Goal: Task Accomplishment & Management: Use online tool/utility

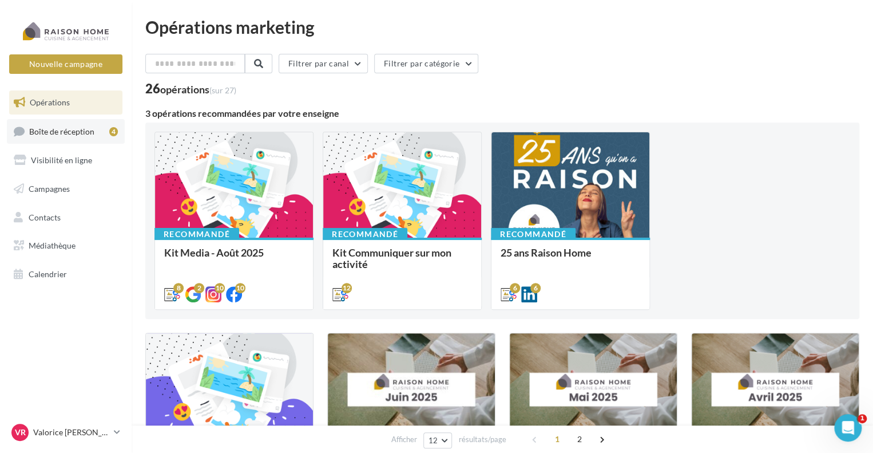
click at [68, 130] on span "Boîte de réception" at bounding box center [61, 131] width 65 height 10
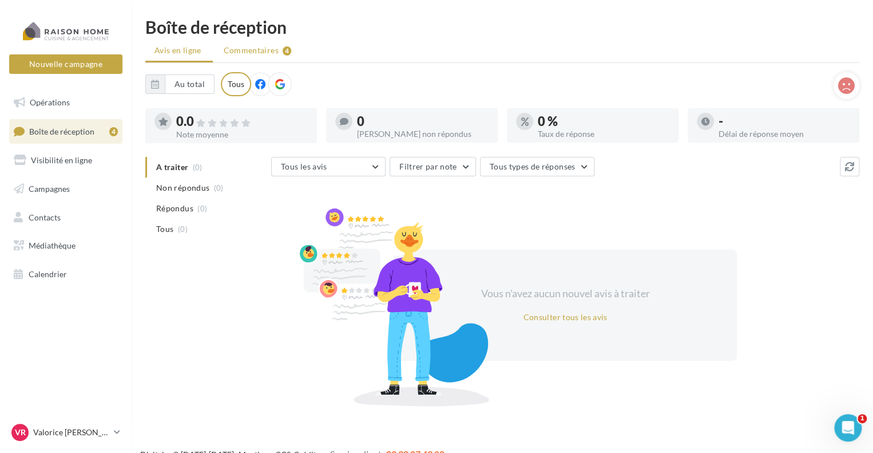
click at [232, 54] on span "Commentaires" at bounding box center [251, 50] width 55 height 11
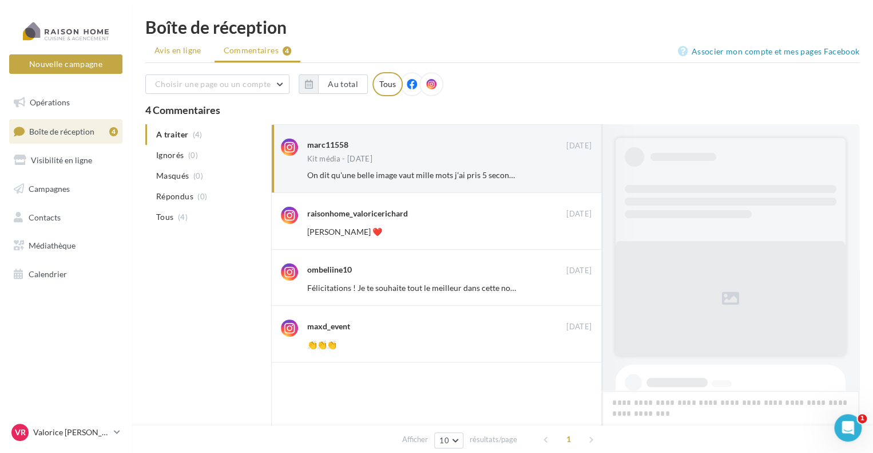
scroll to position [704, 0]
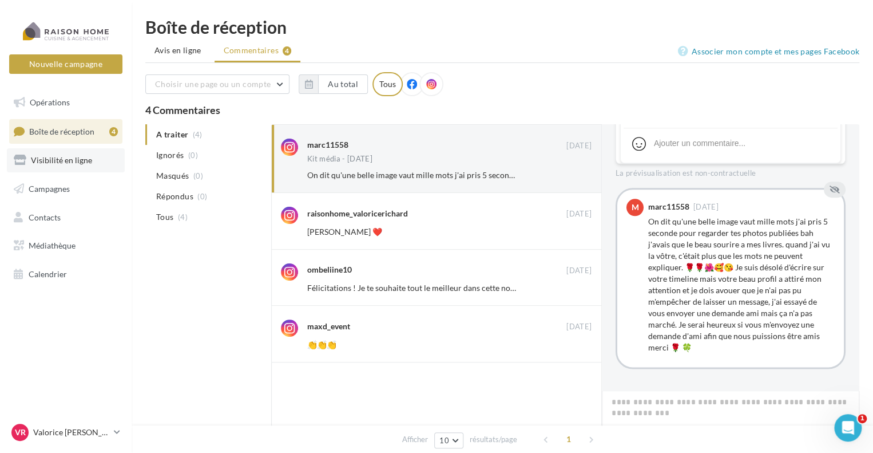
click at [65, 159] on span "Visibilité en ligne" at bounding box center [61, 160] width 61 height 10
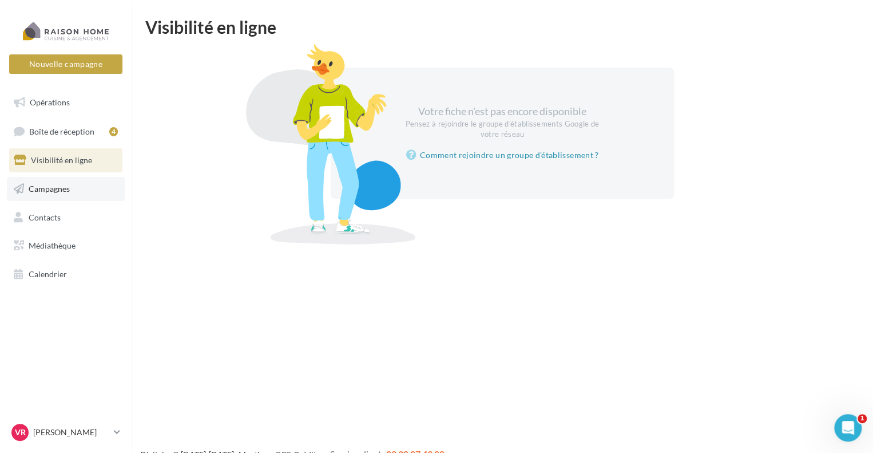
click at [77, 196] on link "Campagnes" at bounding box center [66, 189] width 118 height 24
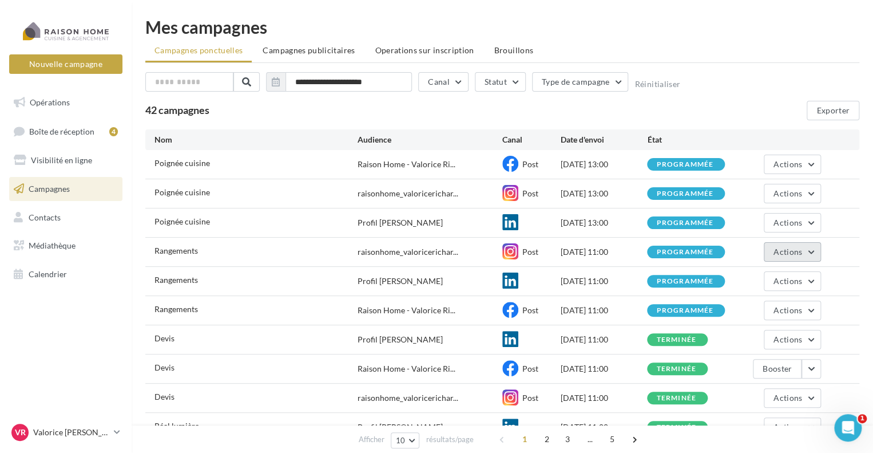
click at [796, 251] on span "Actions" at bounding box center [788, 252] width 29 height 10
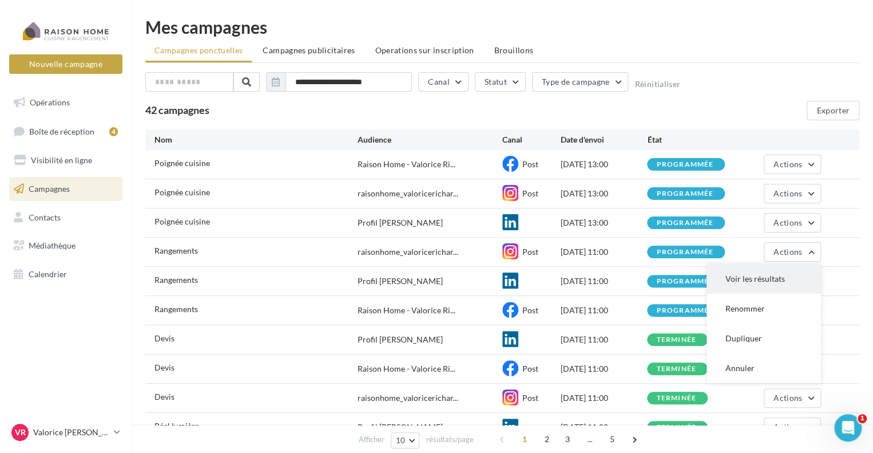
click at [789, 272] on button "Voir les résultats" at bounding box center [764, 279] width 114 height 30
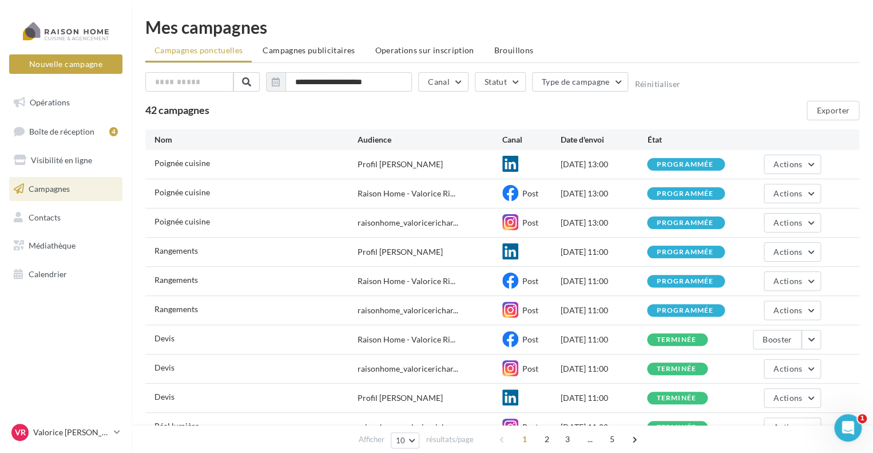
click at [821, 221] on div "Poignée cuisine raisonhome_valoricerichar... Post 30/08/2025 13:00 programmée A…" at bounding box center [502, 222] width 714 height 29
click at [817, 221] on button "Actions" at bounding box center [792, 222] width 57 height 19
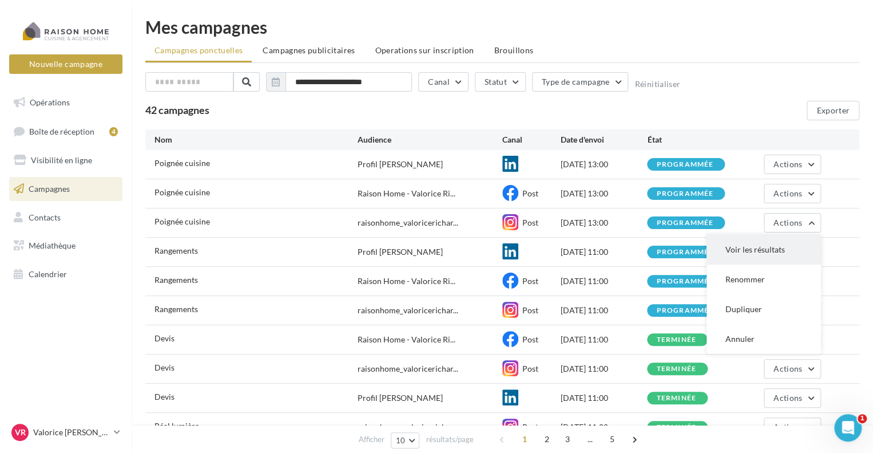
click at [785, 247] on button "Voir les résultats" at bounding box center [764, 250] width 114 height 30
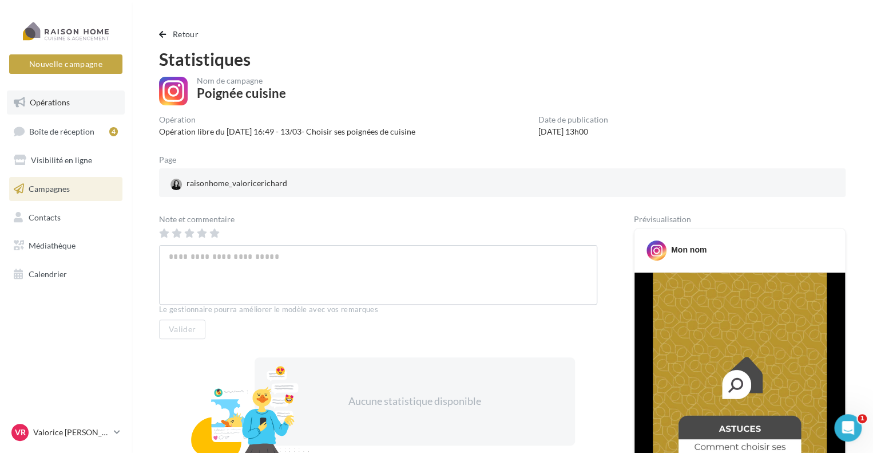
click at [61, 105] on span "Opérations" at bounding box center [50, 102] width 40 height 10
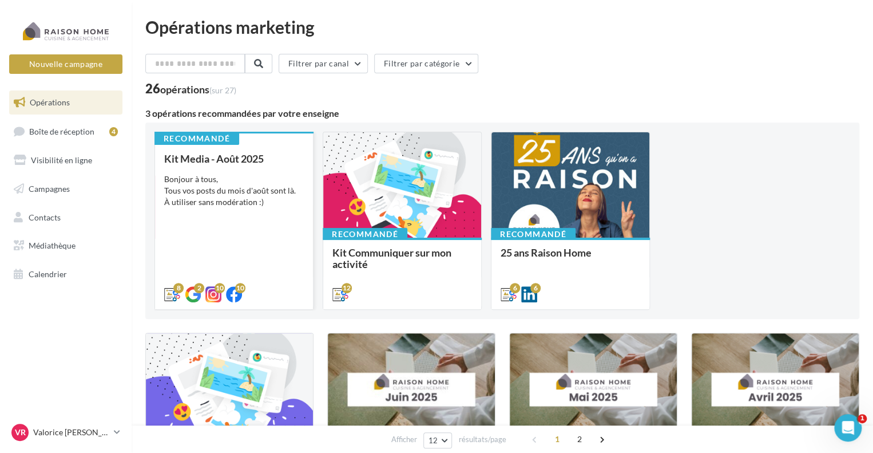
click at [255, 170] on div "Kit Media - Août 2025 Bonjour à tous, Tous vos posts du mois d'août sont là. À …" at bounding box center [234, 226] width 140 height 146
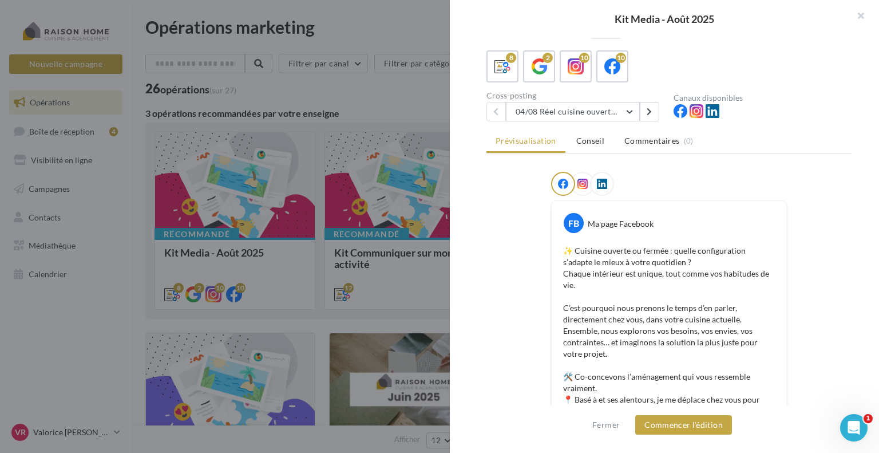
scroll to position [57, 0]
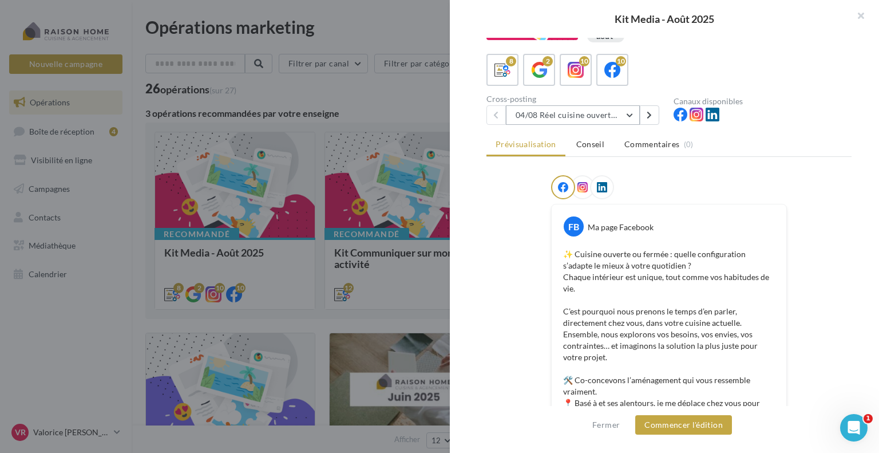
click at [632, 117] on button "04/08 Réel cuisine ouverte ou fermée" at bounding box center [573, 114] width 134 height 19
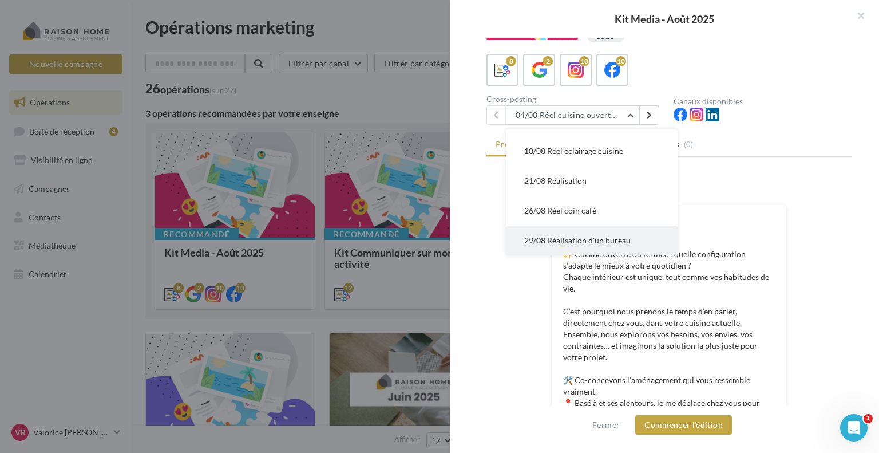
click at [604, 236] on span "29/08 Réalisation d'un bureau" at bounding box center [577, 240] width 106 height 10
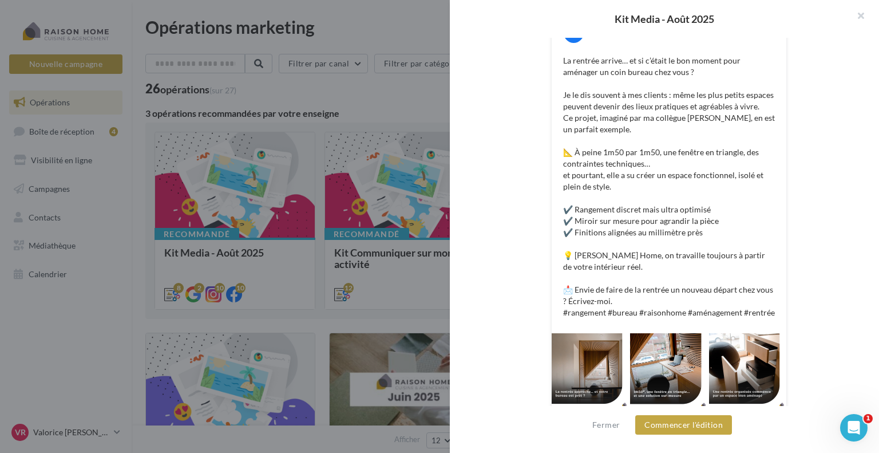
scroll to position [259, 0]
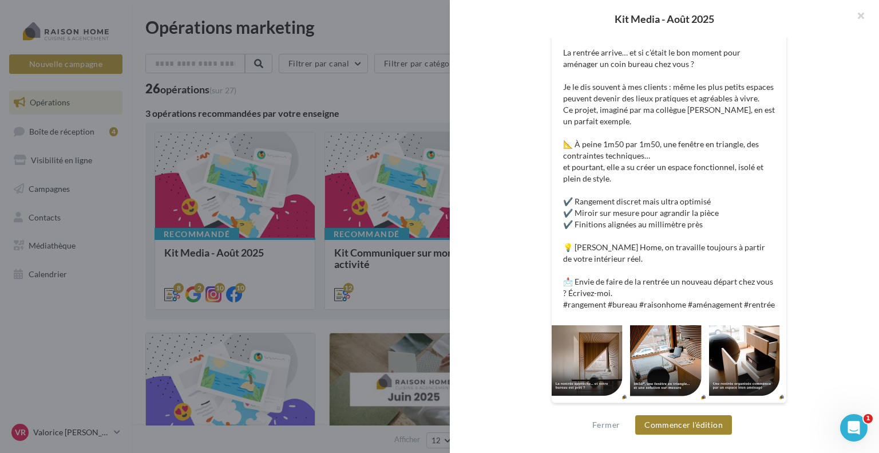
click at [691, 425] on button "Commencer l'édition" at bounding box center [683, 424] width 97 height 19
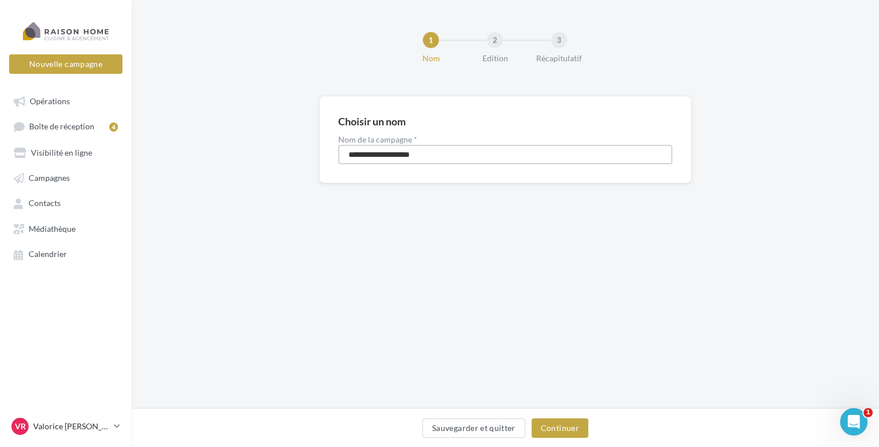
drag, startPoint x: 430, startPoint y: 154, endPoint x: 255, endPoint y: 153, distance: 174.5
click at [255, 153] on div "**********" at bounding box center [505, 158] width 747 height 124
type input "**********"
click at [569, 426] on button "Continuer" at bounding box center [560, 427] width 57 height 19
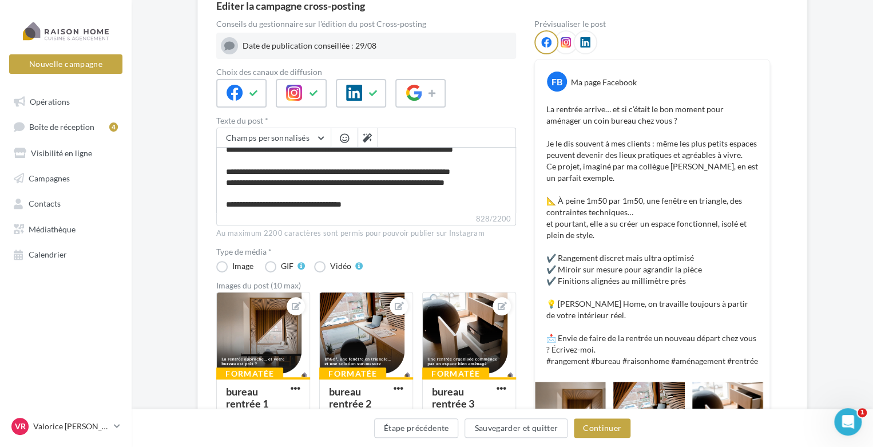
scroll to position [114, 0]
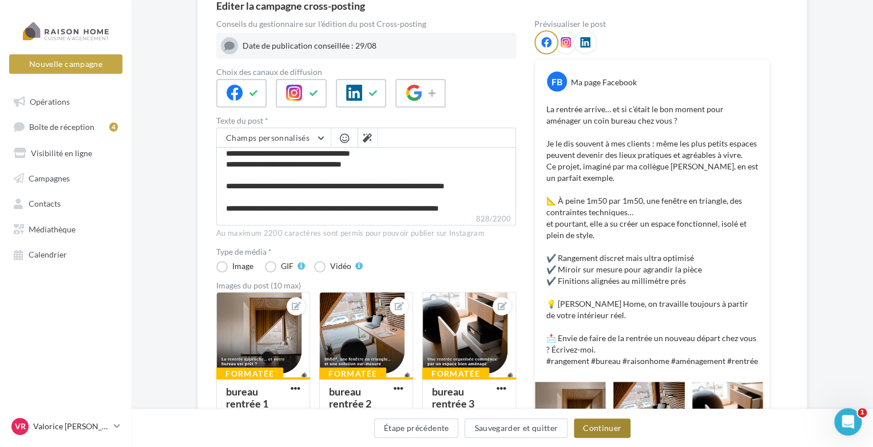
click at [622, 430] on button "Continuer" at bounding box center [602, 427] width 57 height 19
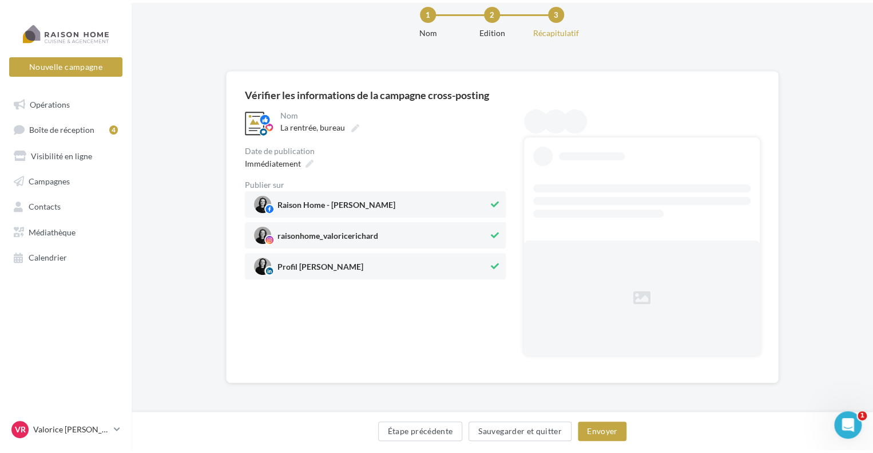
scroll to position [0, 0]
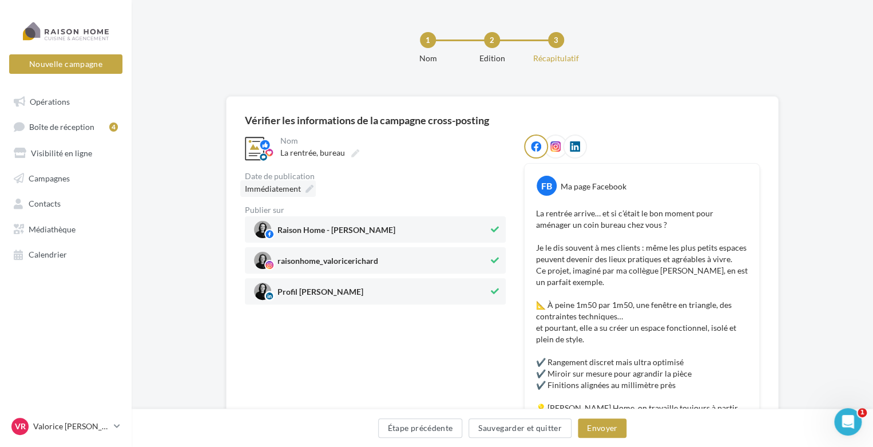
click at [298, 189] on span "Immédiatement" at bounding box center [273, 189] width 56 height 10
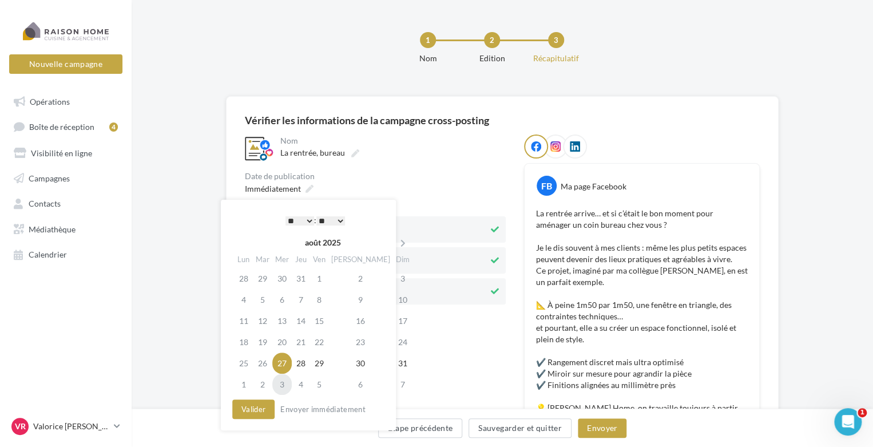
click at [285, 390] on td "3" at bounding box center [281, 384] width 19 height 21
click at [256, 414] on button "Valider" at bounding box center [253, 408] width 42 height 19
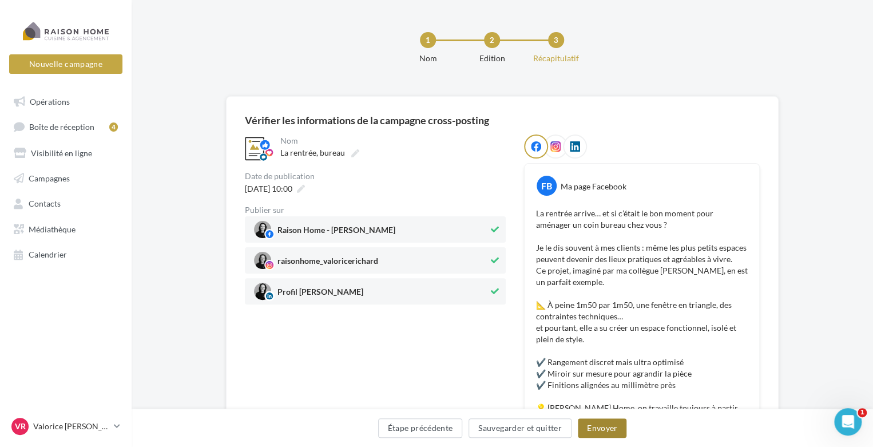
click at [610, 427] on button "Envoyer" at bounding box center [602, 427] width 49 height 19
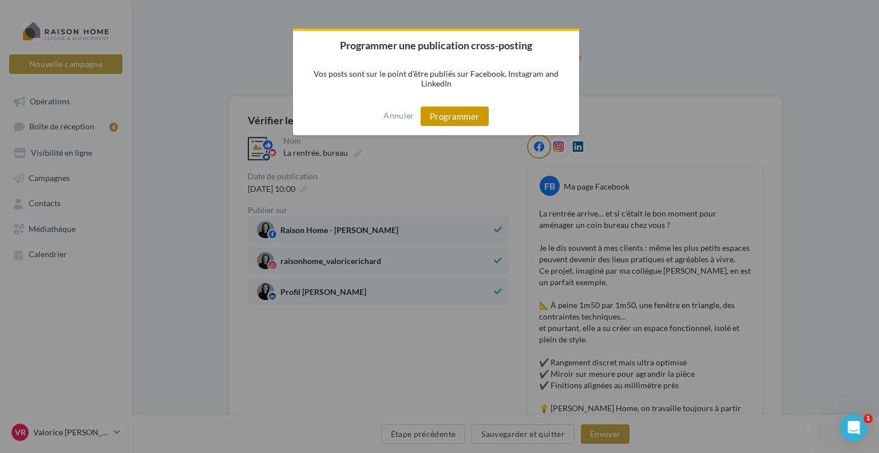
click at [466, 114] on button "Programmer" at bounding box center [455, 115] width 68 height 19
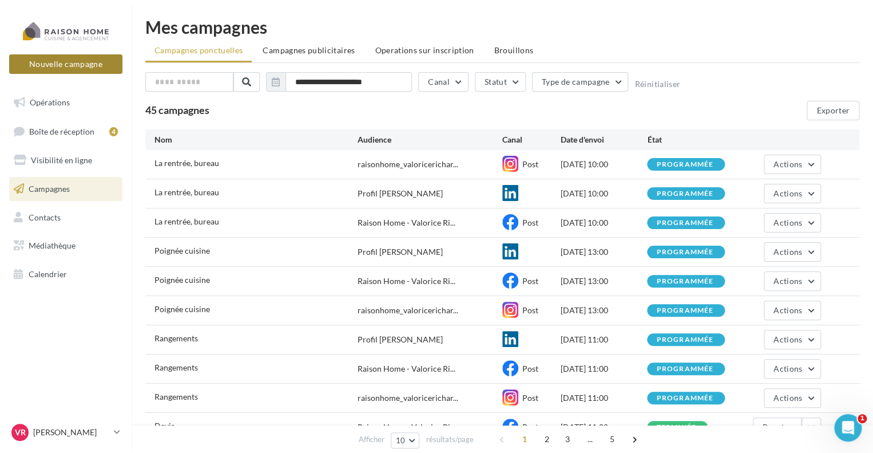
click at [73, 59] on button "Nouvelle campagne" at bounding box center [65, 63] width 113 height 19
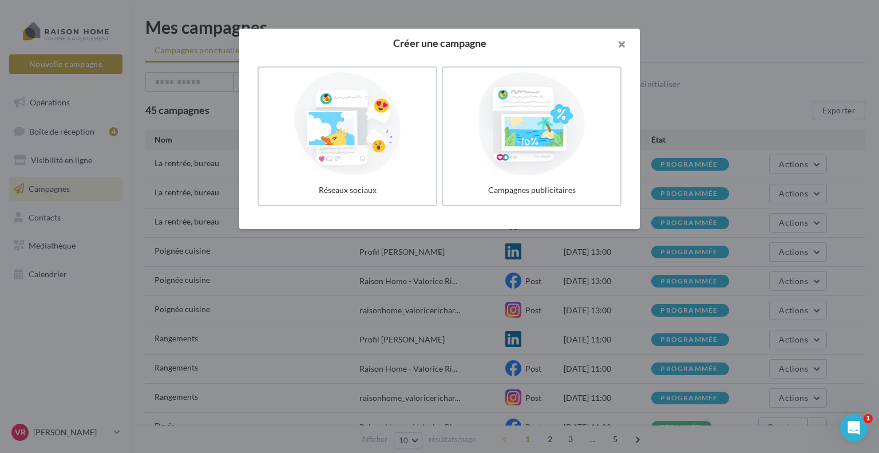
click at [620, 43] on button "button" at bounding box center [617, 46] width 46 height 34
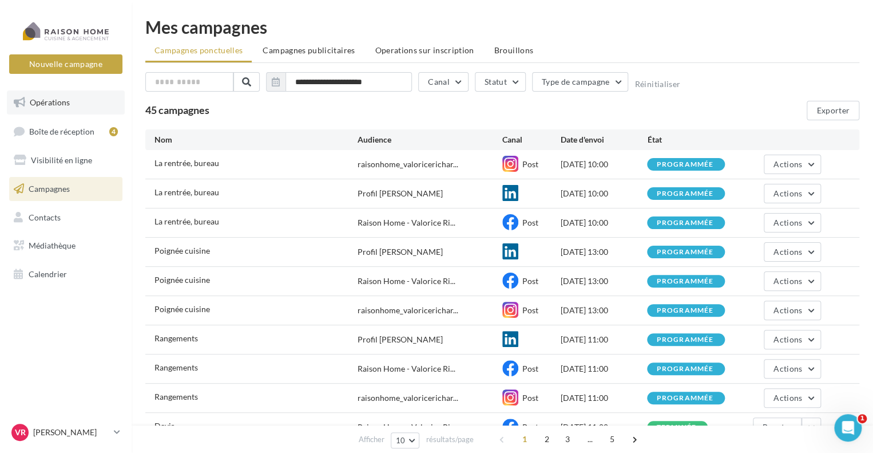
click at [53, 97] on span "Opérations" at bounding box center [50, 102] width 40 height 10
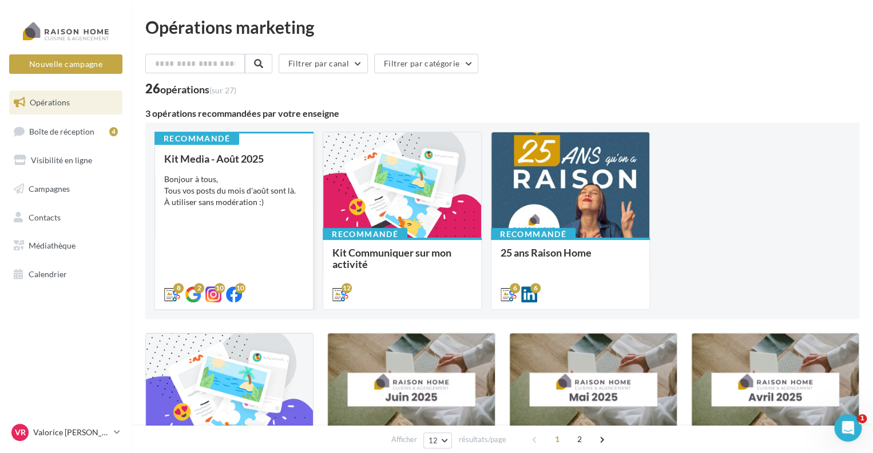
click at [263, 161] on span "Kit Media - Août 2025" at bounding box center [214, 158] width 100 height 13
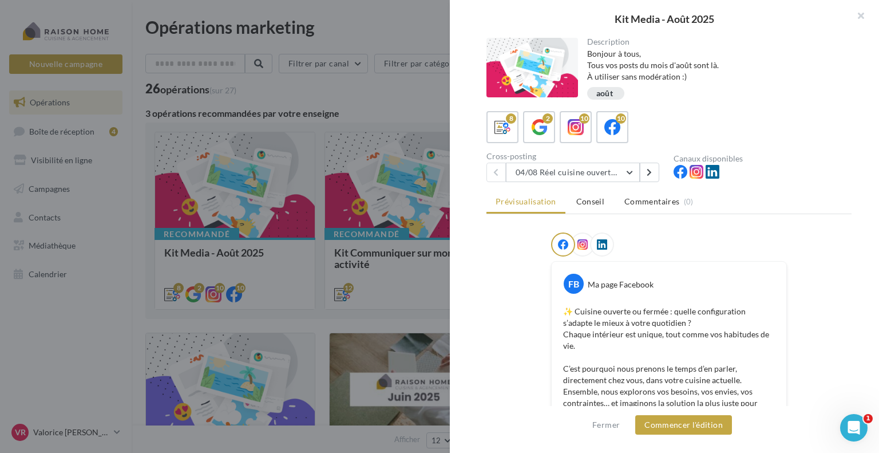
scroll to position [57, 0]
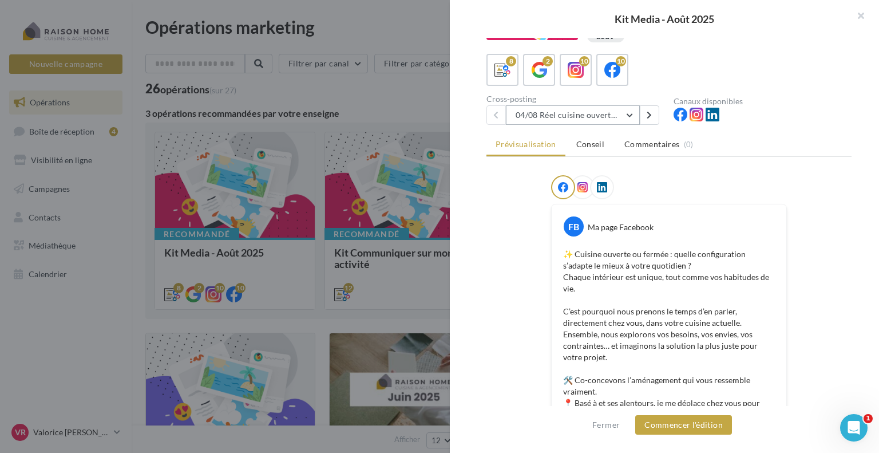
click at [635, 116] on button "04/08 Réel cuisine ouverte ou fermée" at bounding box center [573, 114] width 134 height 19
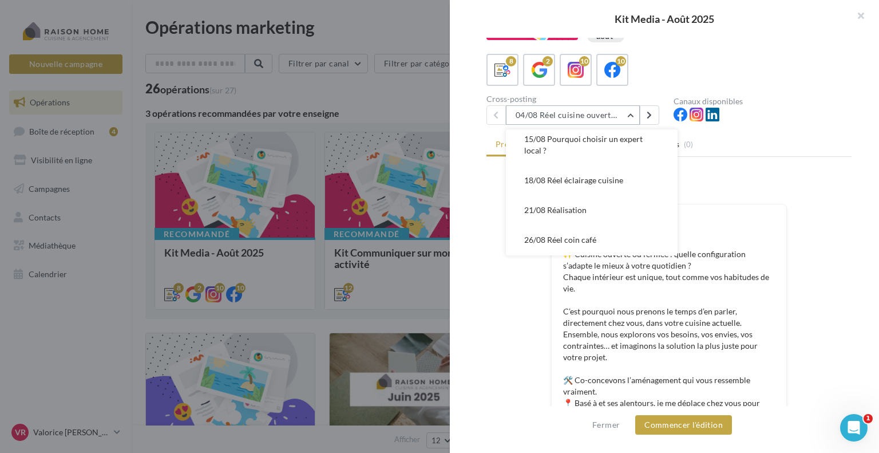
scroll to position [114, 0]
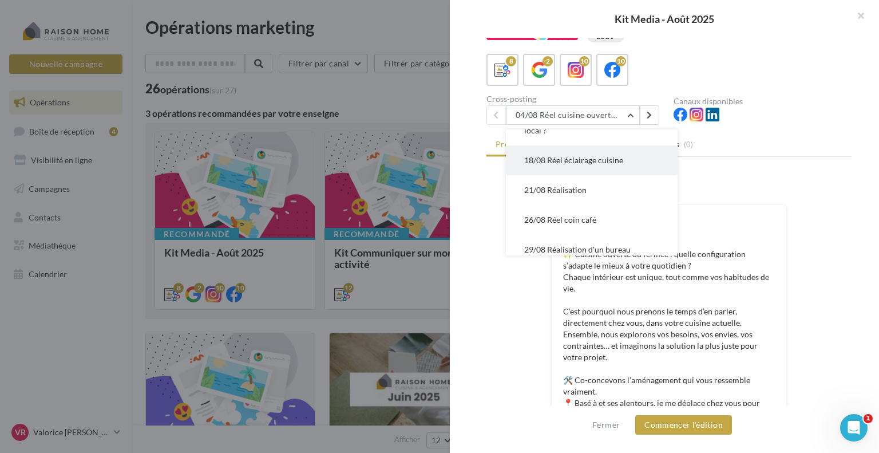
click at [619, 165] on span "18/08 Réel éclairage cuisine" at bounding box center [573, 160] width 99 height 10
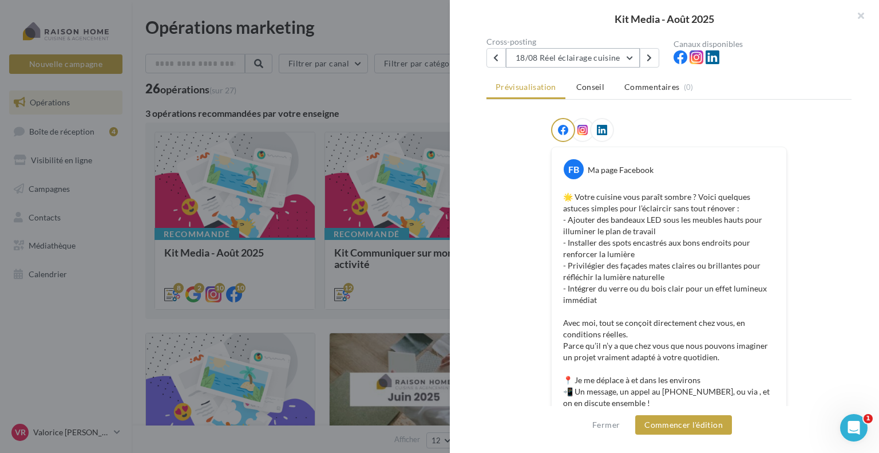
click at [631, 57] on button "18/08 Réel éclairage cuisine" at bounding box center [573, 57] width 134 height 19
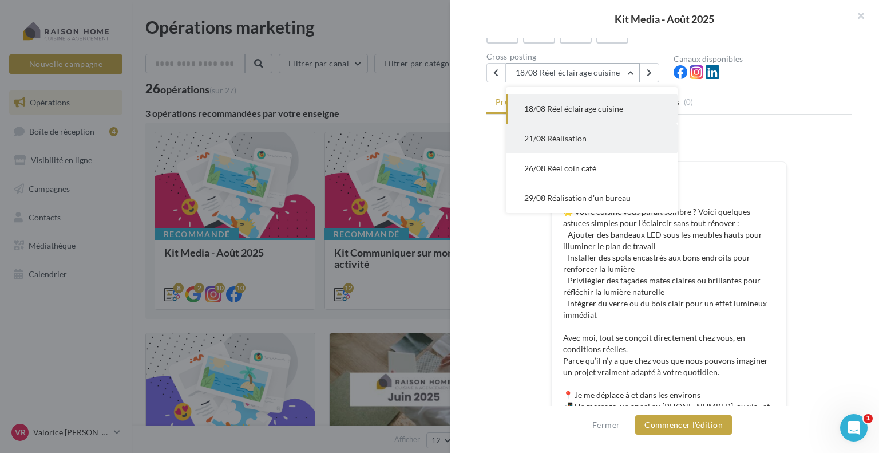
scroll to position [57, 0]
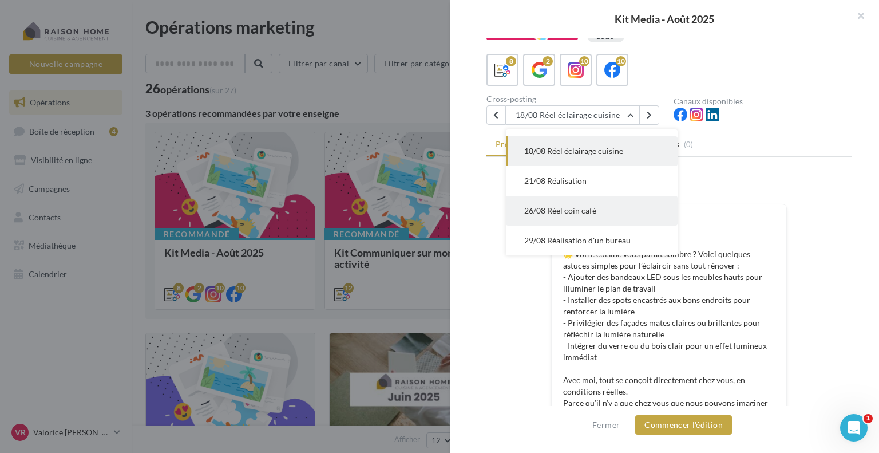
click at [569, 208] on span "26/08 Réel coin café" at bounding box center [560, 210] width 72 height 10
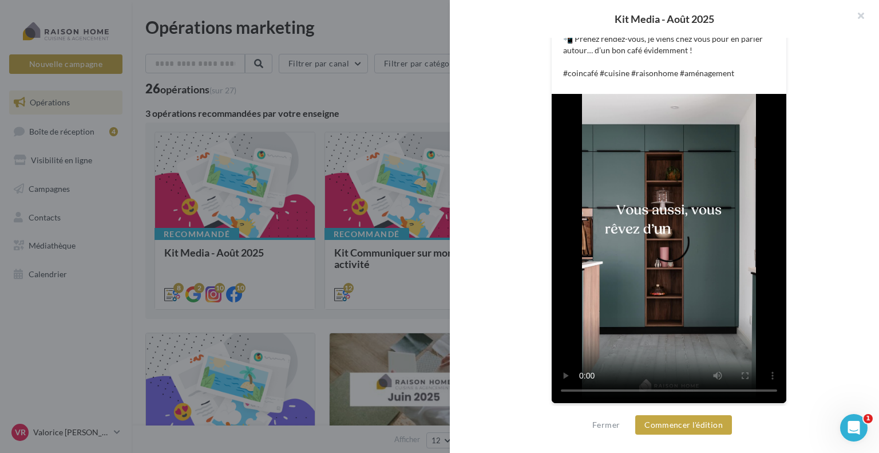
scroll to position [387, 0]
click at [681, 427] on button "Commencer l'édition" at bounding box center [683, 424] width 97 height 19
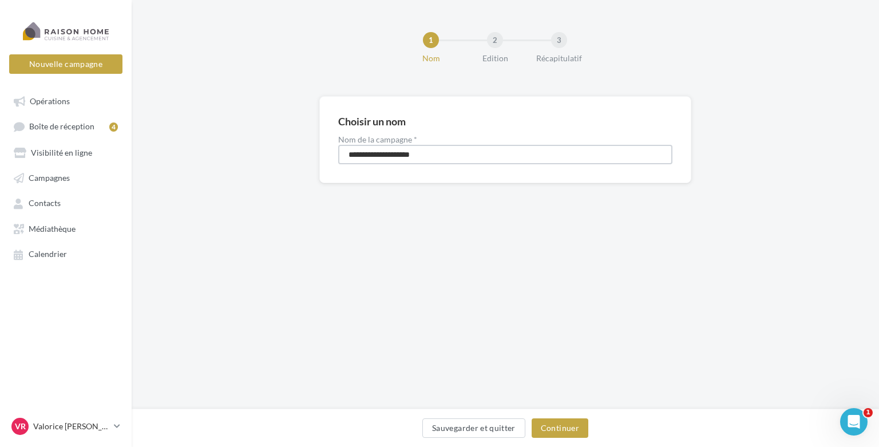
drag, startPoint x: 446, startPoint y: 151, endPoint x: 181, endPoint y: 154, distance: 264.9
click at [181, 154] on div "**********" at bounding box center [505, 158] width 747 height 124
click at [350, 154] on input "*********" at bounding box center [505, 154] width 334 height 19
click at [382, 157] on input "*********" at bounding box center [505, 154] width 334 height 19
type input "**********"
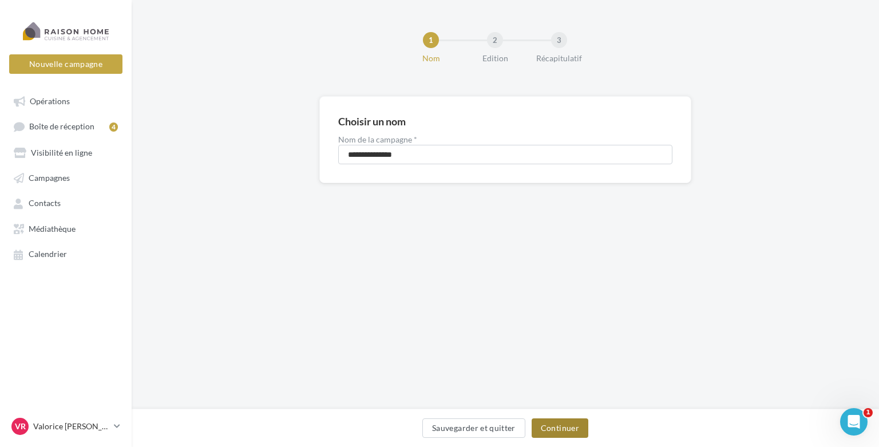
click at [581, 430] on button "Continuer" at bounding box center [560, 427] width 57 height 19
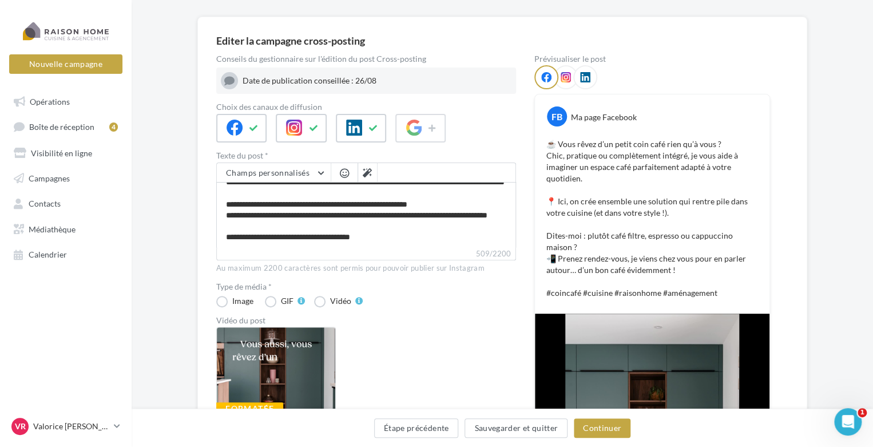
scroll to position [79, 0]
click at [596, 431] on button "Continuer" at bounding box center [602, 427] width 57 height 19
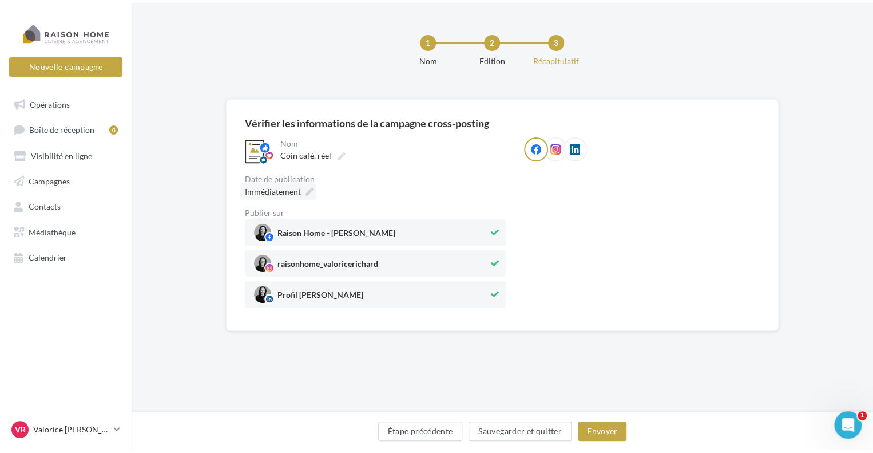
scroll to position [0, 0]
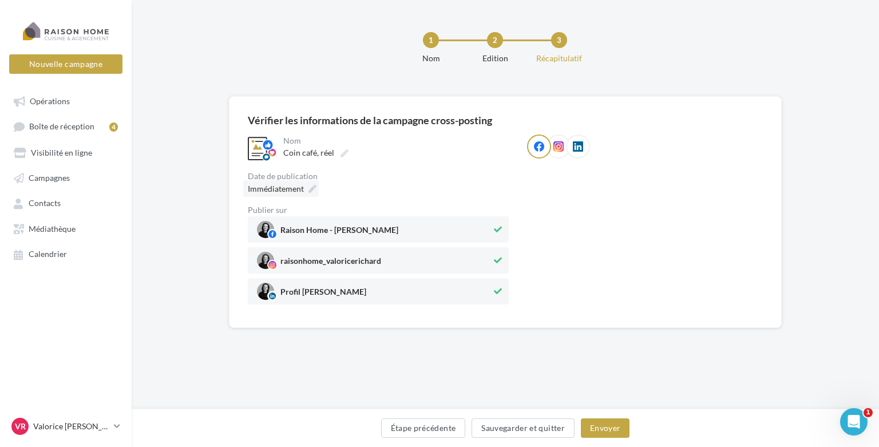
click at [295, 166] on div "**********" at bounding box center [378, 219] width 261 height 170
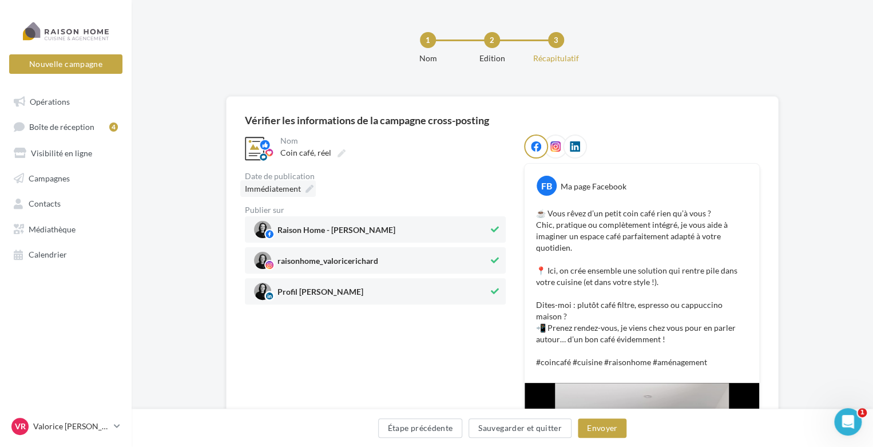
click at [298, 189] on span "Immédiatement" at bounding box center [273, 189] width 56 height 10
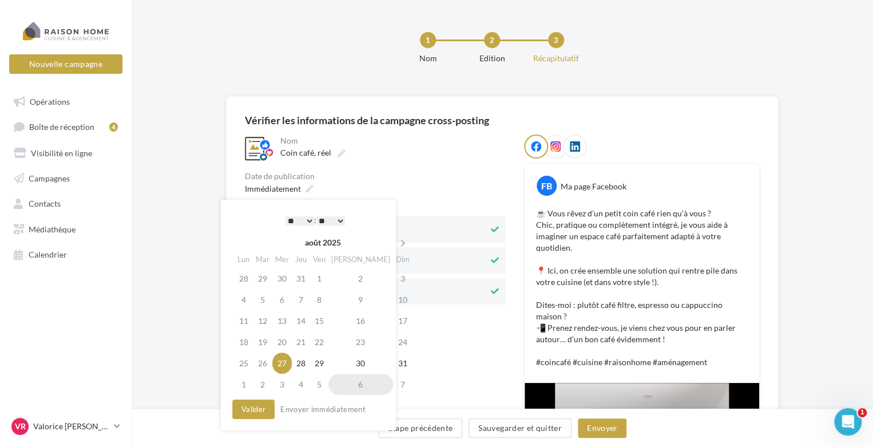
click at [348, 381] on td "6" at bounding box center [360, 384] width 65 height 21
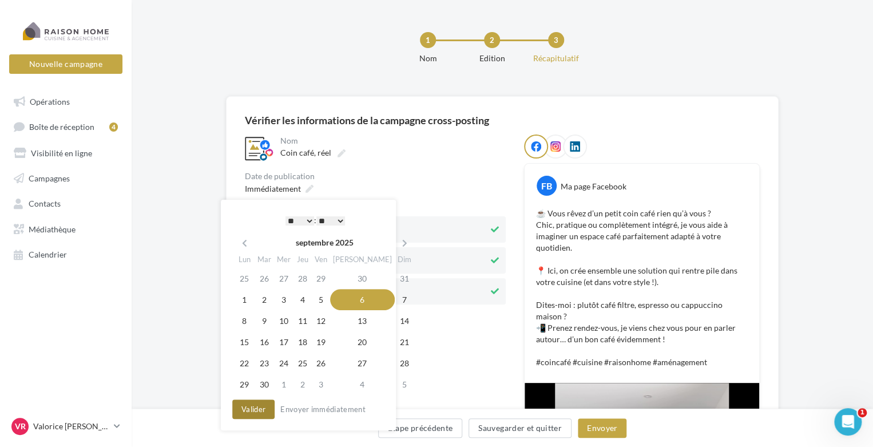
click at [257, 412] on button "Valider" at bounding box center [253, 408] width 42 height 19
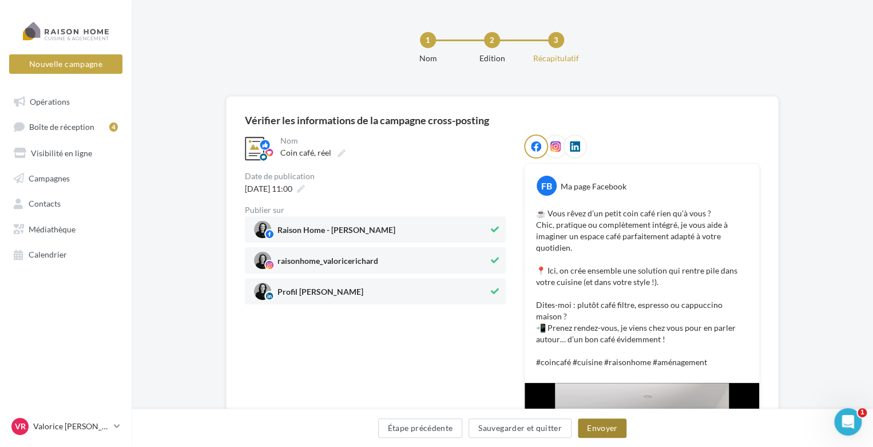
click at [606, 427] on button "Envoyer" at bounding box center [602, 427] width 49 height 19
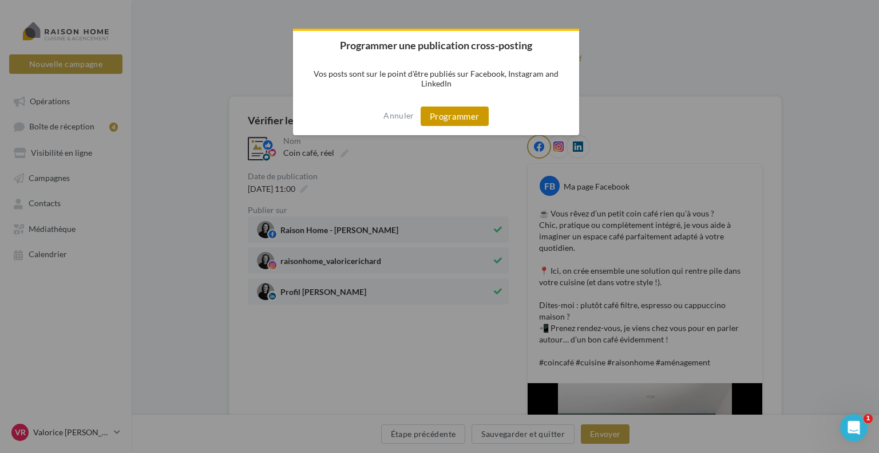
click at [449, 117] on button "Programmer" at bounding box center [455, 115] width 68 height 19
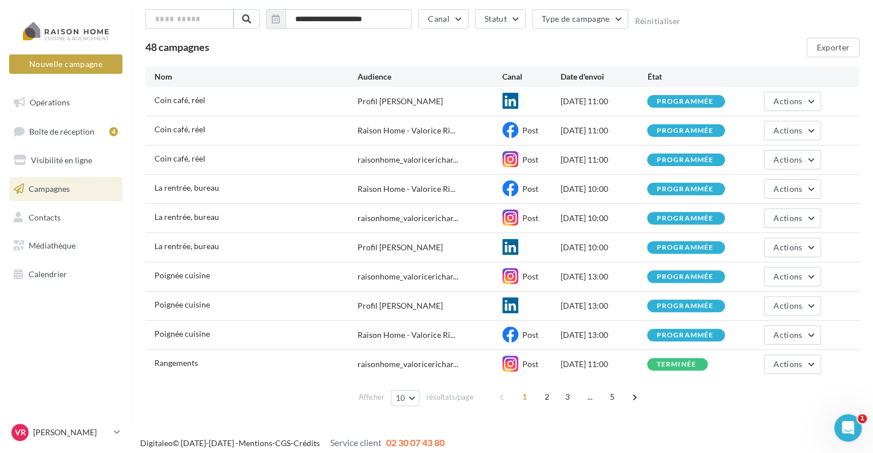
scroll to position [68, 0]
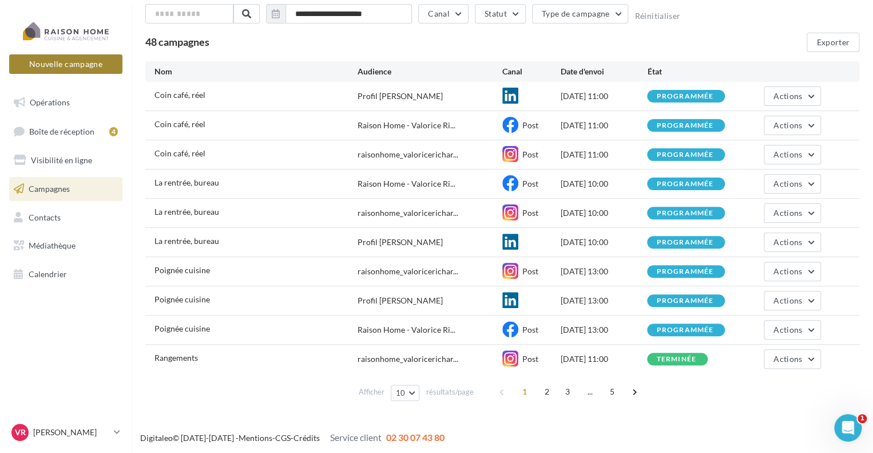
click at [72, 67] on button "Nouvelle campagne" at bounding box center [65, 63] width 113 height 19
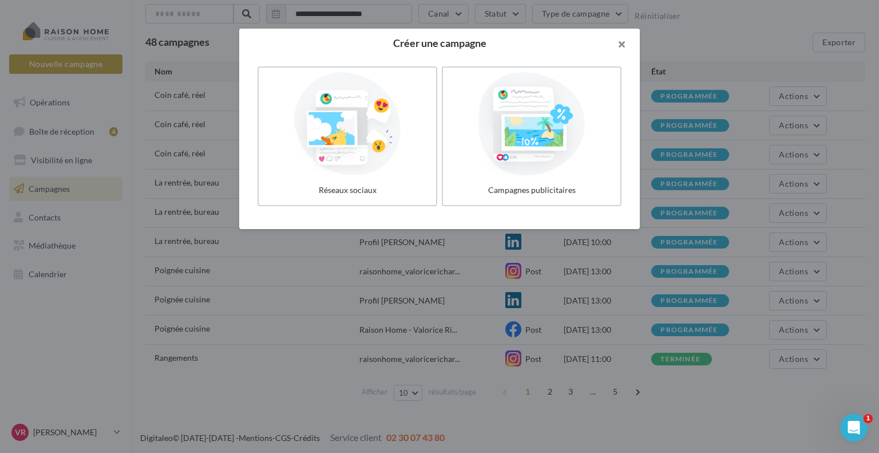
click at [624, 48] on button "button" at bounding box center [617, 46] width 46 height 34
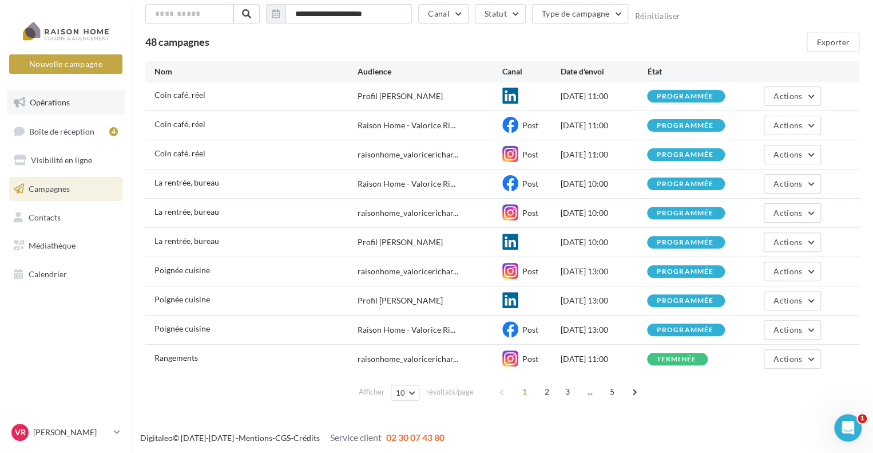
click at [78, 105] on link "Opérations" at bounding box center [66, 102] width 118 height 24
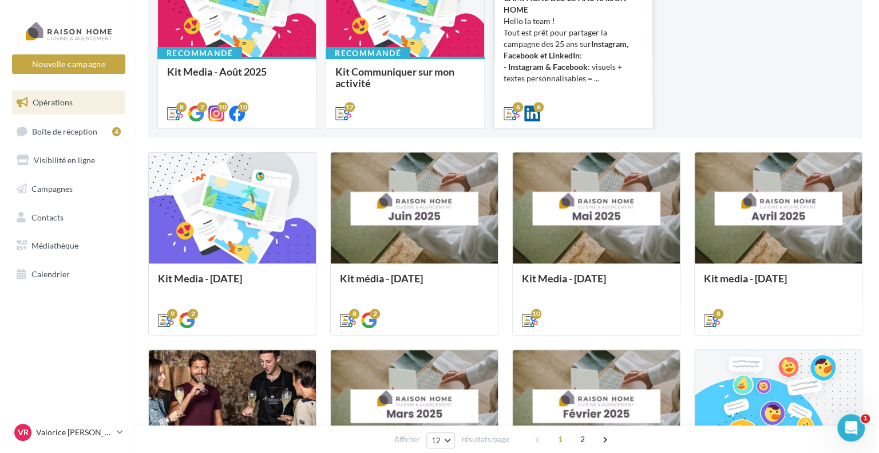
scroll to position [229, 0]
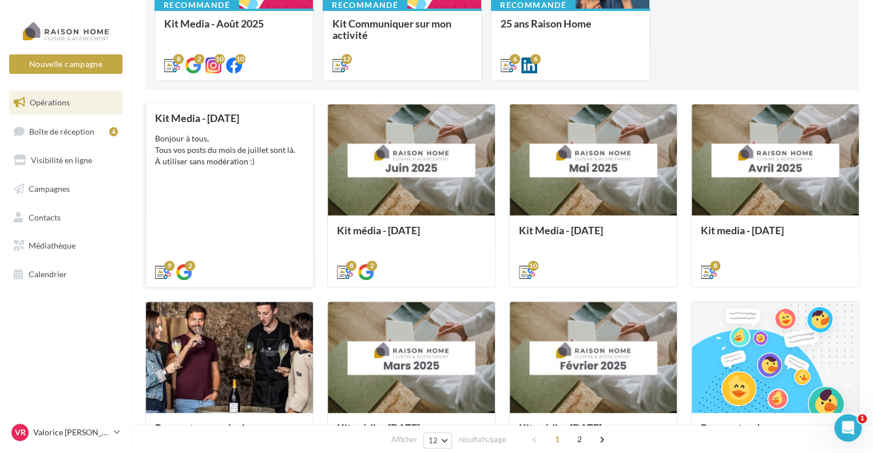
click at [224, 179] on div "Kit Media - [DATE] Bonjour à tous, Tous vos posts du mois de juillet sont là. À…" at bounding box center [229, 194] width 149 height 164
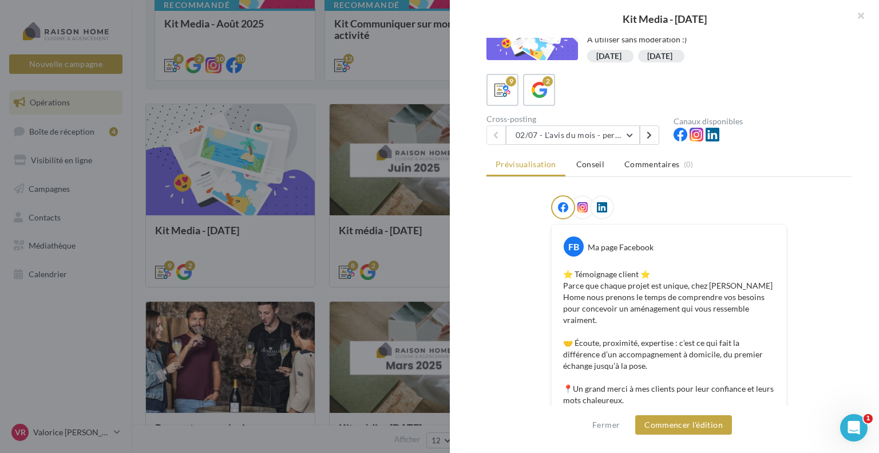
scroll to position [57, 0]
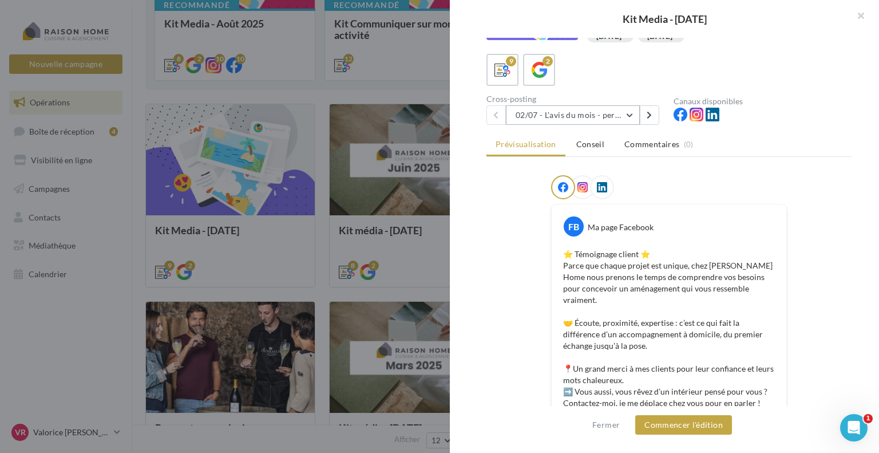
click at [634, 116] on button "02/07 - L'avis du mois - personnalisble" at bounding box center [573, 114] width 134 height 19
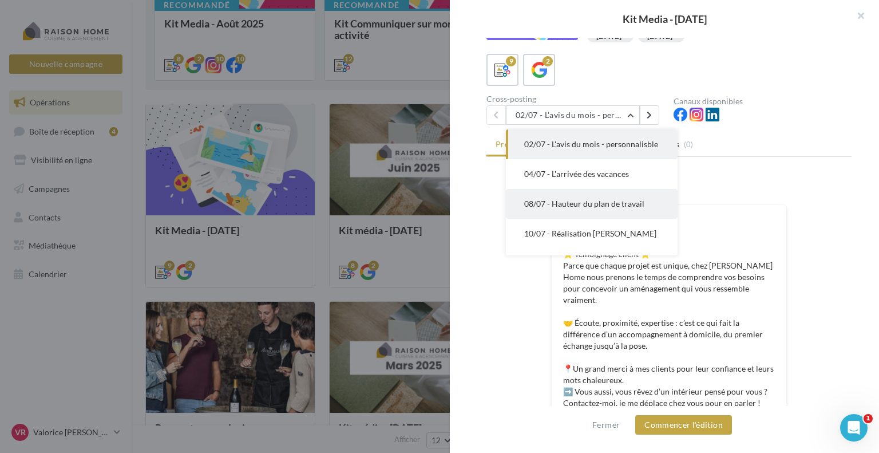
click at [629, 208] on span "08/07 - Hauteur du plan de travail" at bounding box center [584, 204] width 120 height 10
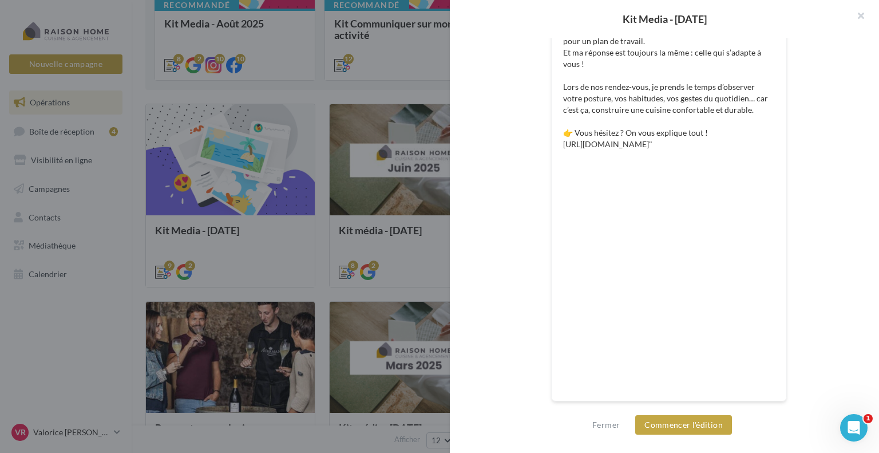
scroll to position [302, 0]
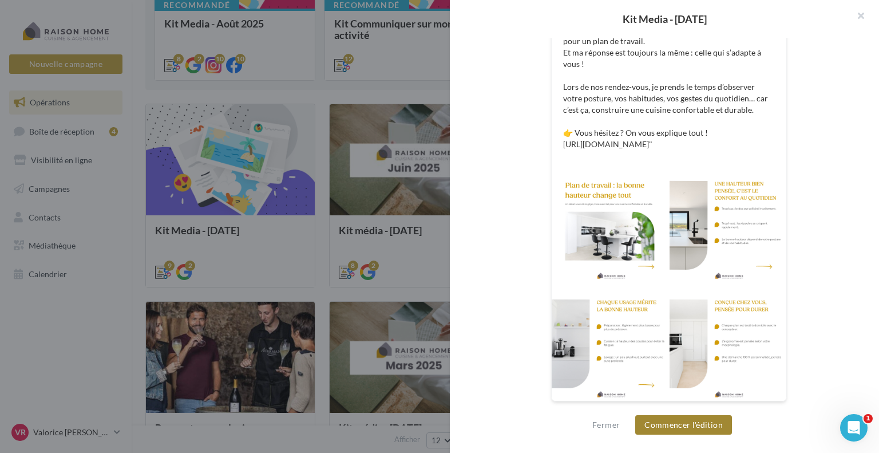
click at [709, 427] on button "Commencer l'édition" at bounding box center [683, 424] width 97 height 19
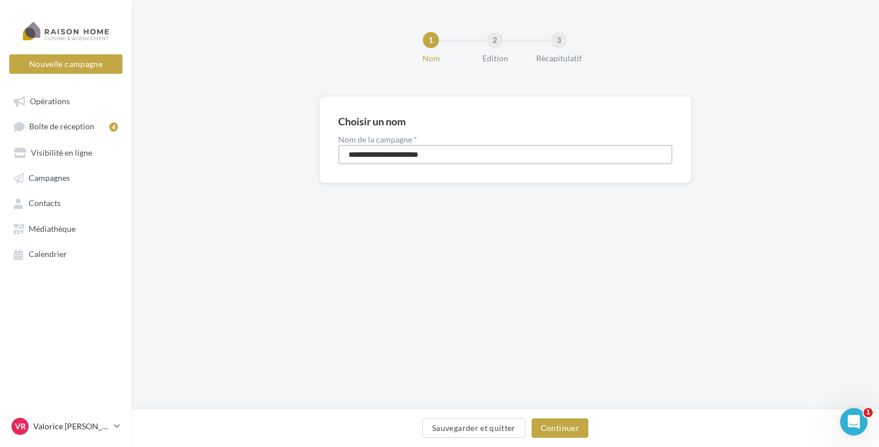
drag, startPoint x: 316, startPoint y: 149, endPoint x: 150, endPoint y: 148, distance: 166.5
click at [150, 148] on div "**********" at bounding box center [505, 158] width 747 height 124
type input "**********"
click at [560, 434] on button "Continuer" at bounding box center [560, 427] width 57 height 19
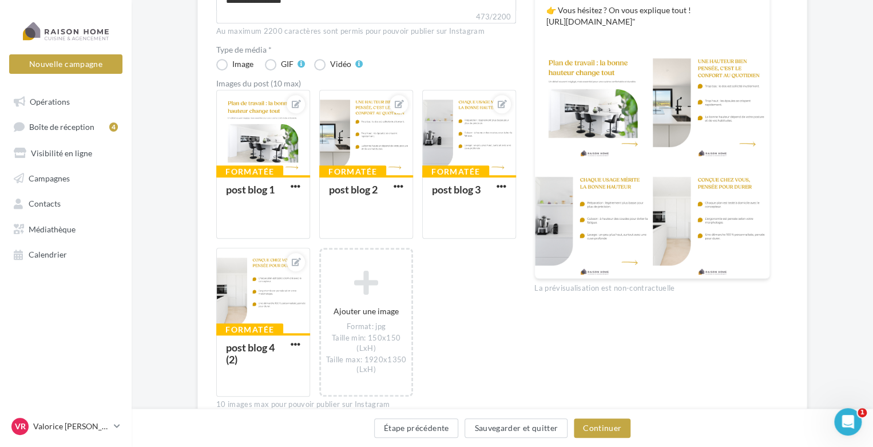
scroll to position [343, 0]
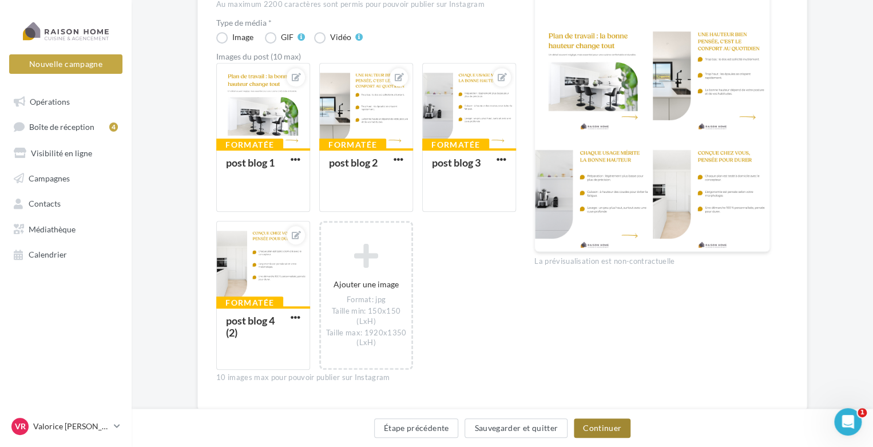
click at [606, 428] on button "Continuer" at bounding box center [602, 427] width 57 height 19
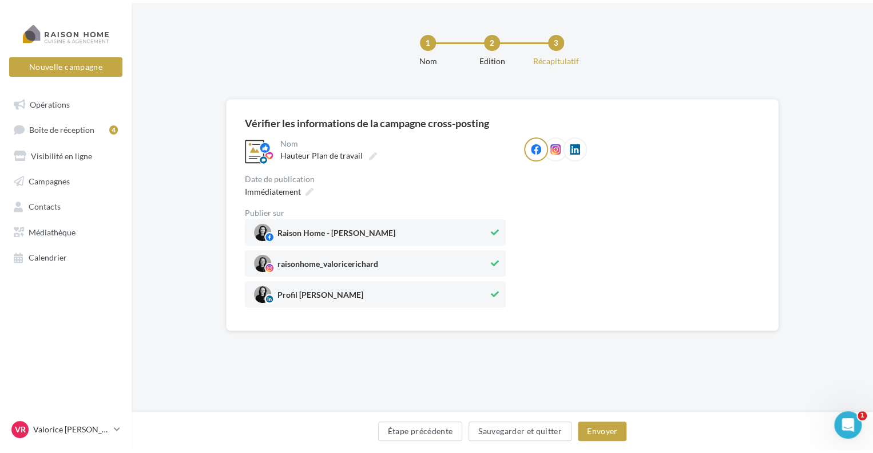
scroll to position [0, 0]
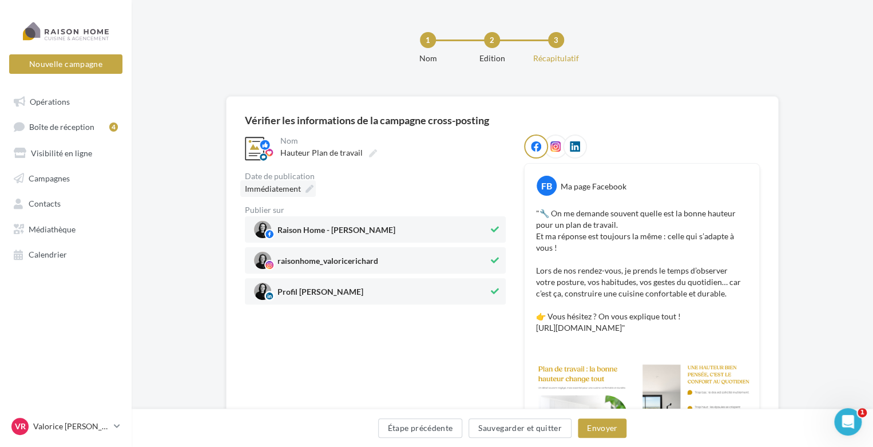
click at [297, 192] on span "Immédiatement" at bounding box center [273, 189] width 56 height 10
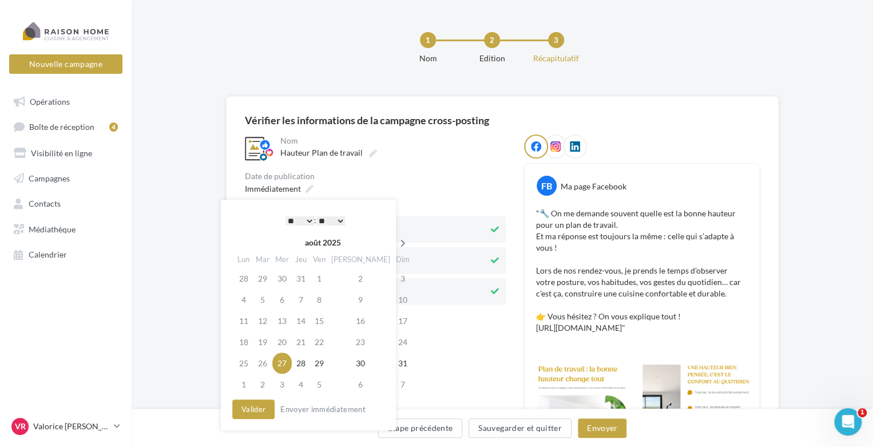
click at [396, 243] on icon at bounding box center [403, 243] width 14 height 8
click at [291, 316] on td "10" at bounding box center [283, 320] width 19 height 21
click at [613, 427] on button "Envoyer" at bounding box center [602, 427] width 49 height 19
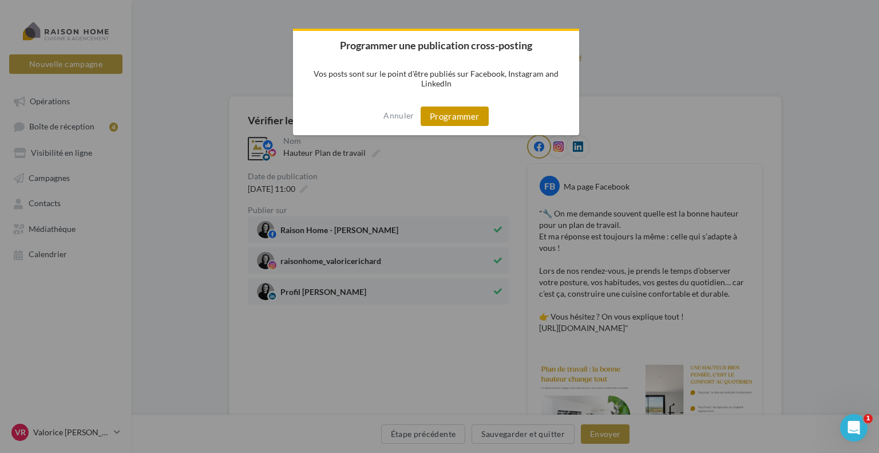
click at [466, 118] on button "Programmer" at bounding box center [455, 115] width 68 height 19
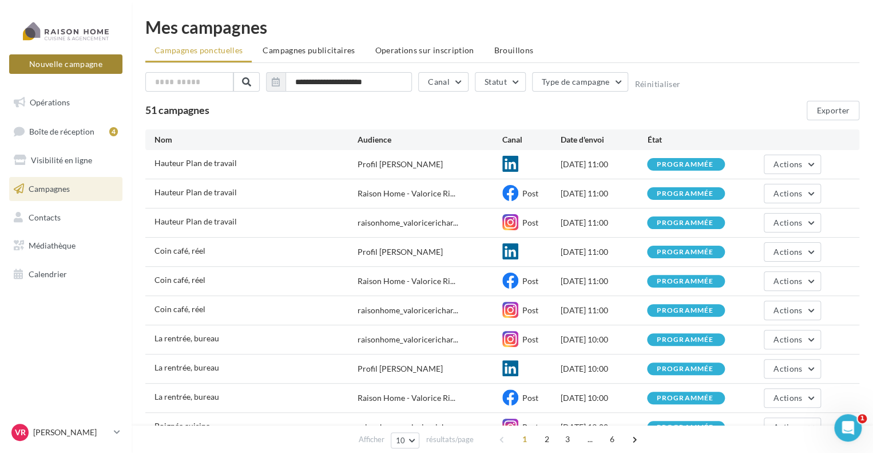
click at [49, 70] on button "Nouvelle campagne" at bounding box center [65, 63] width 113 height 19
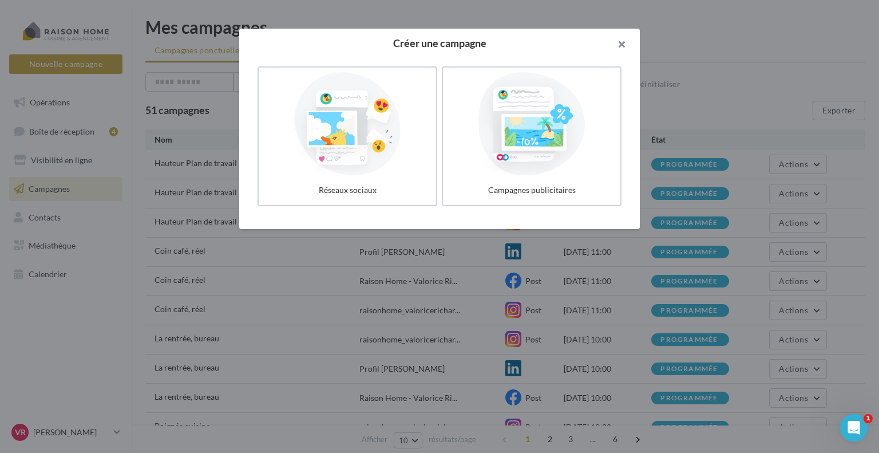
click at [624, 46] on button "button" at bounding box center [617, 46] width 46 height 34
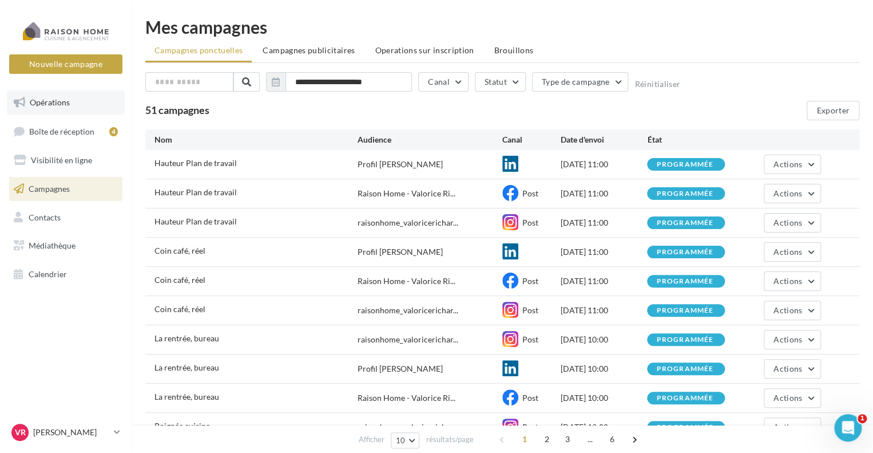
click at [66, 102] on span "Opérations" at bounding box center [50, 102] width 40 height 10
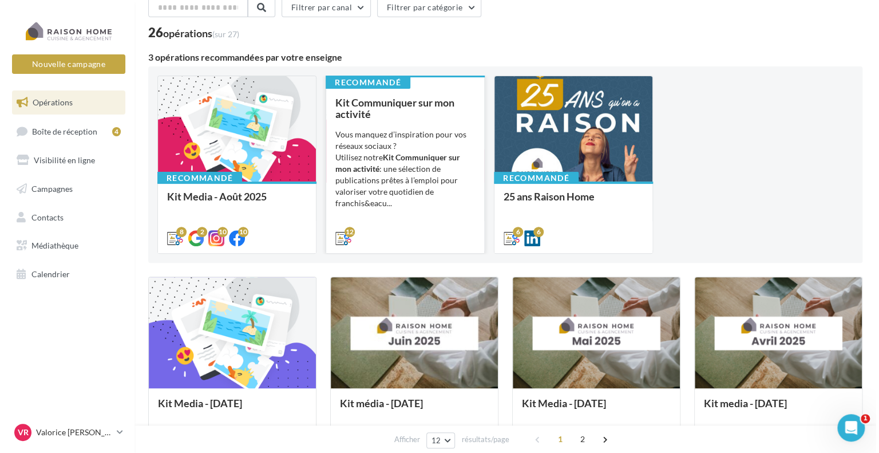
scroll to position [172, 0]
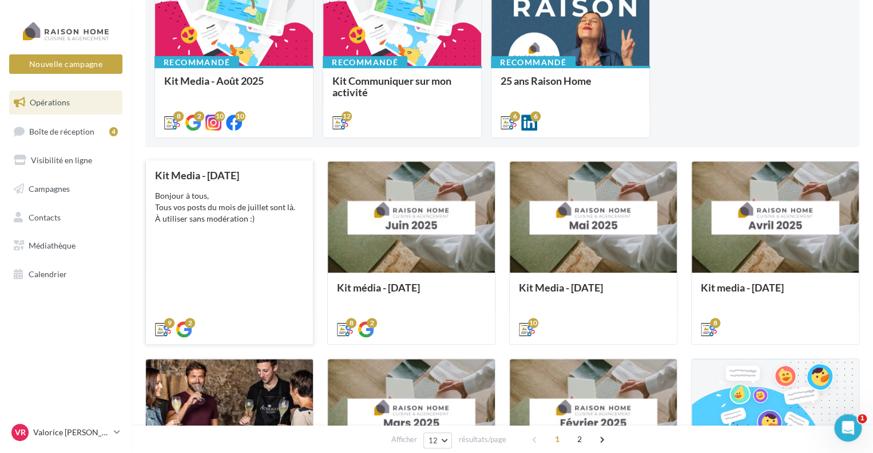
click at [228, 260] on div "Kit Media - [DATE] Bonjour à tous, Tous vos posts du mois de juillet sont là. À…" at bounding box center [229, 251] width 149 height 164
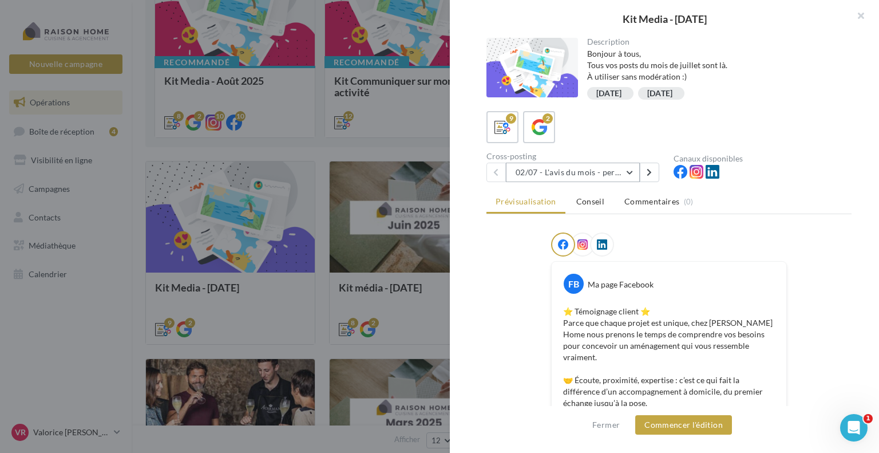
click at [632, 169] on button "02/07 - L'avis du mois - personnalisble" at bounding box center [573, 171] width 134 height 19
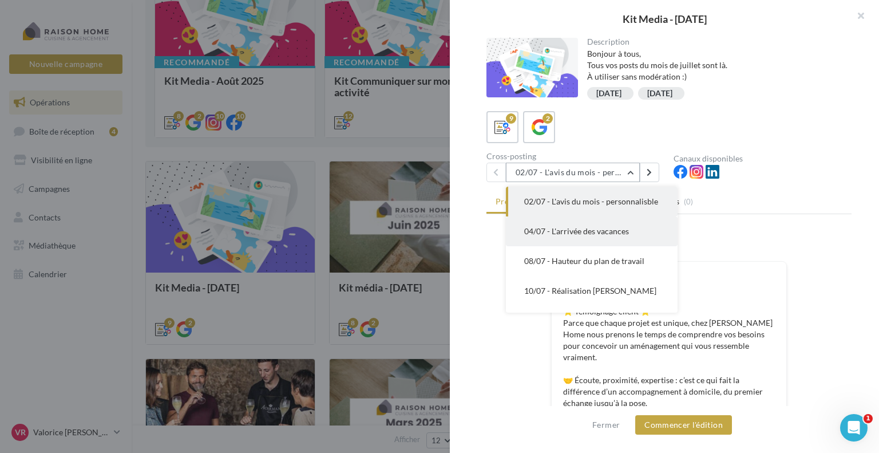
scroll to position [57, 0]
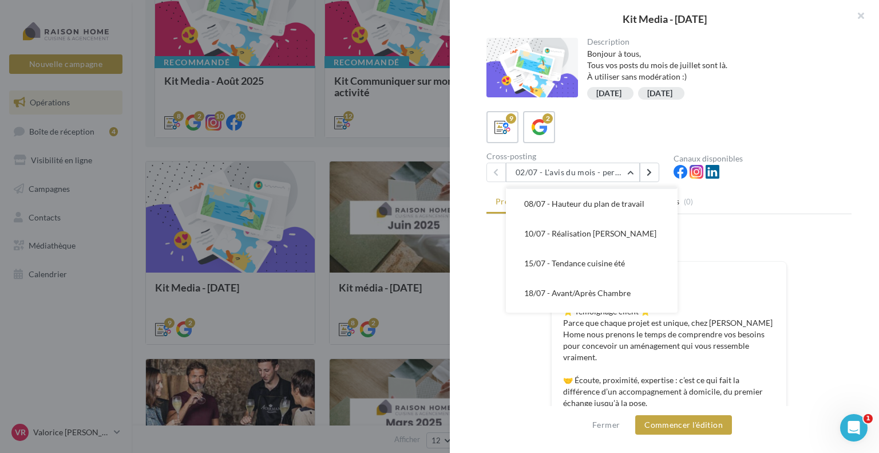
click at [616, 248] on button "10/07 - Réalisation Steven Le Puil" at bounding box center [592, 234] width 172 height 30
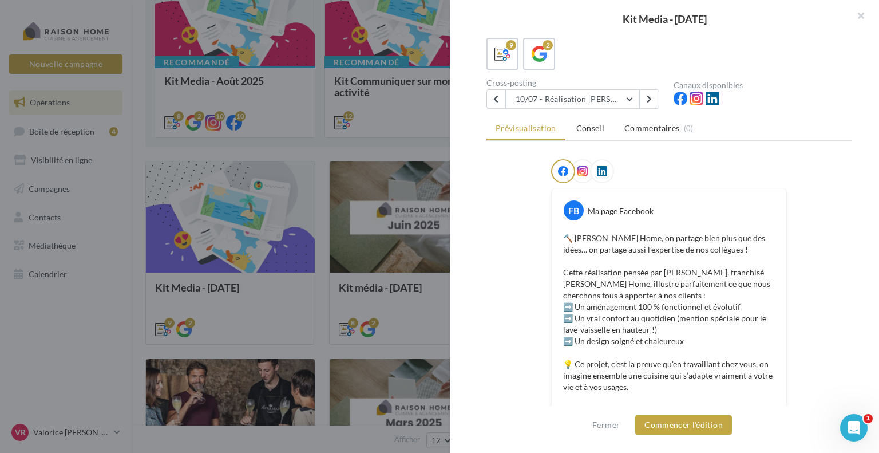
scroll to position [62, 0]
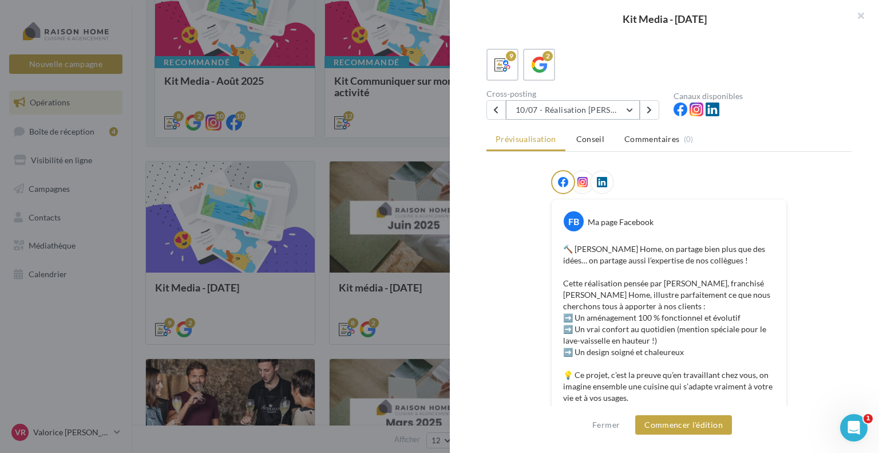
click at [632, 113] on button "10/07 - Réalisation Steven Le Puil" at bounding box center [573, 109] width 134 height 19
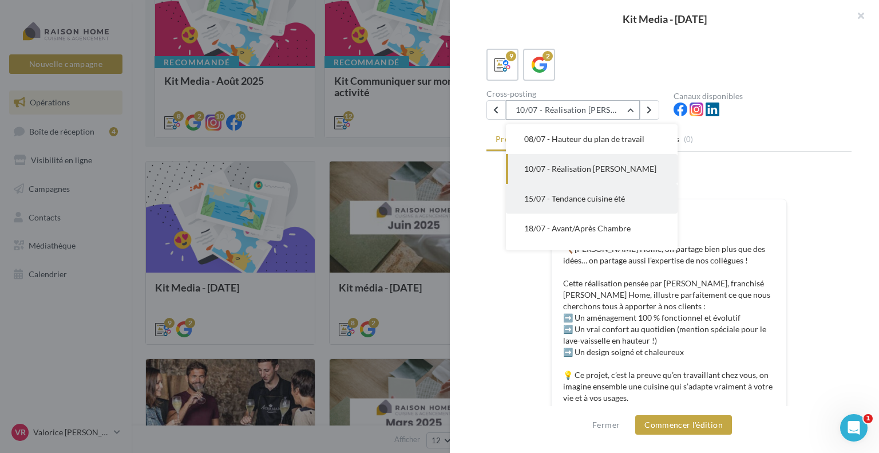
scroll to position [117, 0]
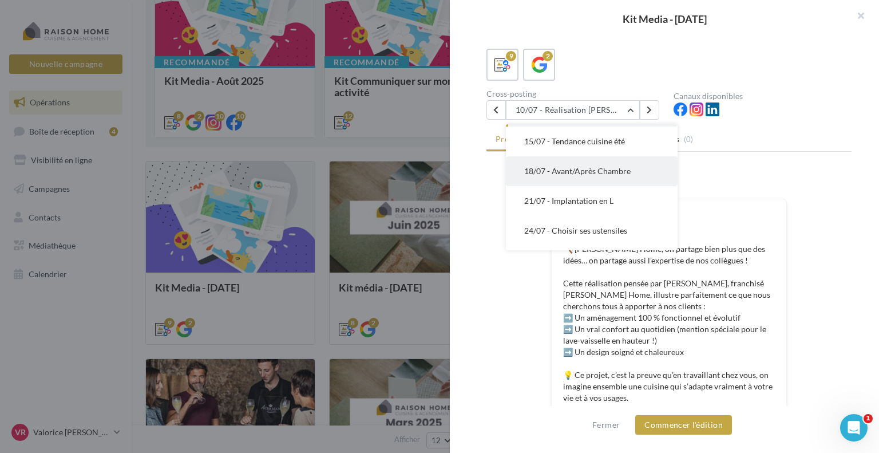
click at [599, 176] on span "18/07 - Avant/Après Chambre" at bounding box center [577, 171] width 106 height 10
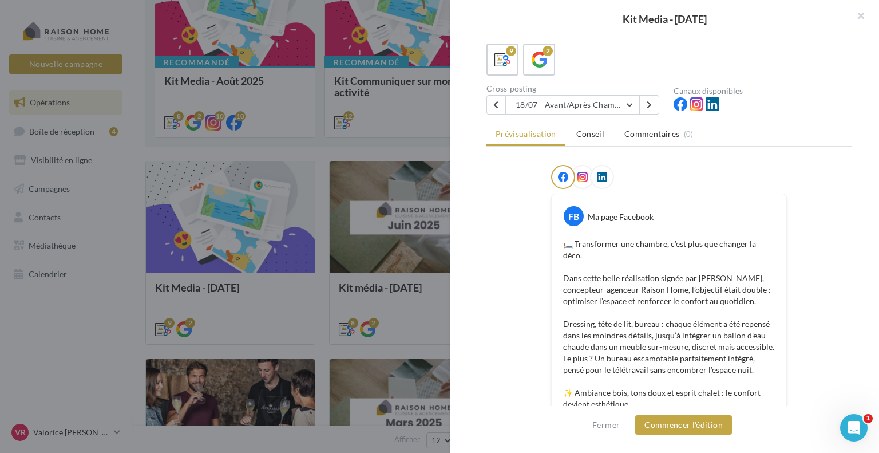
scroll to position [0, 0]
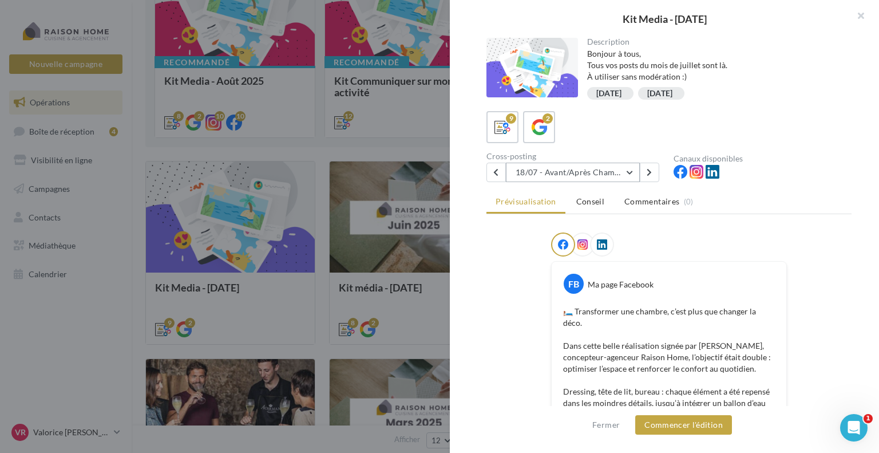
click at [635, 166] on button "18/07 - Avant/Après Chambre" at bounding box center [573, 171] width 134 height 19
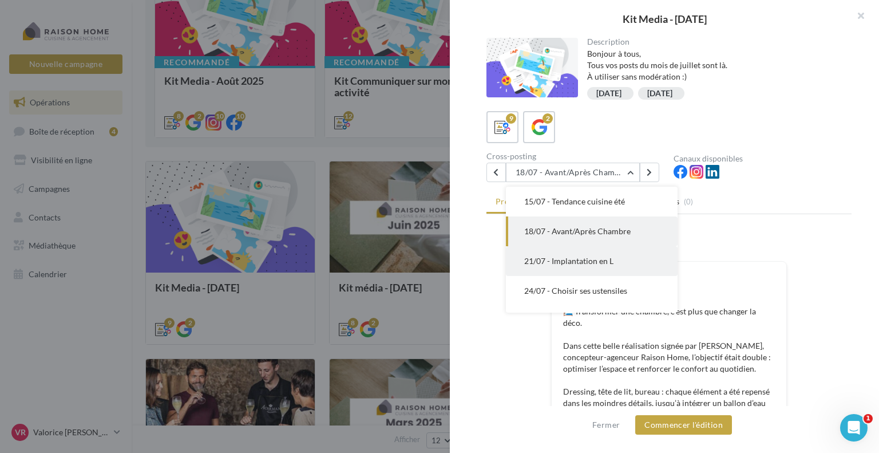
click at [628, 276] on button "21/07 - Implantation en L" at bounding box center [592, 261] width 172 height 30
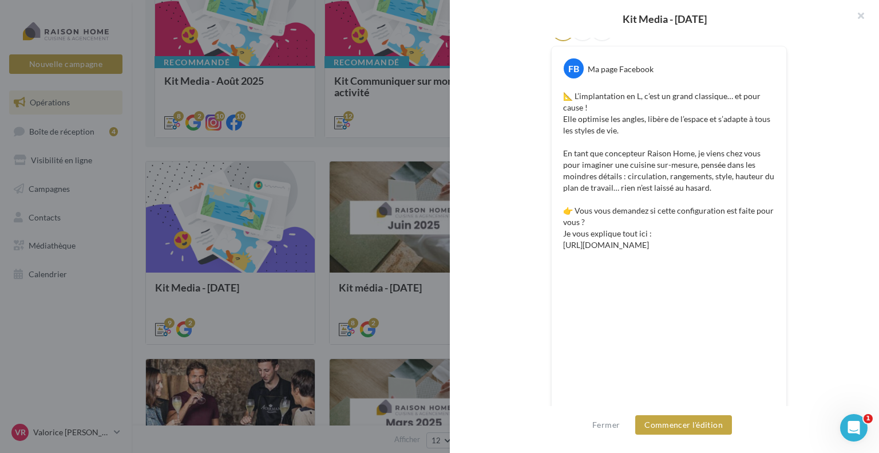
scroll to position [0, 0]
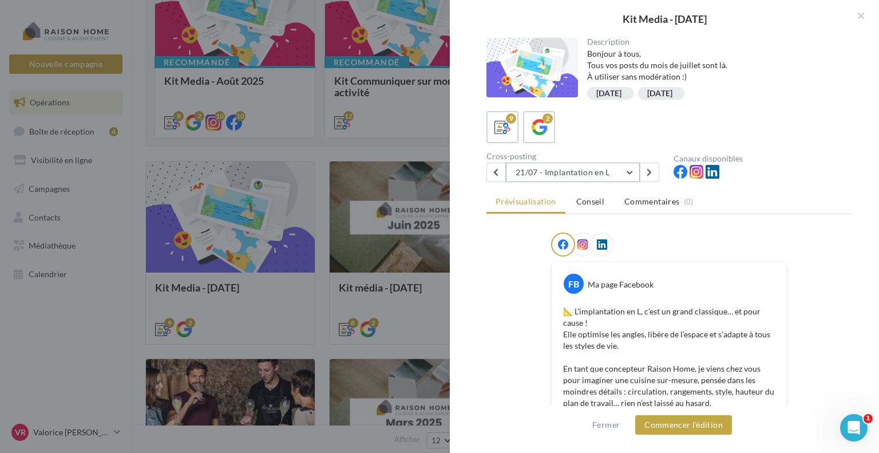
click at [632, 172] on button "21/07 - Implantation en L" at bounding box center [573, 171] width 134 height 19
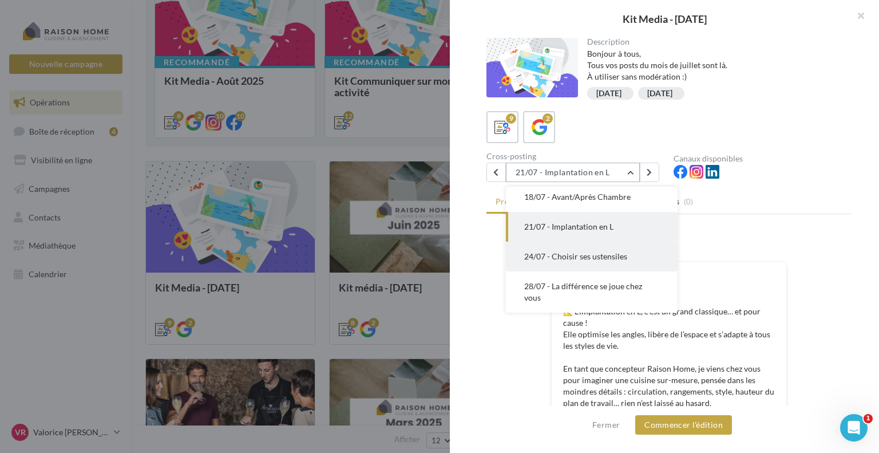
scroll to position [165, 0]
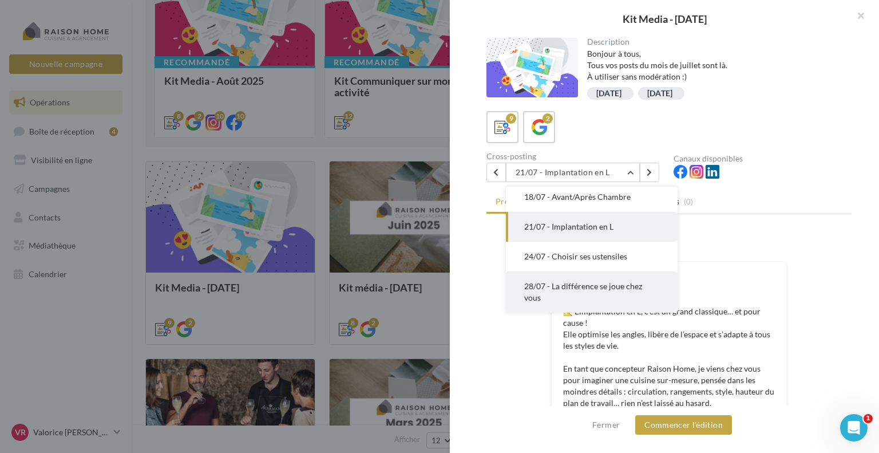
click at [620, 288] on span "28/07 - La différence se joue chez vous" at bounding box center [583, 291] width 118 height 21
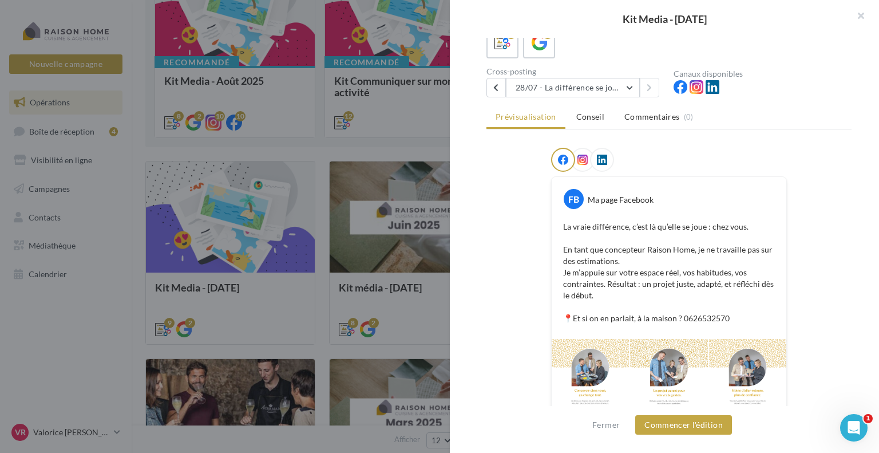
scroll to position [98, 0]
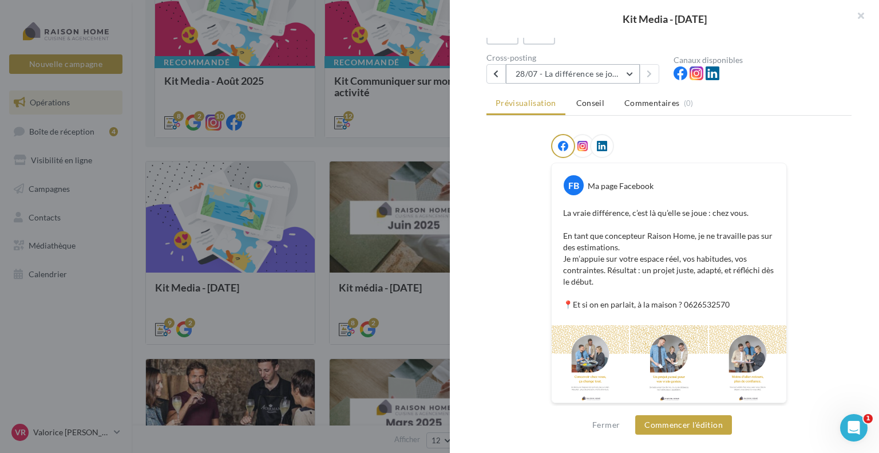
click at [632, 72] on button "28/07 - La différence se joue chez vous" at bounding box center [573, 73] width 134 height 19
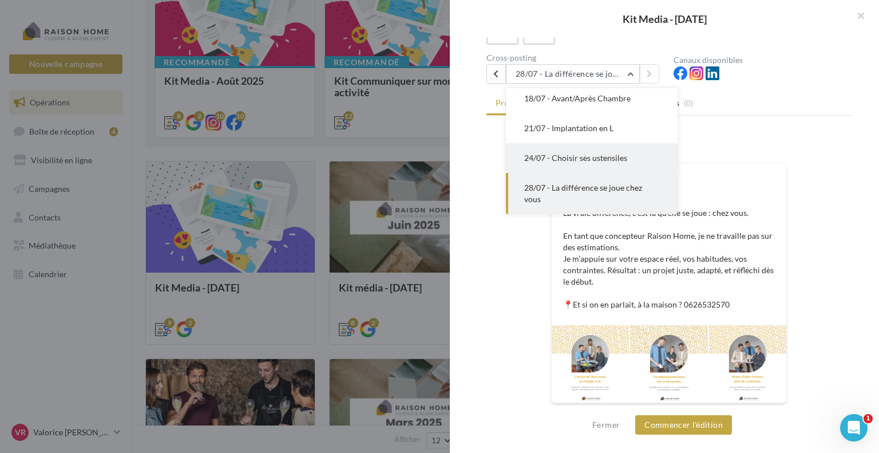
click at [625, 157] on span "24/07 - Choisir ses ustensiles" at bounding box center [575, 158] width 103 height 10
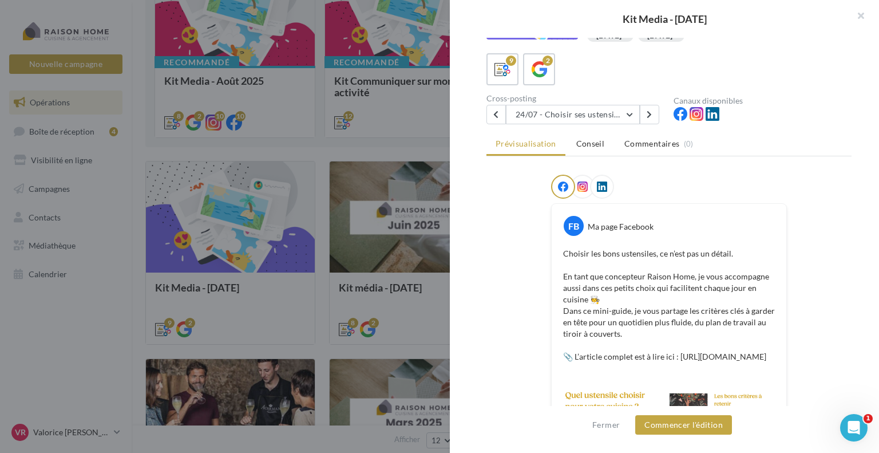
scroll to position [0, 0]
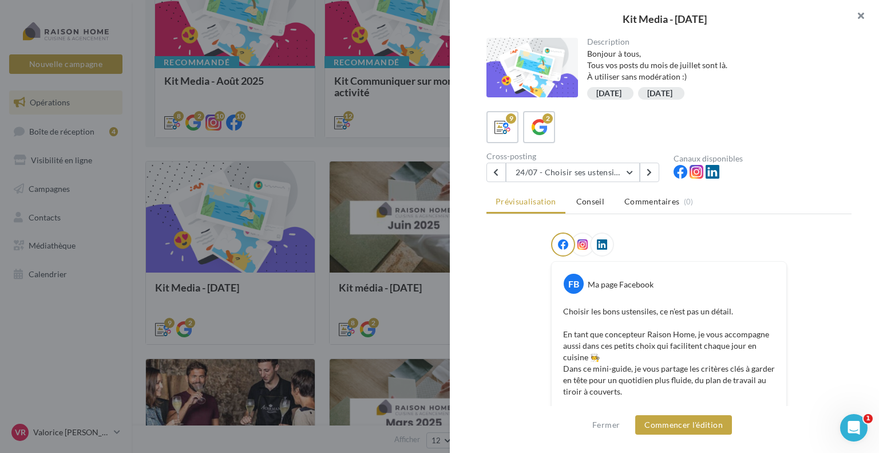
click at [862, 15] on button "button" at bounding box center [856, 17] width 46 height 34
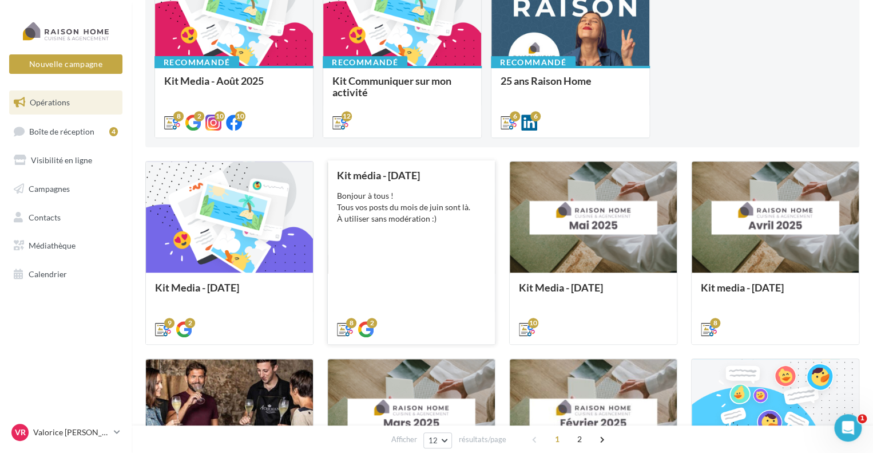
click at [380, 236] on div "Kit média - Juin 2025 Bonjour à tous ! Tous vos posts du mois de juin sont là. …" at bounding box center [411, 251] width 149 height 164
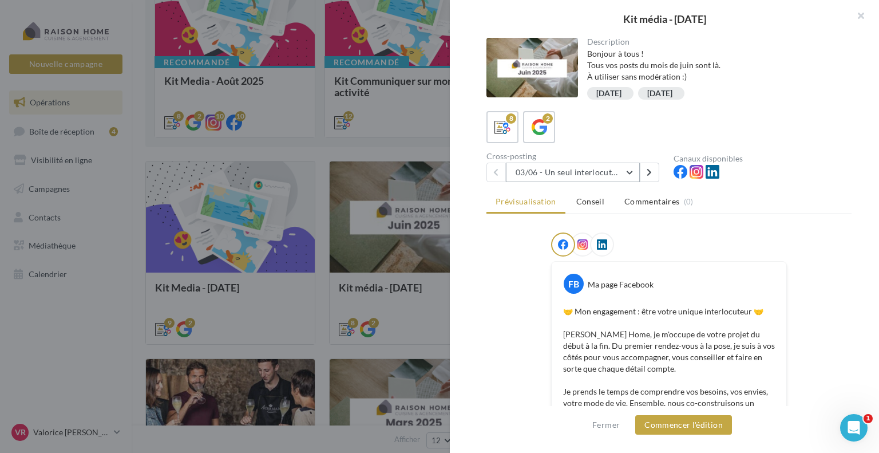
click at [628, 173] on button "03/06 - Un seul interlocuteur pour votre projet" at bounding box center [573, 171] width 134 height 19
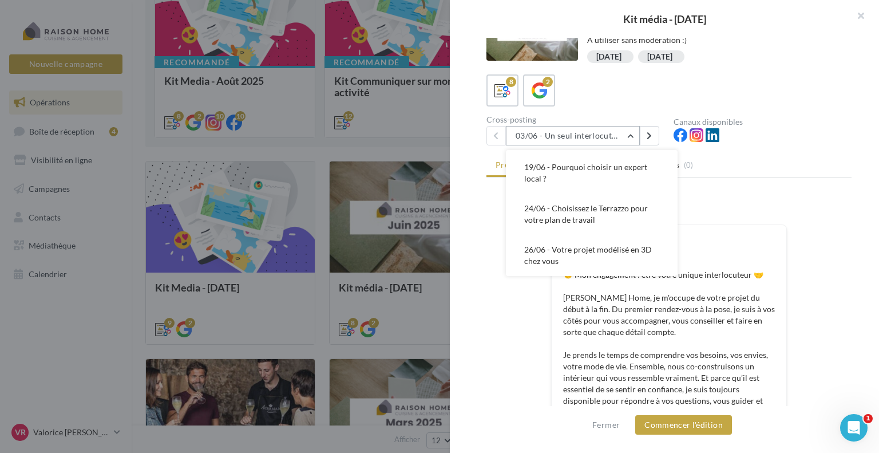
scroll to position [57, 0]
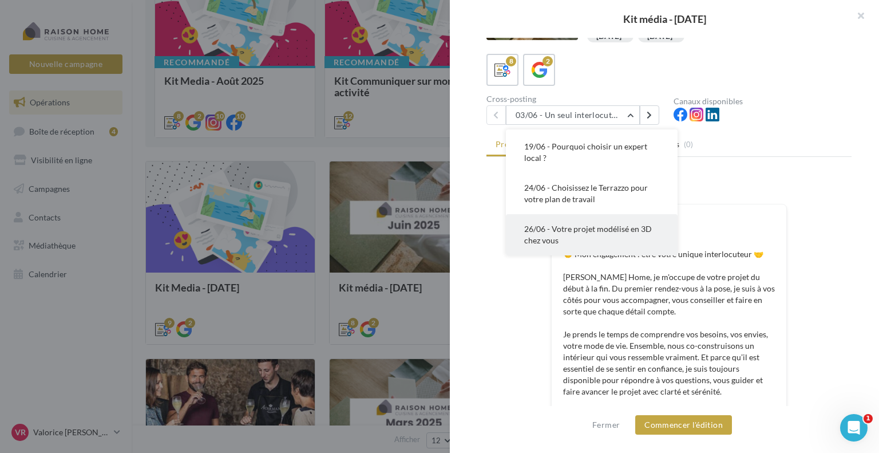
click at [629, 241] on button "26/06 - Votre projet modélisé en 3D chez vous" at bounding box center [592, 234] width 172 height 41
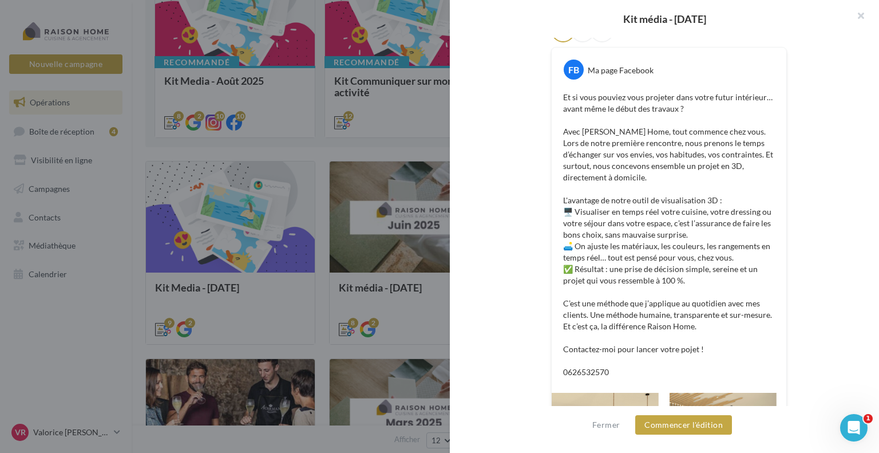
scroll to position [0, 0]
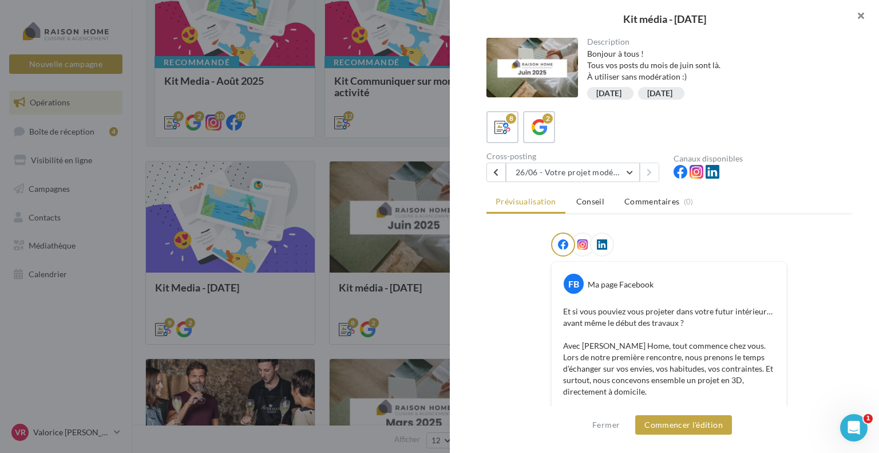
click at [862, 13] on button "button" at bounding box center [856, 17] width 46 height 34
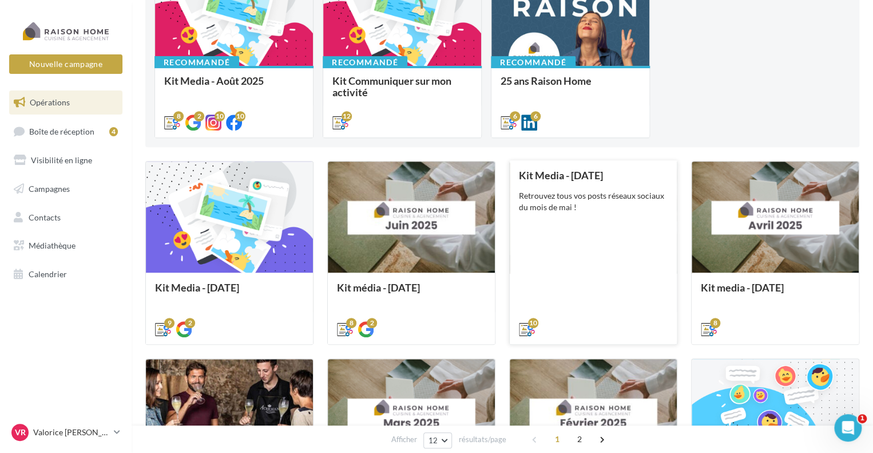
click at [592, 248] on div "Kit Media - Mai 2025 Retrouvez tous vos posts réseaux sociaux du mois de mai !" at bounding box center [593, 251] width 149 height 164
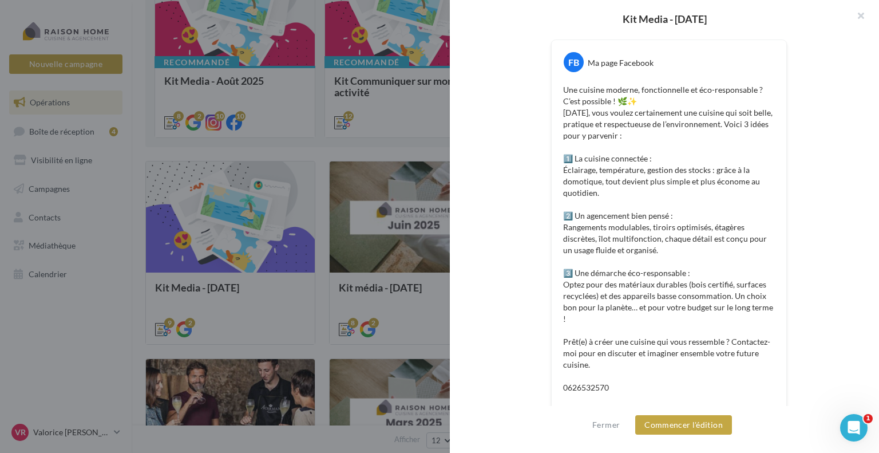
scroll to position [45, 0]
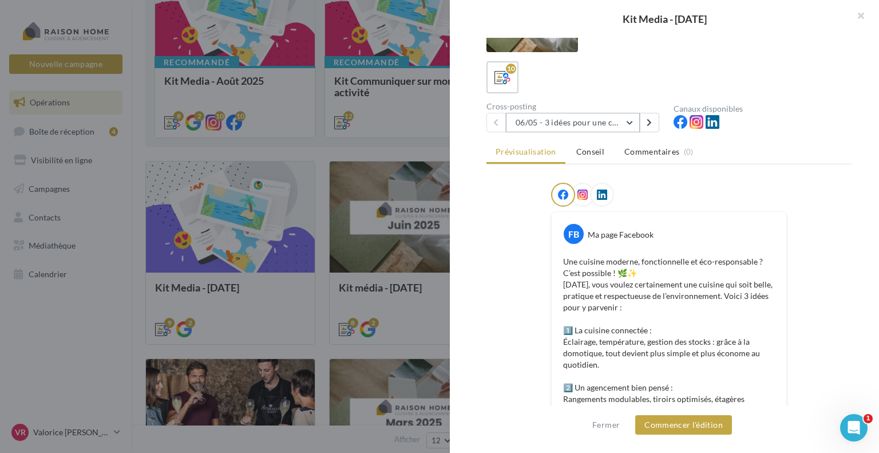
click at [633, 123] on button "06/05 - 3 idées pour une cuisine moderne, fonctionnelle et éco-responsable" at bounding box center [573, 122] width 134 height 19
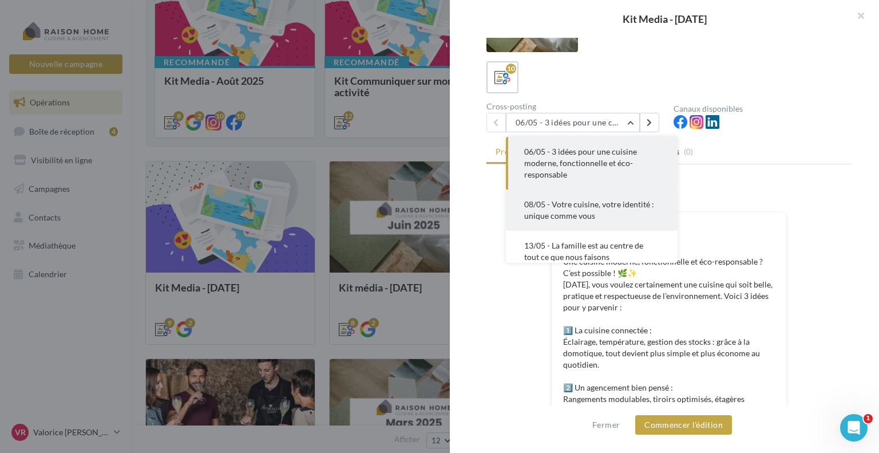
click at [624, 210] on button "08/05 - Votre cuisine, votre identité : unique comme vous" at bounding box center [592, 209] width 172 height 41
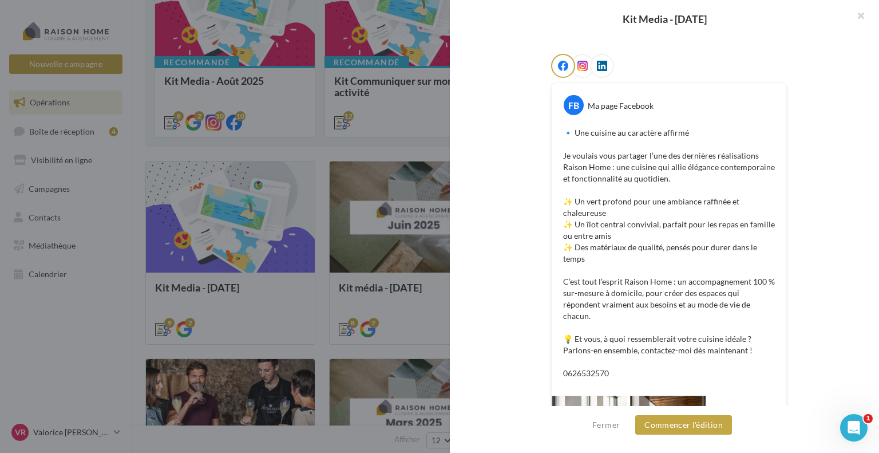
scroll to position [231, 0]
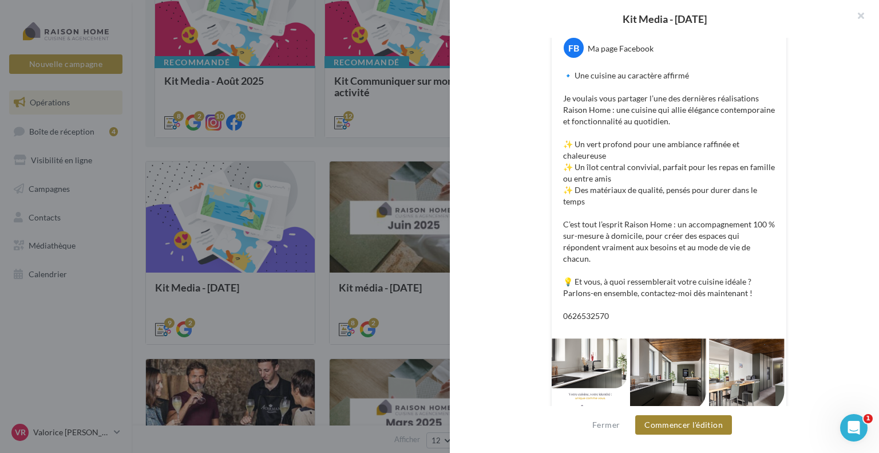
click at [680, 425] on button "Commencer l'édition" at bounding box center [683, 424] width 97 height 19
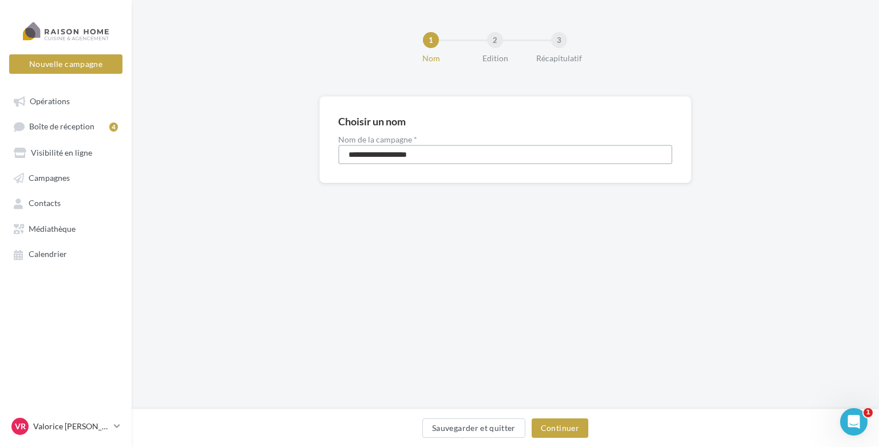
drag, startPoint x: 425, startPoint y: 154, endPoint x: 304, endPoint y: 141, distance: 121.4
click at [304, 141] on div "**********" at bounding box center [505, 158] width 747 height 124
type input "**********"
click at [581, 430] on button "Continuer" at bounding box center [560, 427] width 57 height 19
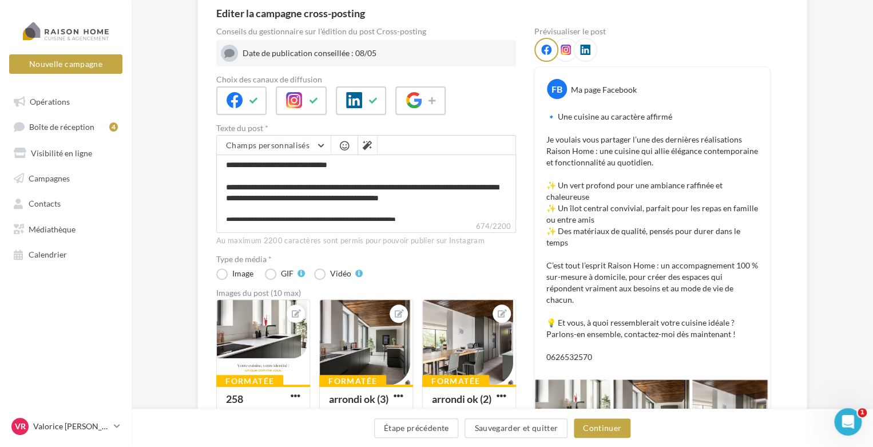
scroll to position [229, 0]
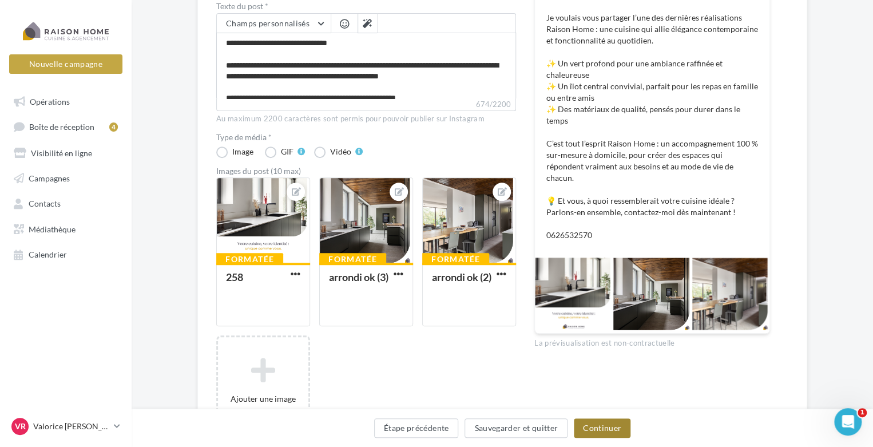
click at [613, 431] on button "Continuer" at bounding box center [602, 427] width 57 height 19
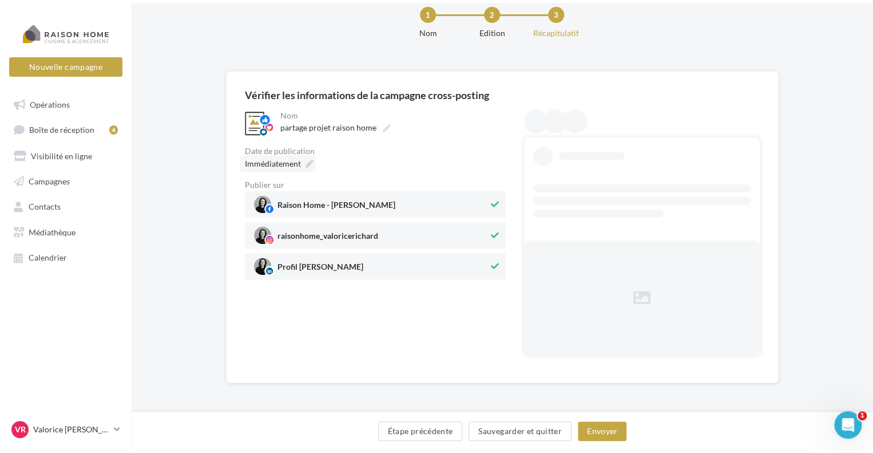
scroll to position [0, 0]
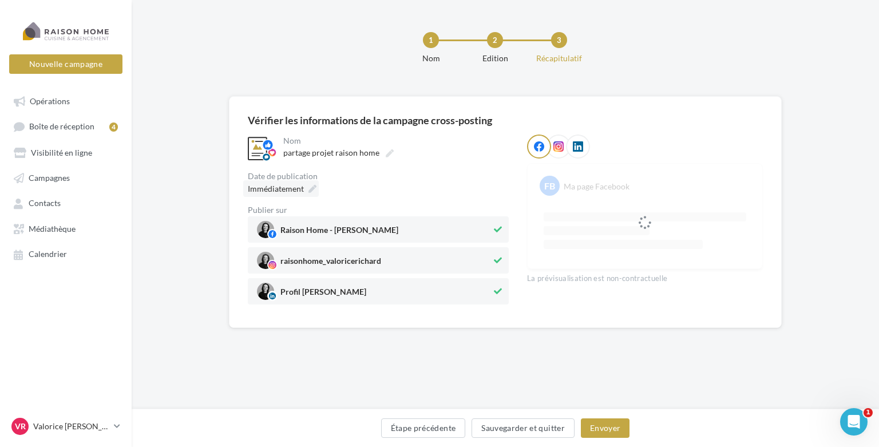
click at [299, 187] on span "Immédiatement" at bounding box center [276, 189] width 56 height 10
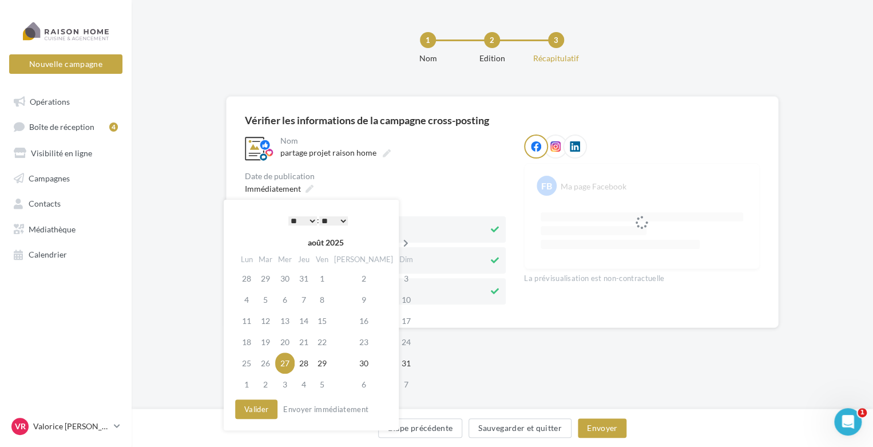
click at [399, 244] on icon at bounding box center [406, 243] width 14 height 8
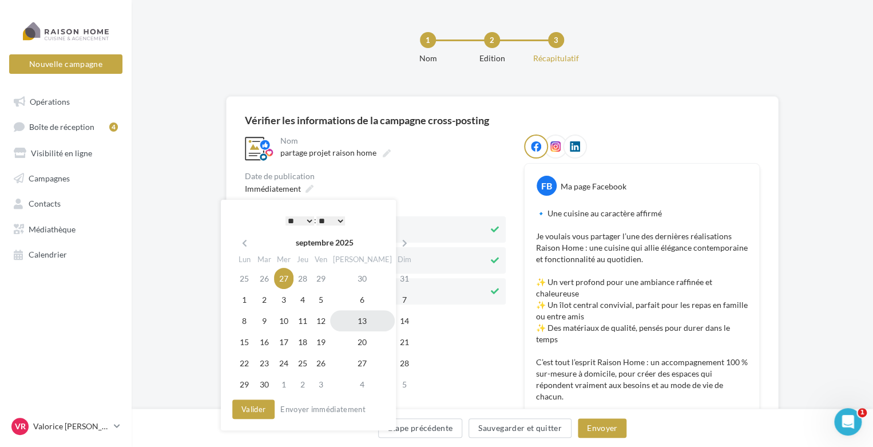
click at [347, 319] on td "13" at bounding box center [362, 320] width 65 height 21
click at [606, 426] on button "Envoyer" at bounding box center [602, 427] width 49 height 19
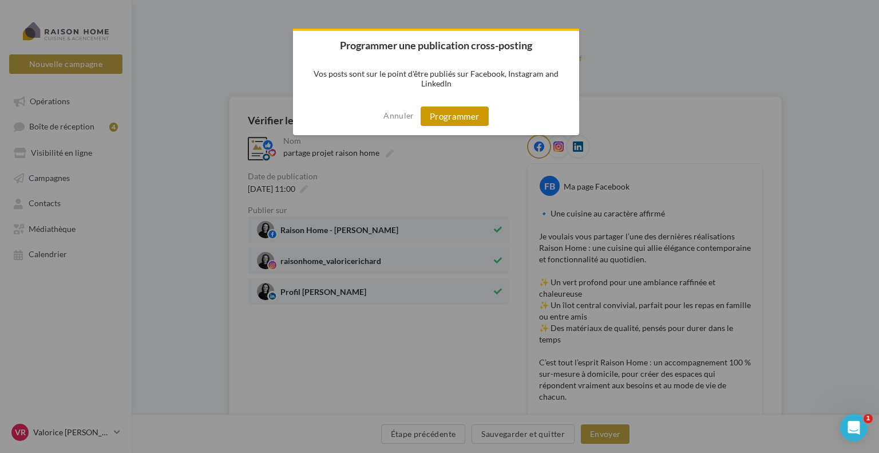
click at [458, 114] on button "Programmer" at bounding box center [455, 115] width 68 height 19
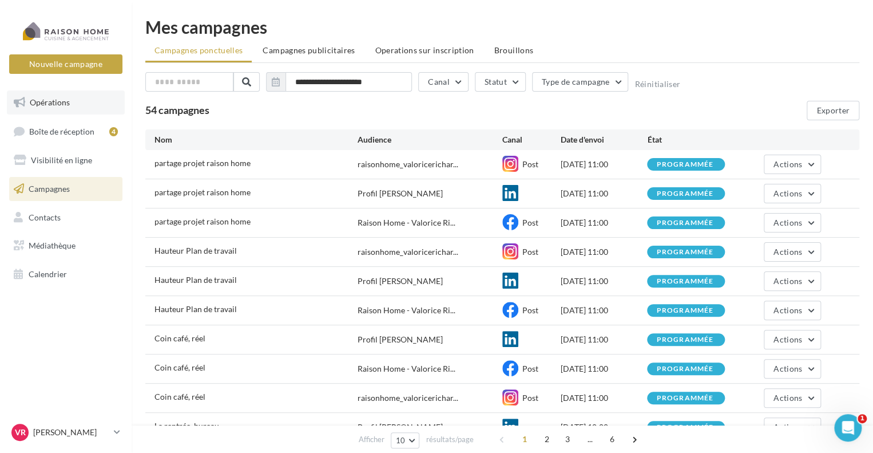
click at [83, 112] on link "Opérations" at bounding box center [66, 102] width 118 height 24
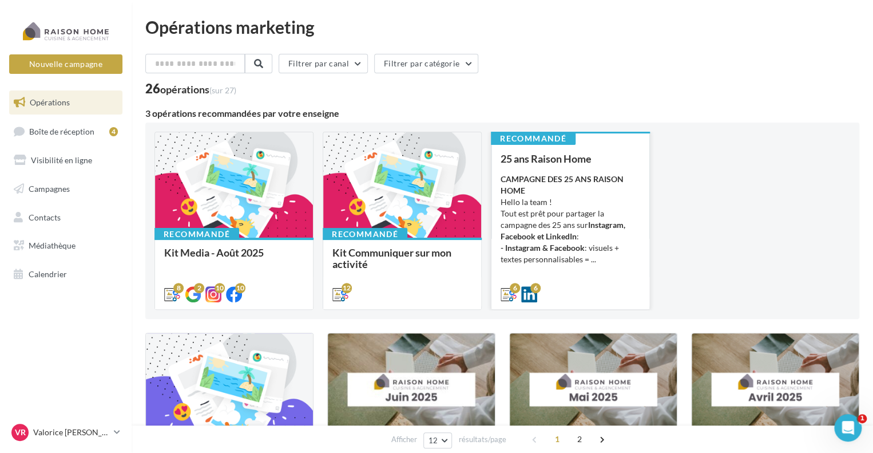
click at [558, 183] on strong "CAMPAGNE DES 25 ANS RAISON HOME" at bounding box center [562, 184] width 123 height 21
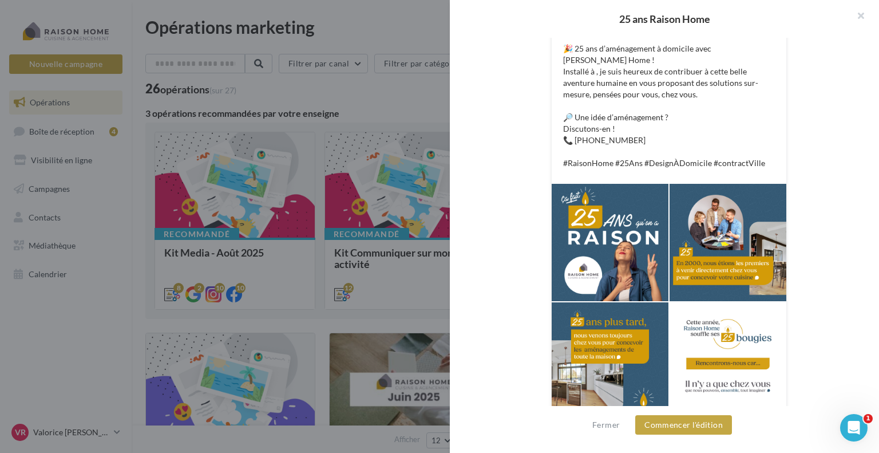
scroll to position [428, 0]
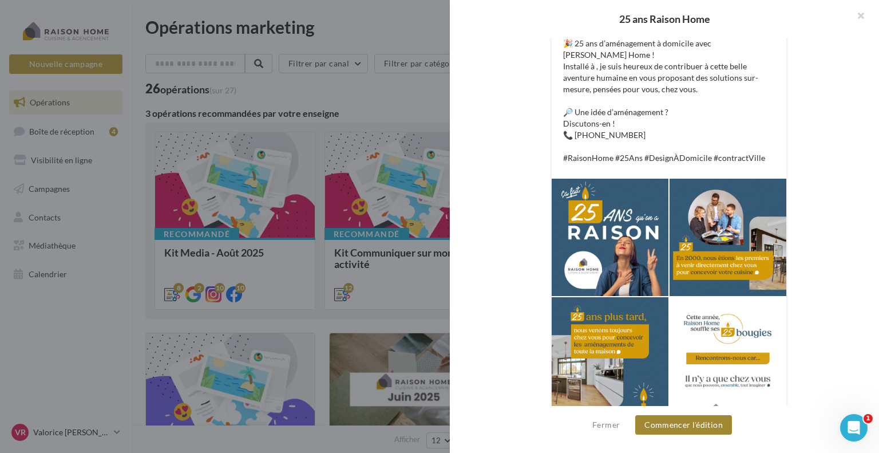
click at [691, 427] on button "Commencer l'édition" at bounding box center [683, 424] width 97 height 19
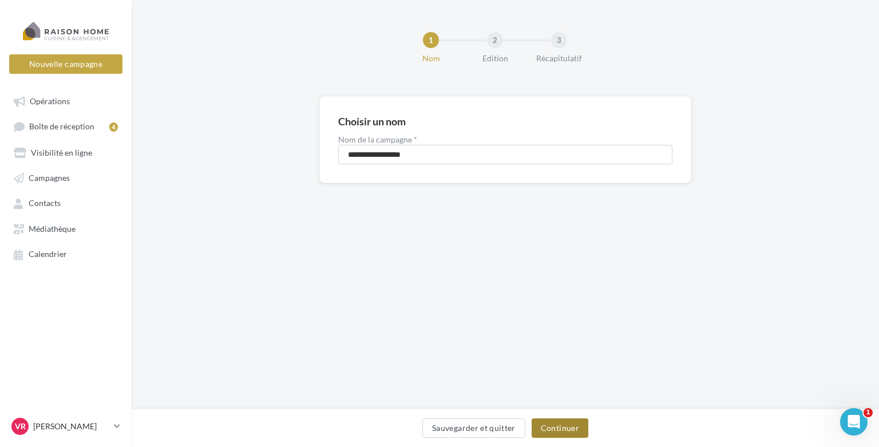
click at [564, 426] on button "Continuer" at bounding box center [560, 427] width 57 height 19
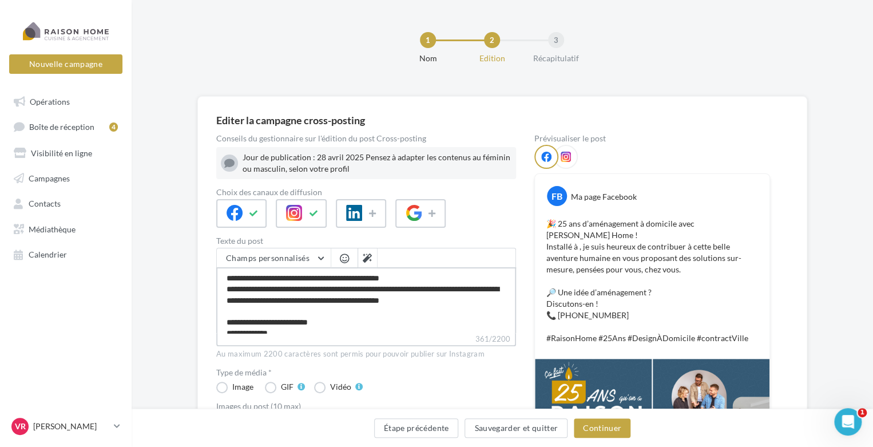
click at [259, 287] on textarea "**********" at bounding box center [366, 300] width 300 height 66
type textarea "**********"
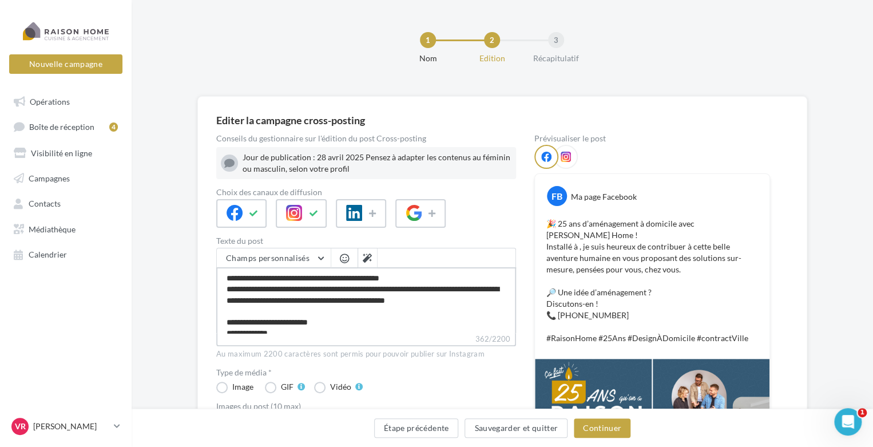
type textarea "**********"
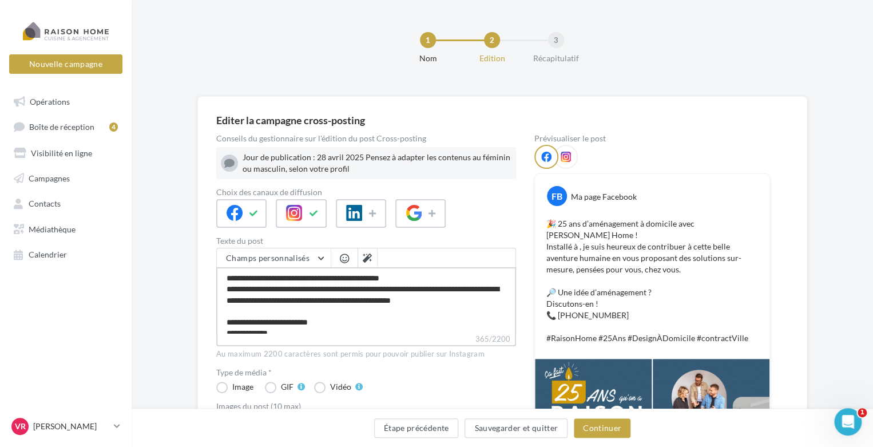
type textarea "**********"
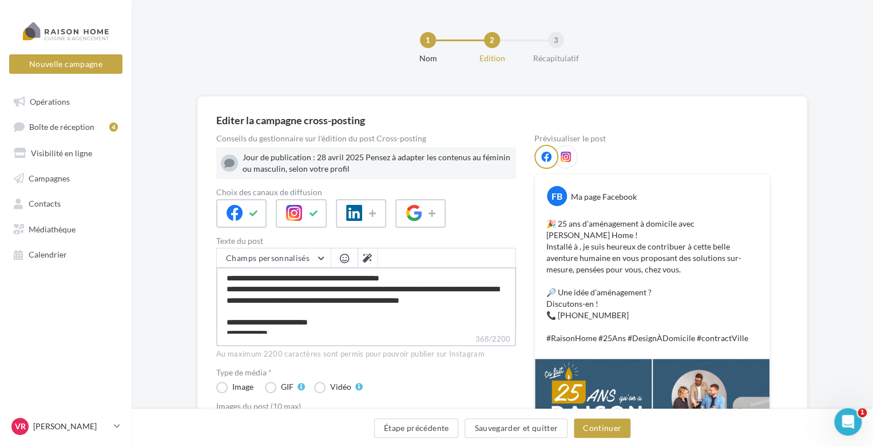
type textarea "**********"
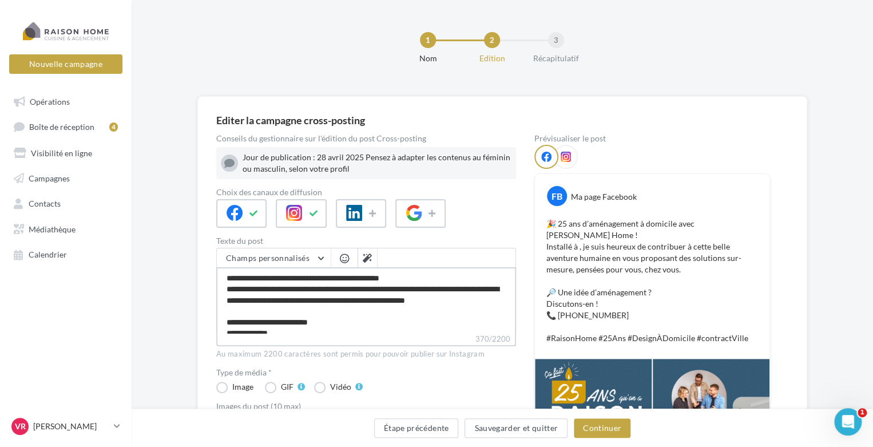
type textarea "**********"
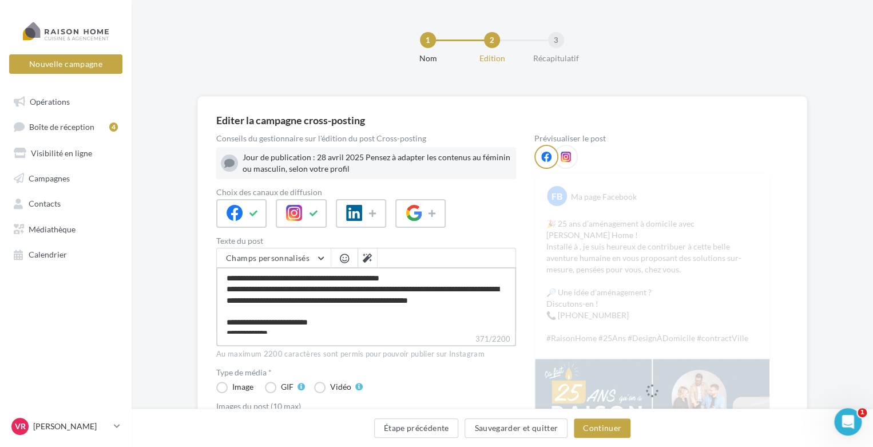
click at [358, 285] on textarea "**********" at bounding box center [366, 300] width 300 height 66
type textarea "**********"
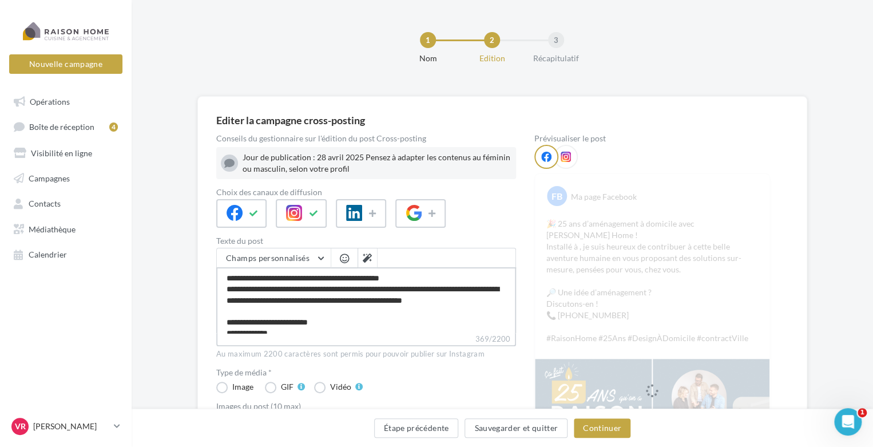
type textarea "**********"
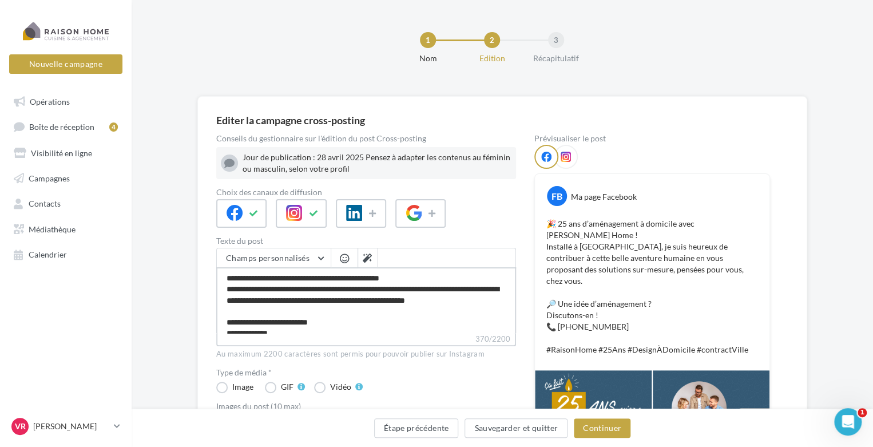
type textarea "**********"
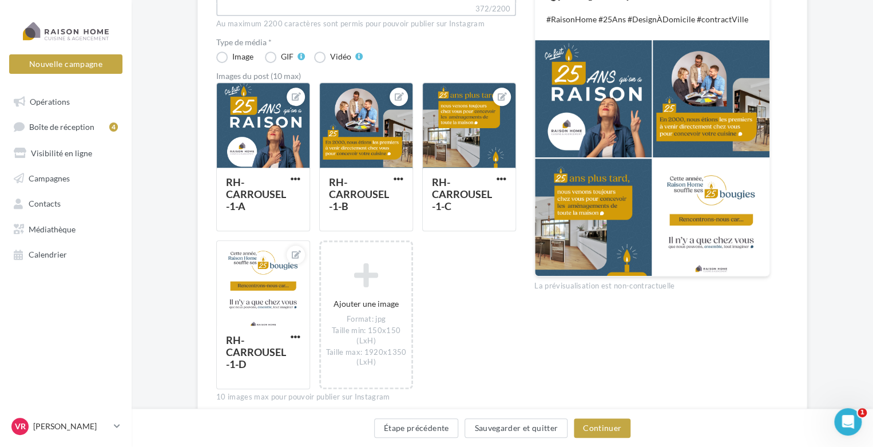
scroll to position [343, 0]
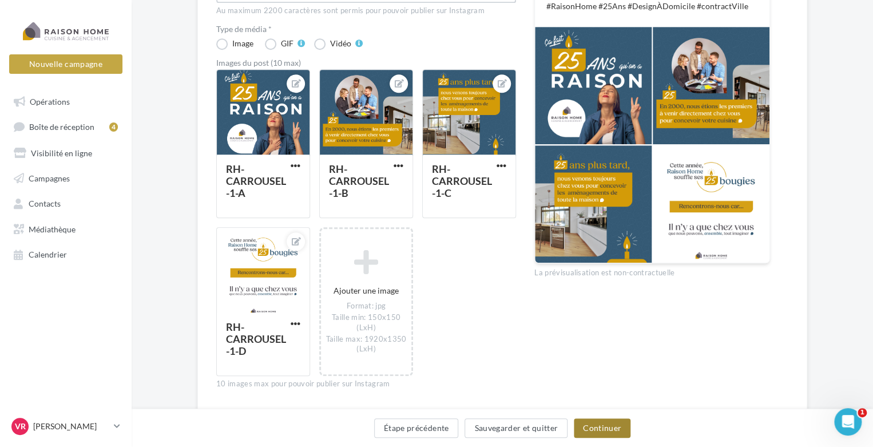
type textarea "**********"
click at [606, 431] on button "Continuer" at bounding box center [602, 427] width 57 height 19
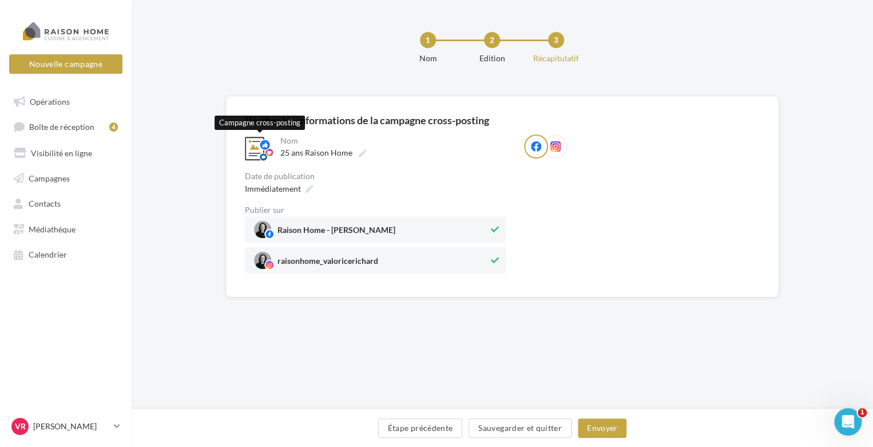
scroll to position [0, 0]
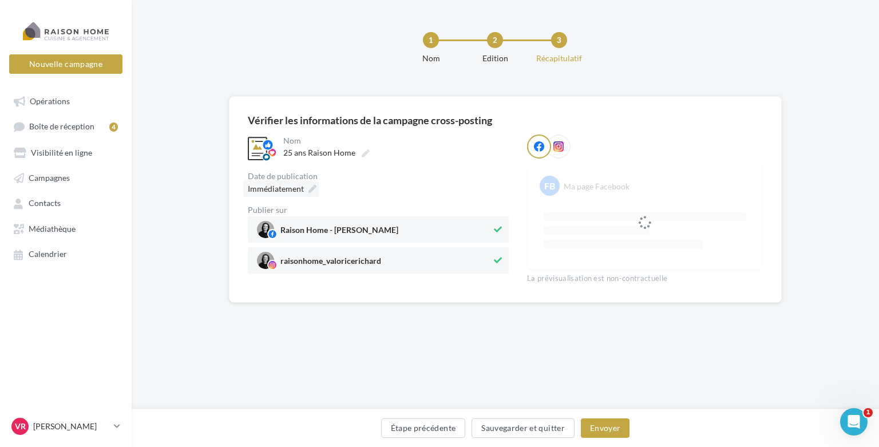
click at [275, 189] on span "Immédiatement" at bounding box center [276, 189] width 56 height 10
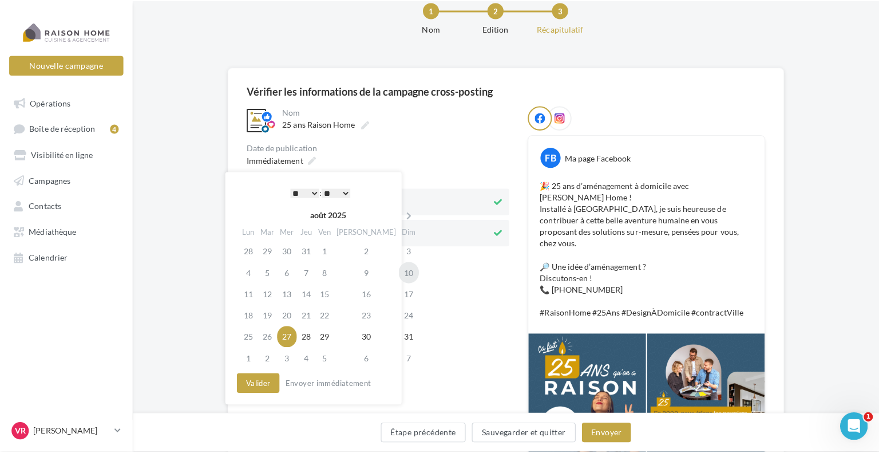
scroll to position [57, 0]
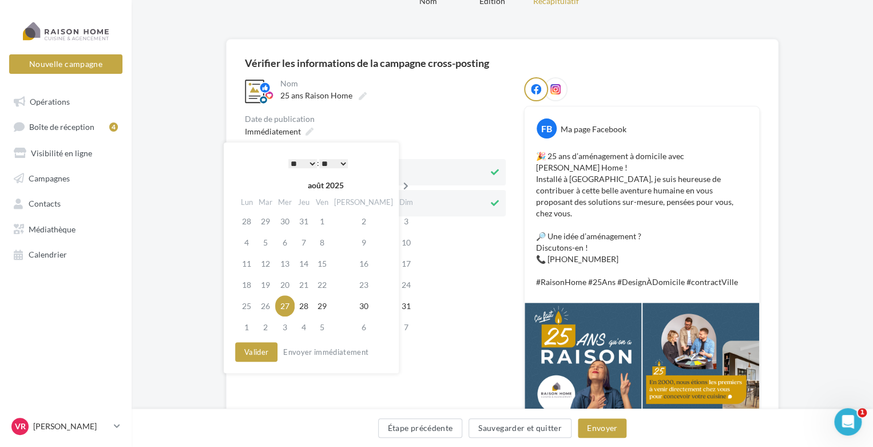
click at [399, 187] on icon at bounding box center [406, 186] width 14 height 8
click at [267, 263] on td "9" at bounding box center [264, 263] width 19 height 21
click at [261, 356] on button "Valider" at bounding box center [253, 351] width 42 height 19
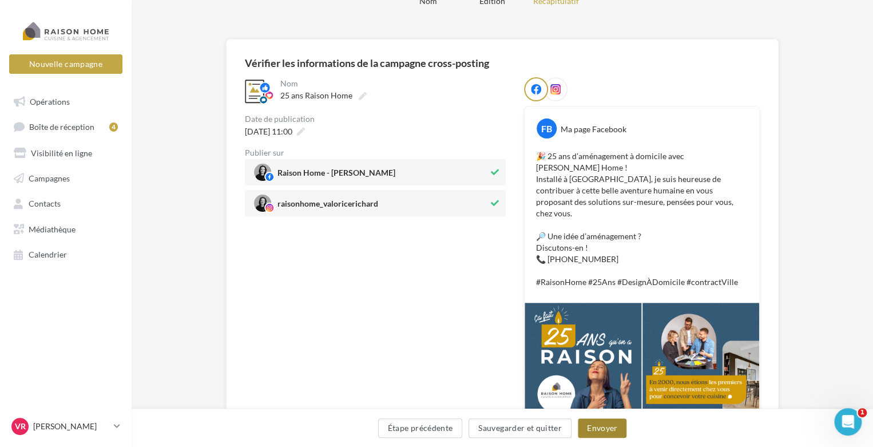
click at [613, 434] on button "Envoyer" at bounding box center [602, 427] width 49 height 19
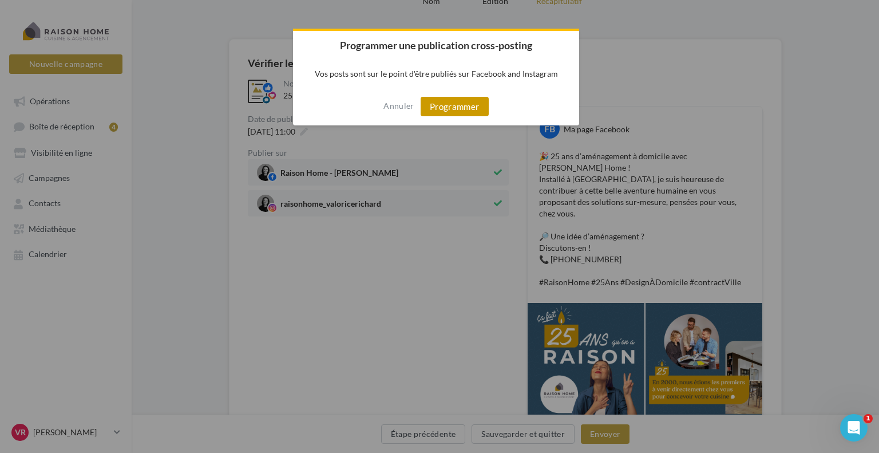
click at [473, 102] on button "Programmer" at bounding box center [455, 106] width 68 height 19
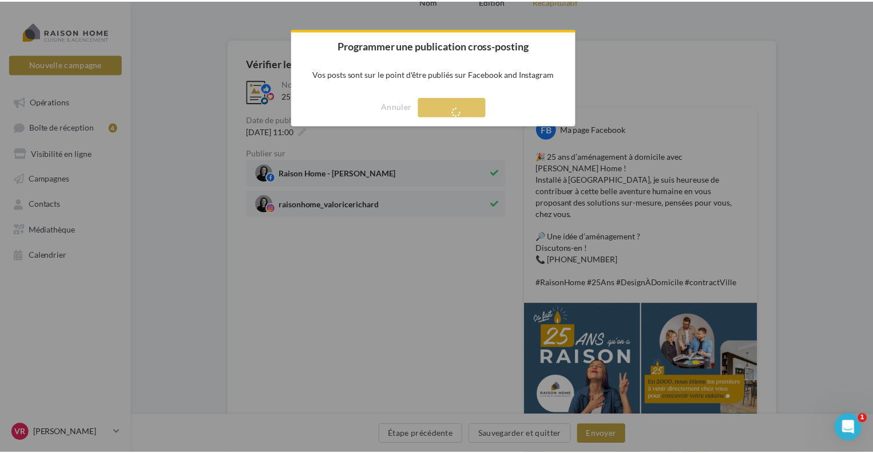
scroll to position [18, 0]
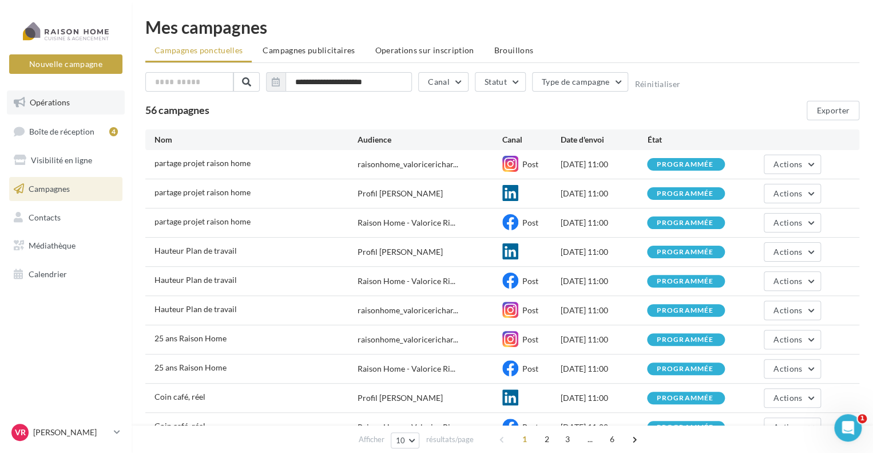
click at [61, 100] on span "Opérations" at bounding box center [50, 102] width 40 height 10
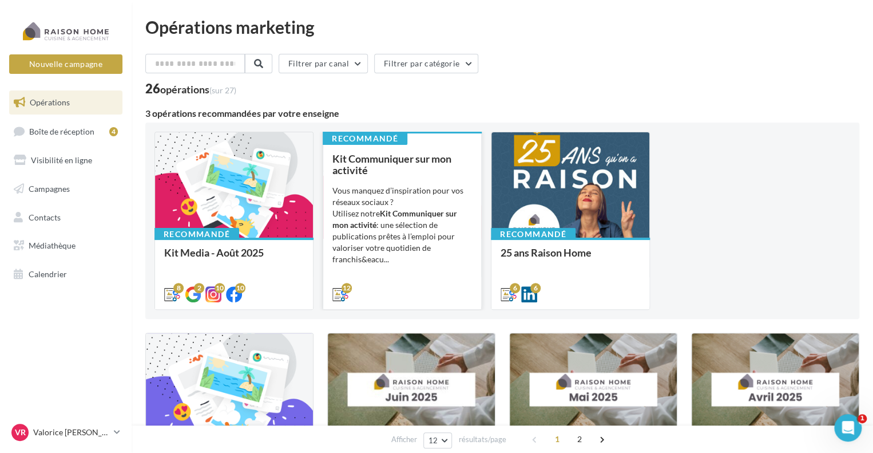
click at [410, 203] on div "Vous manquez d’inspiration pour vos réseaux sociaux ? Utilisez notre Kit Commun…" at bounding box center [402, 225] width 140 height 80
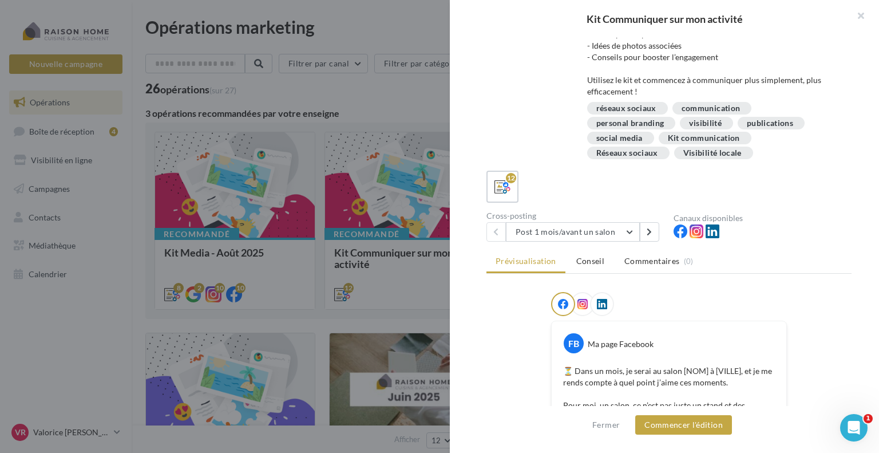
scroll to position [185, 0]
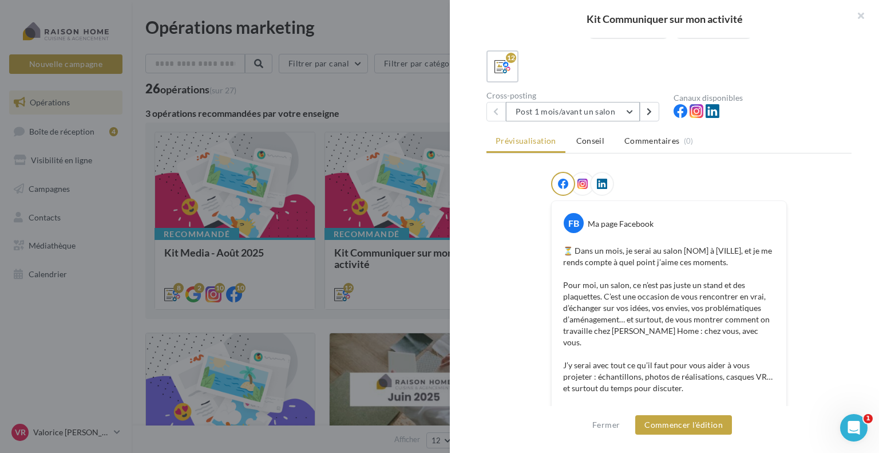
click at [629, 109] on button "Post 1 mois/avant un salon" at bounding box center [573, 111] width 134 height 19
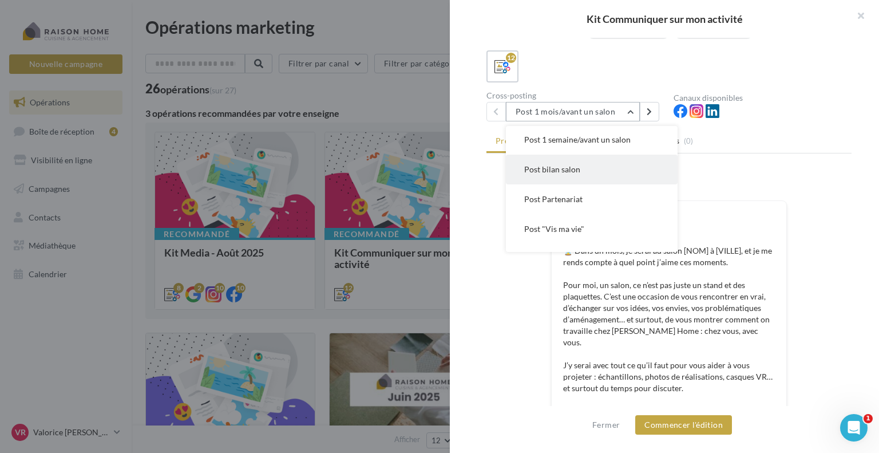
scroll to position [57, 0]
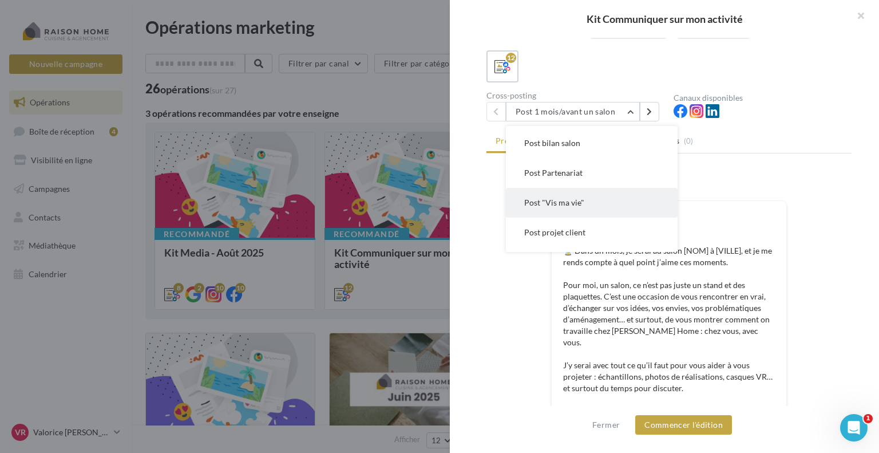
click at [606, 209] on button "Post "Vis ma vie"" at bounding box center [592, 203] width 172 height 30
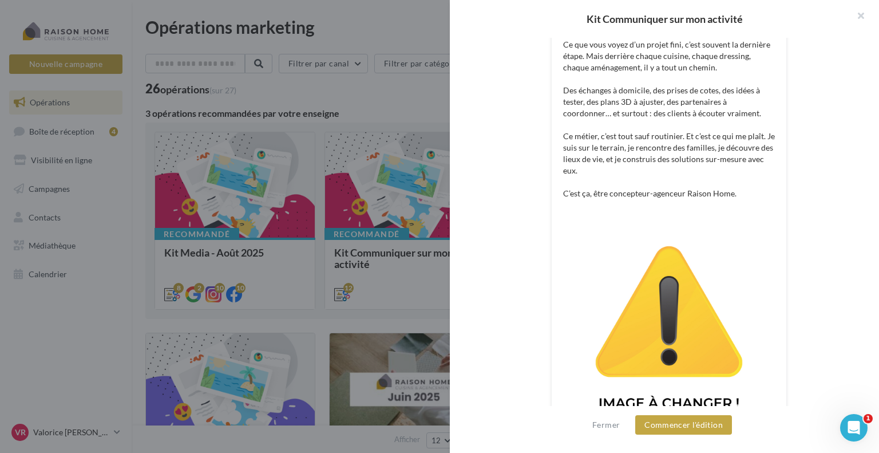
scroll to position [243, 0]
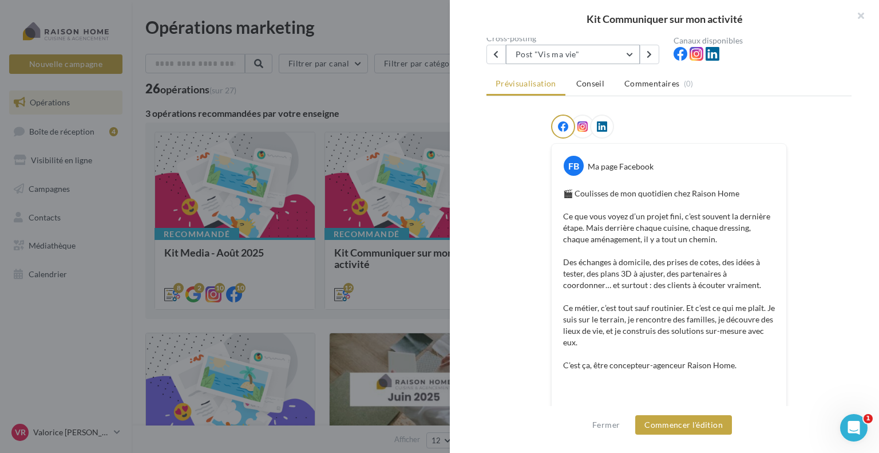
click at [630, 56] on button "Post "Vis ma vie"" at bounding box center [573, 54] width 134 height 19
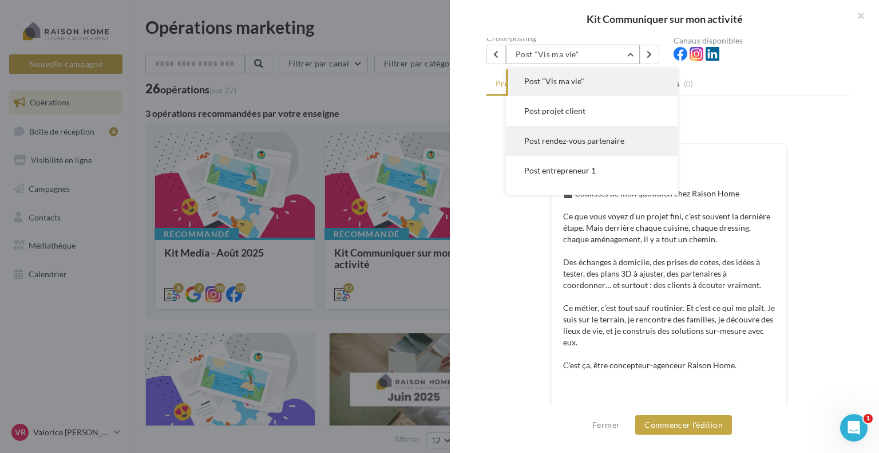
scroll to position [146, 0]
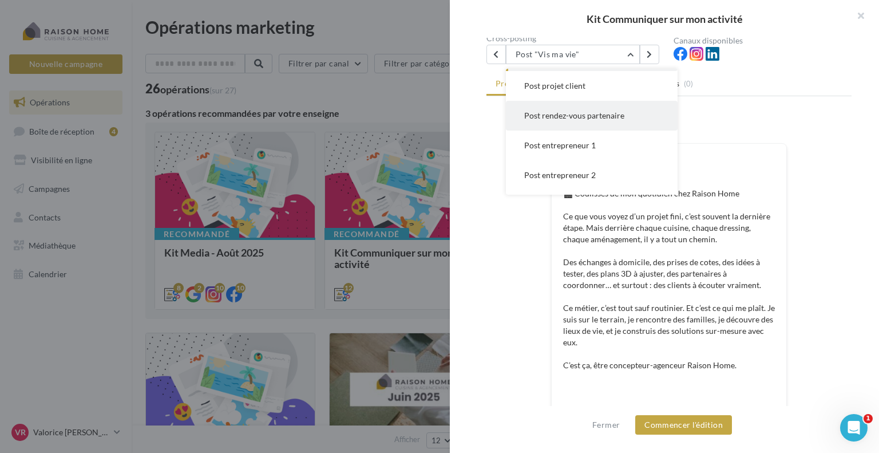
click at [594, 120] on span "Post rendez-vous partenaire" at bounding box center [574, 115] width 100 height 10
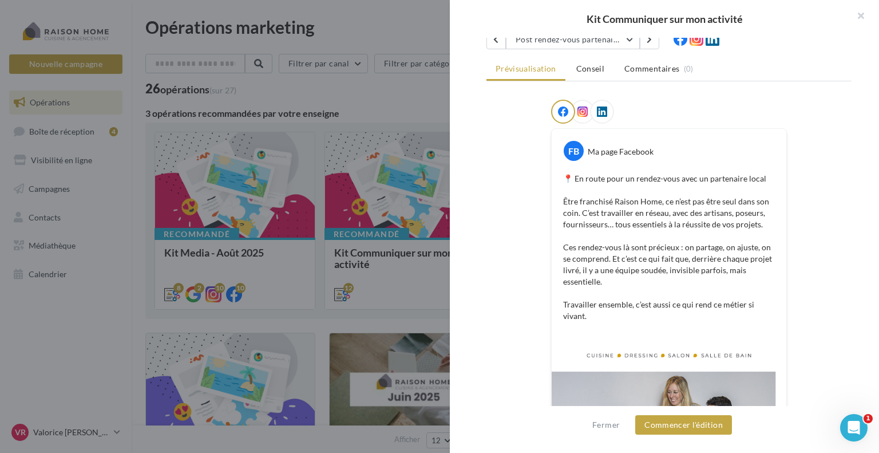
scroll to position [255, 0]
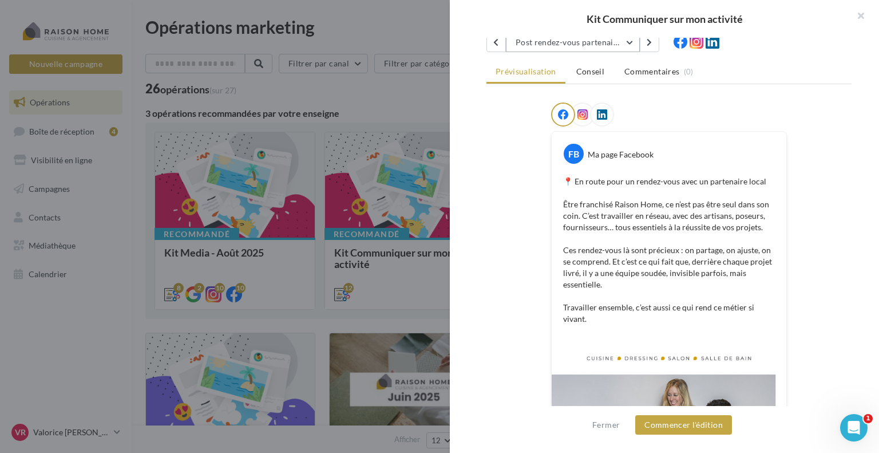
click at [630, 42] on button "Post rendez-vous partenaire" at bounding box center [573, 42] width 134 height 19
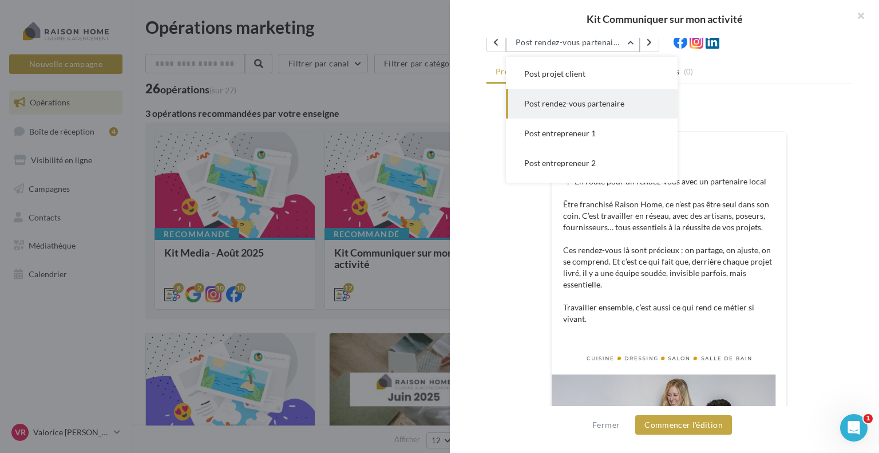
scroll to position [149, 0]
click at [587, 138] on button "Post entrepreneur 1" at bounding box center [592, 131] width 172 height 30
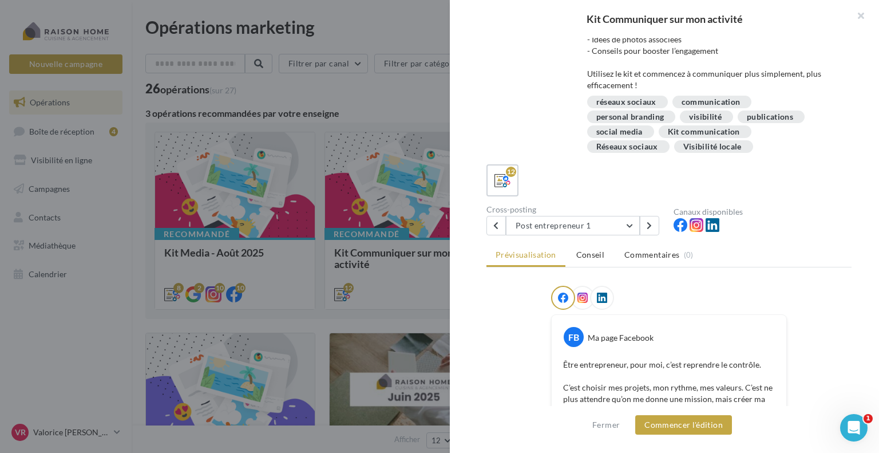
scroll to position [71, 0]
click at [629, 224] on button "Post entrepreneur 1" at bounding box center [573, 225] width 134 height 19
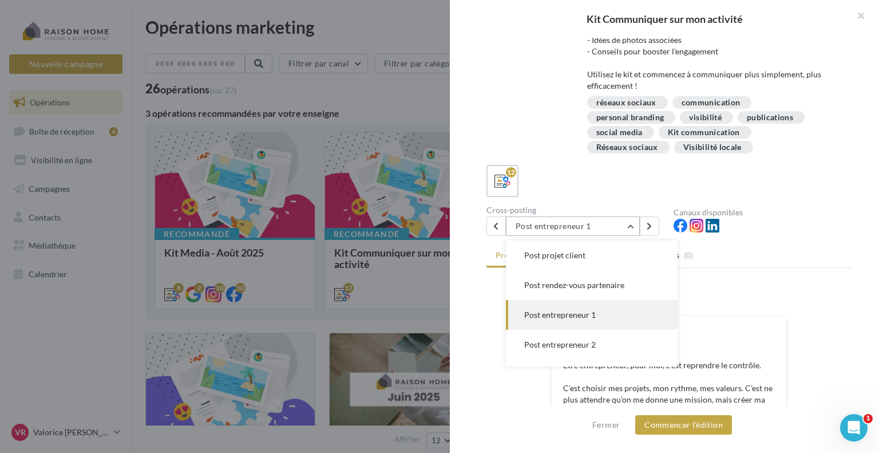
scroll to position [179, 0]
click at [585, 323] on button "Post entrepreneur 2" at bounding box center [592, 315] width 172 height 30
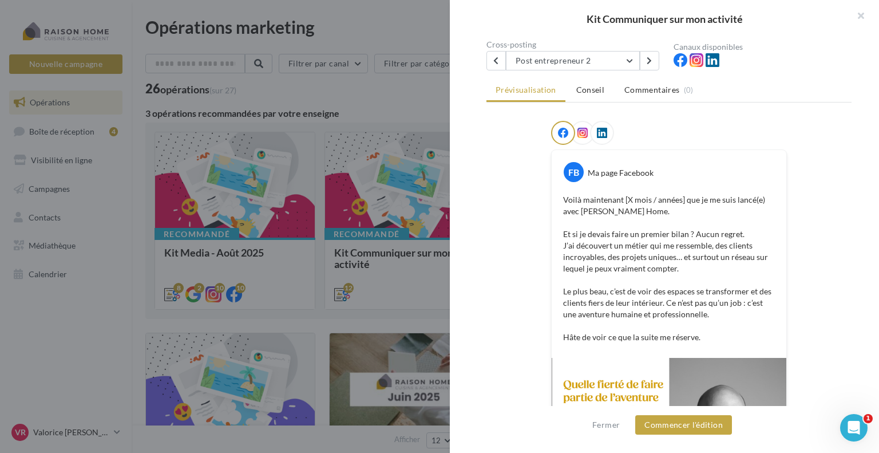
scroll to position [82, 0]
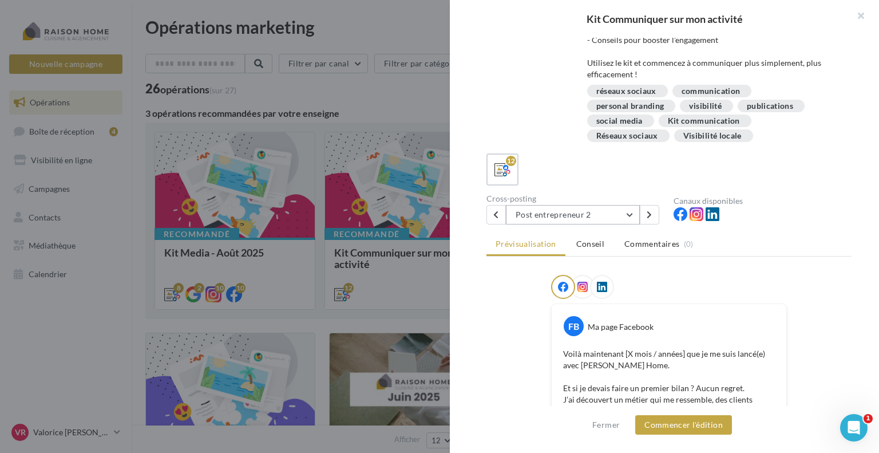
click at [628, 211] on button "Post entrepreneur 2" at bounding box center [573, 214] width 134 height 19
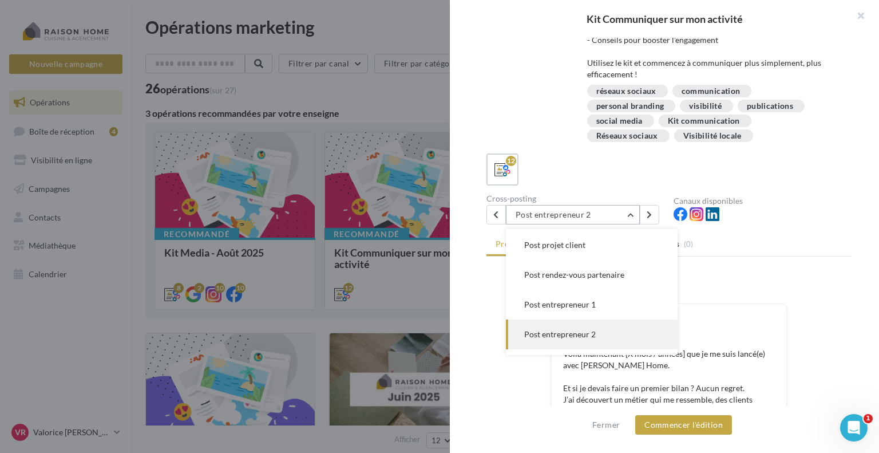
scroll to position [174, 0]
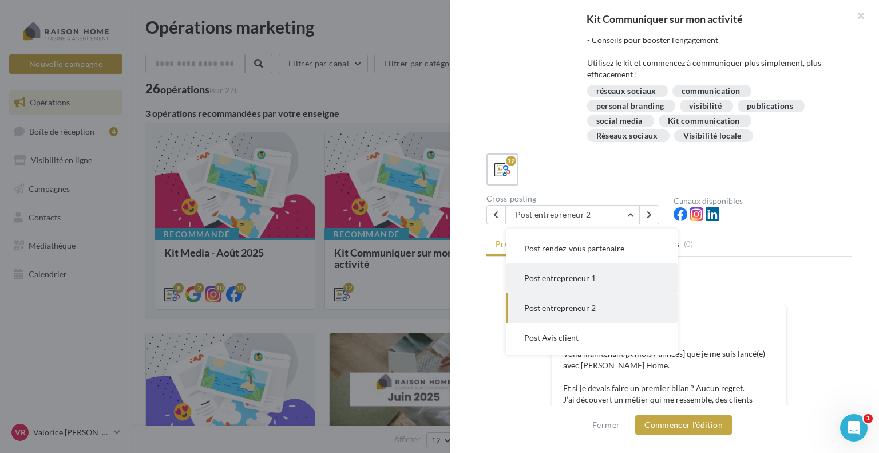
click at [594, 283] on button "Post entrepreneur 1" at bounding box center [592, 278] width 172 height 30
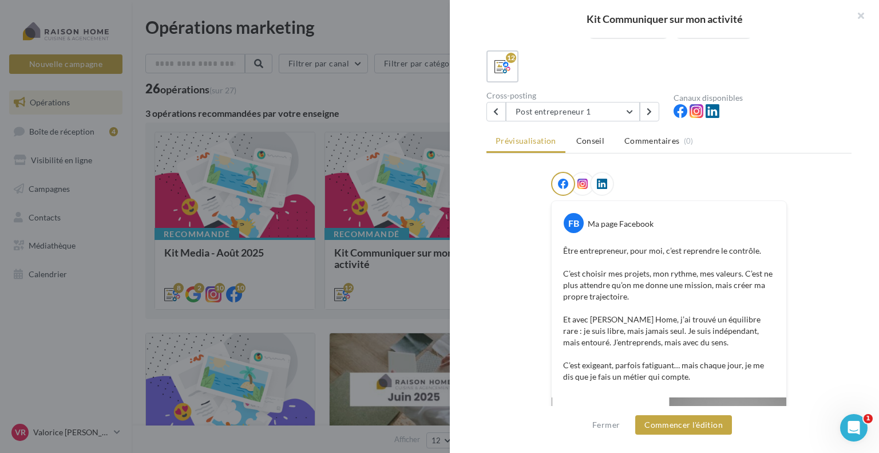
scroll to position [414, 0]
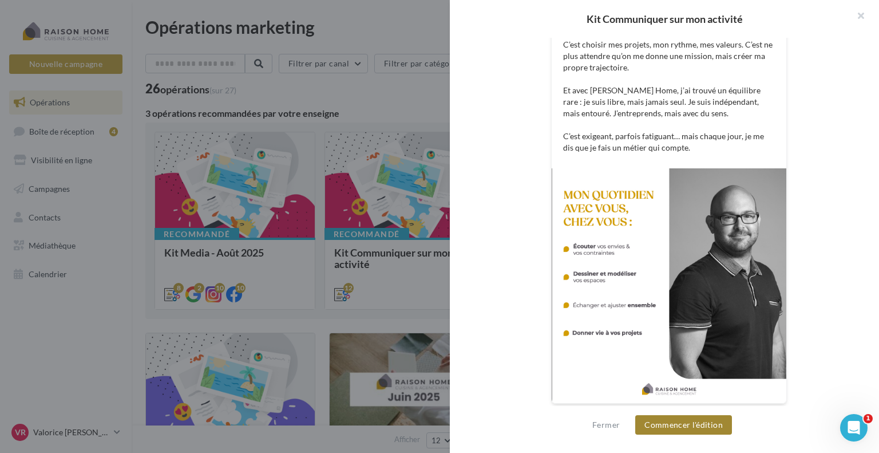
click at [680, 426] on button "Commencer l'édition" at bounding box center [683, 424] width 97 height 19
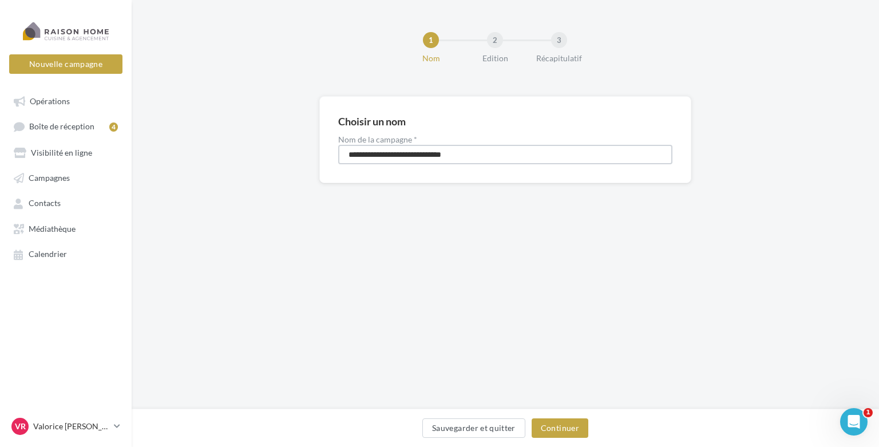
drag, startPoint x: 477, startPoint y: 154, endPoint x: 229, endPoint y: 153, distance: 247.7
click at [229, 153] on div "**********" at bounding box center [505, 158] width 747 height 124
click at [382, 150] on input "**********" at bounding box center [505, 154] width 334 height 19
type input "**********"
click at [563, 429] on button "Continuer" at bounding box center [560, 427] width 57 height 19
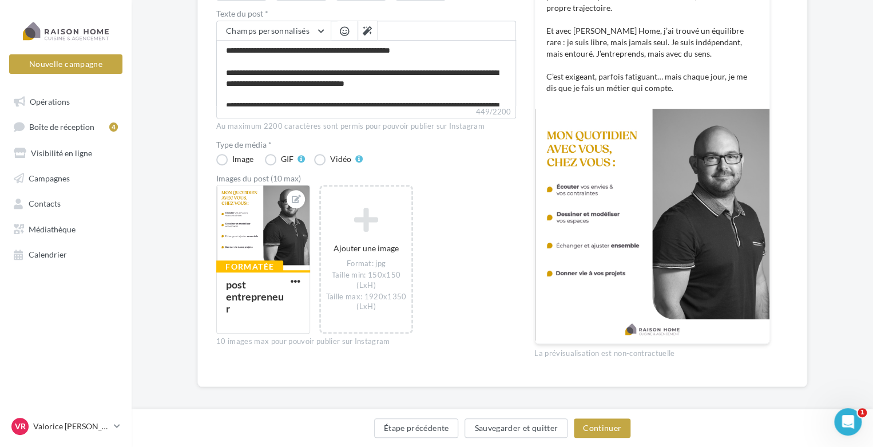
scroll to position [268, 0]
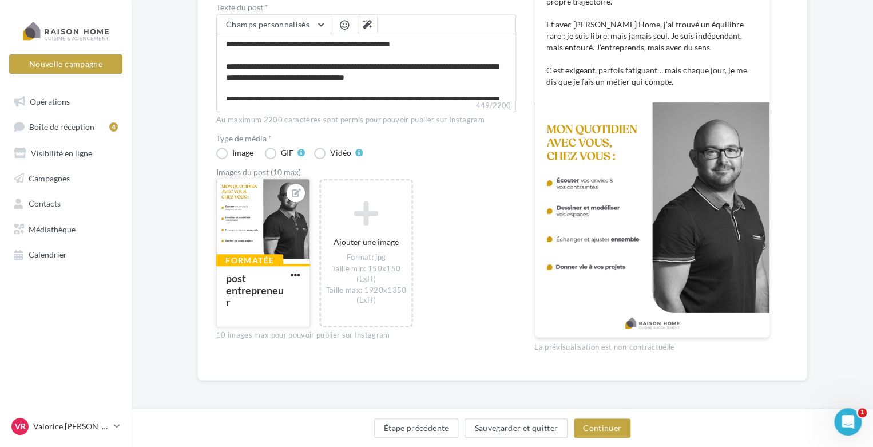
click at [291, 202] on div at bounding box center [263, 222] width 93 height 86
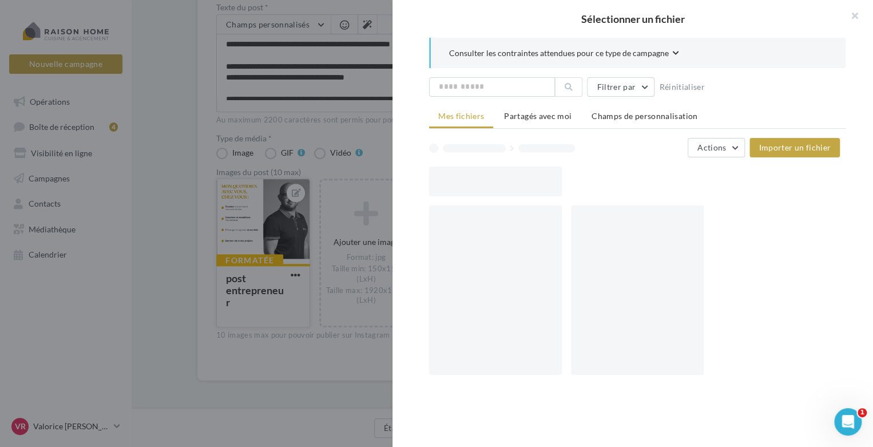
scroll to position [262, 0]
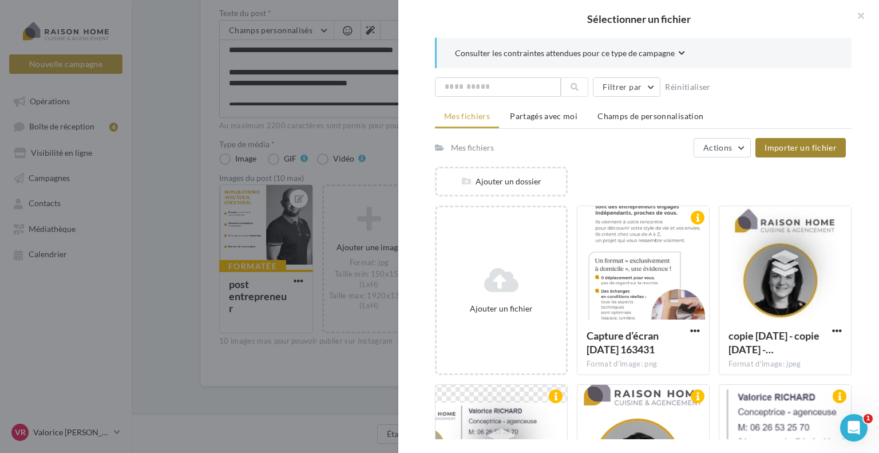
click at [799, 144] on span "Importer un fichier" at bounding box center [800, 147] width 72 height 10
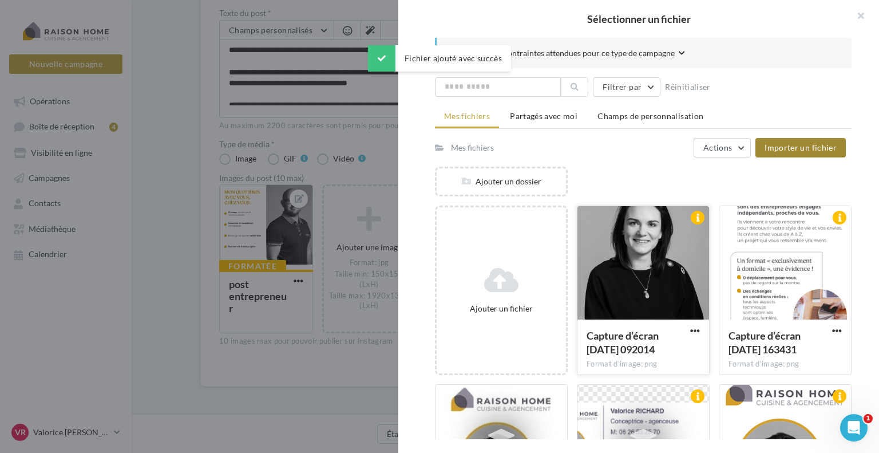
click at [672, 280] on div at bounding box center [643, 263] width 132 height 114
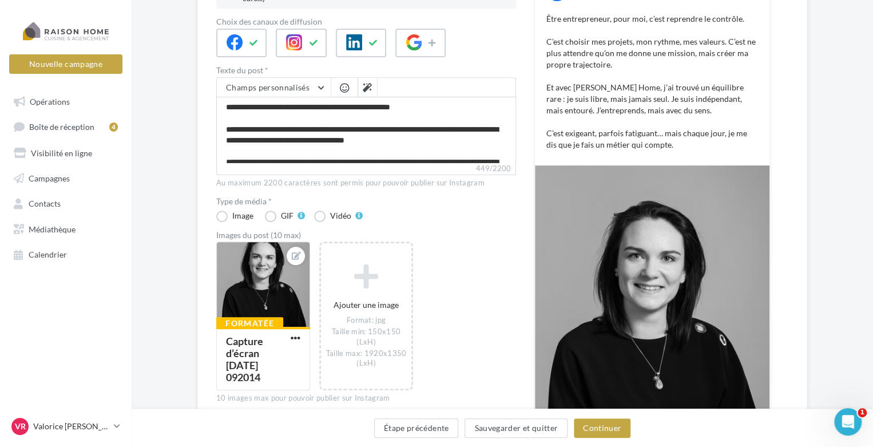
scroll to position [357, 0]
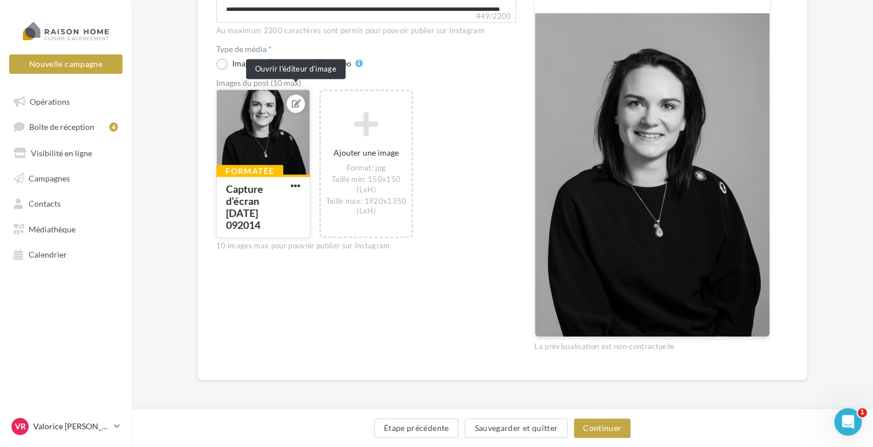
click at [295, 100] on icon at bounding box center [296, 104] width 9 height 8
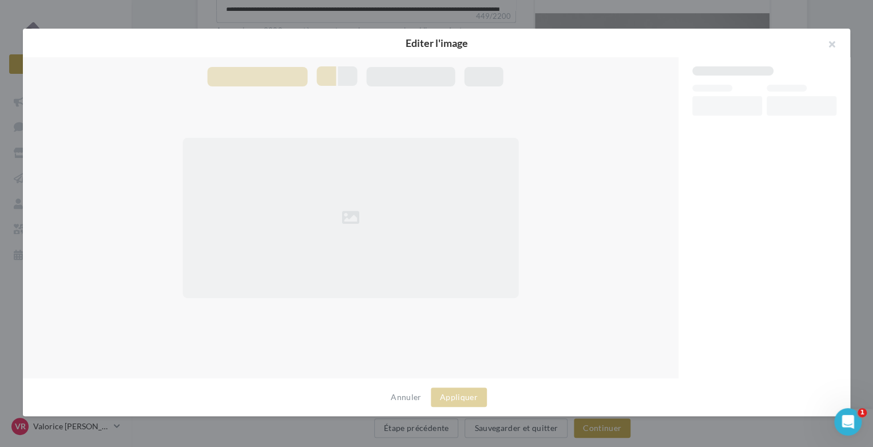
scroll to position [351, 0]
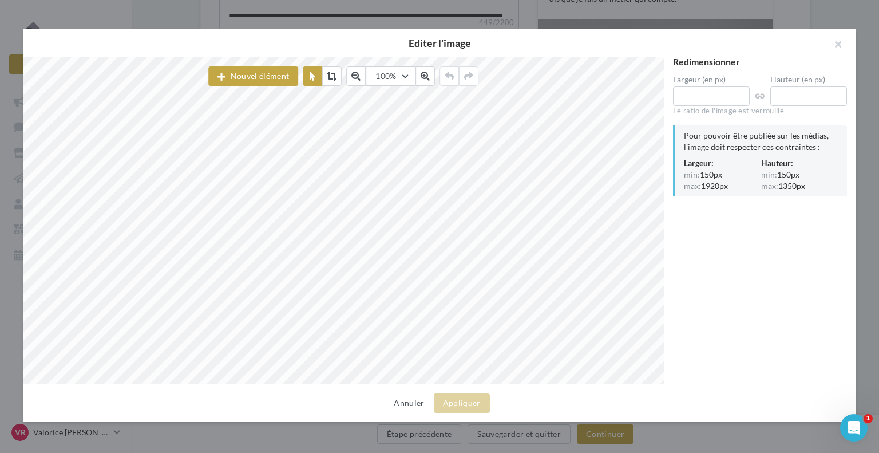
click at [417, 407] on button "Annuler" at bounding box center [408, 403] width 39 height 14
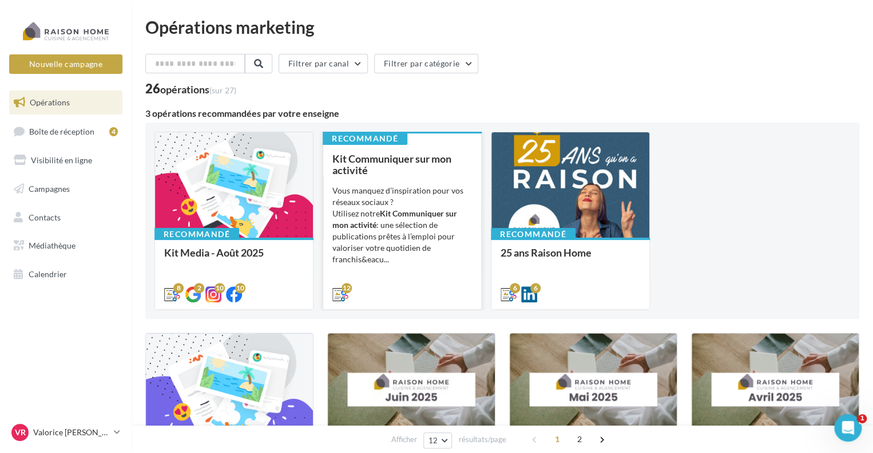
click at [433, 219] on div "Vous manquez d’inspiration pour vos réseaux sociaux ? Utilisez notre Kit Commun…" at bounding box center [402, 225] width 140 height 80
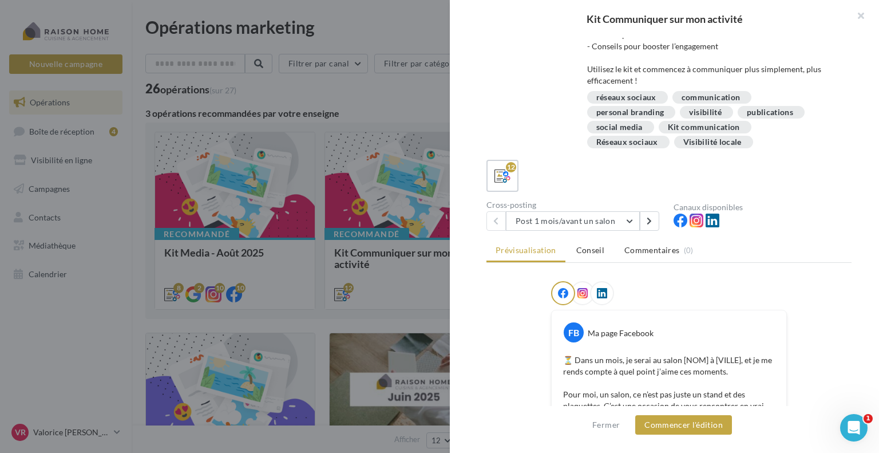
scroll to position [229, 0]
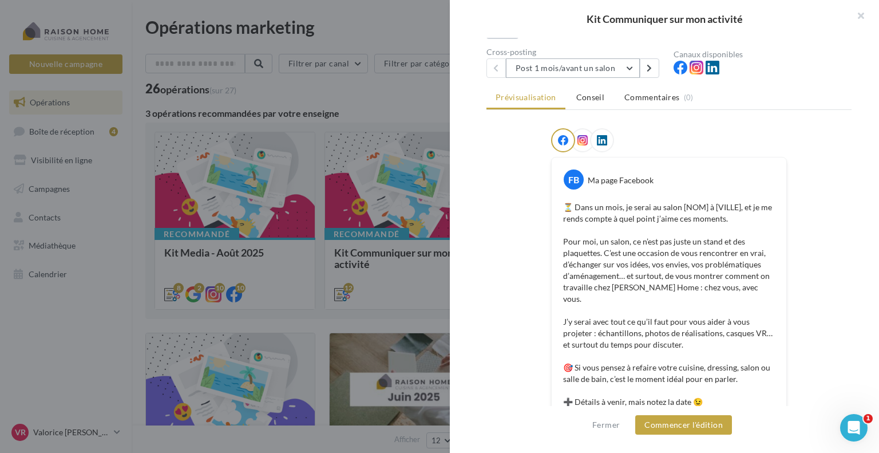
click at [632, 68] on button "Post 1 mois/avant un salon" at bounding box center [573, 67] width 134 height 19
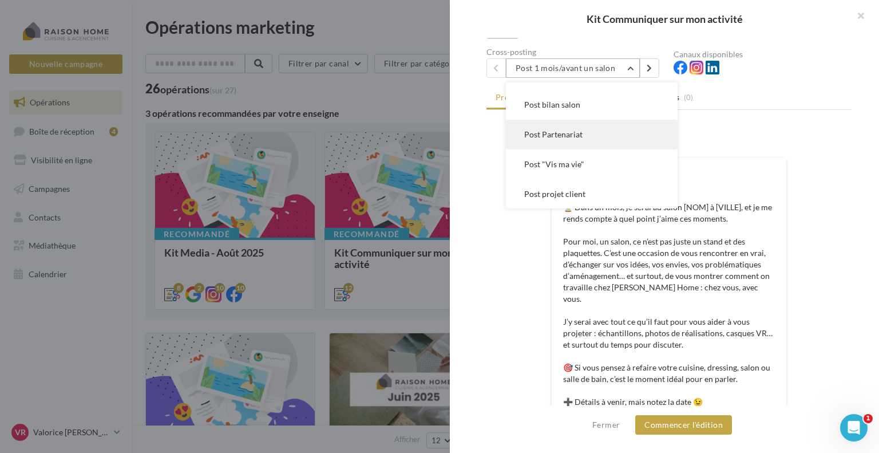
scroll to position [114, 0]
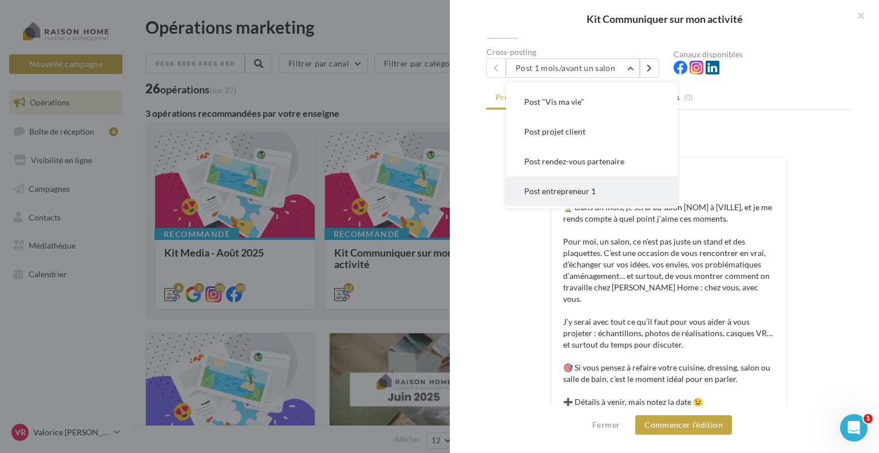
click at [604, 189] on button "Post entrepreneur 1" at bounding box center [592, 191] width 172 height 30
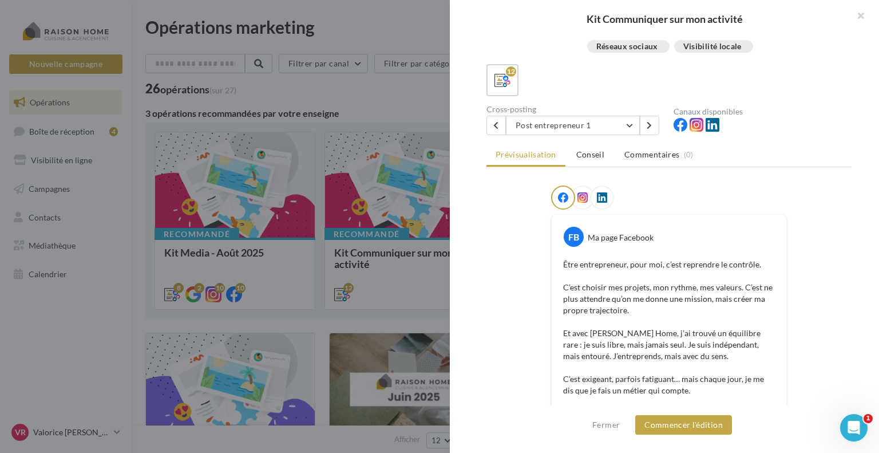
scroll to position [343, 0]
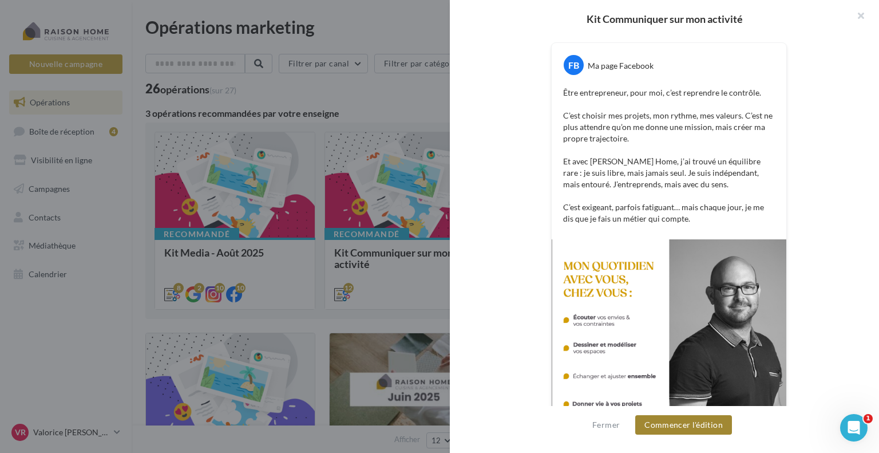
click at [686, 427] on button "Commencer l'édition" at bounding box center [683, 424] width 97 height 19
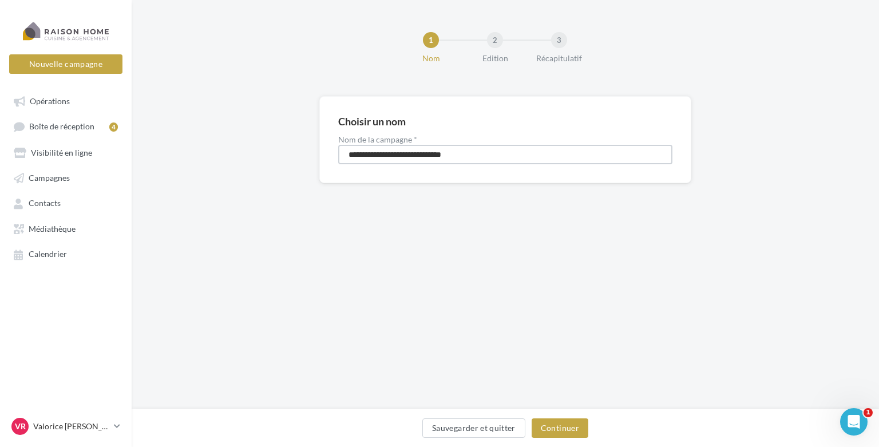
drag, startPoint x: 482, startPoint y: 155, endPoint x: 208, endPoint y: 164, distance: 273.6
click at [208, 164] on div "**********" at bounding box center [505, 158] width 747 height 124
type input "**********"
click at [566, 427] on button "Continuer" at bounding box center [560, 427] width 57 height 19
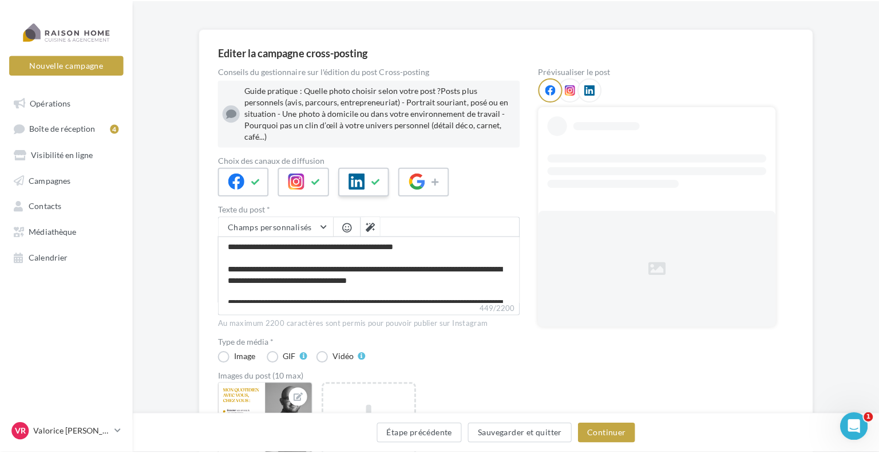
scroll to position [172, 0]
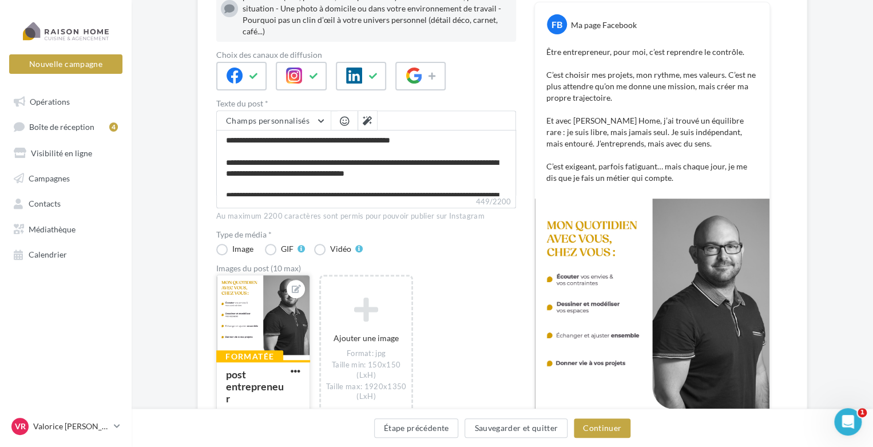
click at [295, 287] on div at bounding box center [295, 288] width 27 height 27
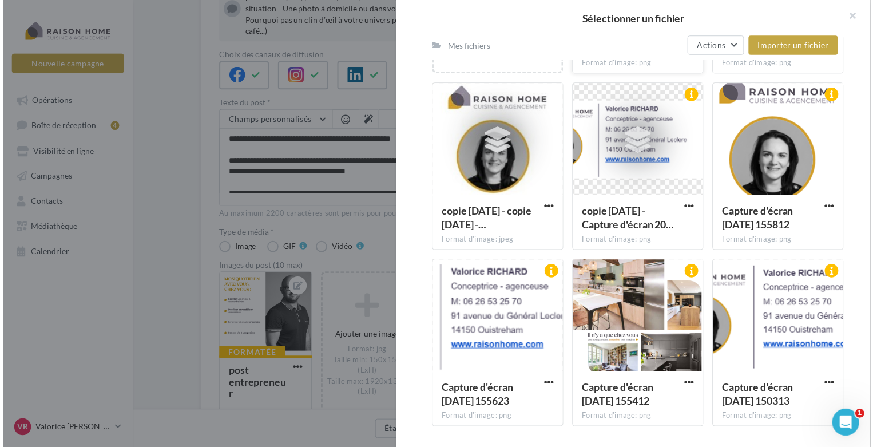
scroll to position [0, 0]
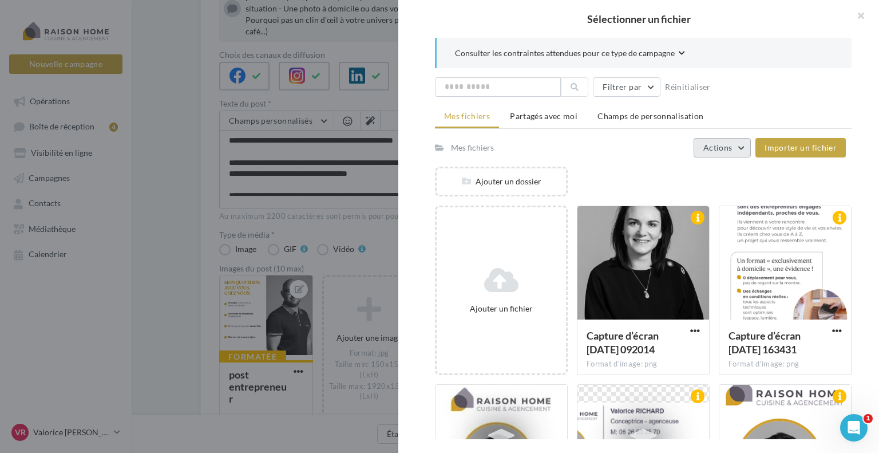
click at [748, 148] on button "Actions" at bounding box center [721, 147] width 57 height 19
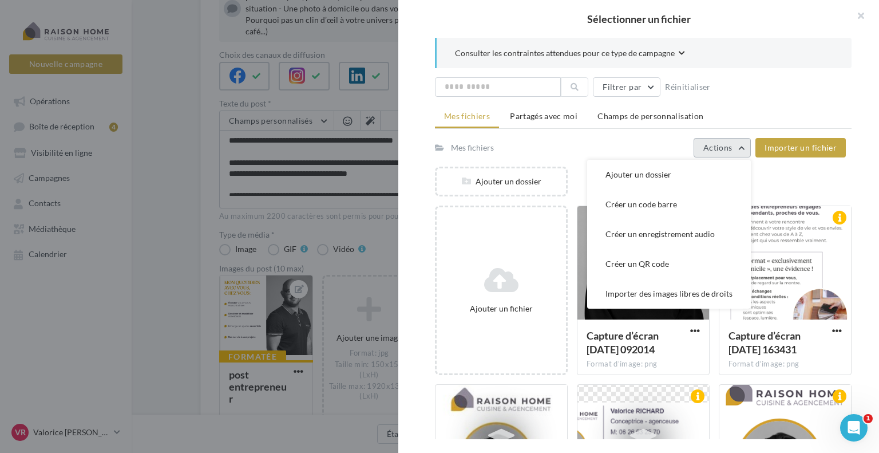
click at [748, 148] on button "Actions" at bounding box center [721, 147] width 57 height 19
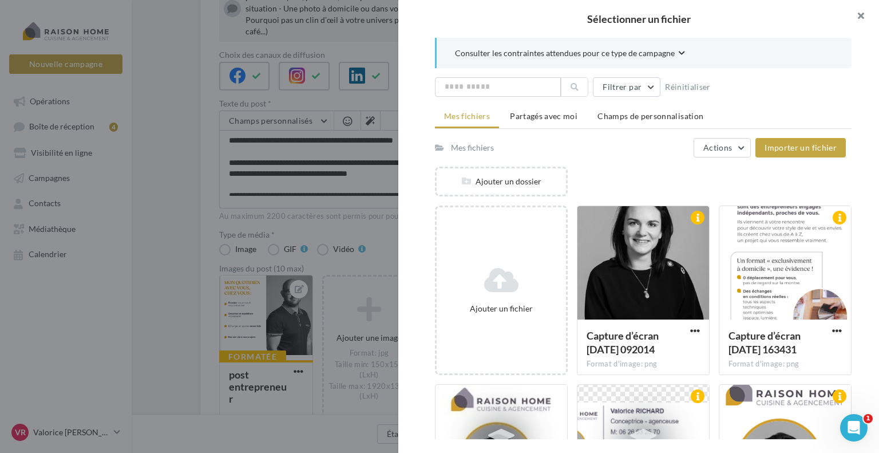
click at [862, 11] on button "button" at bounding box center [856, 17] width 46 height 34
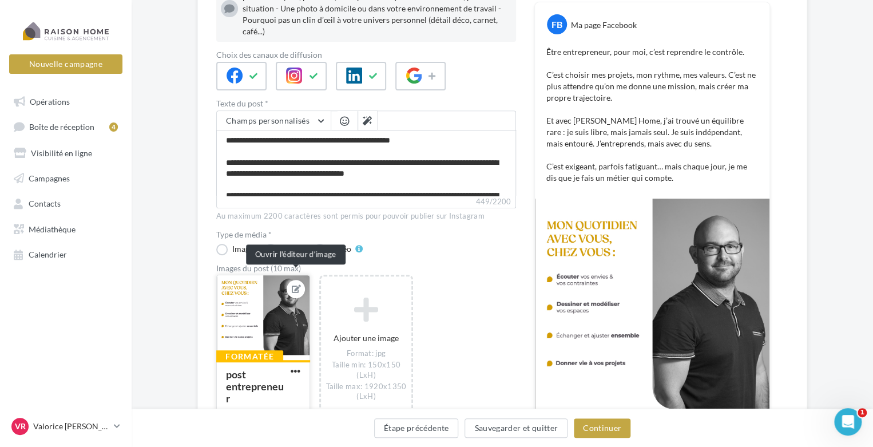
click at [295, 285] on icon at bounding box center [296, 289] width 9 height 8
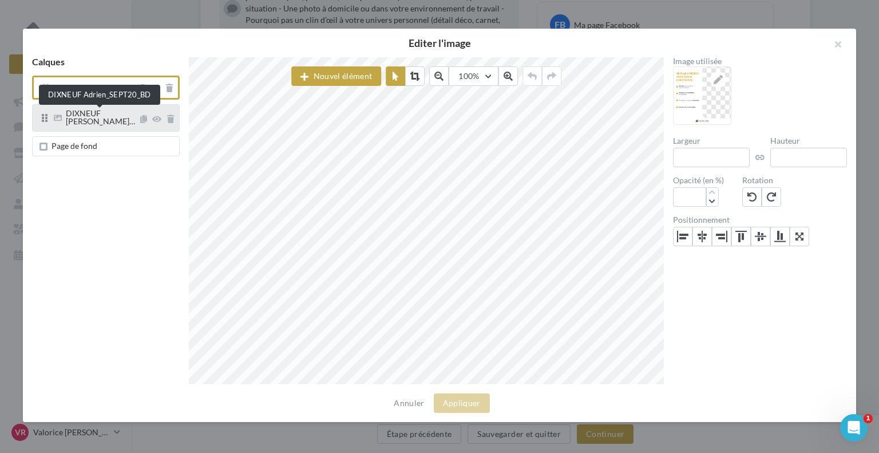
click at [89, 120] on div "DIXNEUF Adrien_…" at bounding box center [100, 118] width 69 height 18
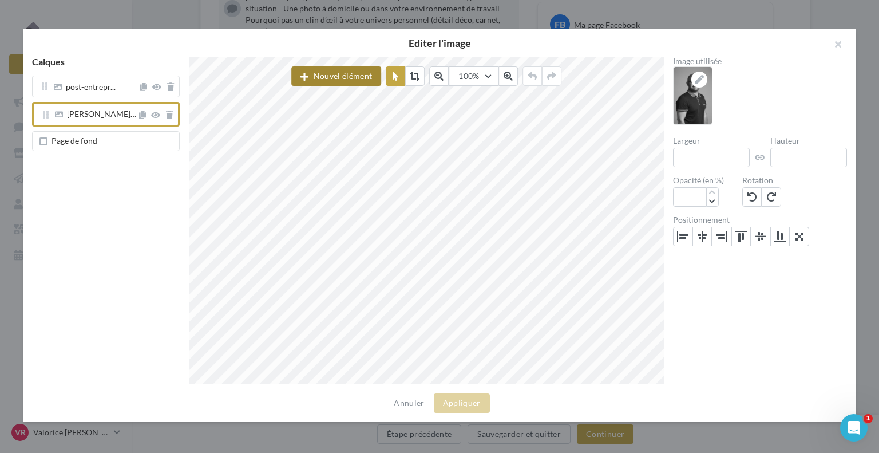
click at [302, 82] on button "Nouvel élément" at bounding box center [336, 75] width 90 height 19
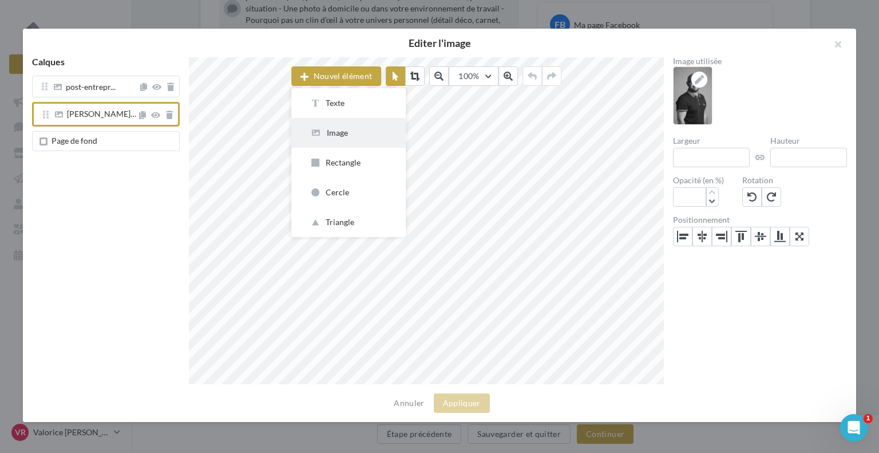
click at [315, 135] on icon "button" at bounding box center [316, 133] width 13 height 8
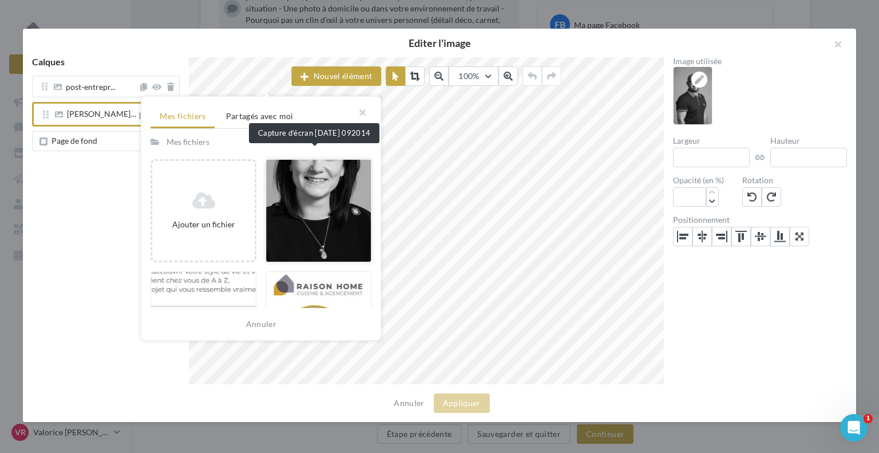
click at [315, 215] on div at bounding box center [318, 210] width 106 height 103
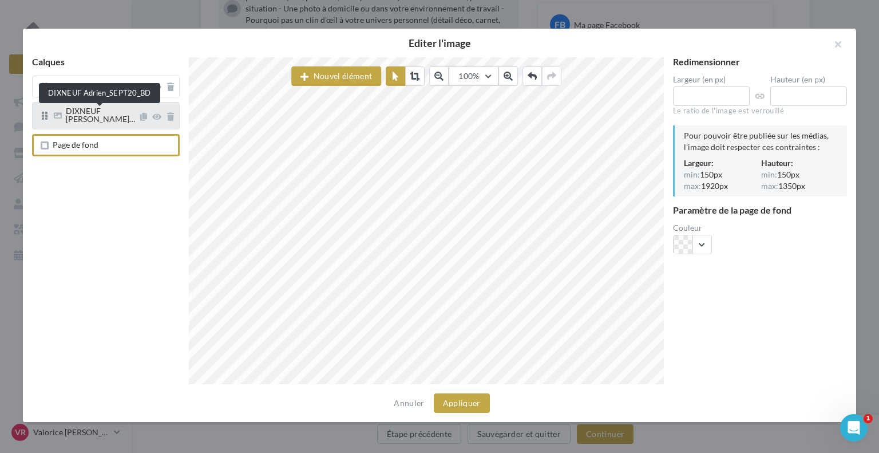
click at [126, 109] on span "DIXNEUF Adrien_…" at bounding box center [100, 115] width 69 height 18
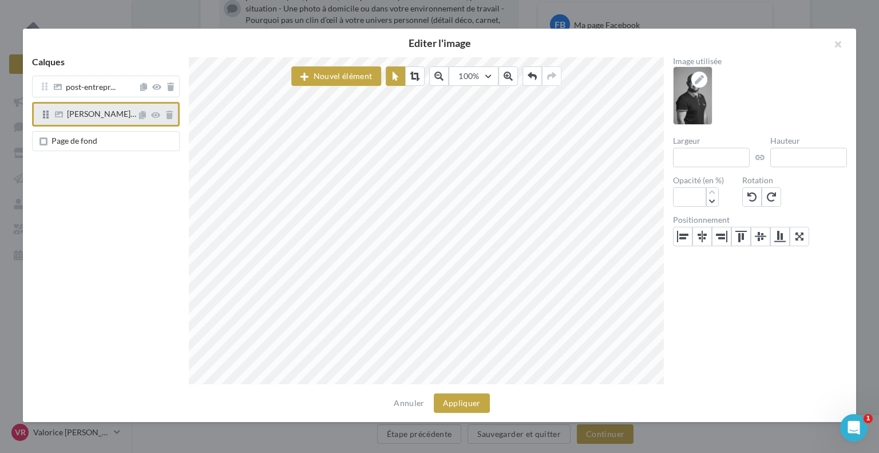
click at [45, 114] on icon at bounding box center [46, 114] width 6 height 9
drag, startPoint x: 45, startPoint y: 114, endPoint x: 30, endPoint y: 171, distance: 59.1
click at [30, 171] on div "Calques post-entrepr... DIXNEUF Adrien… Page de fond" at bounding box center [106, 220] width 166 height 327
click at [70, 114] on span "DIXNEUF Adrien…" at bounding box center [101, 114] width 69 height 10
drag, startPoint x: 70, startPoint y: 114, endPoint x: 62, endPoint y: 118, distance: 9.5
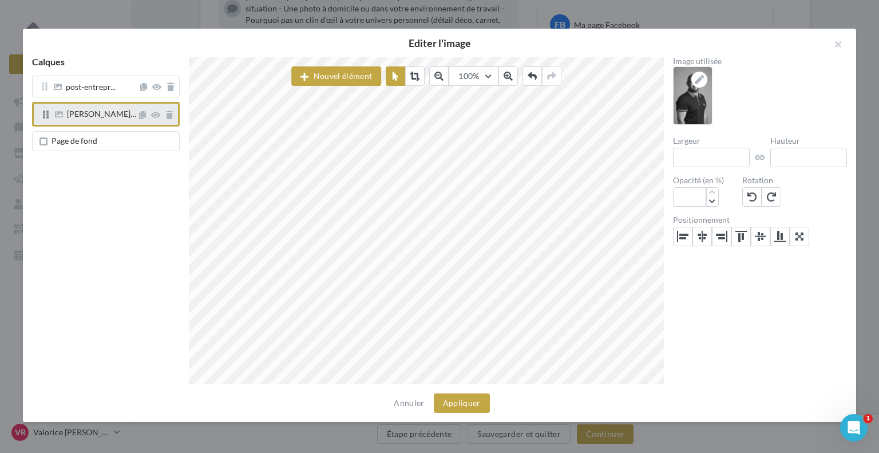
click at [62, 118] on icon at bounding box center [59, 114] width 8 height 8
click at [168, 116] on icon at bounding box center [169, 115] width 7 height 8
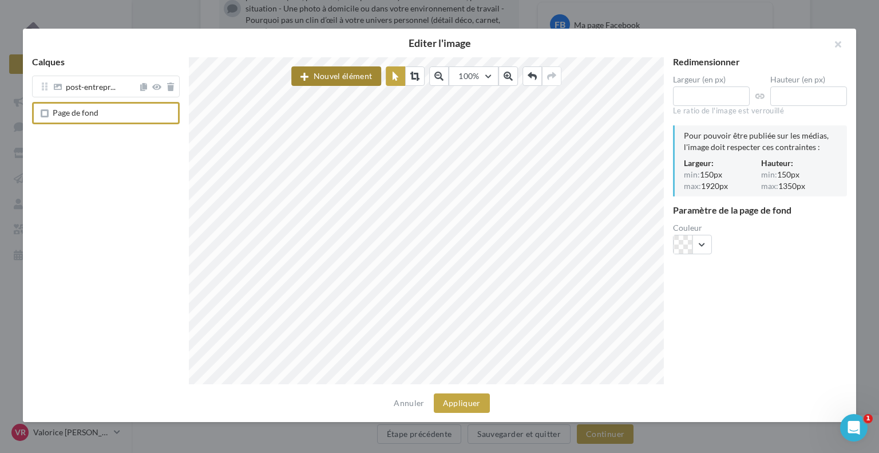
click at [334, 77] on button "Nouvel élément" at bounding box center [336, 75] width 90 height 19
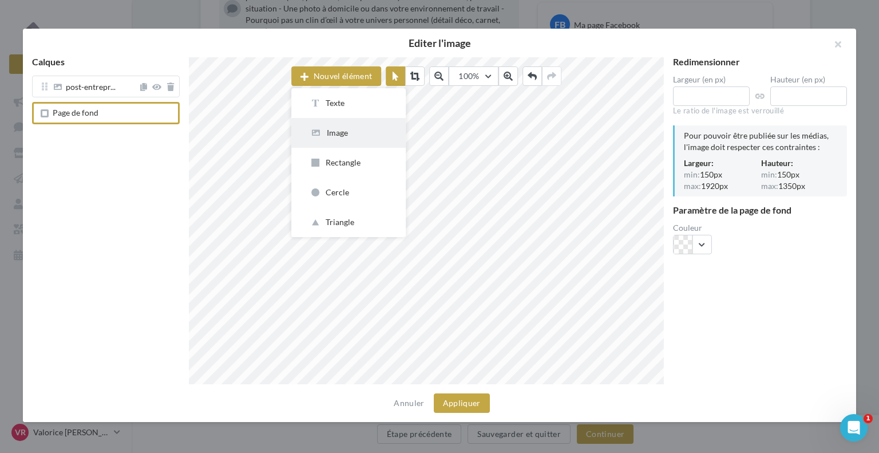
click at [348, 137] on div "Image" at bounding box center [349, 132] width 78 height 11
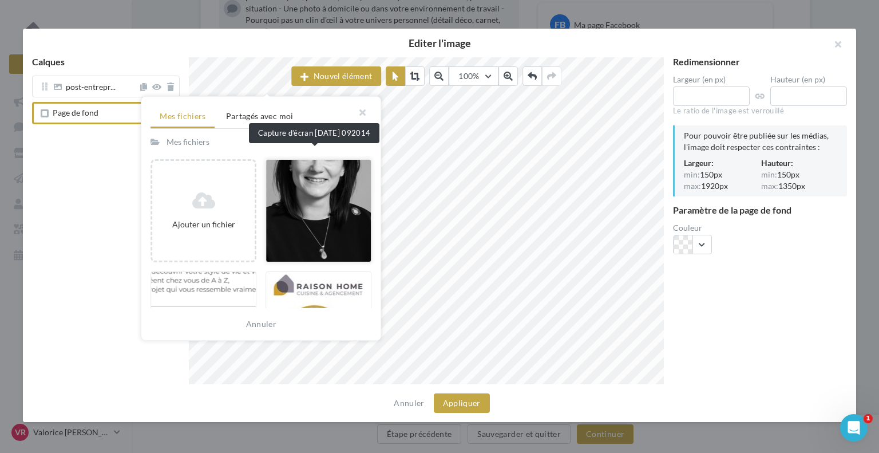
click at [326, 199] on div at bounding box center [318, 210] width 106 height 103
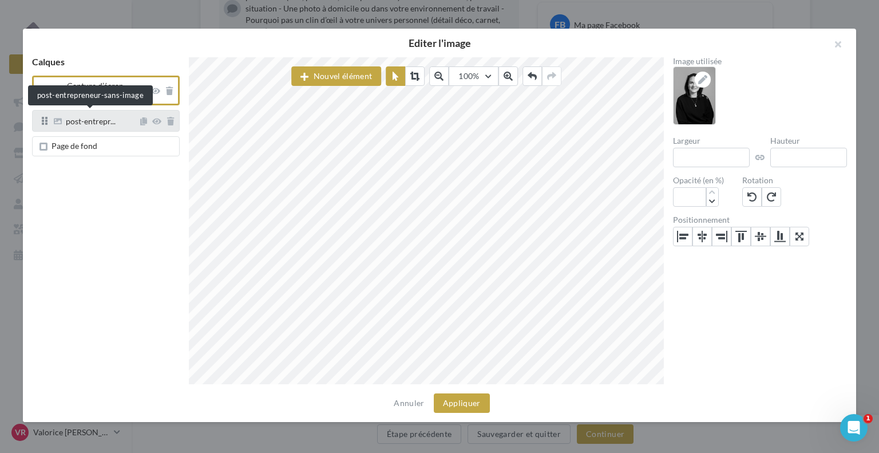
click at [108, 117] on span "post-entrepr..." at bounding box center [91, 122] width 50 height 10
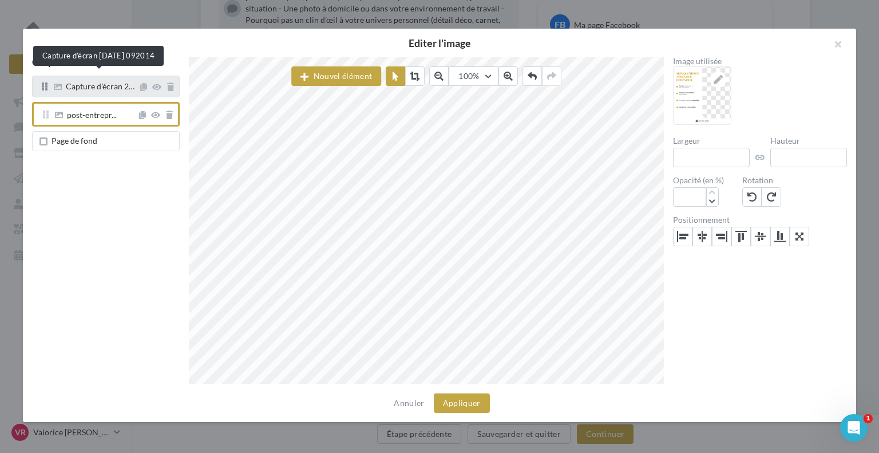
click at [109, 86] on span "Capture d’écran 2…" at bounding box center [100, 86] width 69 height 10
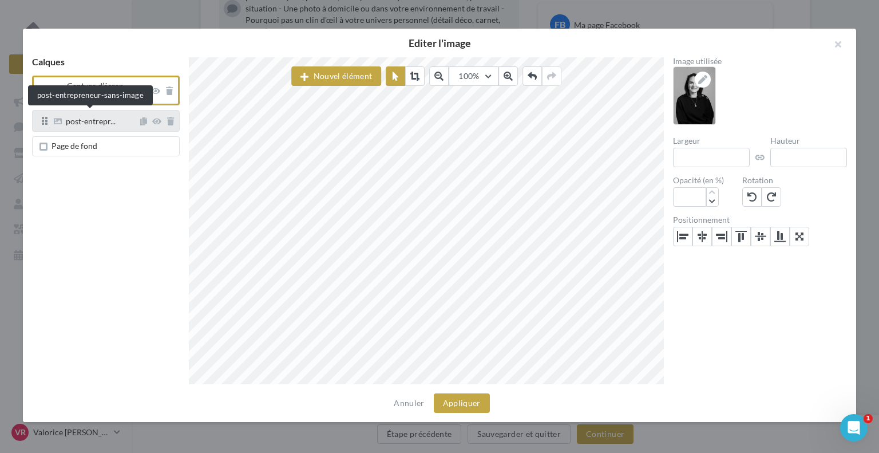
click at [113, 117] on span "post-entrepr..." at bounding box center [91, 122] width 50 height 10
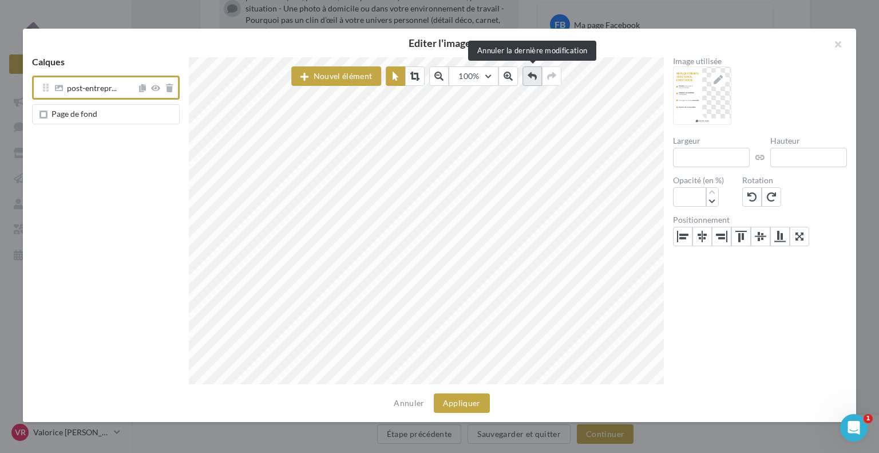
click at [536, 80] on icon at bounding box center [532, 76] width 9 height 9
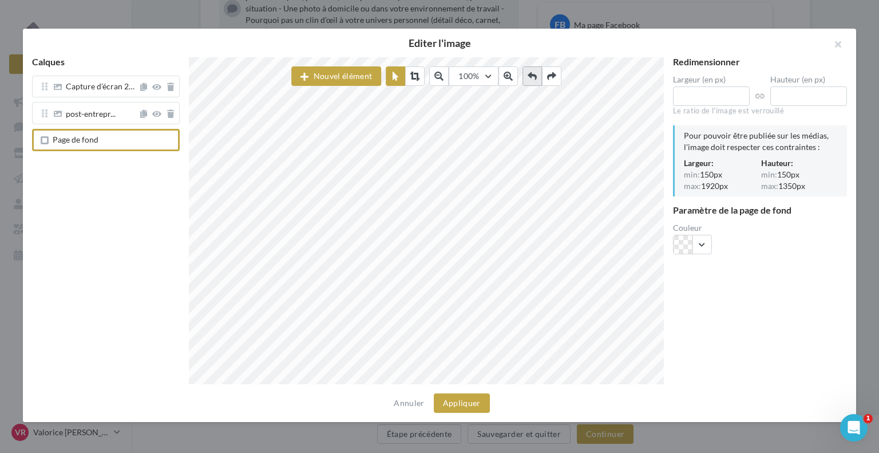
click at [536, 80] on icon at bounding box center [532, 76] width 9 height 9
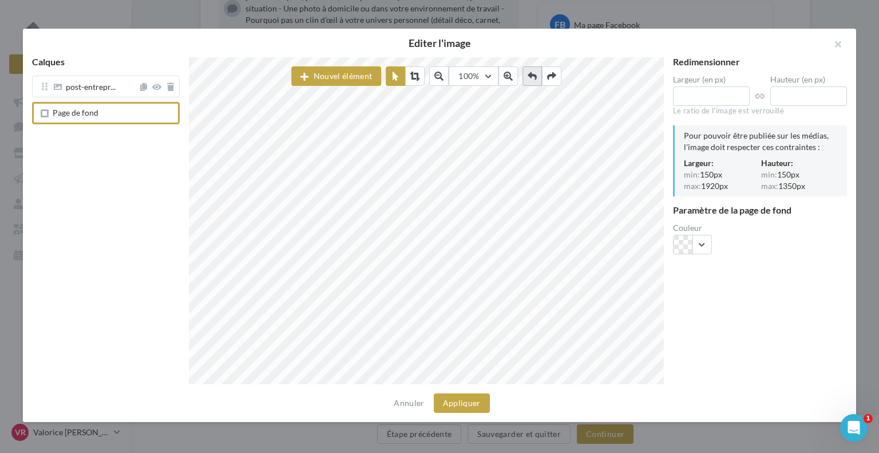
click at [536, 80] on icon at bounding box center [532, 76] width 9 height 9
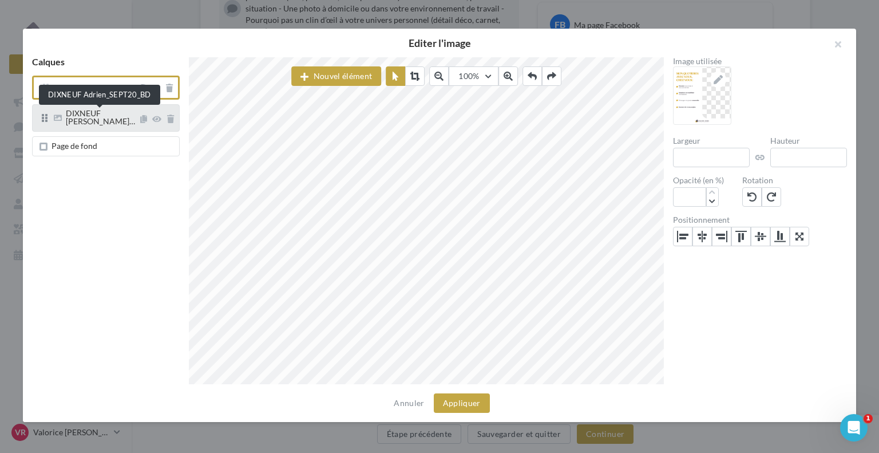
click at [87, 111] on span "DIXNEUF Adrien_…" at bounding box center [100, 117] width 69 height 18
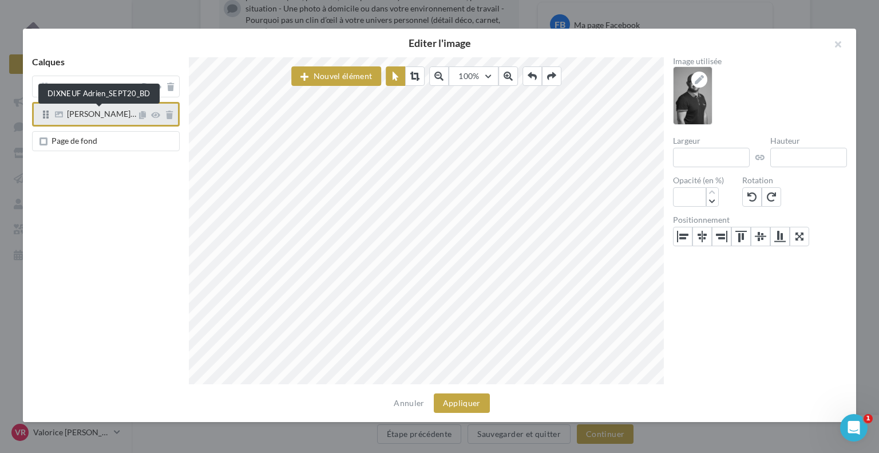
drag, startPoint x: 164, startPoint y: 138, endPoint x: 86, endPoint y: 117, distance: 80.1
drag, startPoint x: 86, startPoint y: 117, endPoint x: 55, endPoint y: 171, distance: 62.3
click at [55, 171] on div "Calques post-entrepr... DIXNEUF Adrien… Page de fond" at bounding box center [106, 220] width 166 height 327
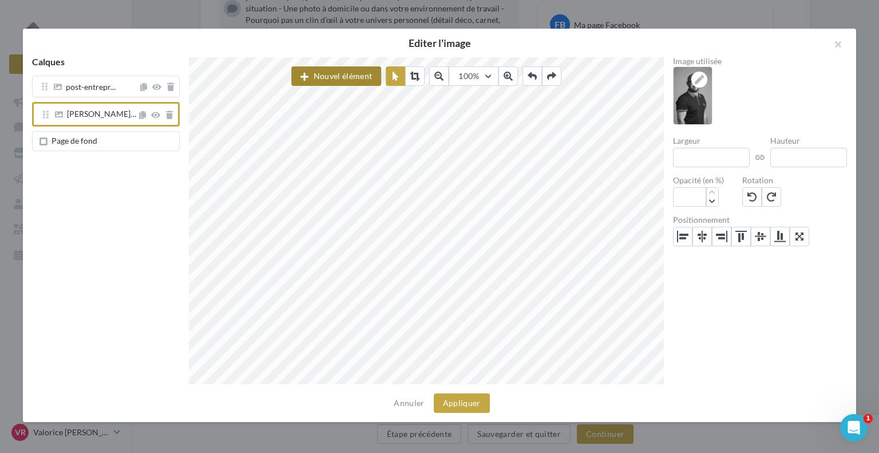
click at [331, 75] on button "Nouvel élément" at bounding box center [336, 75] width 90 height 19
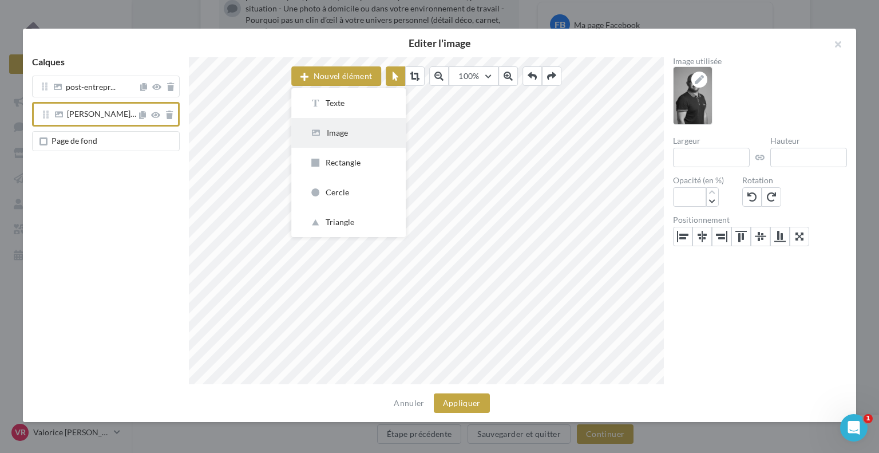
click at [343, 137] on div "Image" at bounding box center [349, 132] width 78 height 11
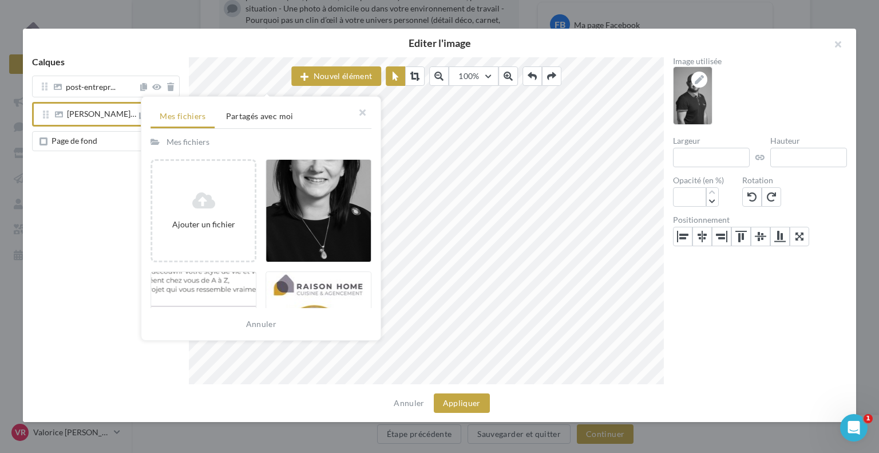
click at [457, 157] on div "Nouvel élément Mes fichiers Partagés avec moi Mes fichiers Ajouter un fichier A…" at bounding box center [426, 220] width 475 height 327
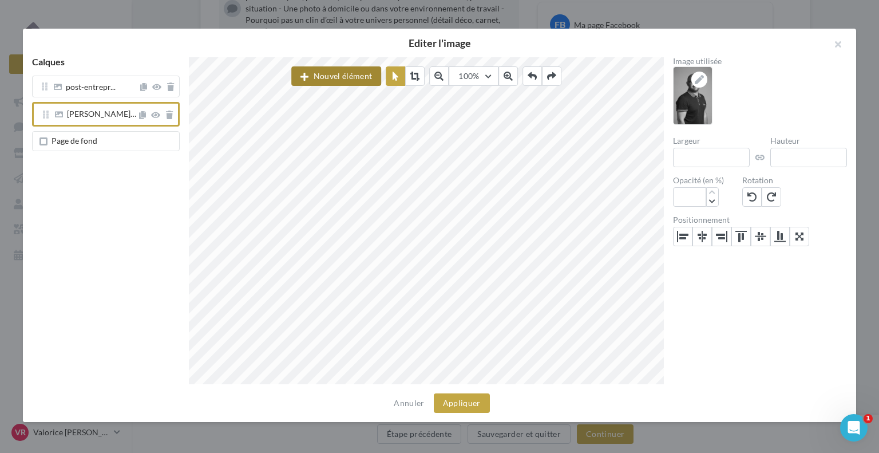
click at [351, 74] on button "Nouvel élément" at bounding box center [336, 75] width 90 height 19
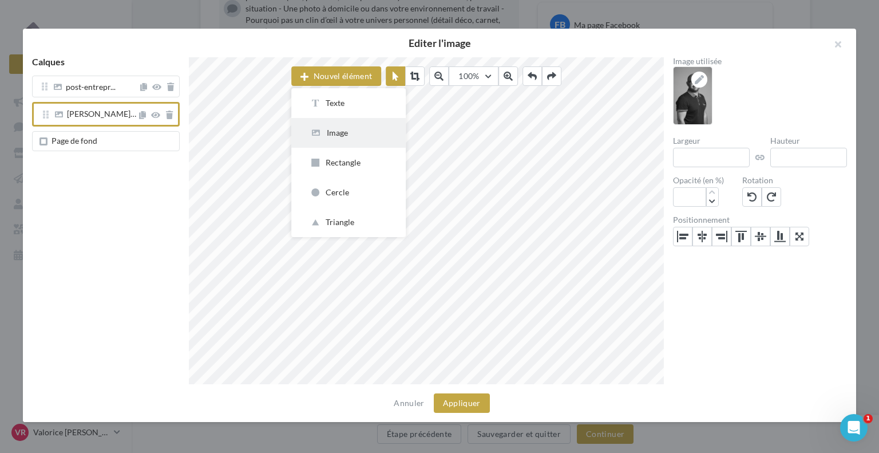
click at [348, 127] on div "Image" at bounding box center [349, 132] width 78 height 11
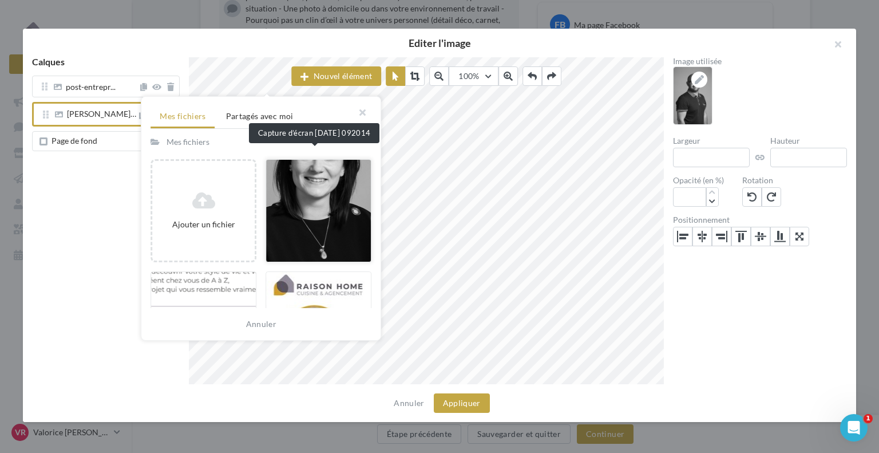
click at [324, 208] on div at bounding box center [318, 210] width 106 height 103
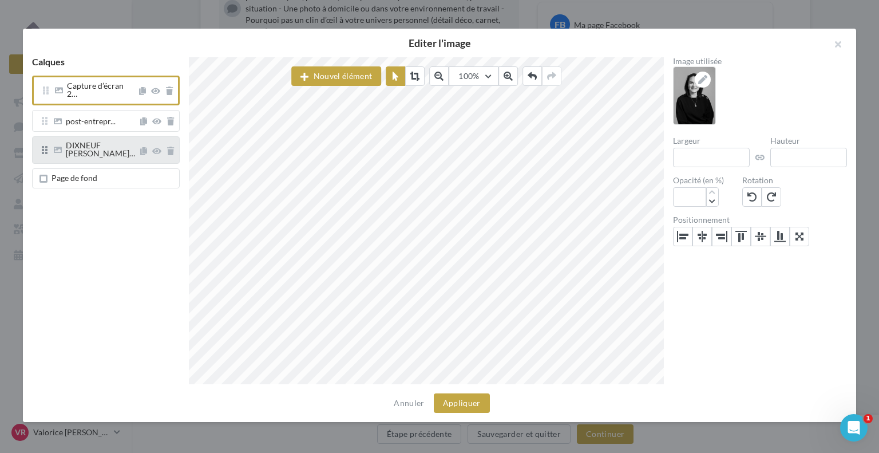
click at [89, 136] on div "Calques Capture d’écran 2… post-entrepr... DIXNEUF Adrien_… Page de fond Nouvel…" at bounding box center [435, 220] width 824 height 327
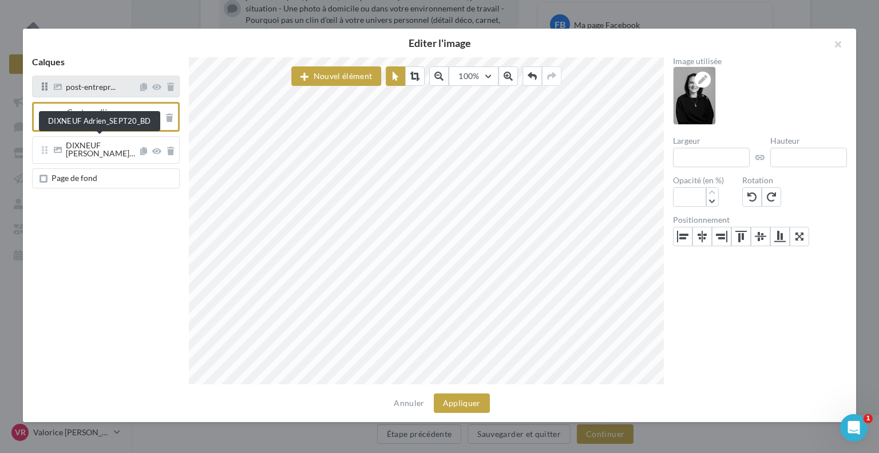
click at [99, 143] on span "DIXNEUF Adrien_…" at bounding box center [100, 149] width 69 height 18
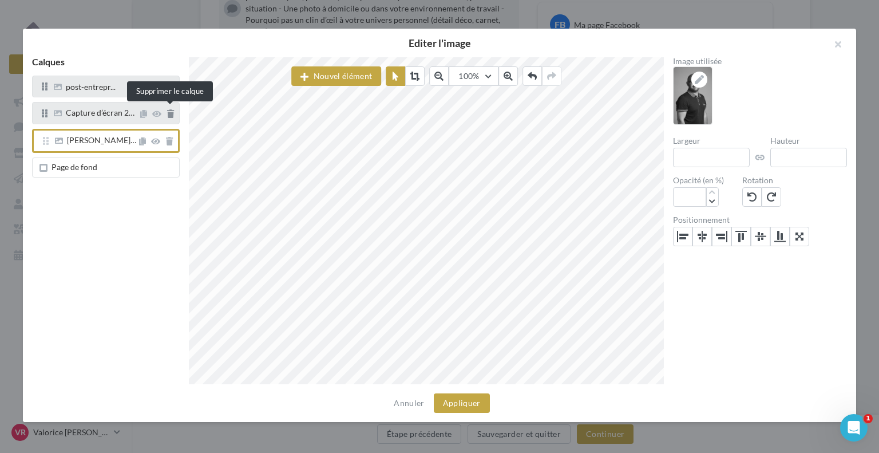
click at [169, 112] on icon at bounding box center [170, 114] width 7 height 8
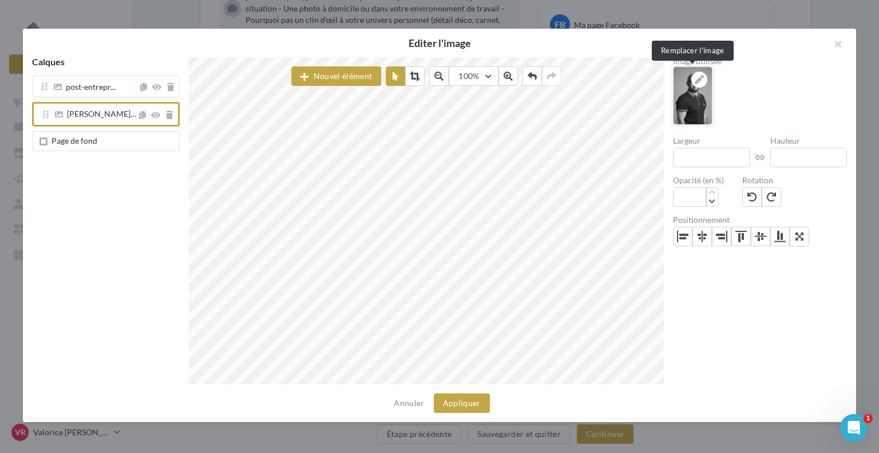
click at [696, 76] on icon at bounding box center [699, 79] width 9 height 9
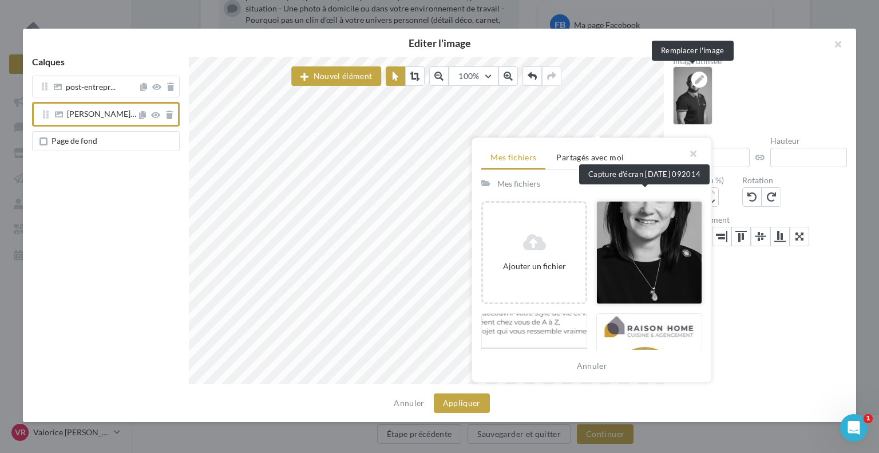
click at [684, 219] on div at bounding box center [649, 252] width 106 height 103
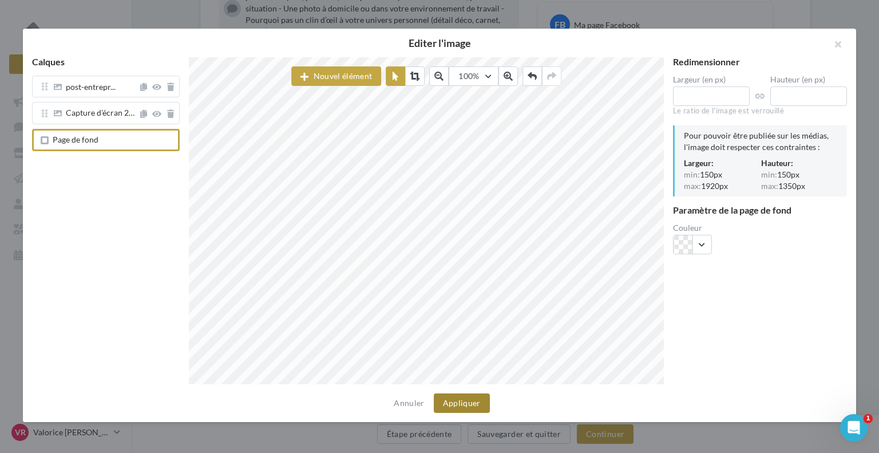
click at [475, 406] on button "Appliquer" at bounding box center [462, 402] width 56 height 19
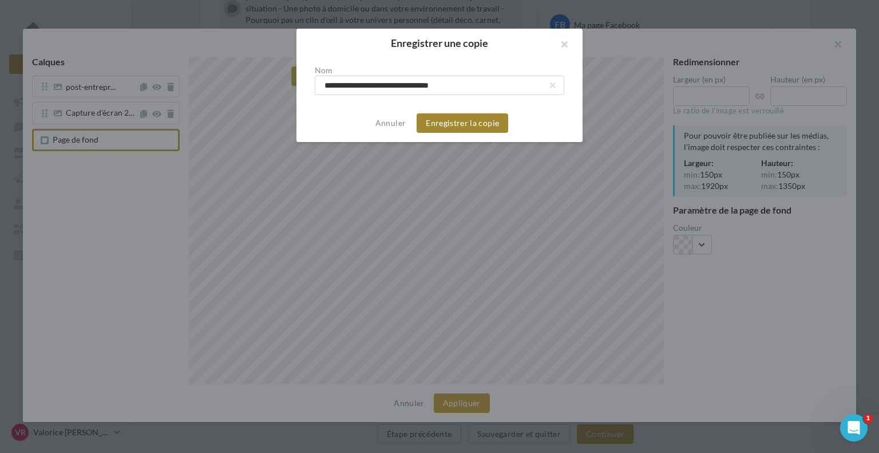
click at [487, 121] on button "Enregistrer la copie" at bounding box center [463, 122] width 92 height 19
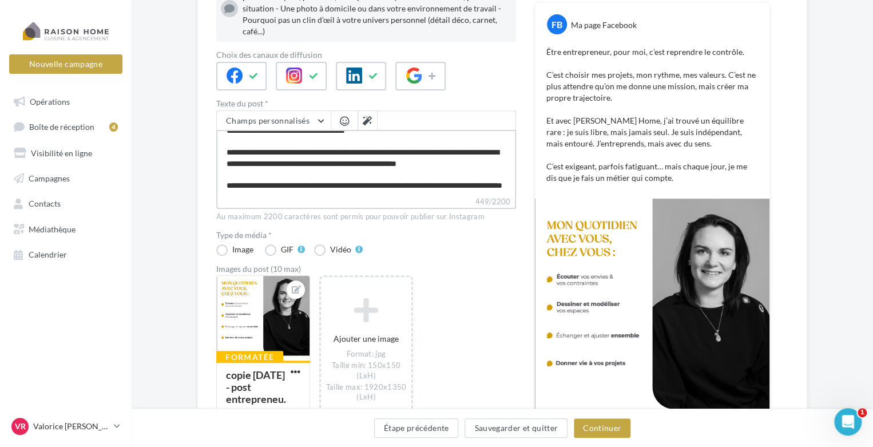
scroll to position [54, 0]
click at [334, 132] on textarea "**********" at bounding box center [366, 163] width 300 height 66
click at [335, 132] on textarea "**********" at bounding box center [366, 163] width 300 height 66
type textarea "**********"
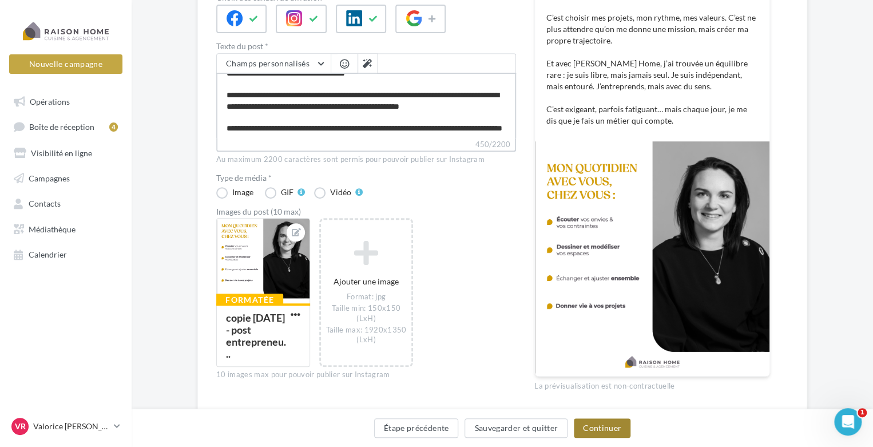
type textarea "**********"
click at [606, 433] on button "Continuer" at bounding box center [602, 427] width 57 height 19
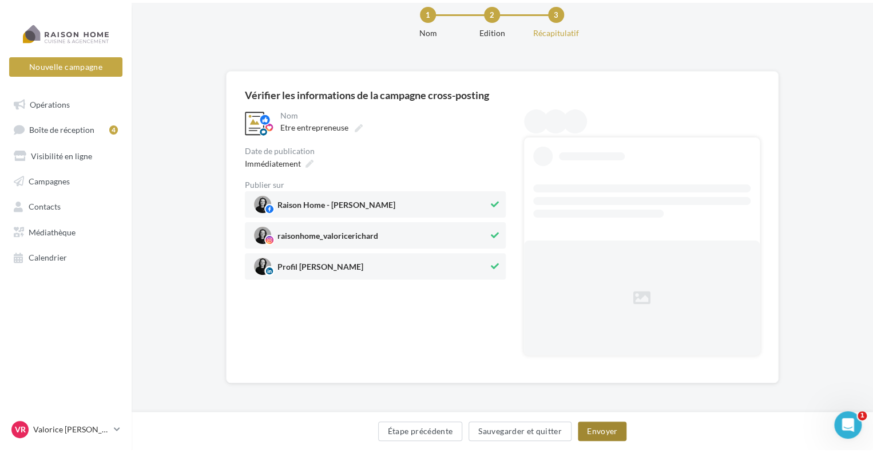
scroll to position [0, 0]
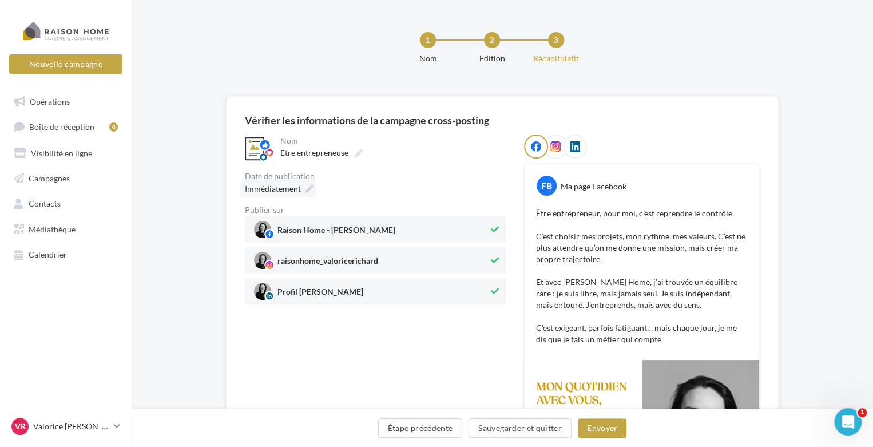
click at [271, 191] on span "Immédiatement" at bounding box center [273, 189] width 56 height 10
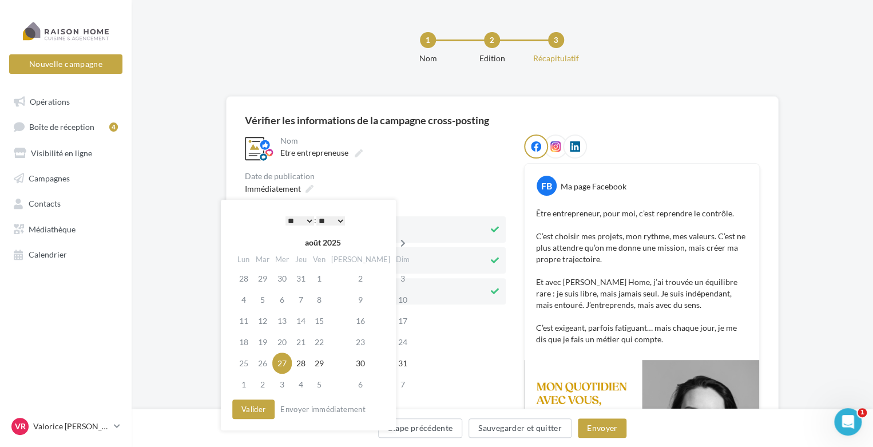
click at [396, 242] on icon at bounding box center [403, 243] width 14 height 8
click at [292, 343] on td "17" at bounding box center [283, 341] width 19 height 21
click at [263, 411] on button "Valider" at bounding box center [253, 408] width 42 height 19
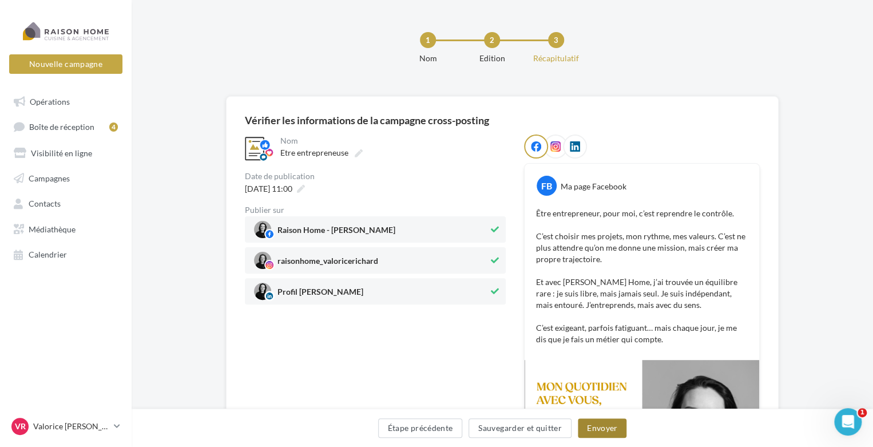
click at [593, 427] on button "Envoyer" at bounding box center [602, 427] width 49 height 19
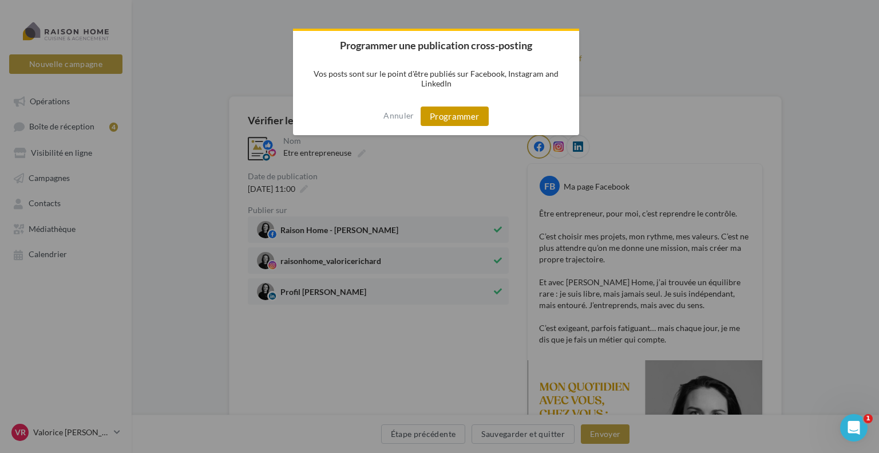
click at [469, 109] on button "Programmer" at bounding box center [455, 115] width 68 height 19
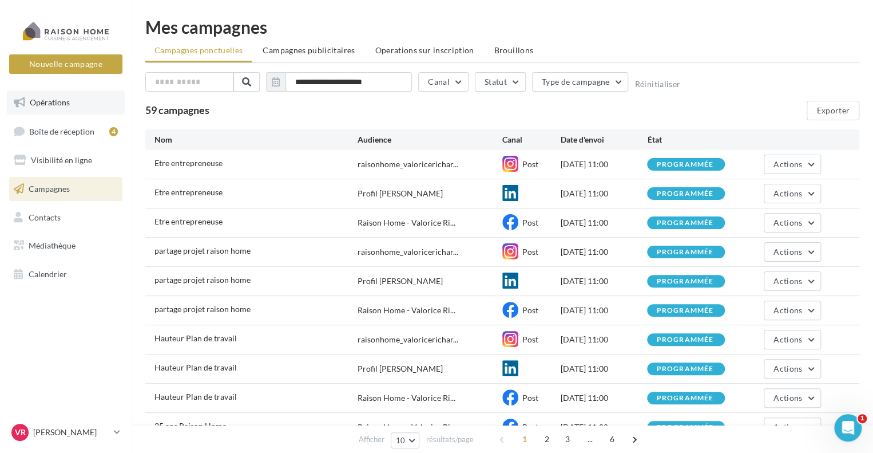
click at [49, 103] on span "Opérations" at bounding box center [50, 102] width 40 height 10
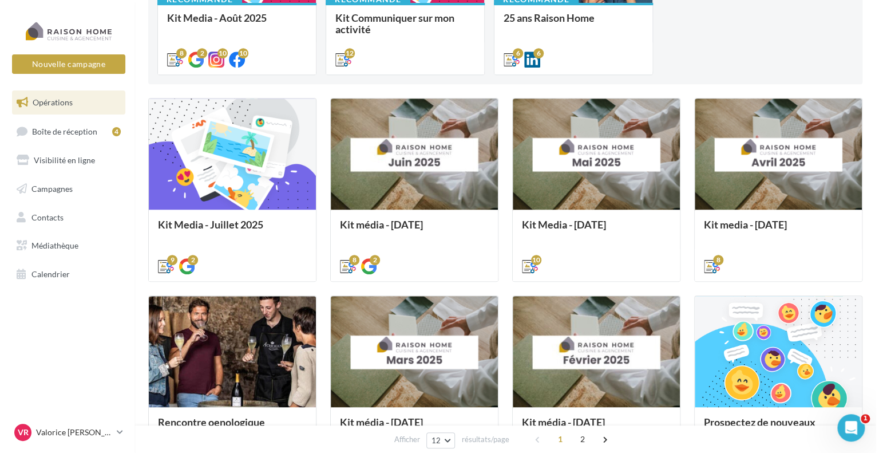
scroll to position [286, 0]
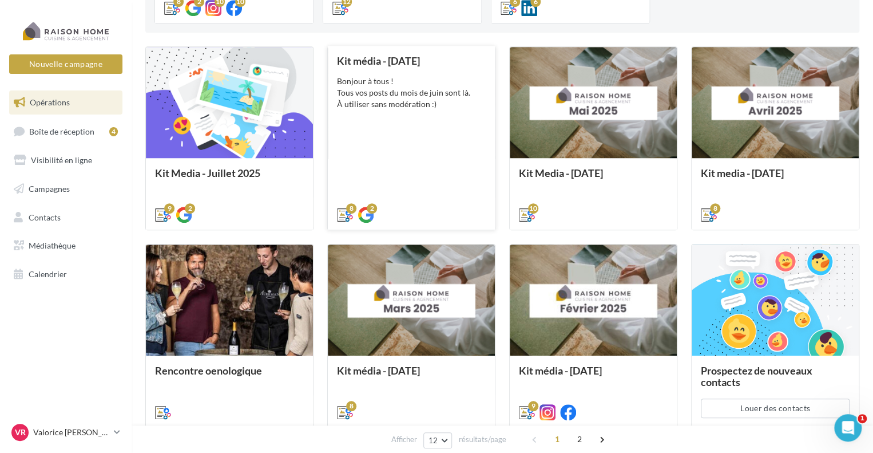
click at [423, 105] on div "Bonjour à tous ! Tous vos posts du mois de juin sont là. À utiliser sans modéra…" at bounding box center [411, 93] width 149 height 34
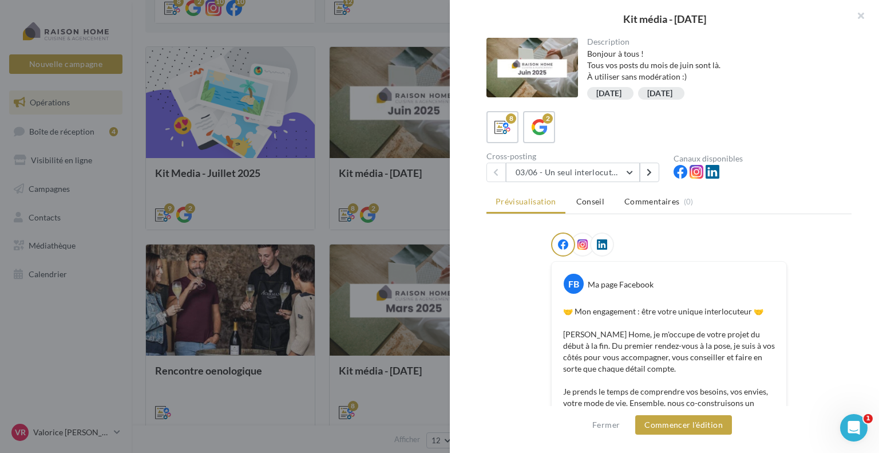
scroll to position [114, 0]
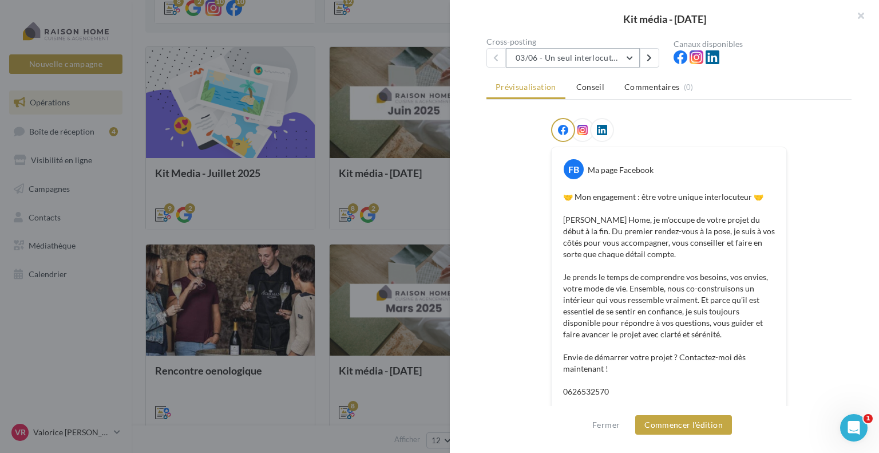
click at [630, 58] on button "03/06 - Un seul interlocuteur pour votre projet" at bounding box center [573, 57] width 134 height 19
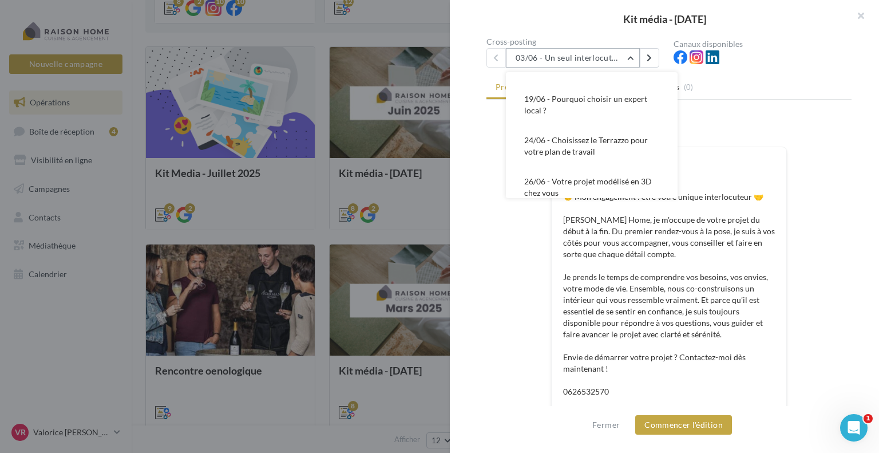
scroll to position [192, 0]
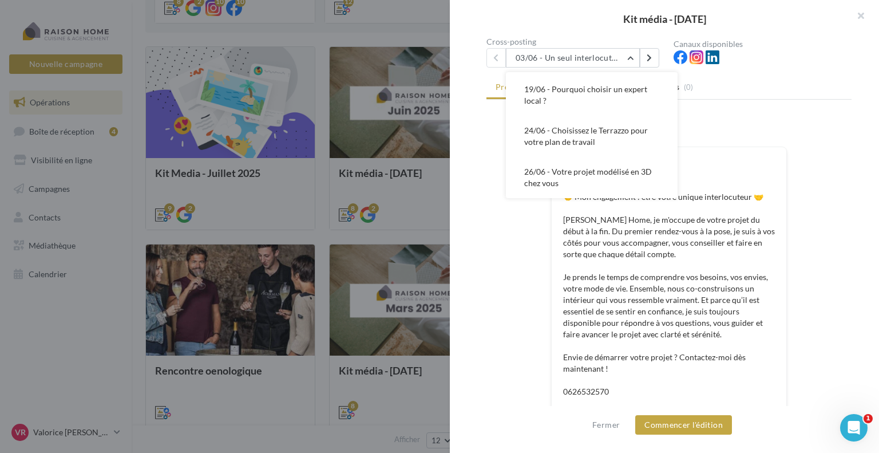
click at [779, 91] on ul "Prévisualisation Conseil Commentaires (0)" at bounding box center [668, 88] width 365 height 23
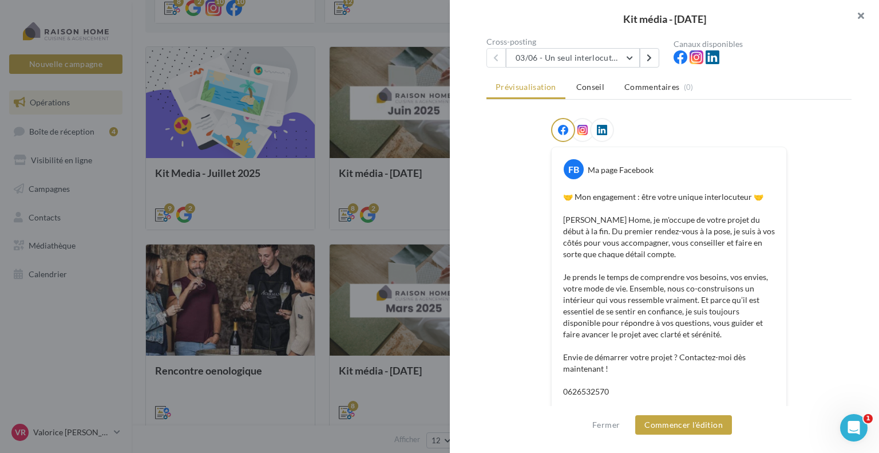
click at [860, 14] on button "button" at bounding box center [856, 17] width 46 height 34
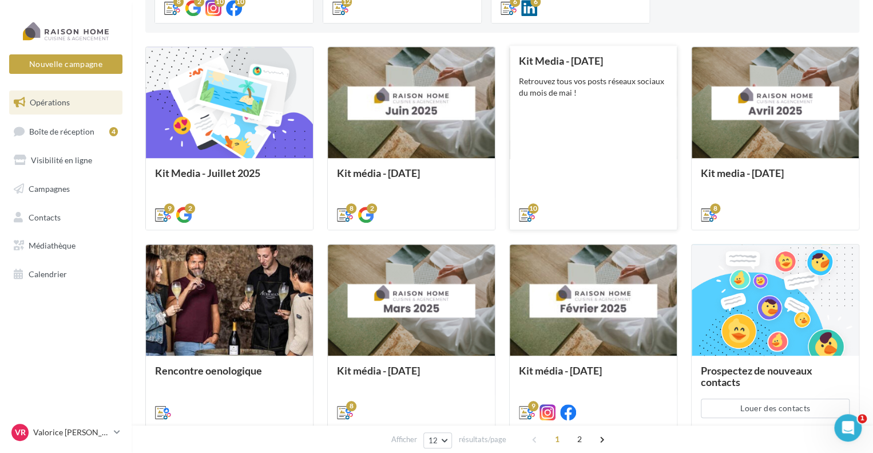
click at [606, 124] on div "Kit Media - Mai 2025 Retrouvez tous vos posts réseaux sociaux du mois de mai !" at bounding box center [593, 137] width 149 height 164
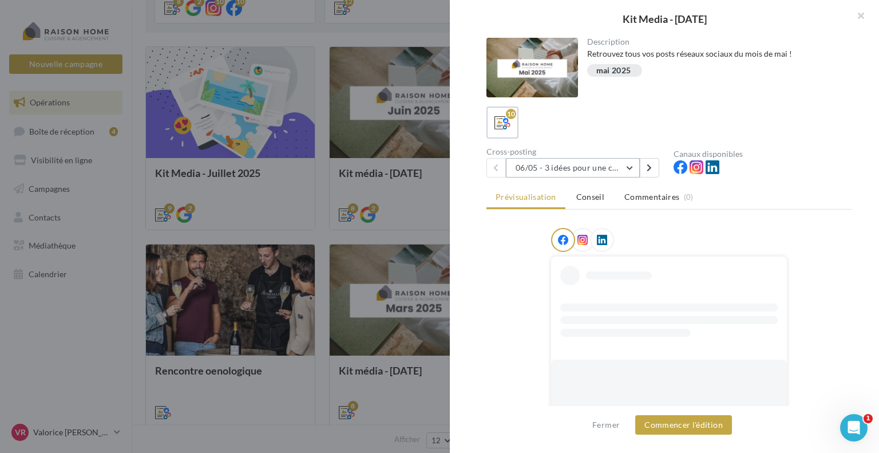
click at [628, 166] on button "06/05 - 3 idées pour une cuisine moderne, fonctionnelle et éco-responsable" at bounding box center [573, 167] width 134 height 19
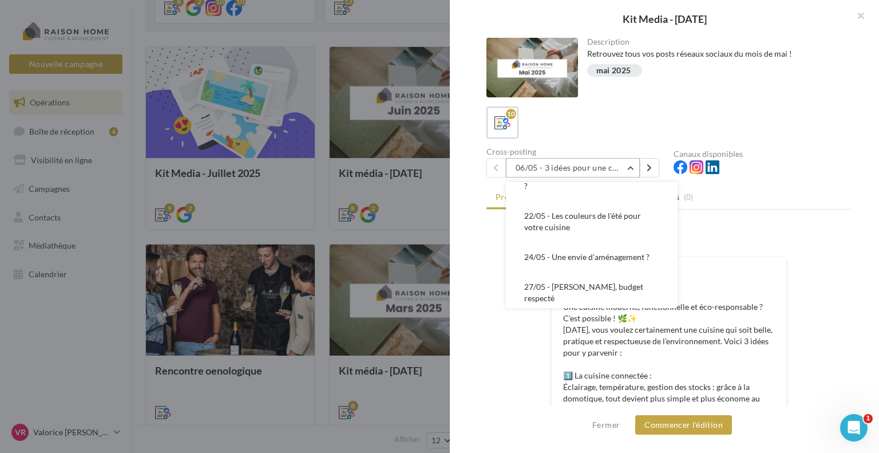
scroll to position [172, 0]
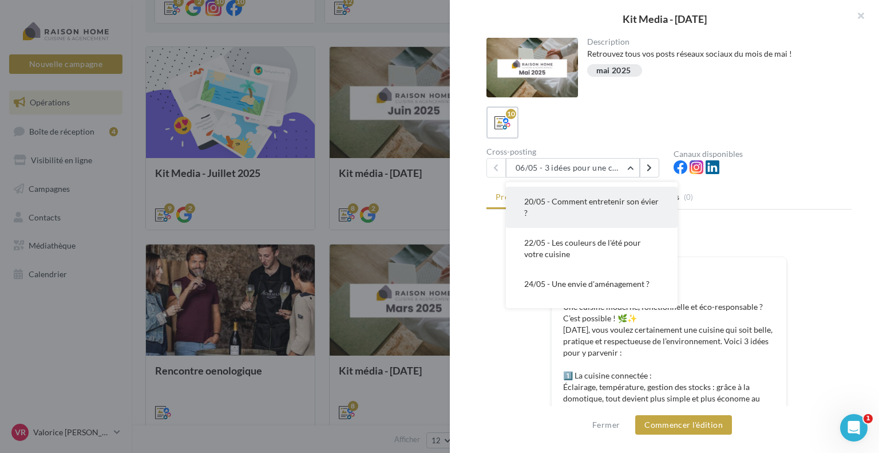
click at [630, 209] on button "20/05 - Comment entretenir son évier ?" at bounding box center [592, 207] width 172 height 41
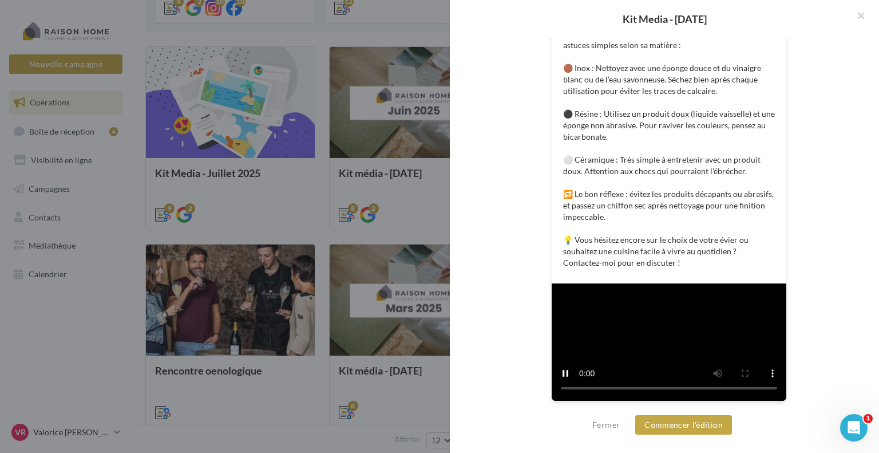
scroll to position [371, 0]
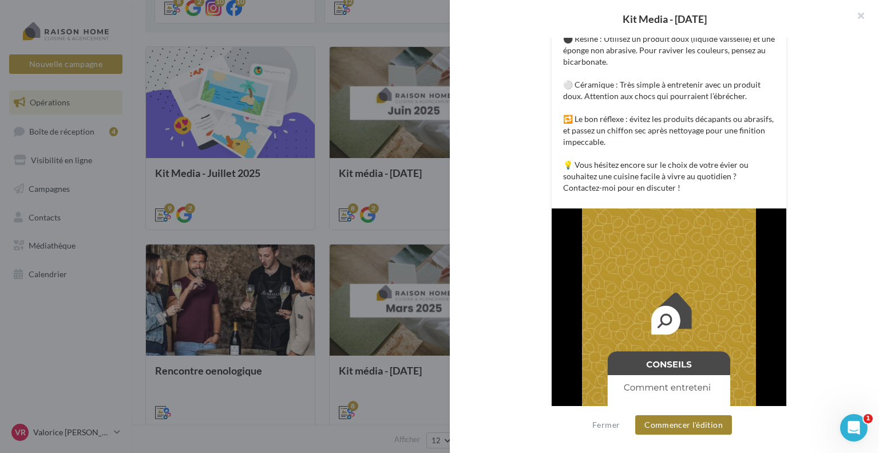
click at [698, 431] on button "Commencer l'édition" at bounding box center [683, 424] width 97 height 19
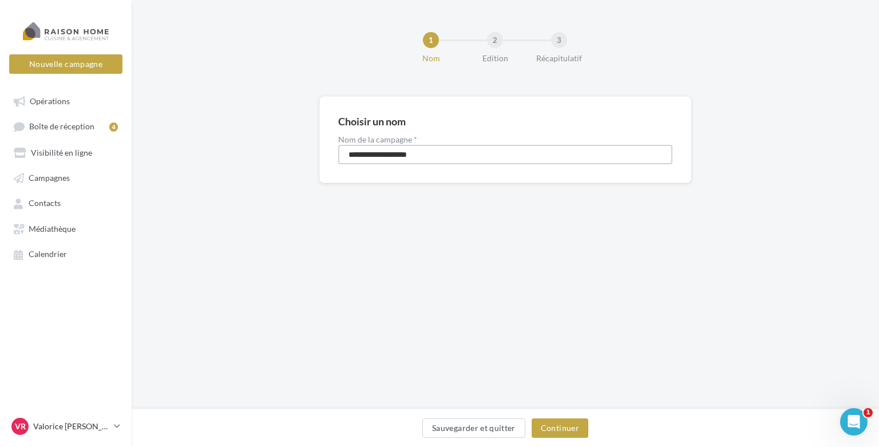
drag, startPoint x: 434, startPoint y: 161, endPoint x: 215, endPoint y: 158, distance: 218.6
click at [215, 158] on div "**********" at bounding box center [505, 158] width 747 height 124
type input "**********"
click at [558, 421] on button "Continuer" at bounding box center [560, 427] width 57 height 19
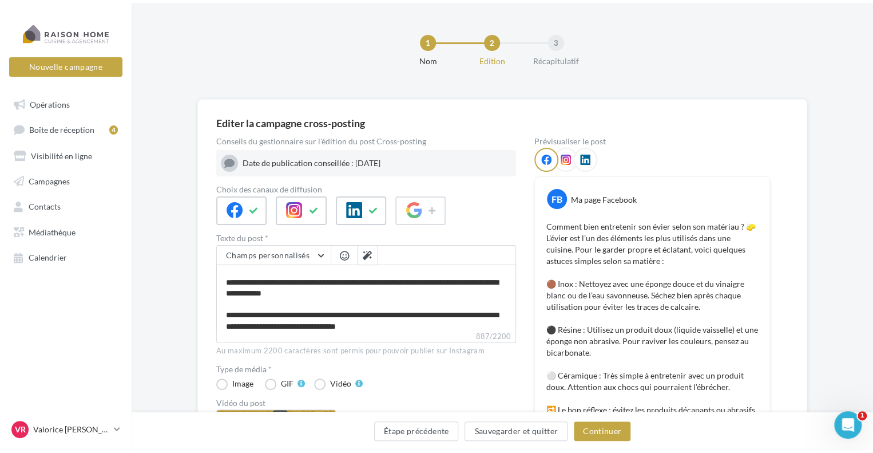
scroll to position [114, 0]
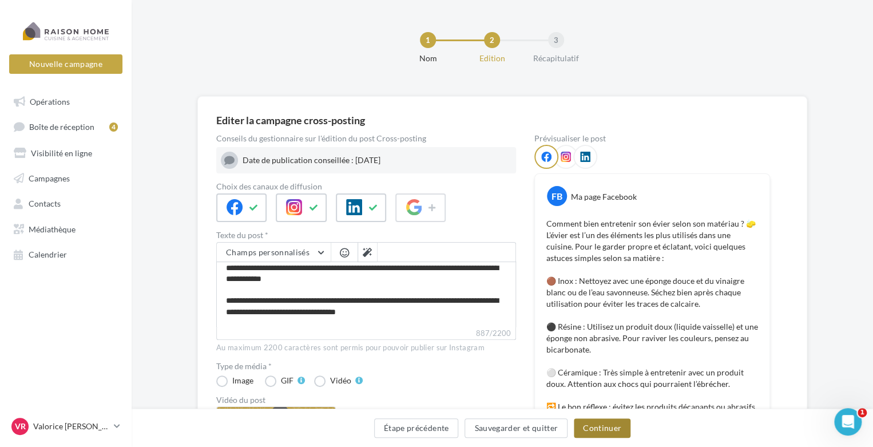
click at [605, 427] on button "Continuer" at bounding box center [602, 427] width 57 height 19
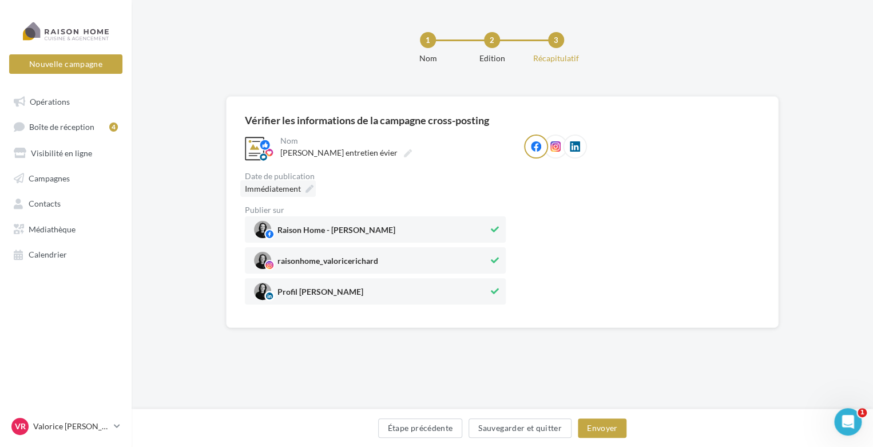
click at [292, 193] on span "Immédiatement" at bounding box center [273, 189] width 56 height 10
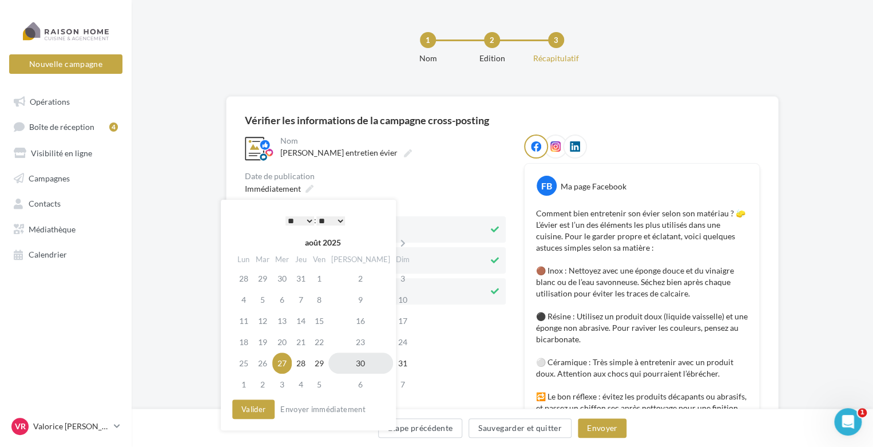
click at [352, 366] on td "30" at bounding box center [360, 362] width 65 height 21
click at [396, 246] on icon at bounding box center [403, 243] width 14 height 8
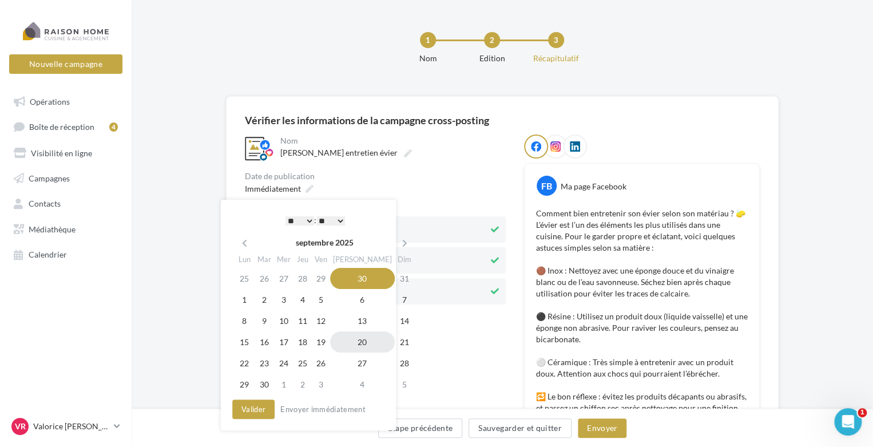
click at [350, 338] on td "20" at bounding box center [362, 341] width 65 height 21
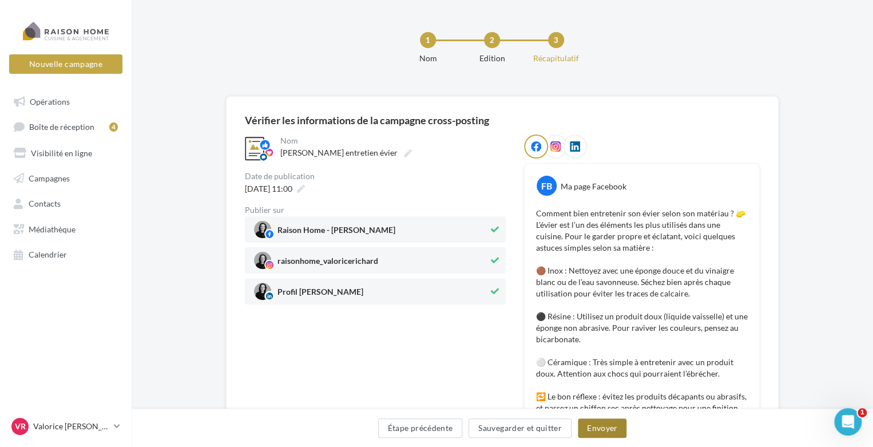
click at [602, 430] on button "Envoyer" at bounding box center [602, 427] width 49 height 19
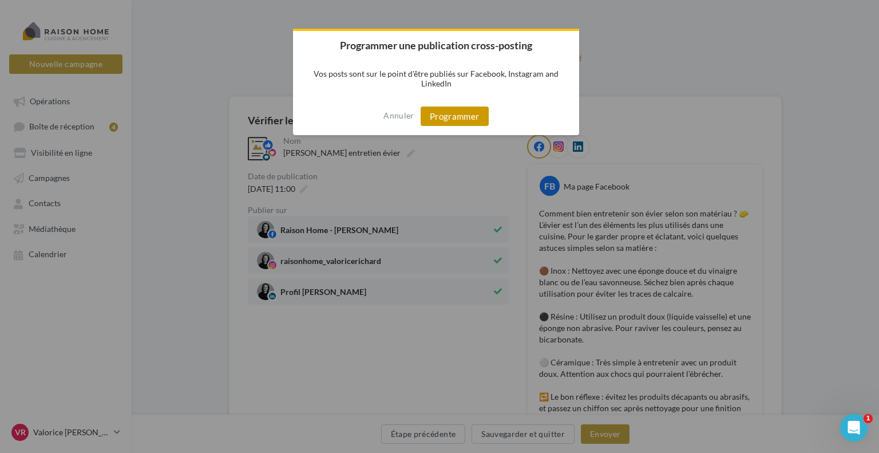
click at [441, 116] on button "Programmer" at bounding box center [455, 115] width 68 height 19
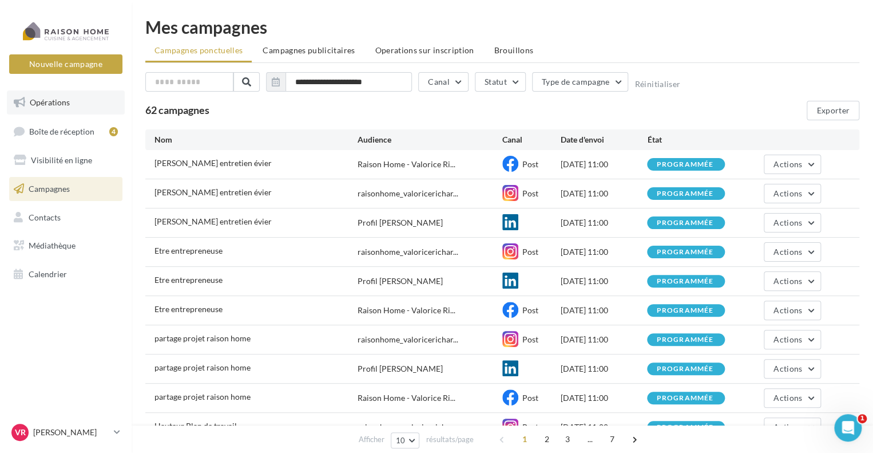
click at [41, 105] on span "Opérations" at bounding box center [50, 102] width 40 height 10
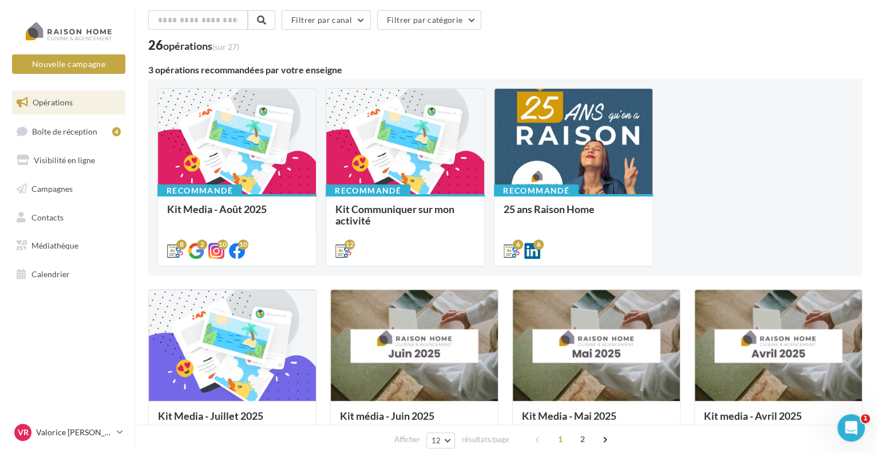
scroll to position [172, 0]
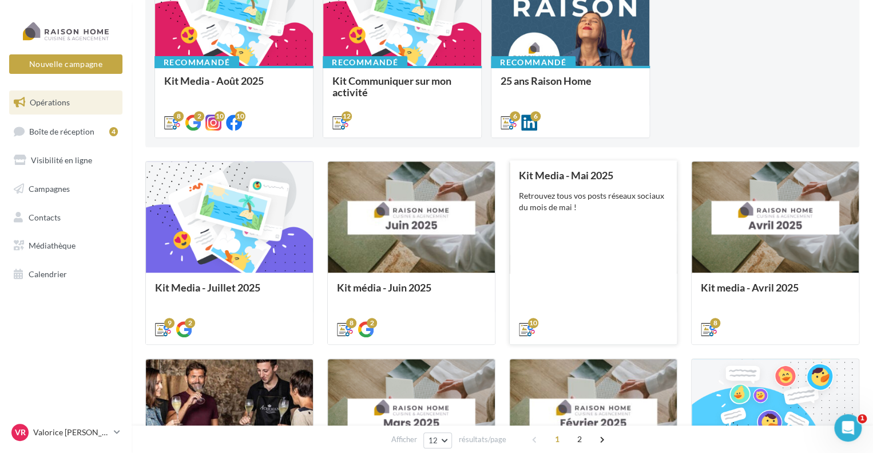
click at [649, 232] on div "Kit Media - Mai 2025 Retrouvez tous vos posts réseaux sociaux du mois de mai !" at bounding box center [593, 251] width 149 height 164
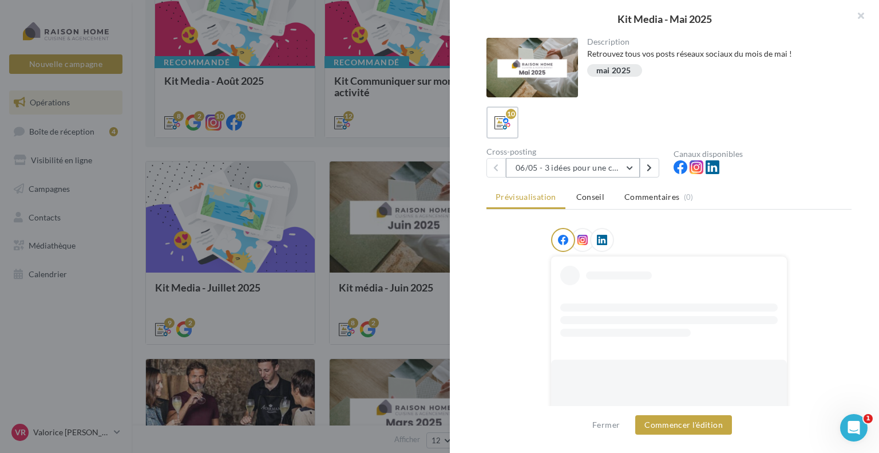
click at [628, 167] on button "06/05 - 3 idées pour une cuisine moderne, fonctionnelle et éco-responsable" at bounding box center [573, 167] width 134 height 19
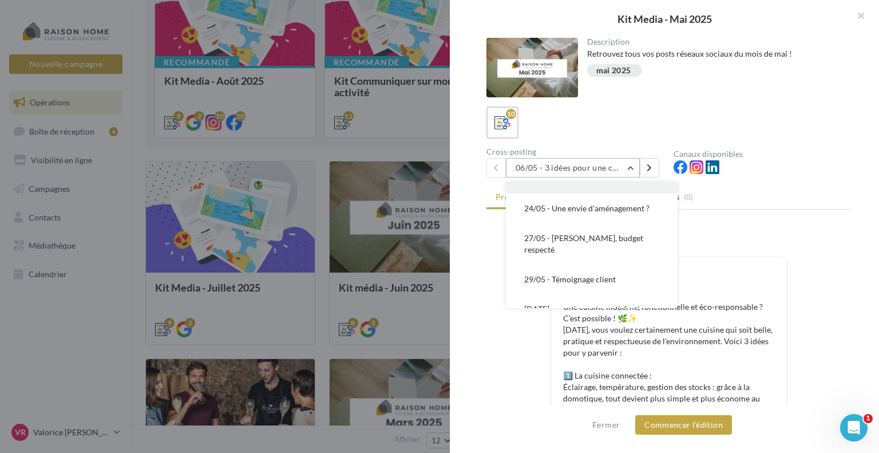
scroll to position [263, 0]
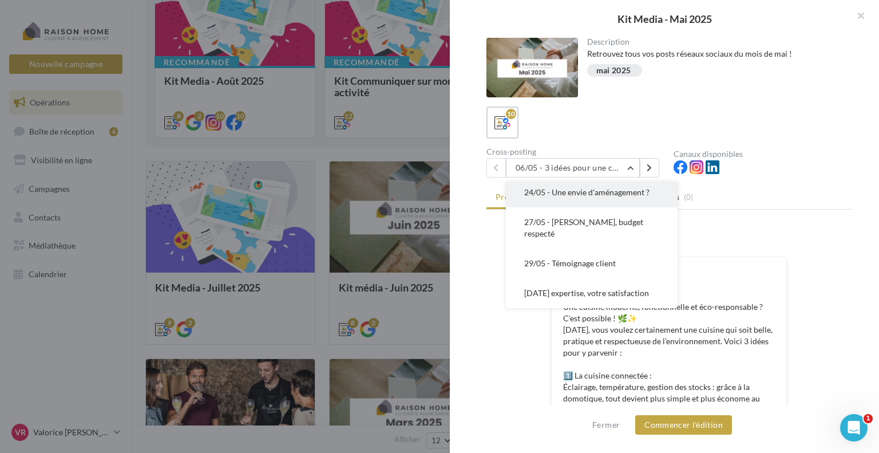
click at [599, 196] on span "24/05 - Une envie d'aménagement ?" at bounding box center [586, 192] width 125 height 10
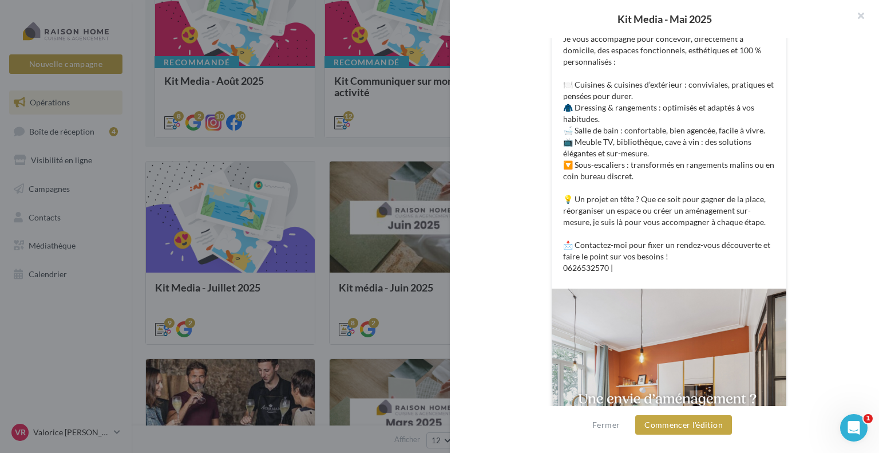
scroll to position [366, 0]
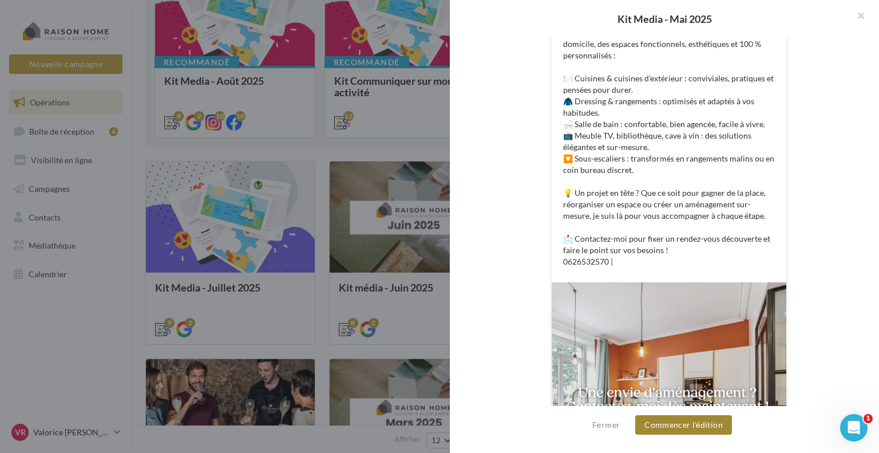
click at [677, 427] on button "Commencer l'édition" at bounding box center [683, 424] width 97 height 19
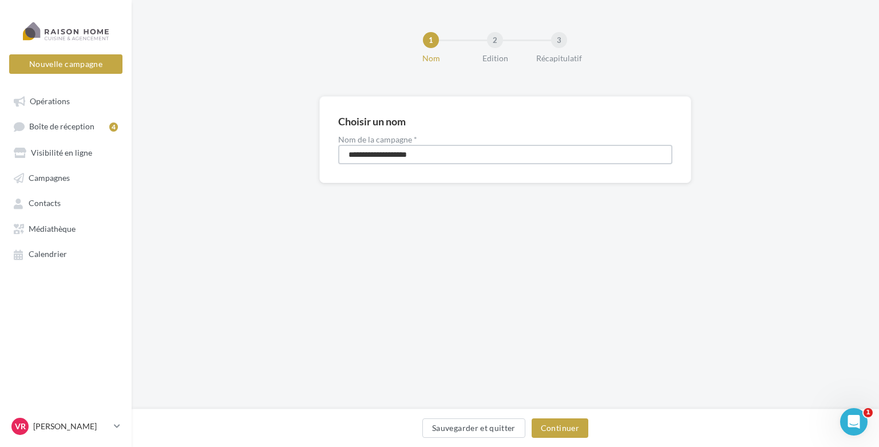
drag, startPoint x: 444, startPoint y: 153, endPoint x: 165, endPoint y: 144, distance: 279.4
click at [165, 144] on div "**********" at bounding box center [505, 158] width 747 height 124
type input "**********"
click at [555, 430] on button "Continuer" at bounding box center [560, 427] width 57 height 19
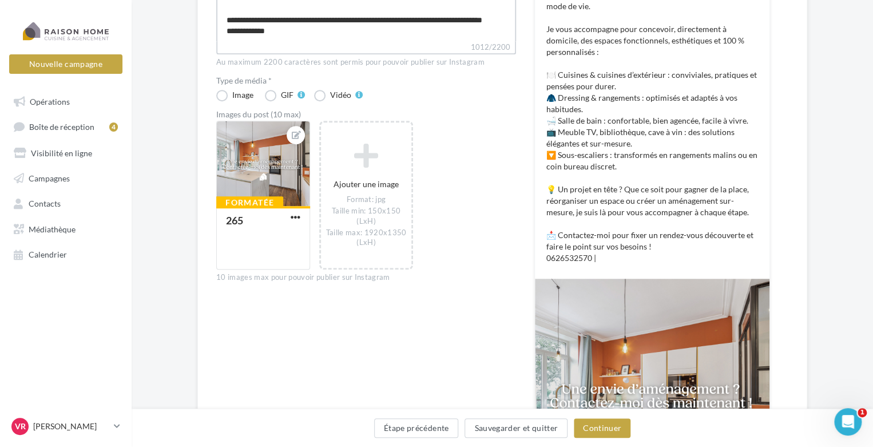
scroll to position [208, 0]
click at [295, 25] on textarea "**********" at bounding box center [366, 8] width 300 height 66
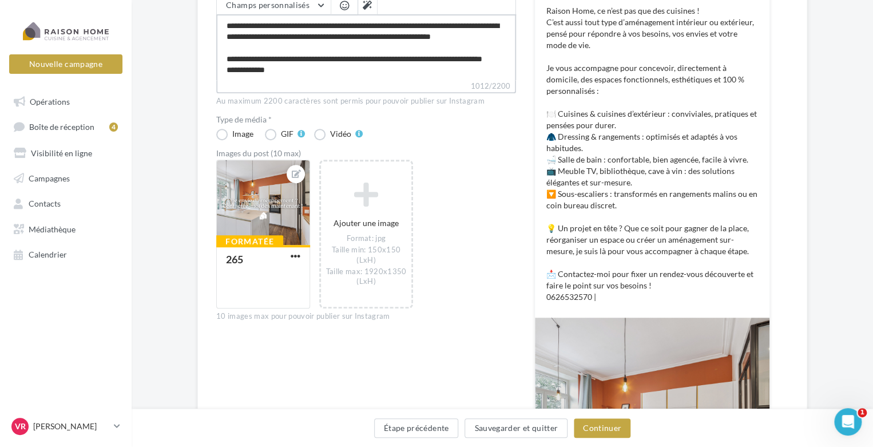
scroll to position [172, 0]
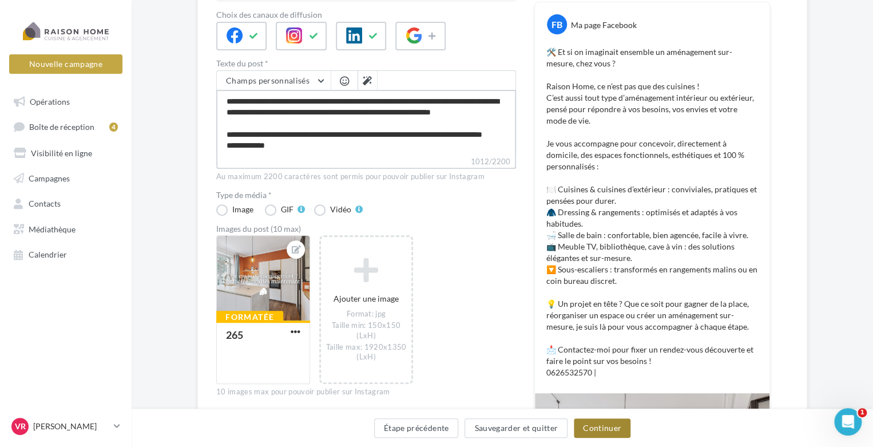
type textarea "**********"
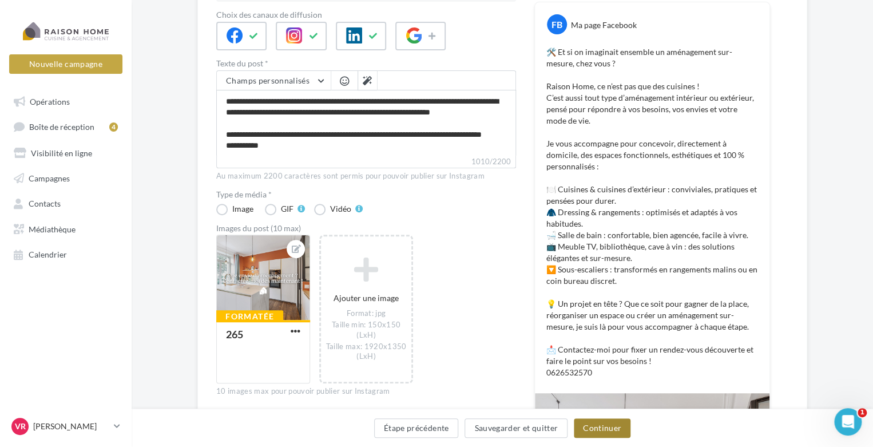
click at [601, 431] on button "Continuer" at bounding box center [602, 427] width 57 height 19
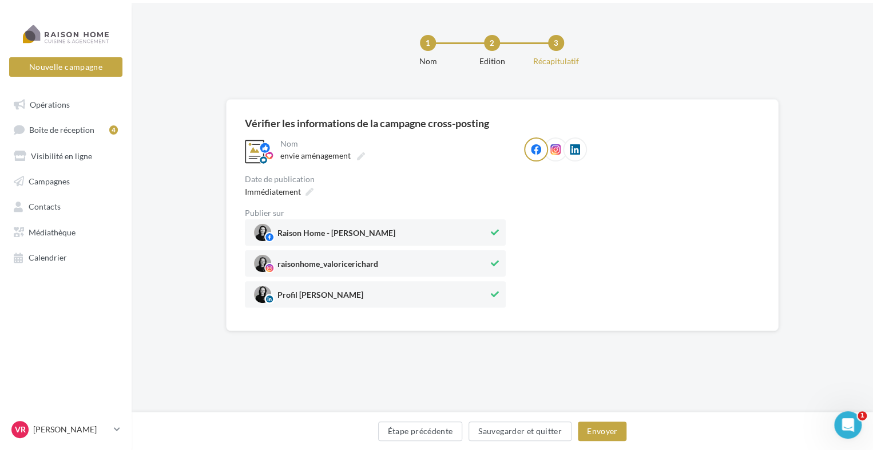
scroll to position [0, 0]
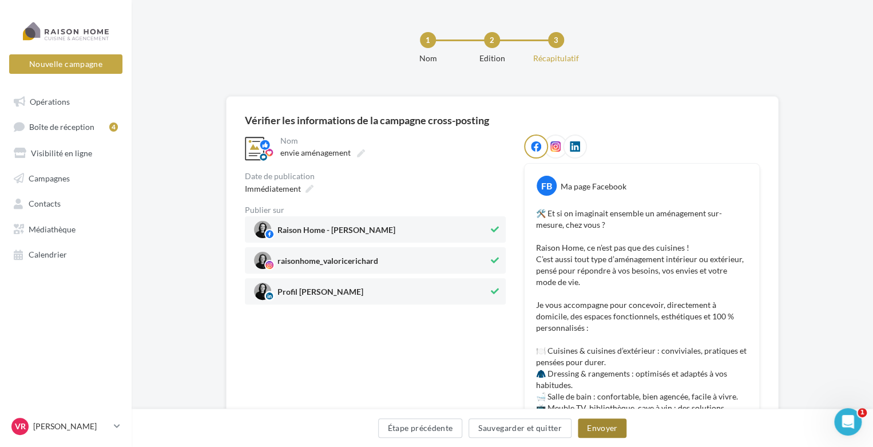
click at [601, 429] on button "Envoyer" at bounding box center [602, 427] width 49 height 19
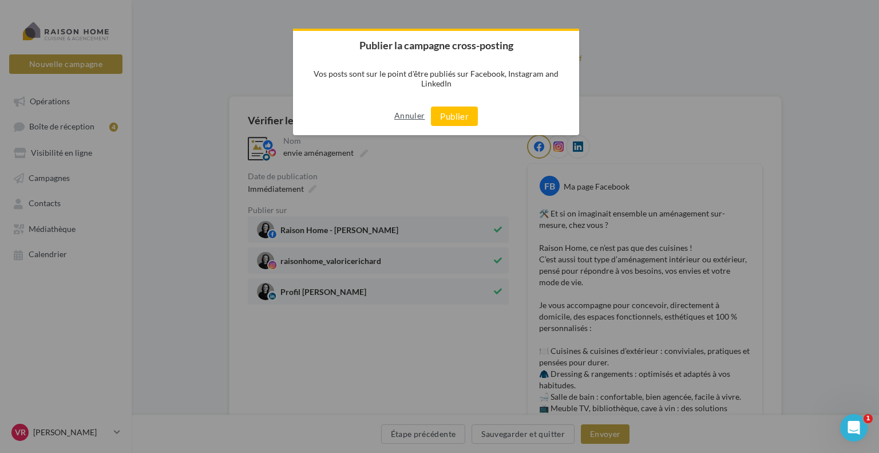
click at [412, 118] on button "Annuler" at bounding box center [409, 115] width 30 height 18
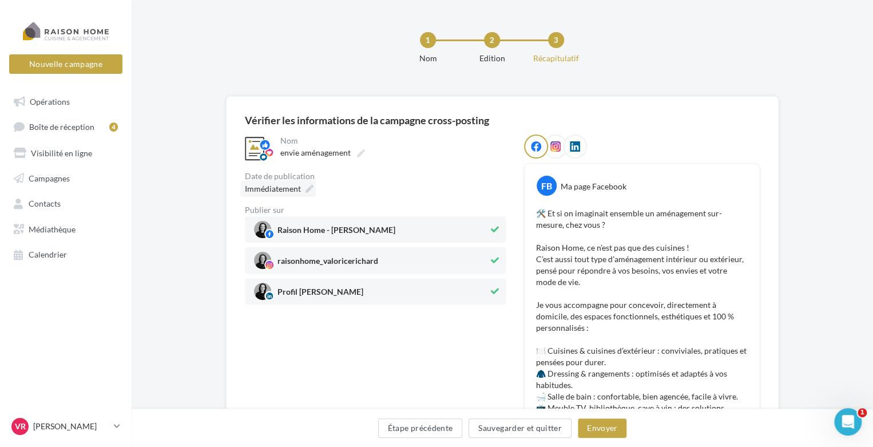
click at [295, 187] on span "Immédiatement" at bounding box center [273, 189] width 56 height 10
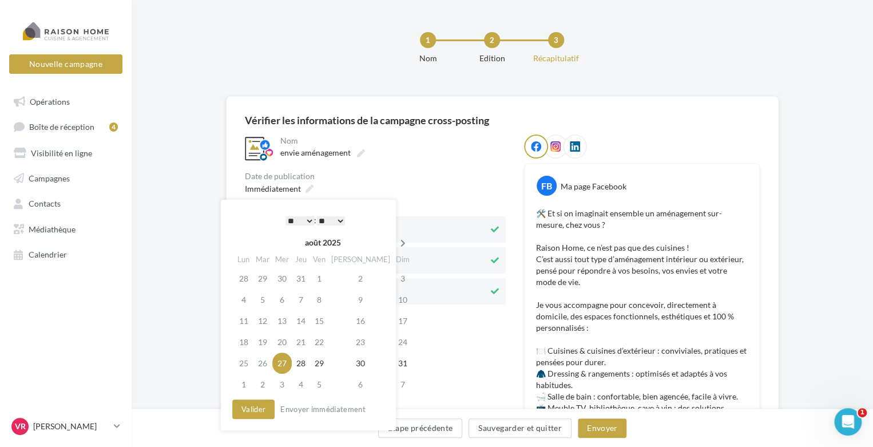
click at [396, 244] on icon at bounding box center [403, 243] width 14 height 8
click at [293, 363] on td "24" at bounding box center [283, 362] width 19 height 21
click at [253, 415] on button "Valider" at bounding box center [253, 408] width 42 height 19
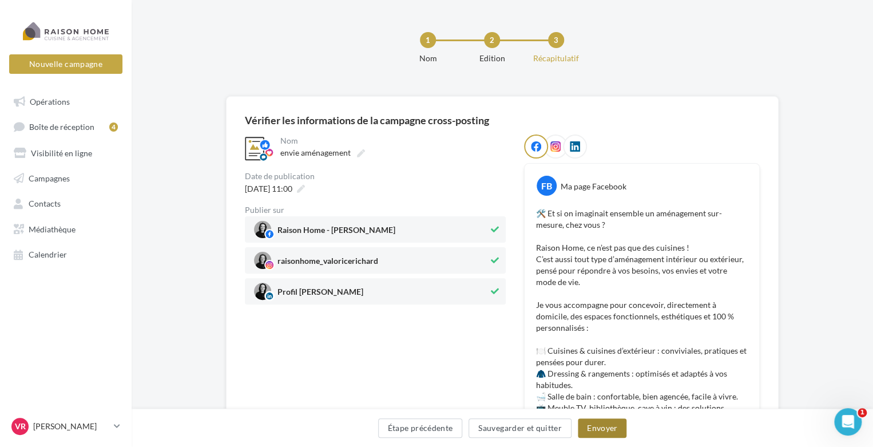
click at [595, 428] on button "Envoyer" at bounding box center [602, 427] width 49 height 19
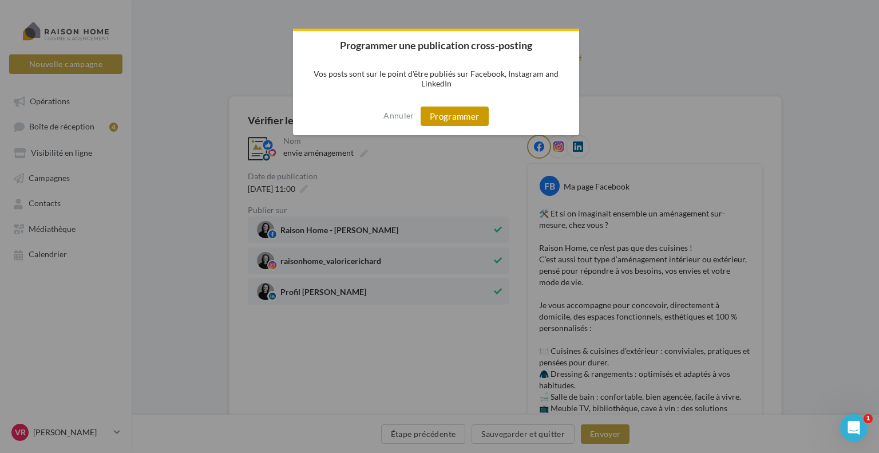
click at [474, 107] on button "Programmer" at bounding box center [455, 115] width 68 height 19
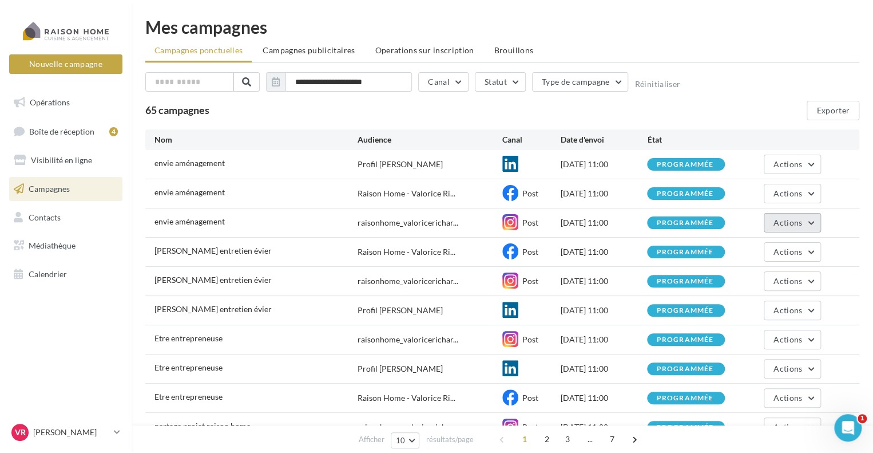
click at [806, 223] on button "Actions" at bounding box center [792, 222] width 57 height 19
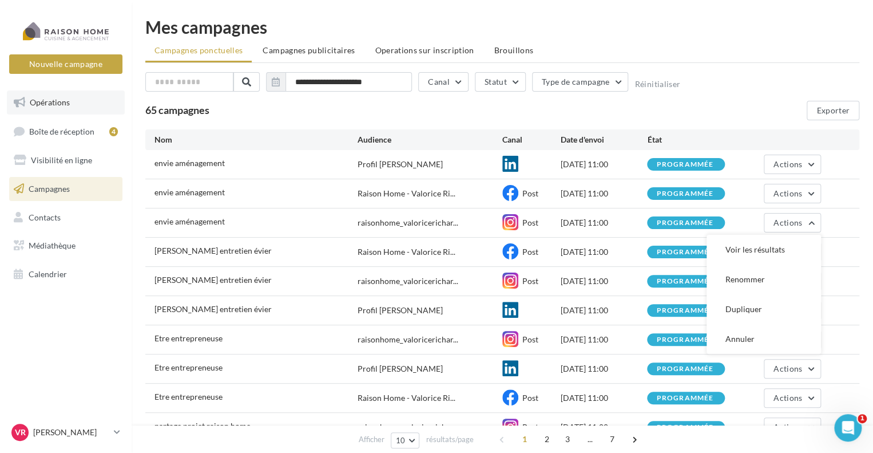
click at [60, 101] on span "Opérations" at bounding box center [50, 102] width 40 height 10
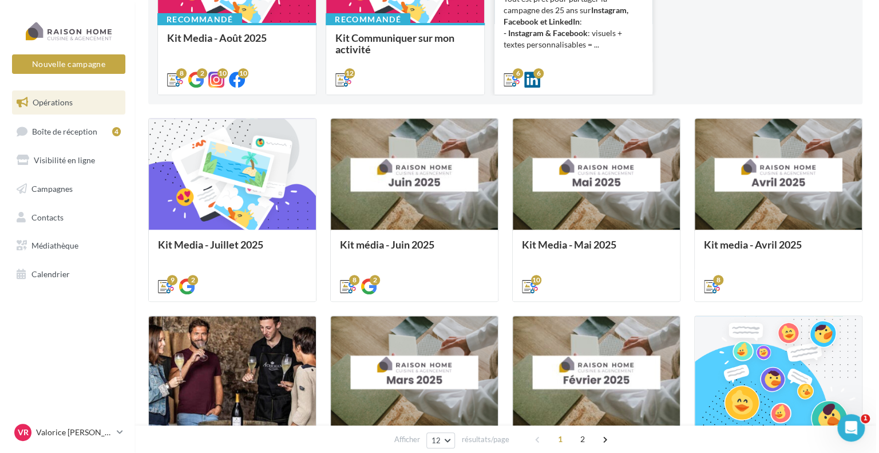
scroll to position [229, 0]
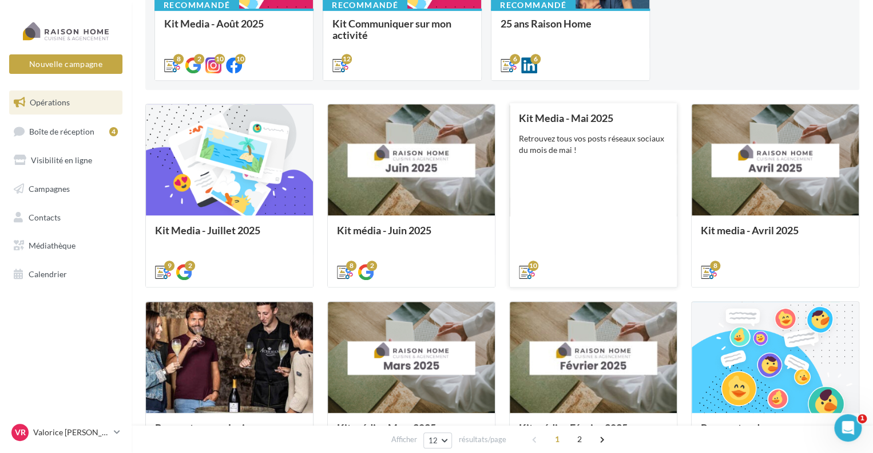
click at [617, 184] on div "Kit Media - Mai 2025 Retrouvez tous vos posts réseaux sociaux du mois de mai !" at bounding box center [593, 194] width 149 height 164
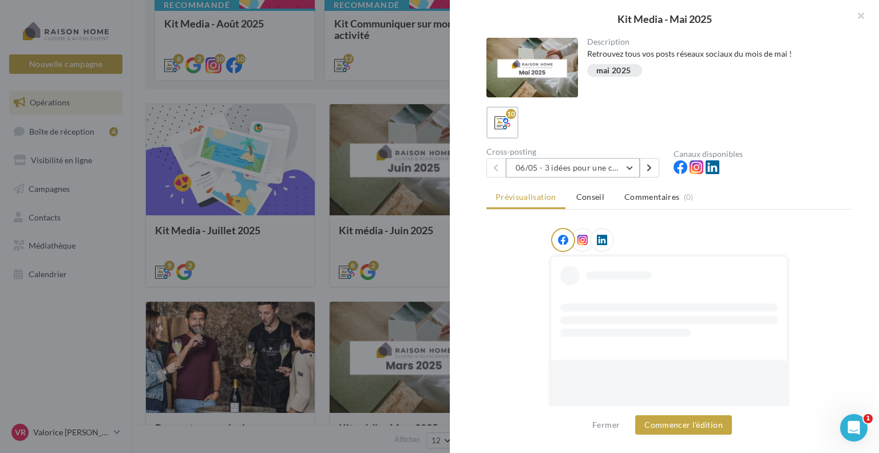
click at [630, 170] on button "06/05 - 3 idées pour une cuisine moderne, fonctionnelle et éco-responsable" at bounding box center [573, 167] width 134 height 19
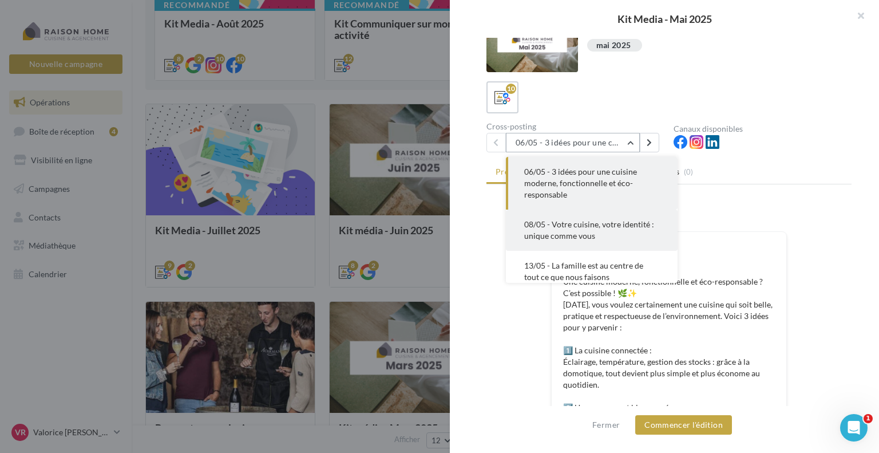
scroll to position [0, 0]
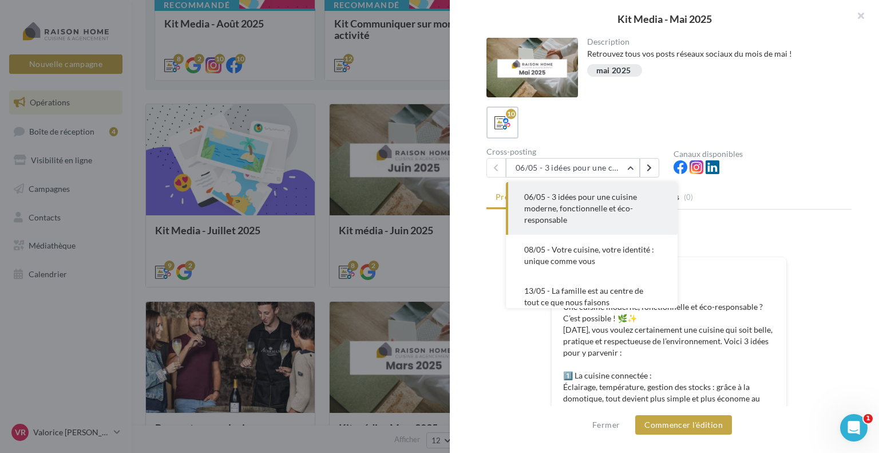
click at [606, 122] on div "10" at bounding box center [668, 122] width 365 height 32
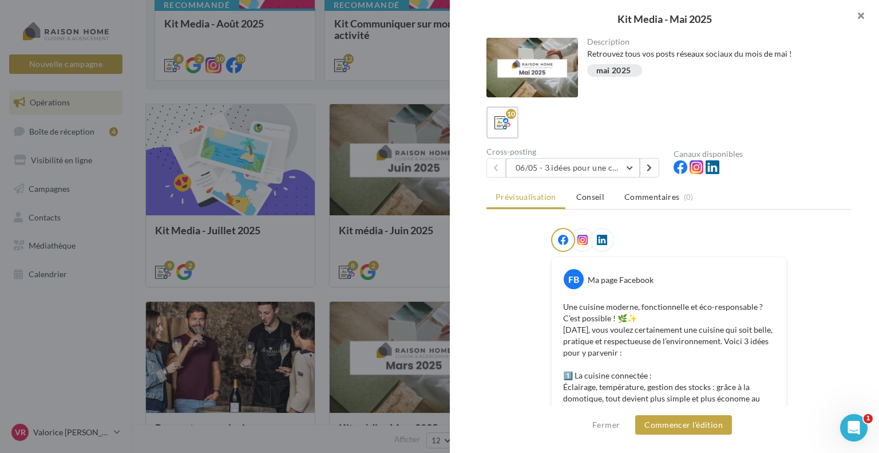
click at [865, 15] on button "button" at bounding box center [856, 17] width 46 height 34
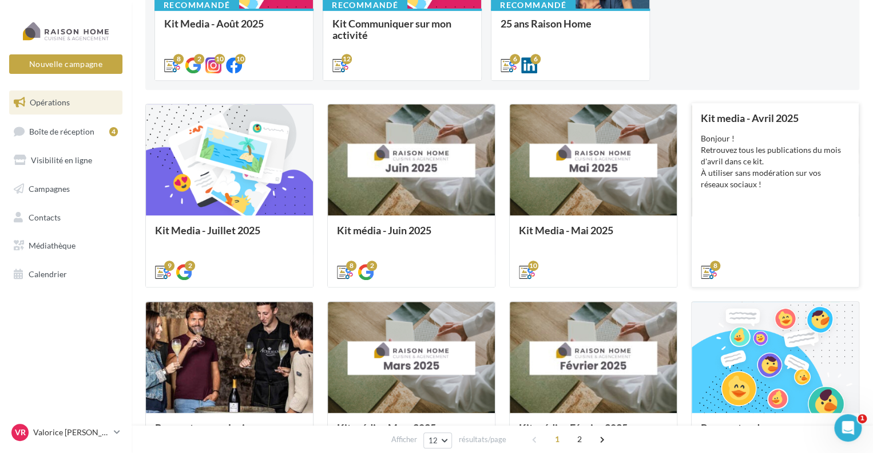
click at [783, 179] on div "Bonjour ! Retrouvez tous les publications du mois d'avril dans ce kit. À utilis…" at bounding box center [775, 161] width 149 height 57
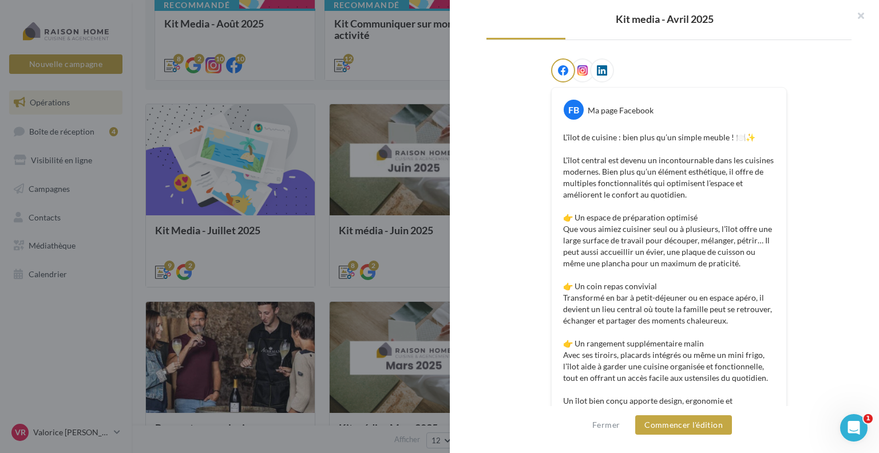
scroll to position [165, 0]
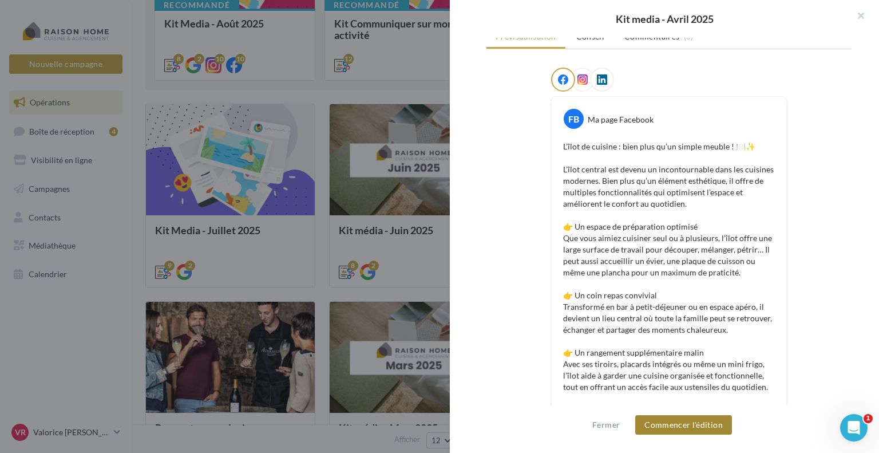
click at [703, 428] on button "Commencer l'édition" at bounding box center [683, 424] width 97 height 19
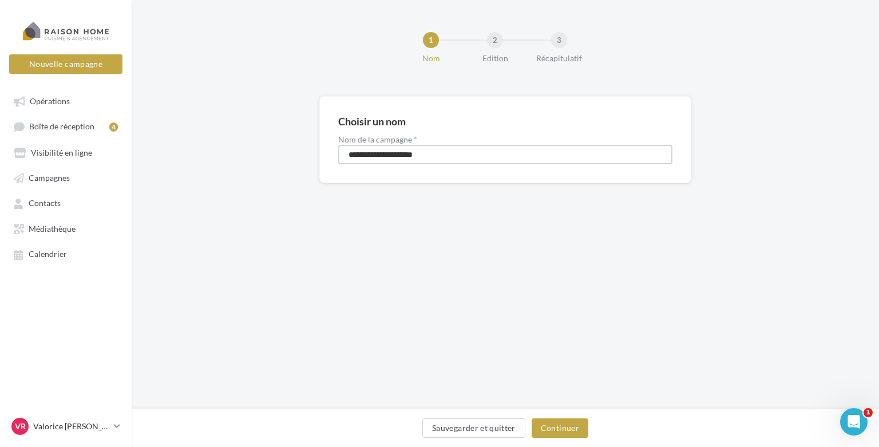
drag, startPoint x: 469, startPoint y: 152, endPoint x: 195, endPoint y: 143, distance: 274.2
click at [195, 143] on div "**********" at bounding box center [505, 158] width 747 height 124
type input "****"
click at [545, 430] on button "Continuer" at bounding box center [560, 427] width 57 height 19
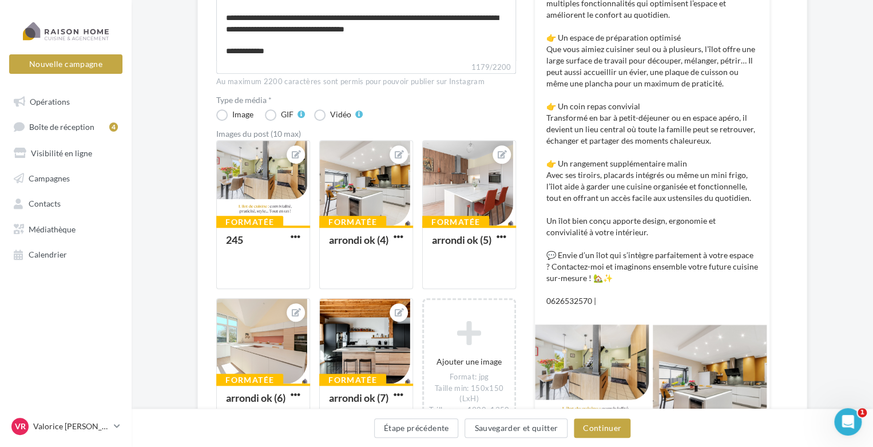
scroll to position [286, 0]
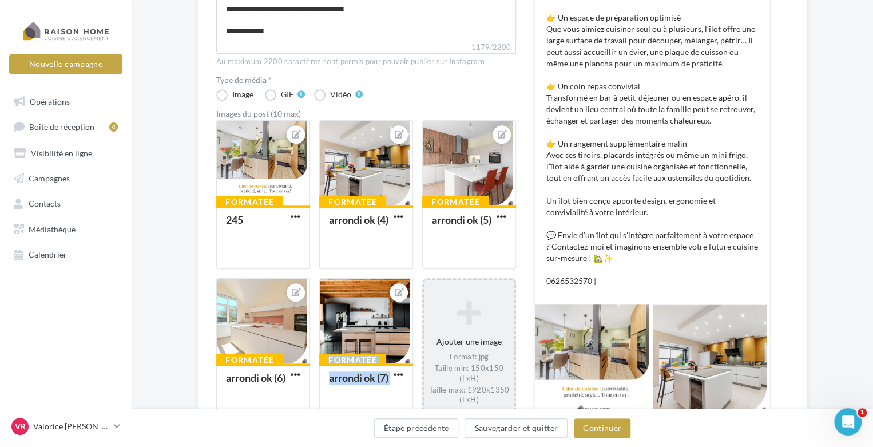
drag, startPoint x: 380, startPoint y: 310, endPoint x: 505, endPoint y: 309, distance: 125.3
click at [503, 312] on div "Formatée 245 Formatée arrondi ok (4) Formatée arrondi ok (5) Formatée arrondi o…" at bounding box center [370, 279] width 309 height 319
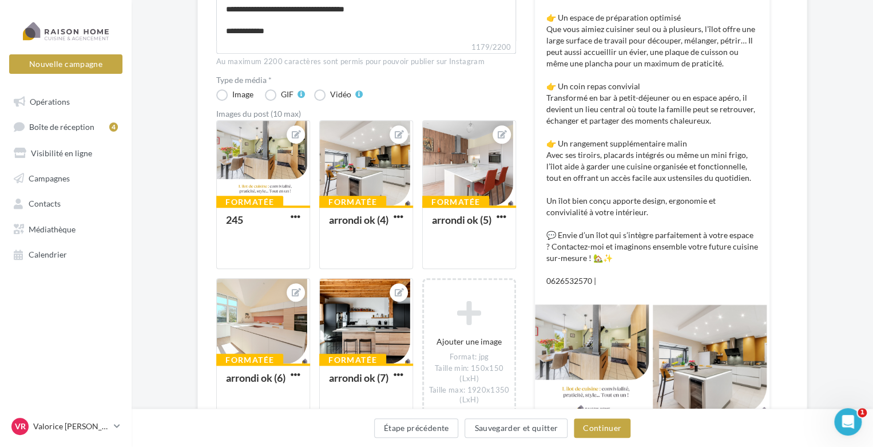
click at [522, 290] on div "Ajouter une image Format: jpg Taille min: 150x150 (LxH) Taille max: 1920x1350 (…" at bounding box center [473, 354] width 103 height 152
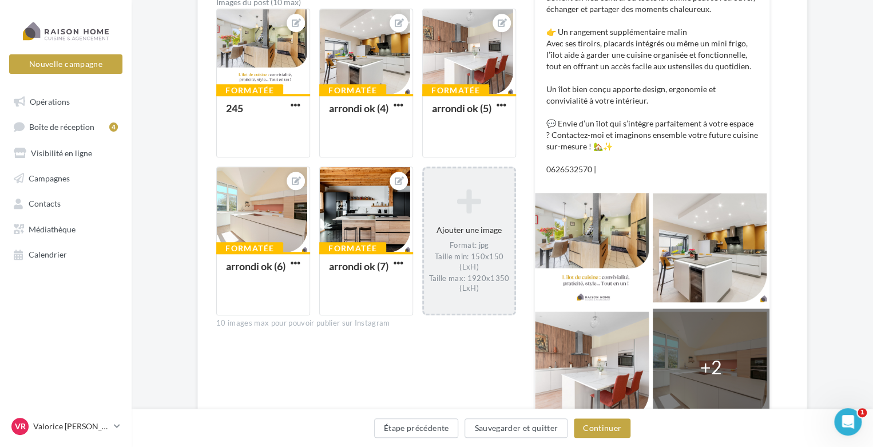
scroll to position [400, 0]
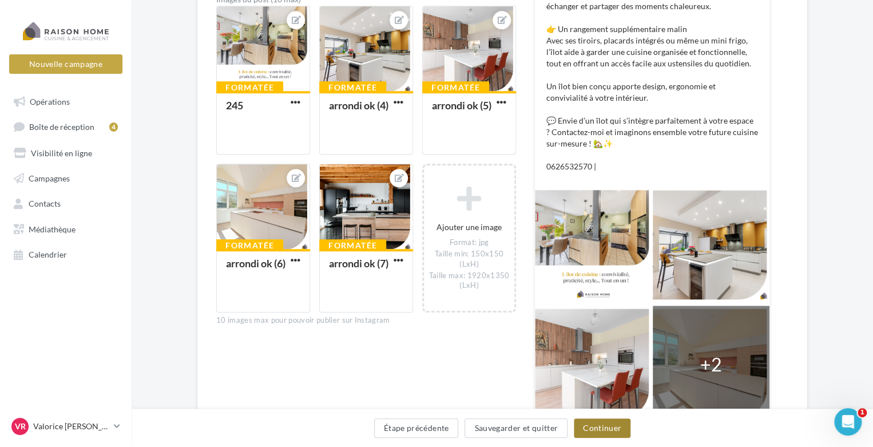
click at [604, 432] on button "Continuer" at bounding box center [602, 427] width 57 height 19
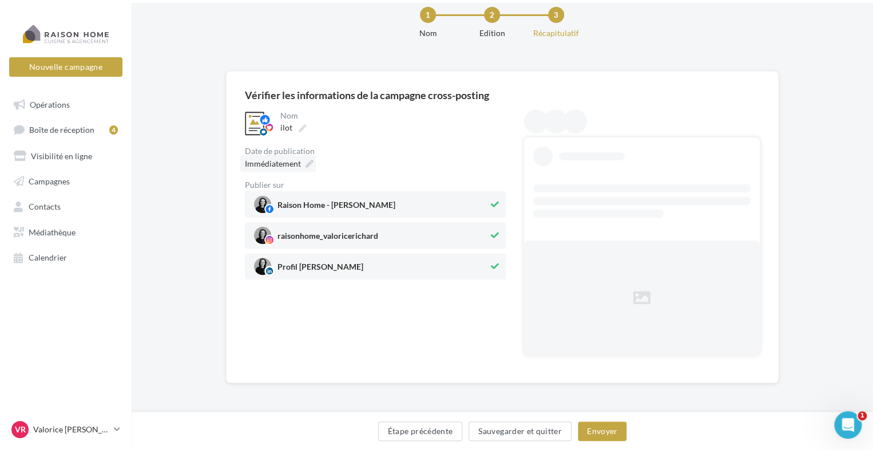
scroll to position [0, 0]
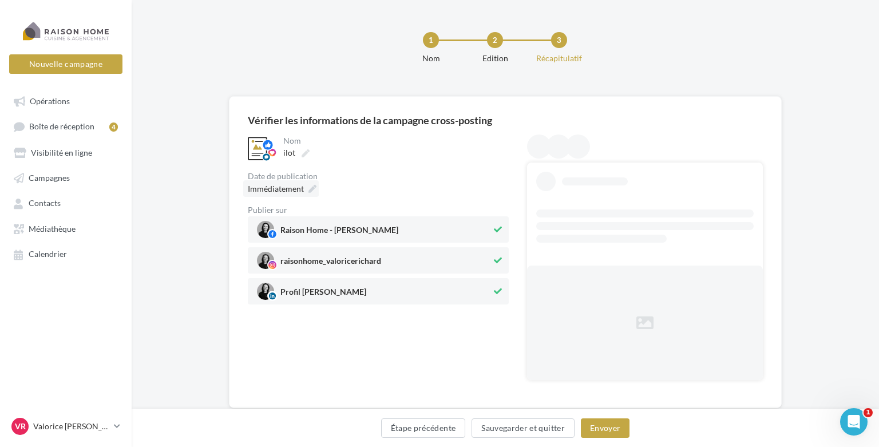
click at [279, 156] on label "ilot" at bounding box center [295, 153] width 33 height 16
click at [283, 156] on input "****" at bounding box center [333, 154] width 101 height 19
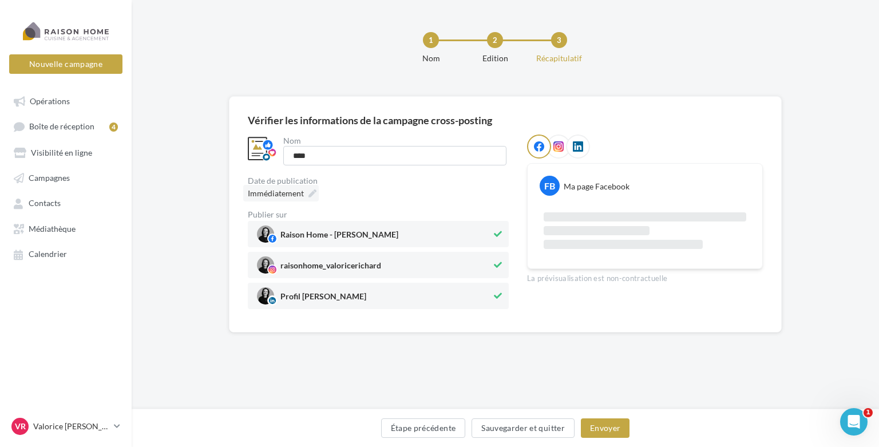
click at [280, 193] on span "Immédiatement" at bounding box center [276, 193] width 56 height 10
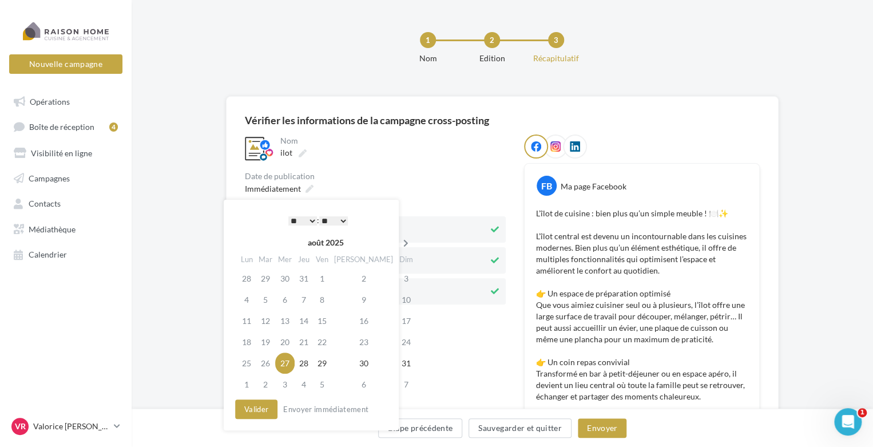
click at [399, 240] on icon at bounding box center [406, 243] width 14 height 8
click at [357, 364] on td "27" at bounding box center [362, 362] width 65 height 21
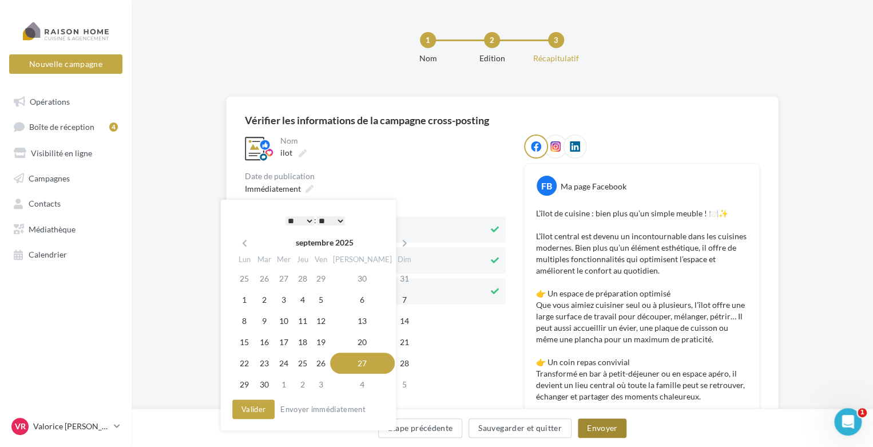
click at [599, 429] on button "Envoyer" at bounding box center [602, 427] width 49 height 19
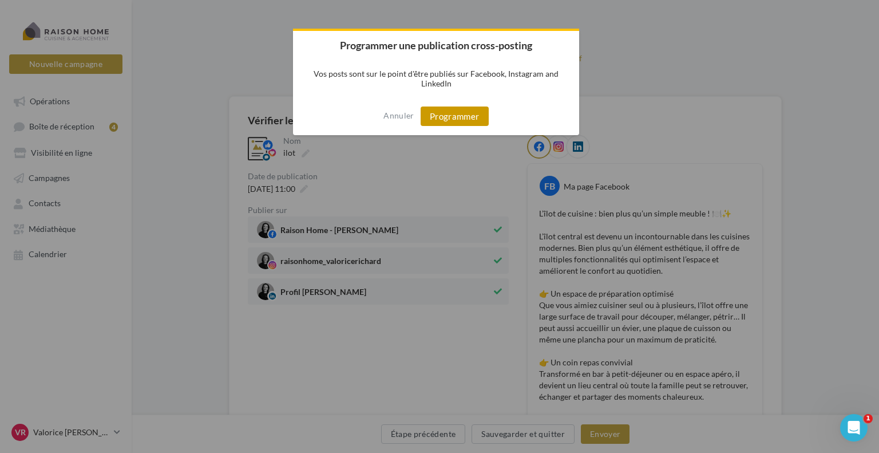
click at [434, 108] on button "Programmer" at bounding box center [455, 115] width 68 height 19
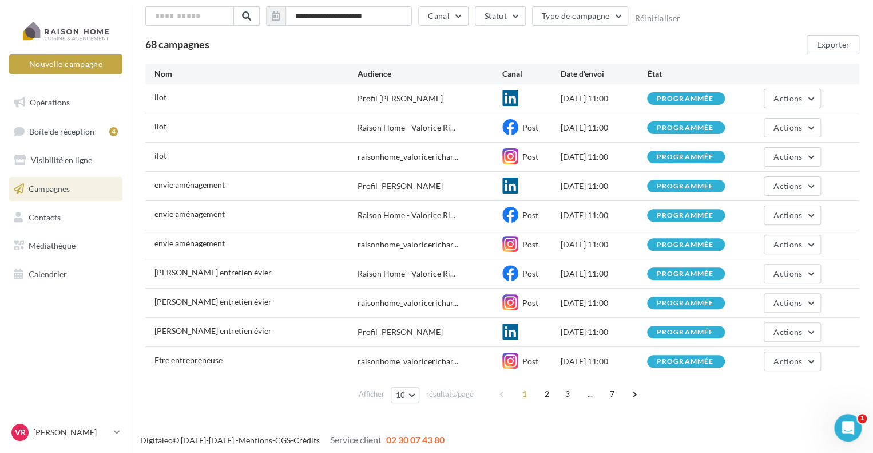
scroll to position [68, 0]
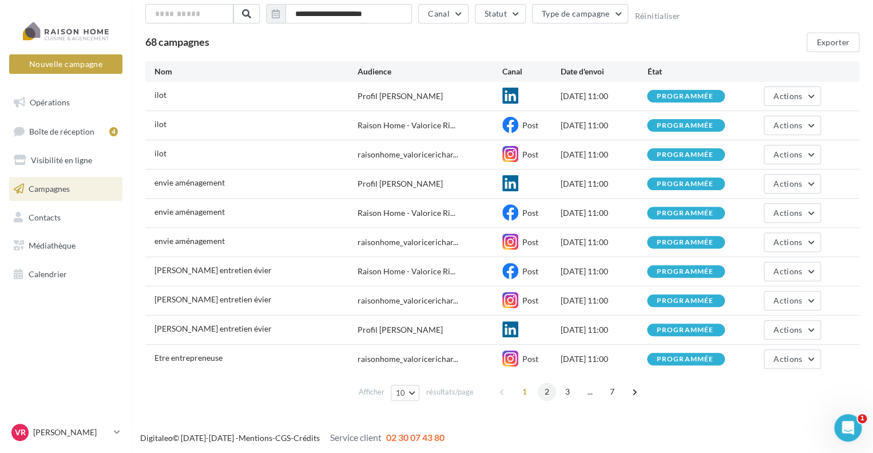
click at [548, 390] on span "2" at bounding box center [547, 391] width 18 height 18
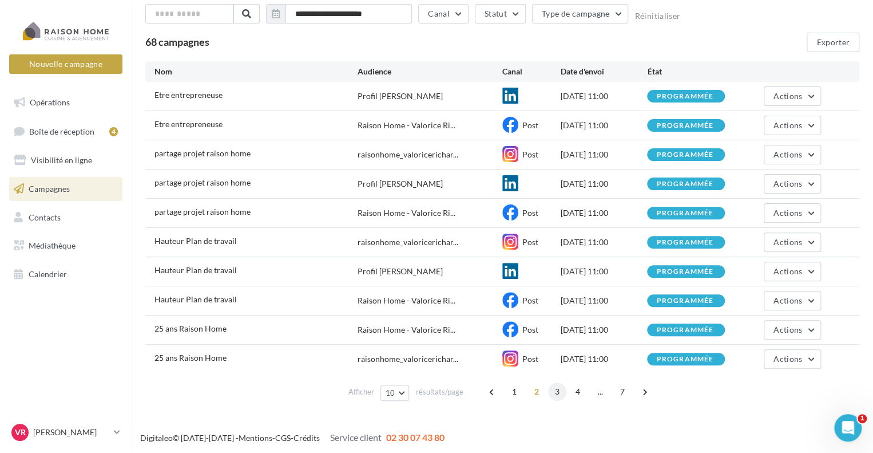
click at [556, 394] on span "3" at bounding box center [557, 391] width 18 height 18
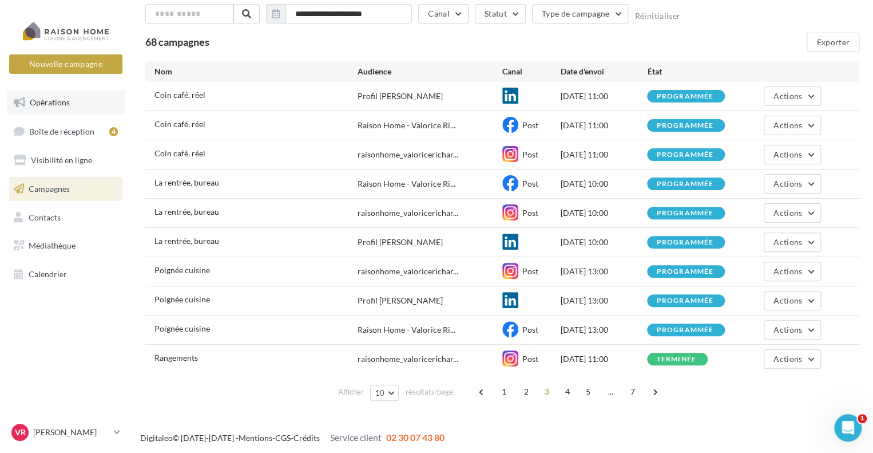
click at [69, 102] on span "Opérations" at bounding box center [50, 102] width 40 height 10
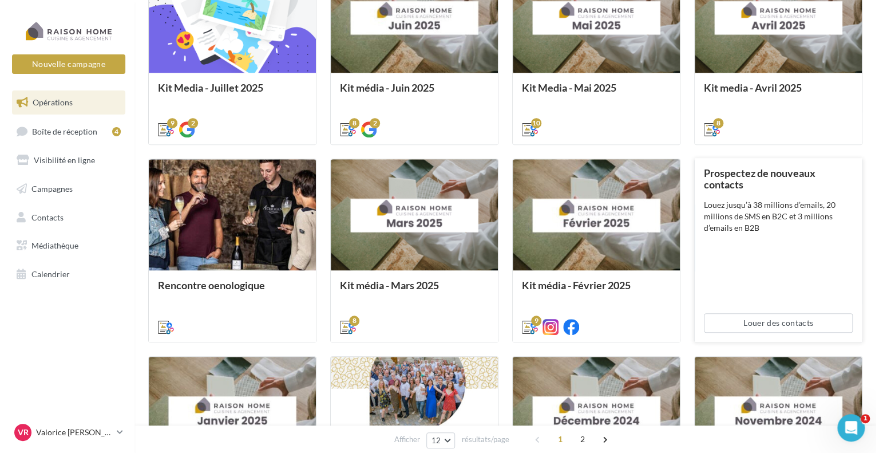
scroll to position [343, 0]
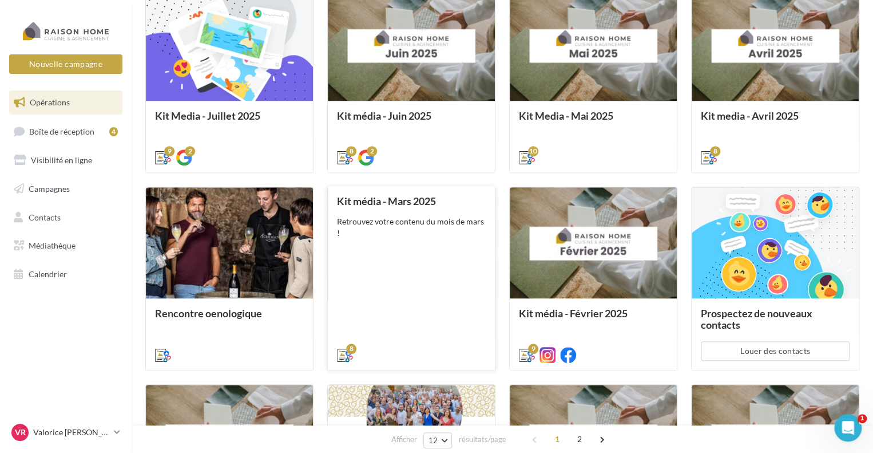
click at [407, 247] on div "Retrouvez votre contenu du mois de mars !" at bounding box center [411, 233] width 149 height 34
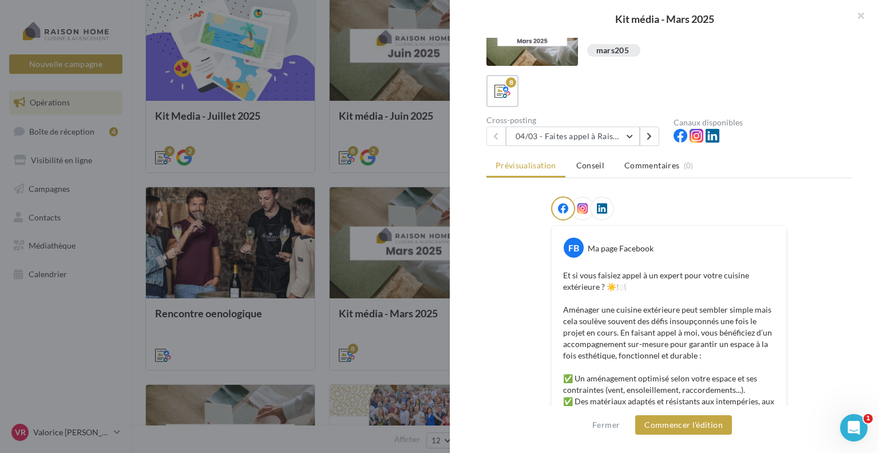
scroll to position [57, 0]
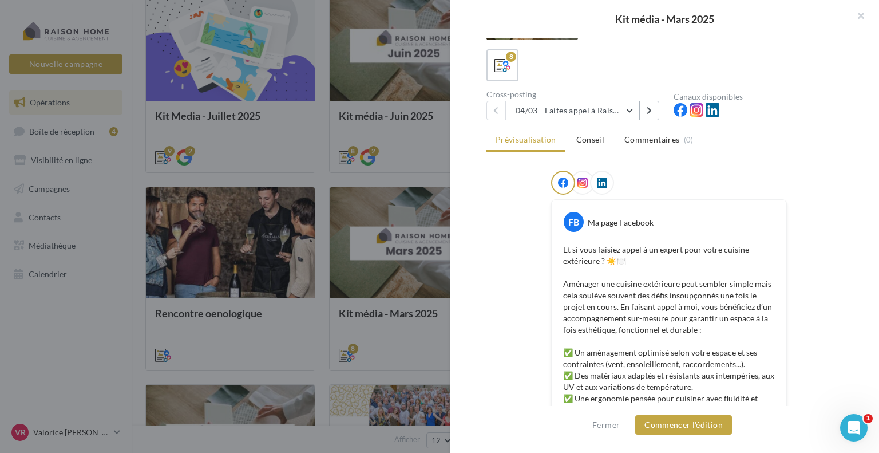
click at [630, 111] on button "04/03 - Faites appel à Raison Home pour votre cuisine extérieure" at bounding box center [573, 110] width 134 height 19
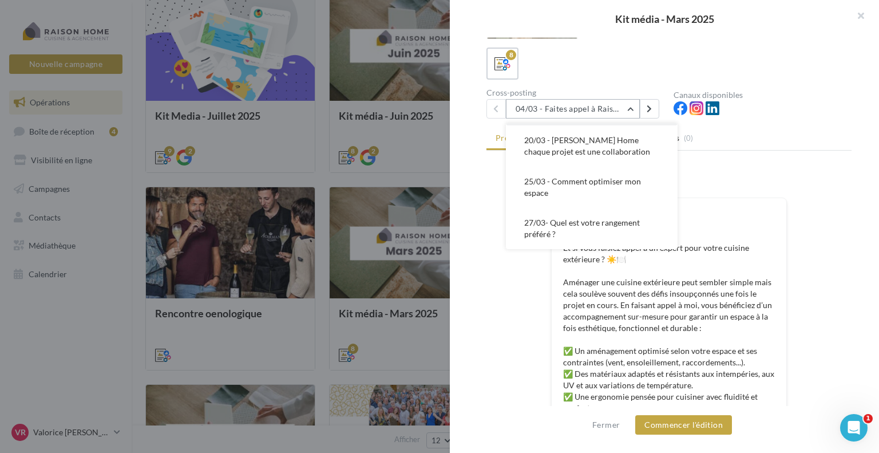
scroll to position [0, 0]
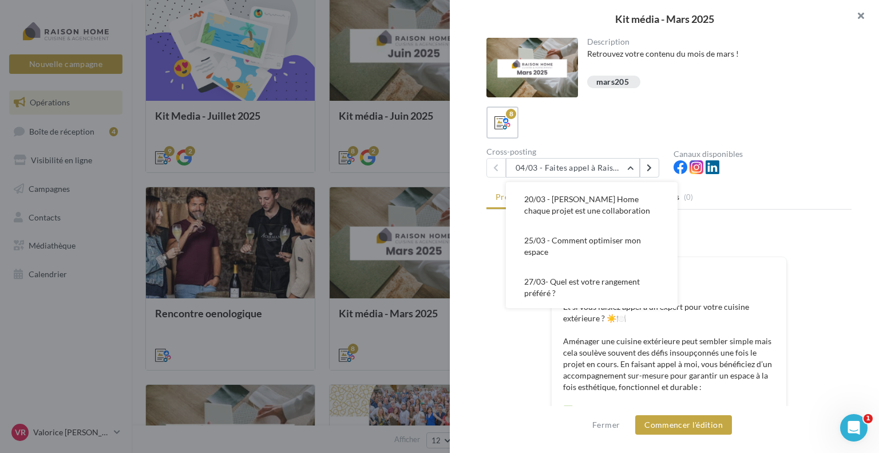
click at [865, 15] on button "button" at bounding box center [856, 17] width 46 height 34
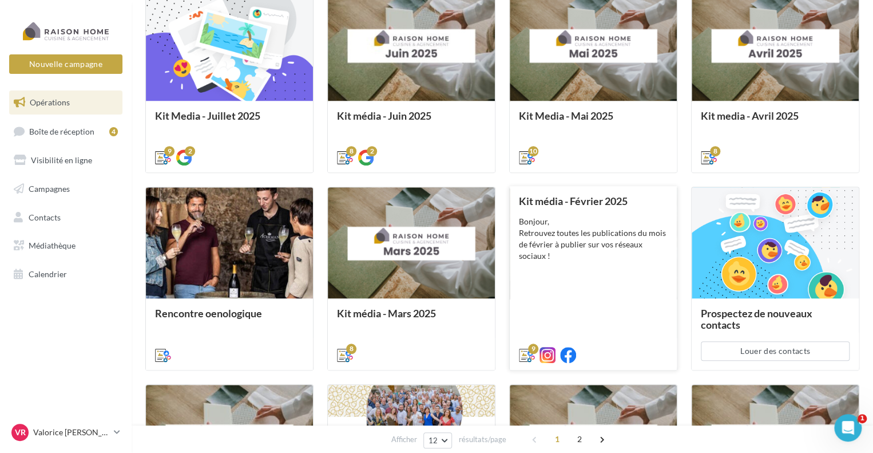
click at [620, 290] on div "Kit média - Février 2025 Bonjour, Retrouvez toutes les publications du mois de …" at bounding box center [593, 277] width 149 height 164
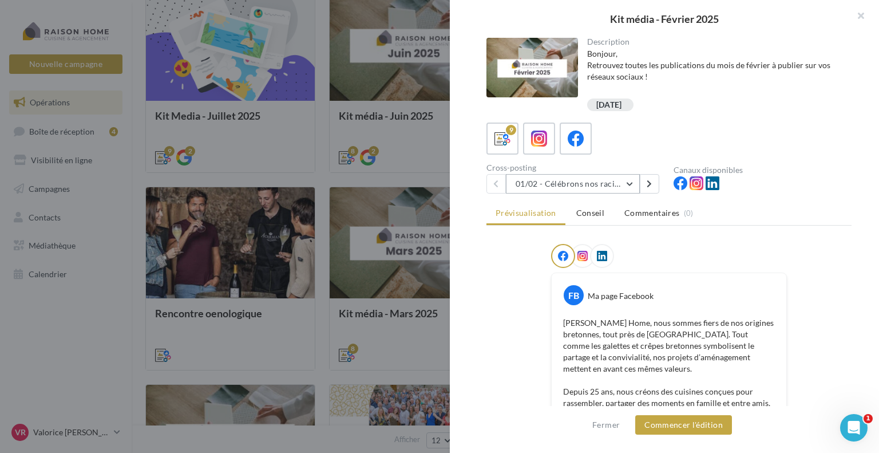
click at [626, 180] on button "01/02 - Célébrons nos racines bretonnes" at bounding box center [573, 183] width 134 height 19
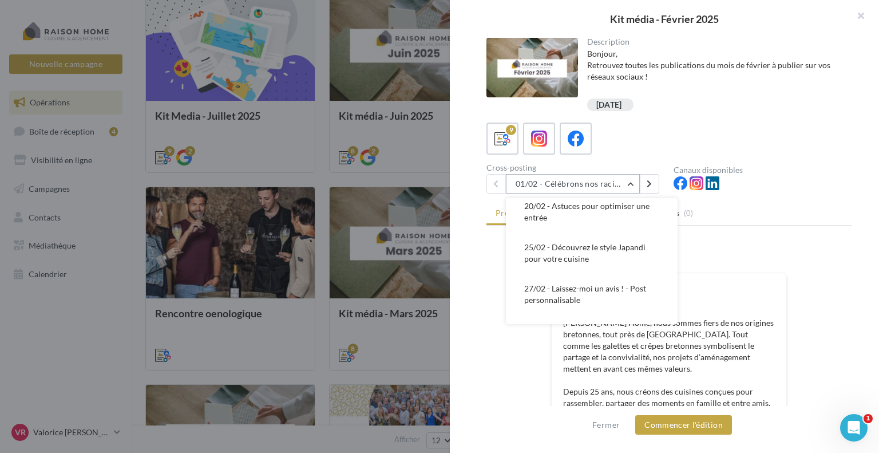
scroll to position [233, 0]
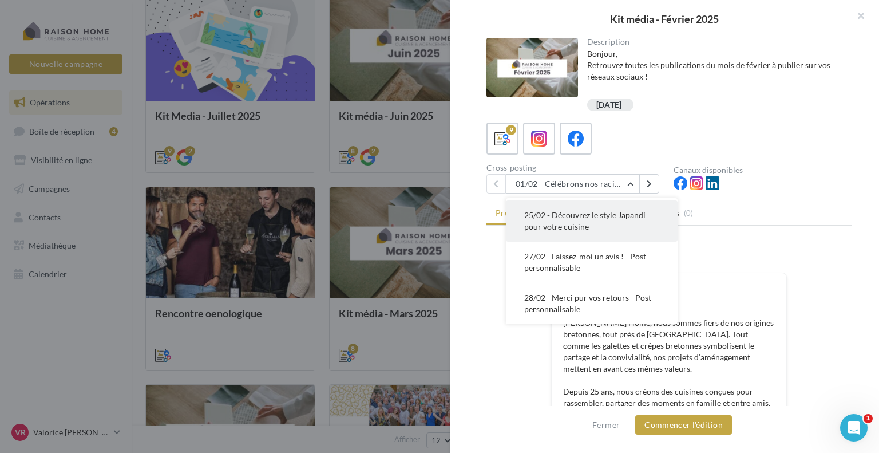
click at [634, 220] on button "25/02 - Découvrez le style Japandi pour votre cuisine" at bounding box center [592, 220] width 172 height 41
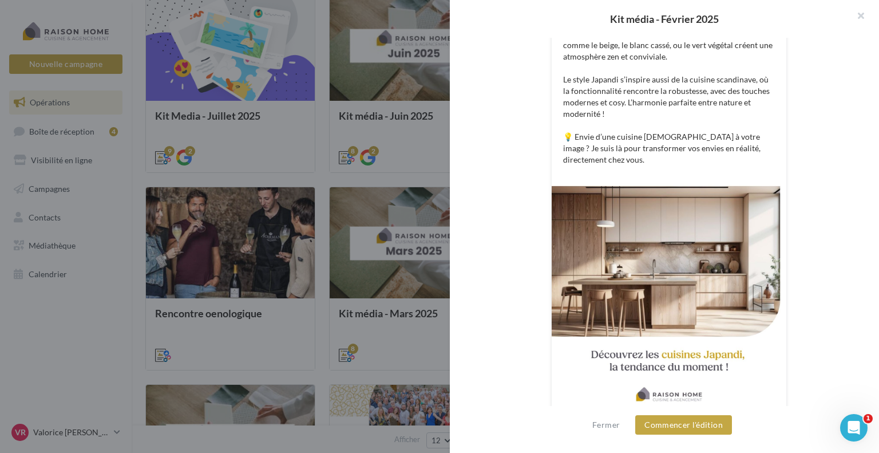
scroll to position [427, 0]
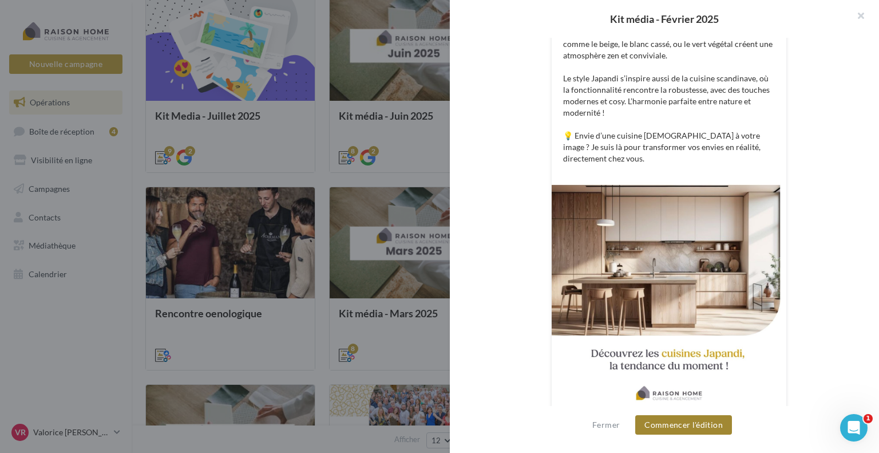
click at [703, 426] on button "Commencer l'édition" at bounding box center [683, 424] width 97 height 19
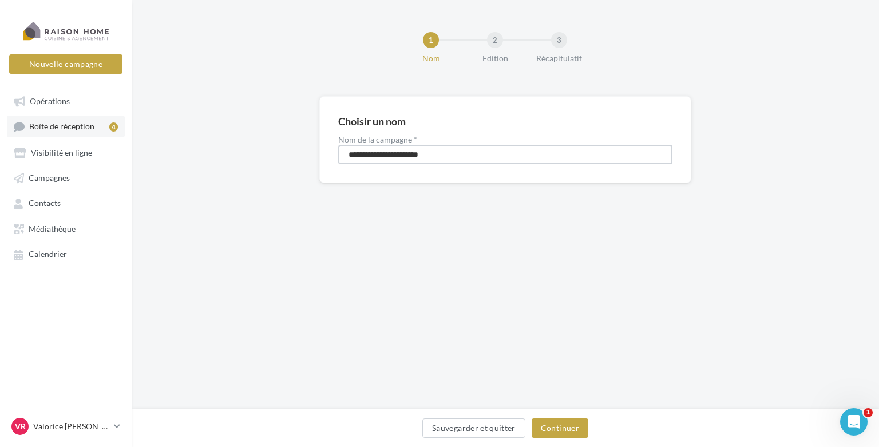
drag, startPoint x: 446, startPoint y: 153, endPoint x: 96, endPoint y: 131, distance: 350.3
click at [96, 131] on div "Nouvelle campagne Nouvelle campagne Opérations Boîte de réception 4 Visibilité …" at bounding box center [439, 223] width 879 height 447
click at [363, 155] on input "*******" at bounding box center [505, 154] width 334 height 19
type input "*******"
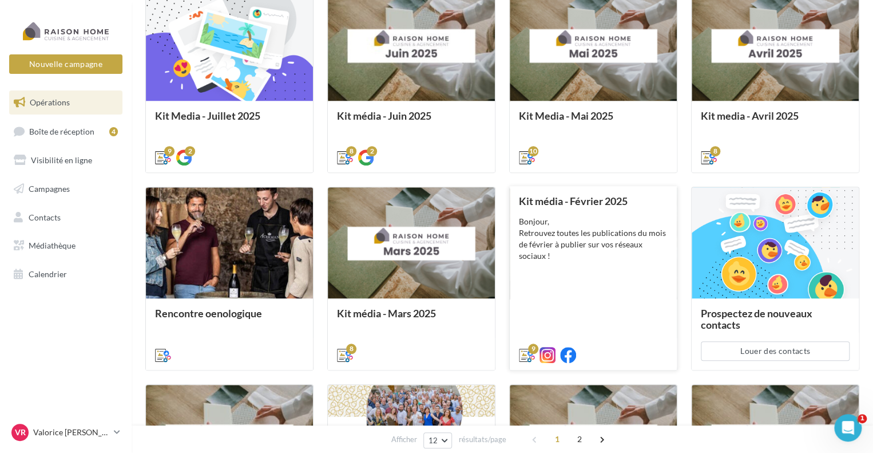
click at [620, 277] on div "Kit média - Février 2025 Bonjour, Retrouvez toutes les publications du mois de …" at bounding box center [593, 277] width 149 height 164
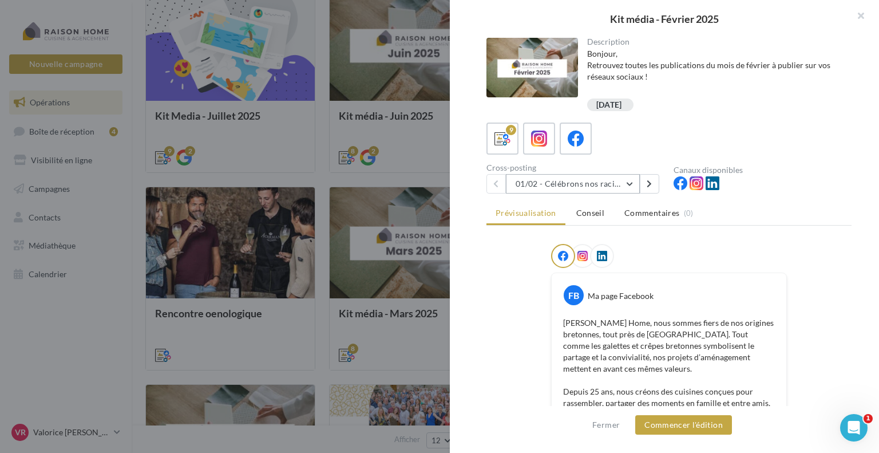
click at [632, 183] on button "01/02 - Célébrons nos racines bretonnes" at bounding box center [573, 183] width 134 height 19
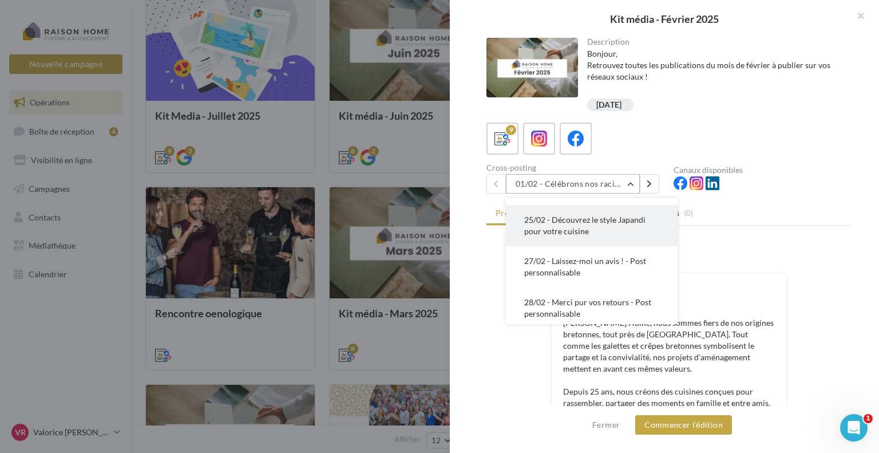
scroll to position [233, 0]
click at [604, 237] on button "25/02 - Découvrez le style Japandi pour votre cuisine" at bounding box center [592, 220] width 172 height 41
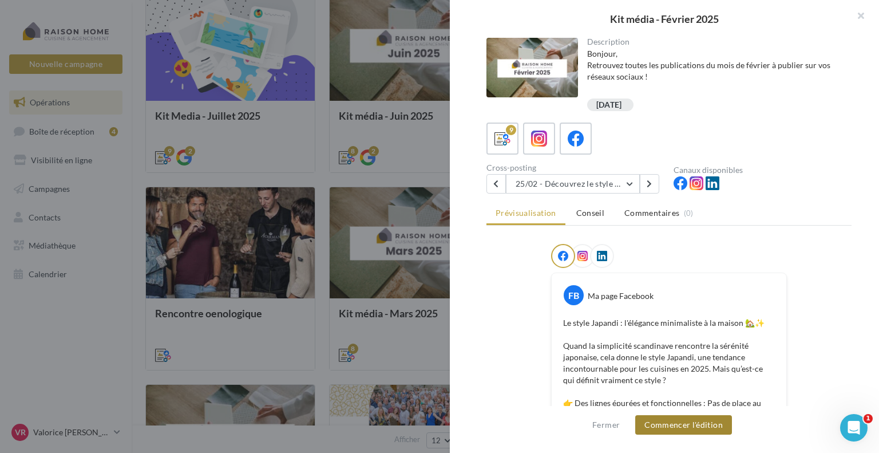
click at [692, 429] on button "Commencer l'édition" at bounding box center [683, 424] width 97 height 19
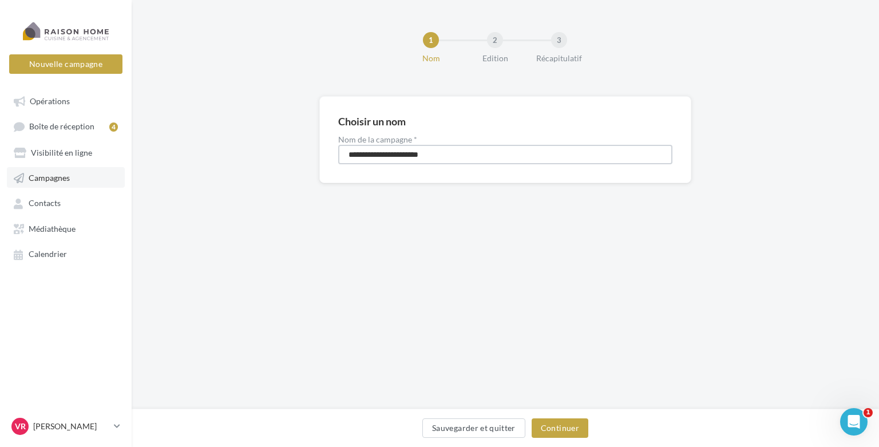
drag, startPoint x: 442, startPoint y: 154, endPoint x: 102, endPoint y: 166, distance: 339.5
click at [102, 166] on div "Nouvelle campagne Nouvelle campagne Opérations Boîte de réception 4 Visibilité …" at bounding box center [439, 223] width 879 height 447
type input "*******"
click at [544, 430] on button "Continuer" at bounding box center [560, 427] width 57 height 19
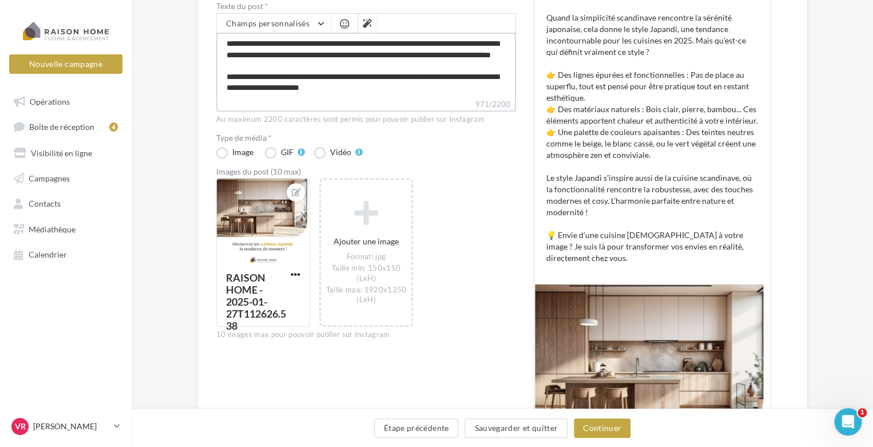
scroll to position [153, 0]
click at [233, 97] on textarea "**********" at bounding box center [366, 66] width 300 height 66
click at [384, 91] on textarea "**********" at bounding box center [366, 66] width 300 height 66
type textarea "**********"
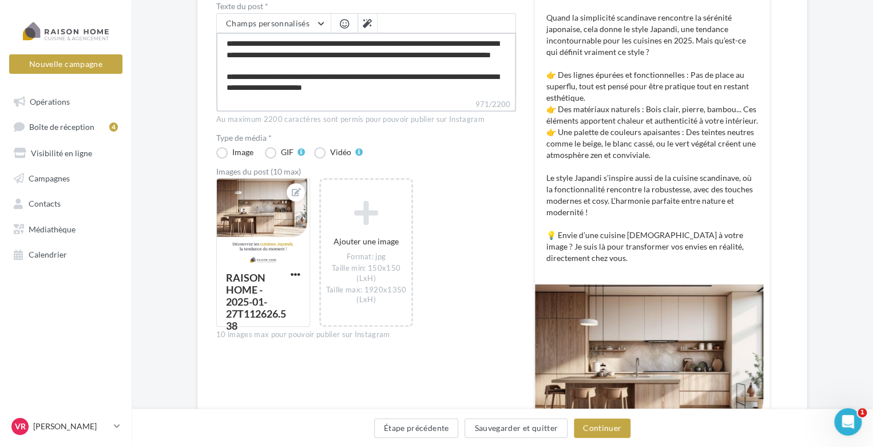
scroll to position [159, 0]
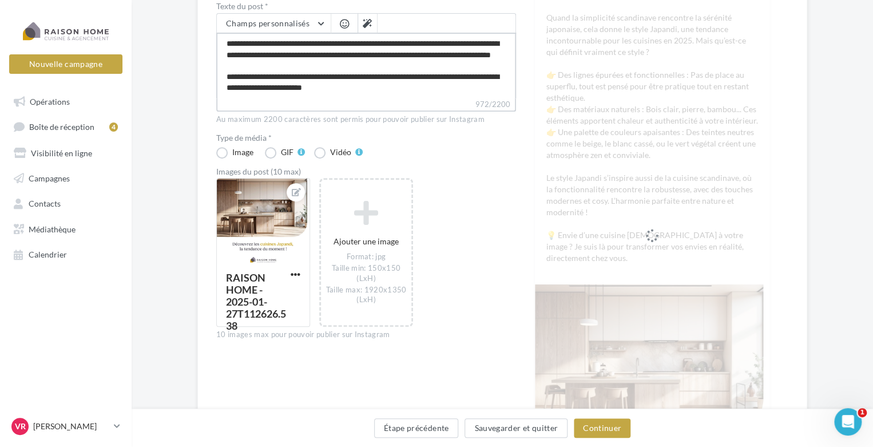
type textarea "**********"
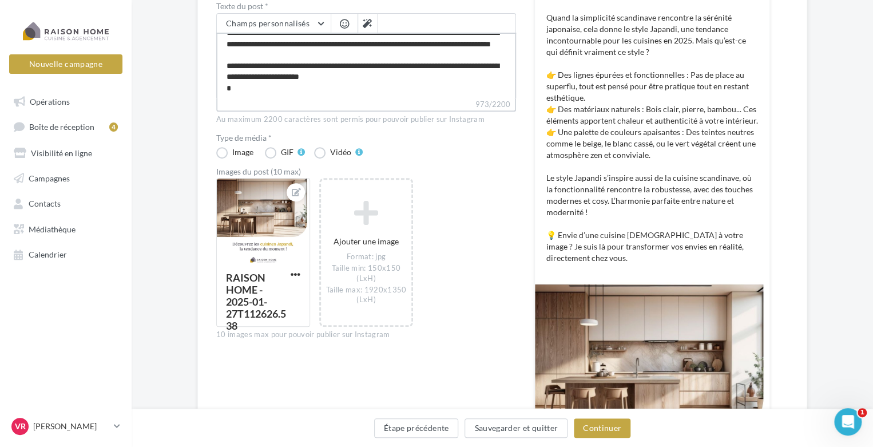
type textarea "**********"
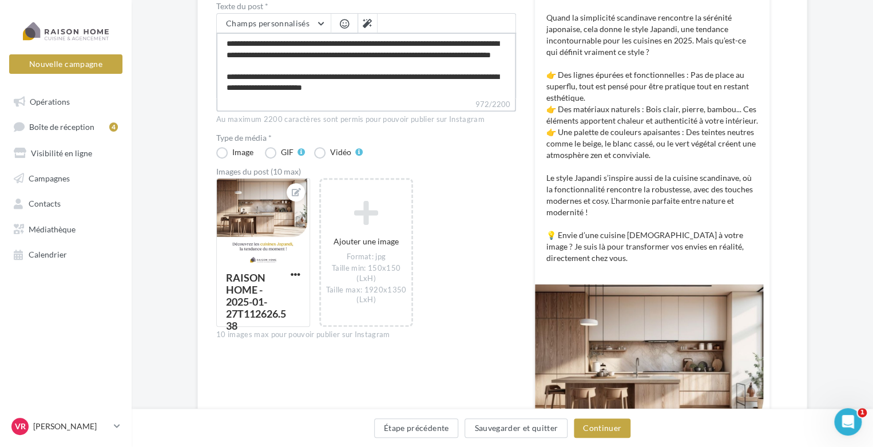
type textarea "**********"
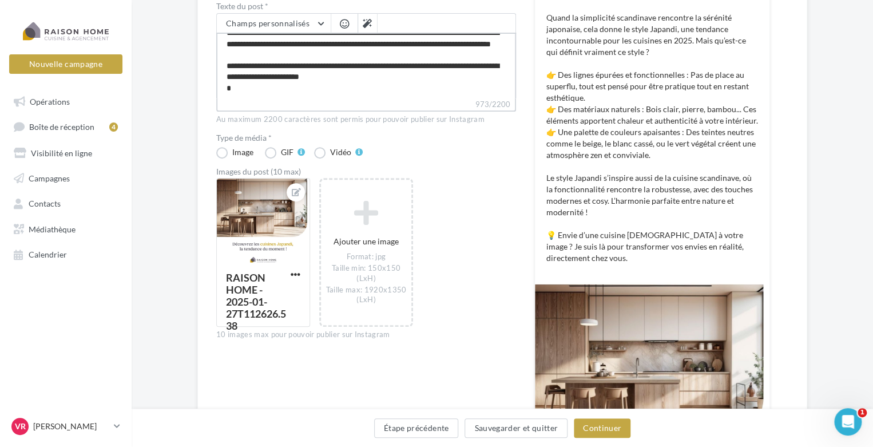
type textarea "**********"
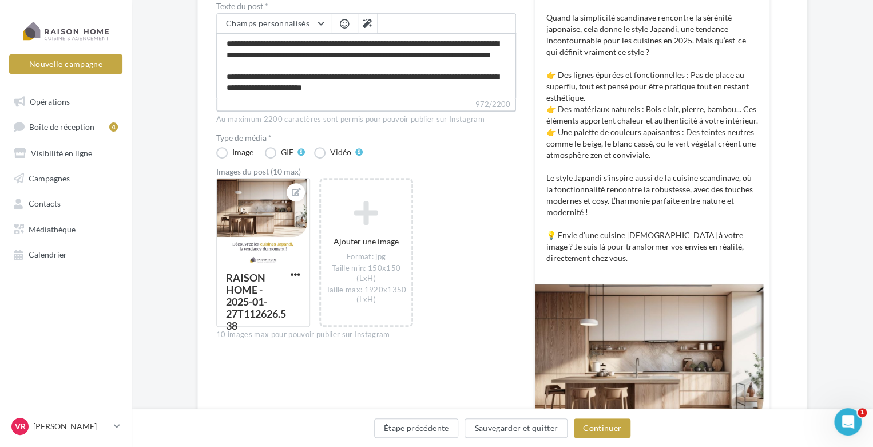
type textarea "**********"
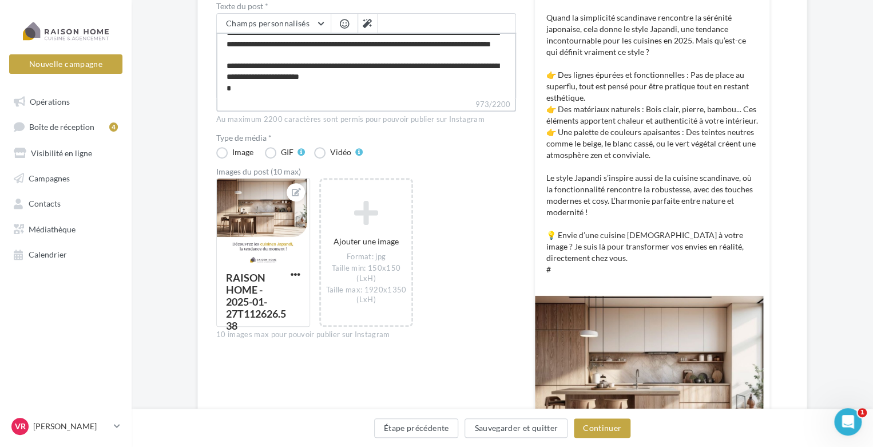
type textarea "**********"
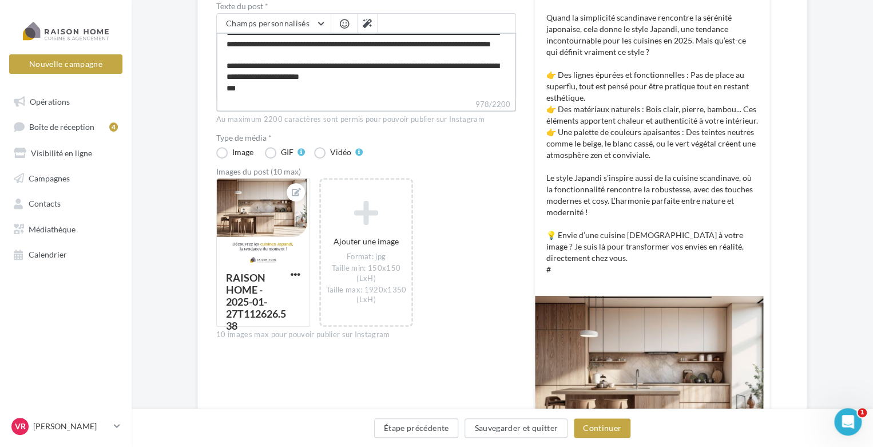
type textarea "**********"
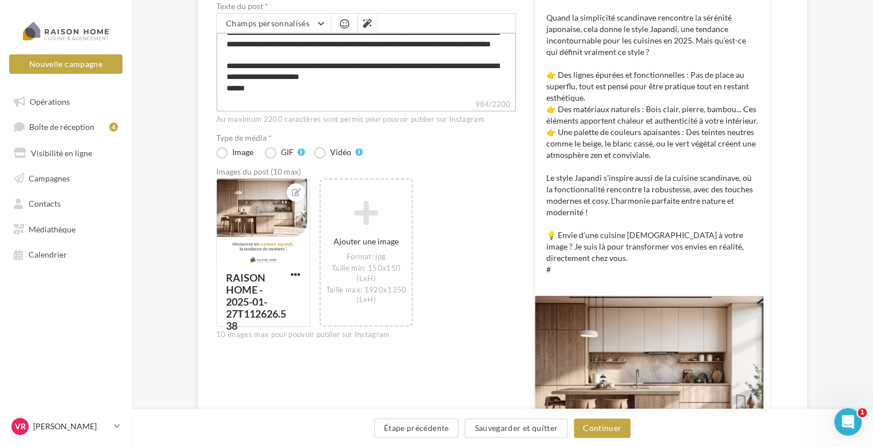
type textarea "**********"
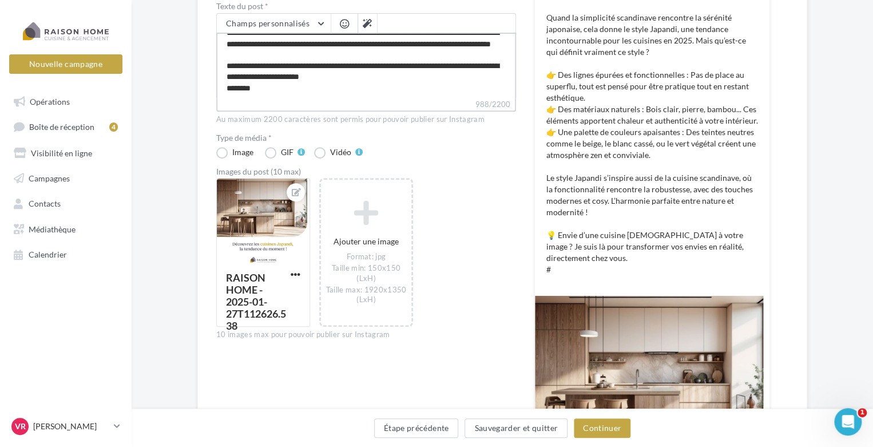
type textarea "**********"
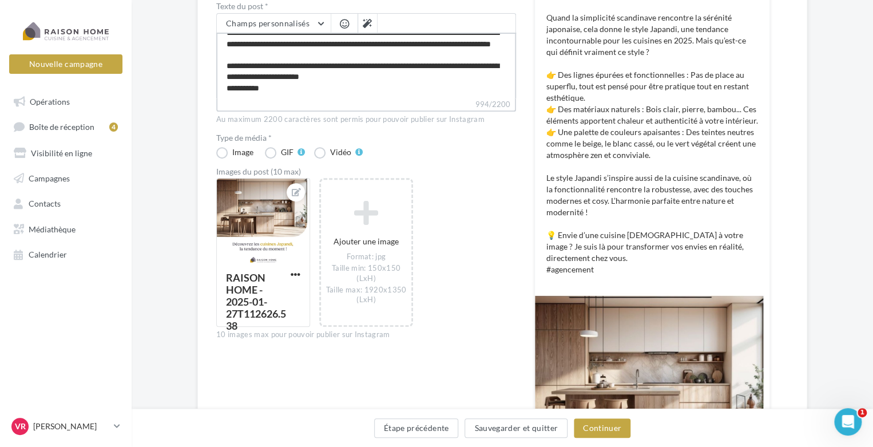
type textarea "**********"
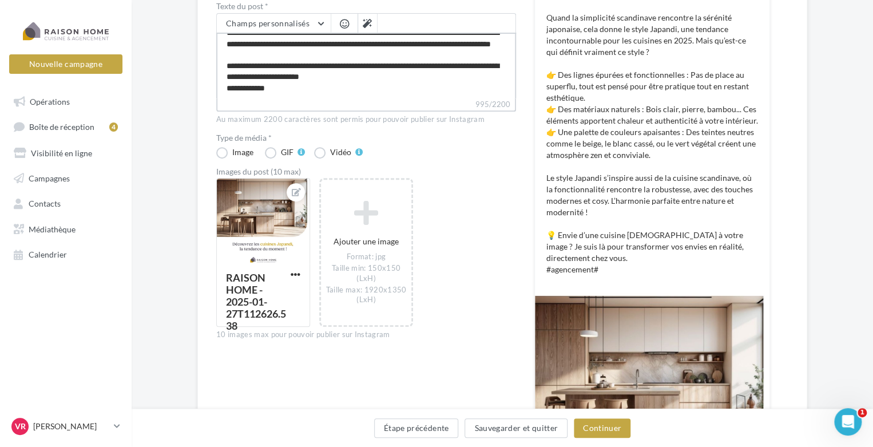
type textarea "**********"
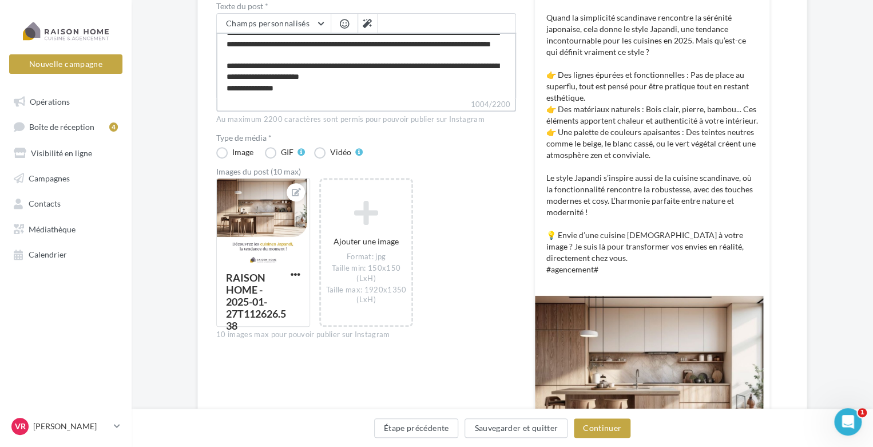
type textarea "**********"
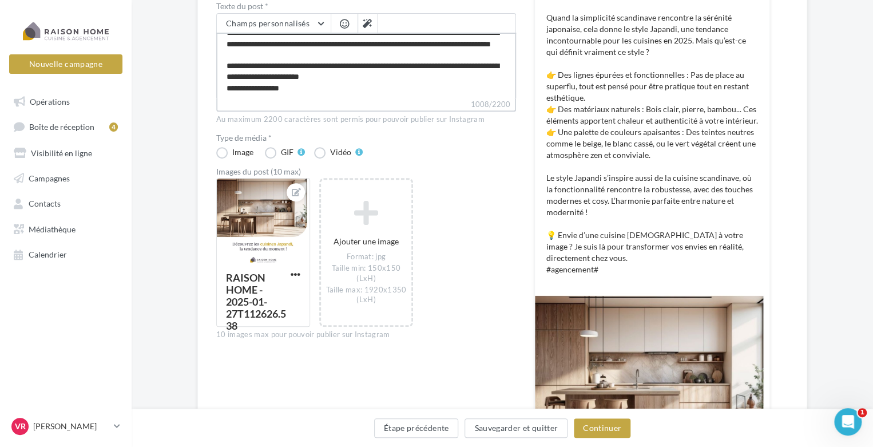
type textarea "**********"
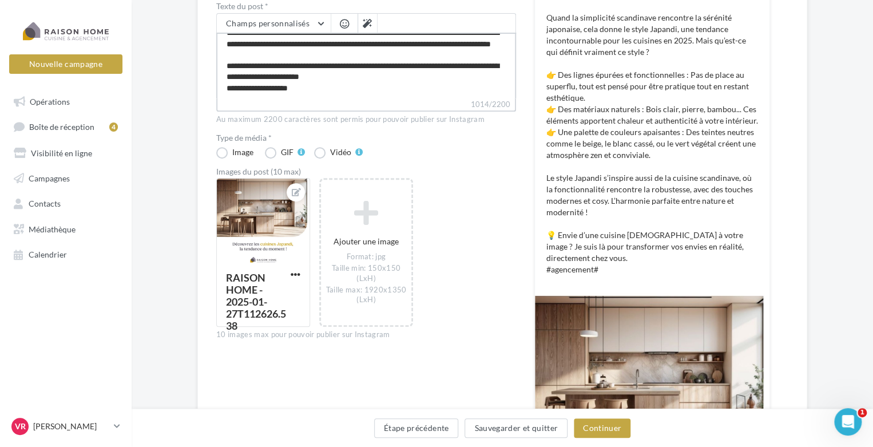
type textarea "**********"
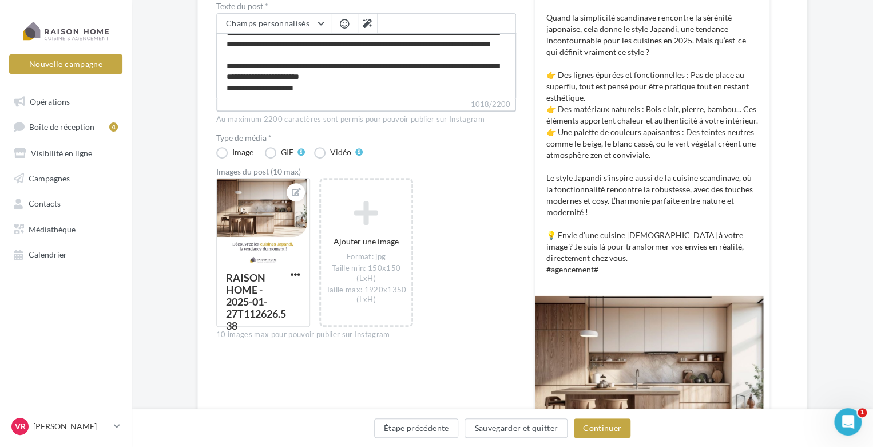
type textarea "**********"
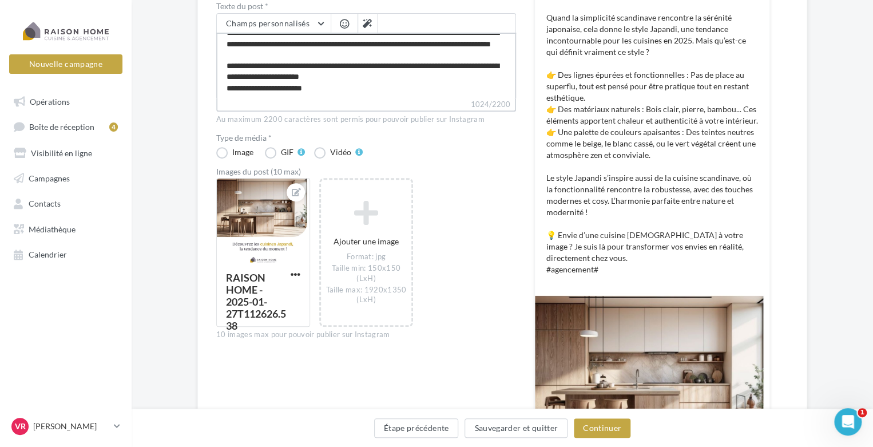
type textarea "**********"
click at [375, 82] on textarea "**********" at bounding box center [366, 66] width 300 height 66
type textarea "**********"
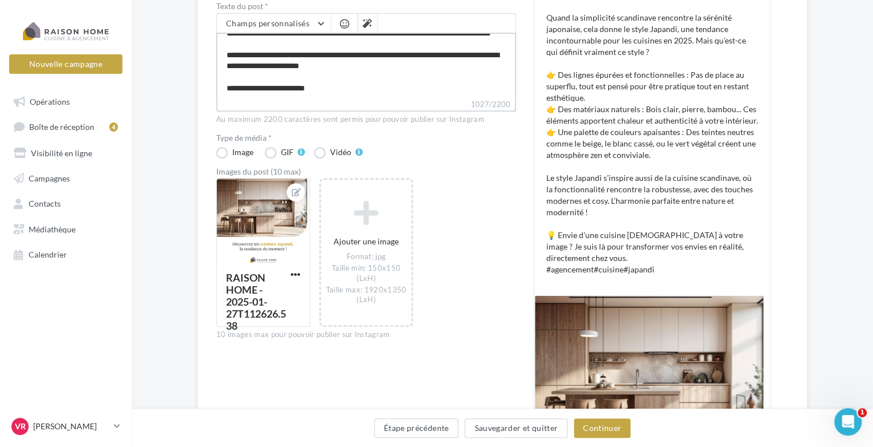
scroll to position [175, 0]
click at [372, 87] on textarea "**********" at bounding box center [366, 66] width 300 height 66
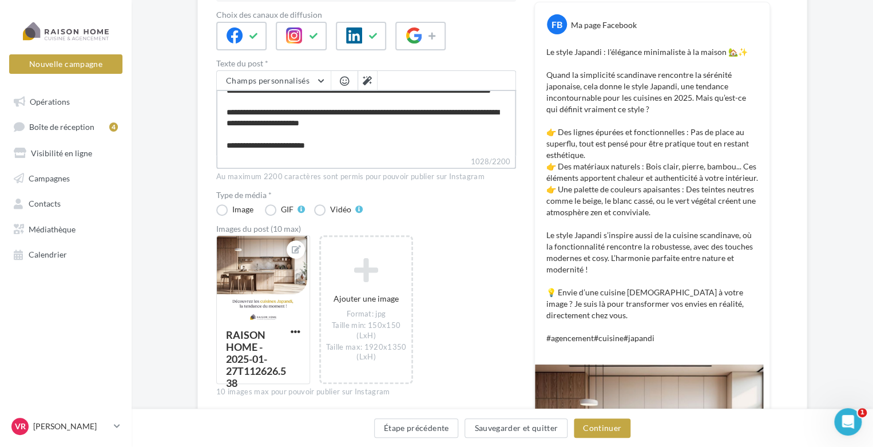
type textarea "**********"
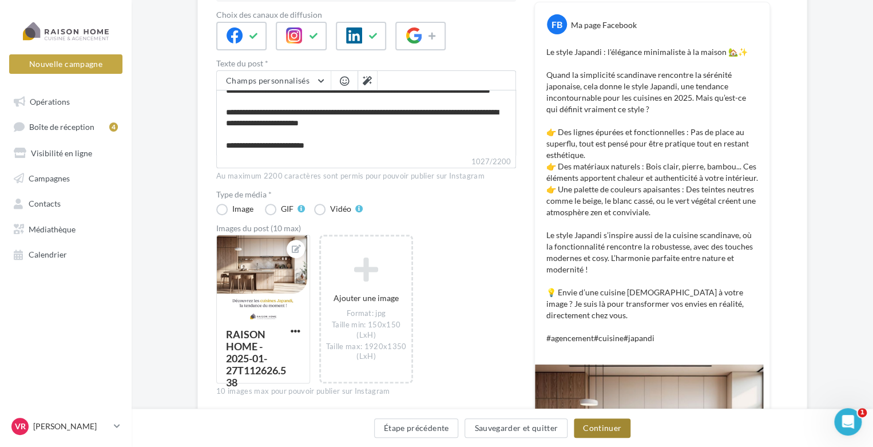
click at [602, 428] on button "Continuer" at bounding box center [602, 427] width 57 height 19
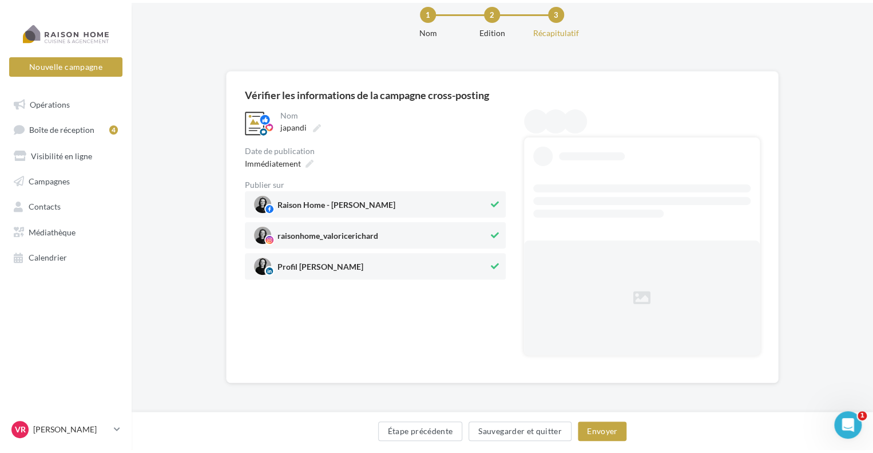
scroll to position [0, 0]
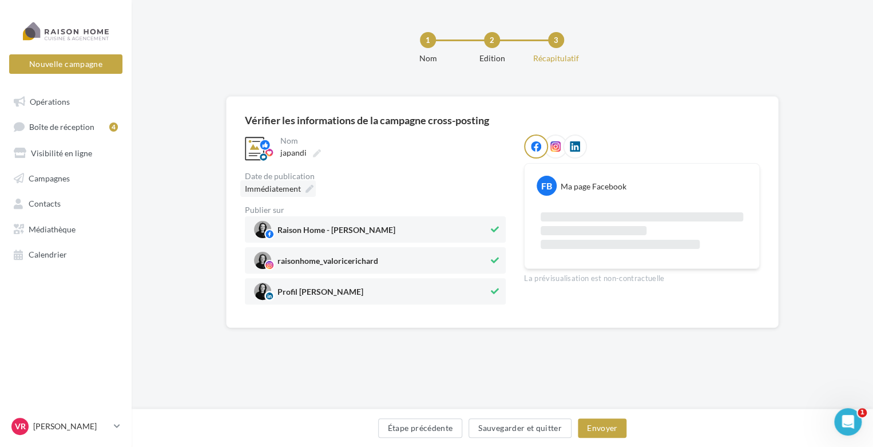
click at [306, 188] on icon at bounding box center [310, 189] width 8 height 8
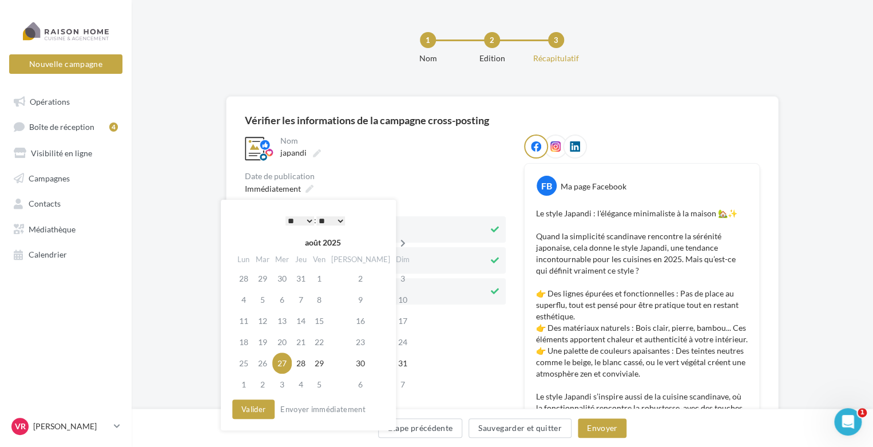
click at [396, 241] on icon at bounding box center [403, 243] width 14 height 8
click at [395, 312] on td "14" at bounding box center [405, 320] width 20 height 21
click at [613, 430] on button "Envoyer" at bounding box center [602, 427] width 49 height 19
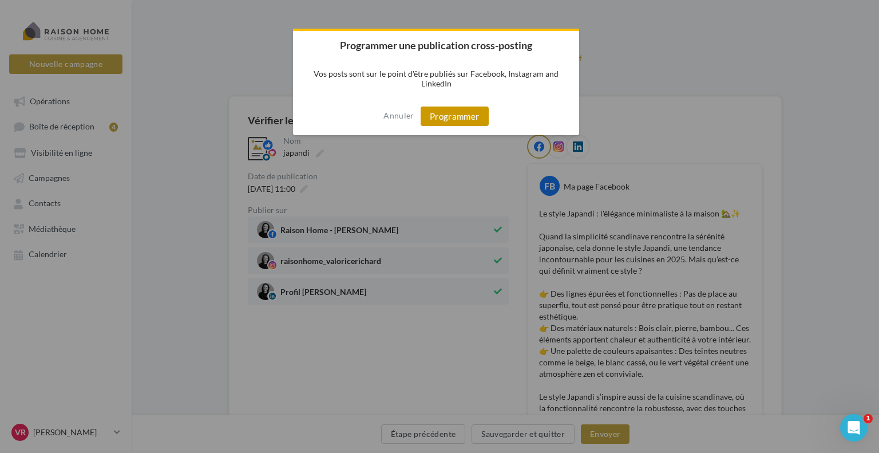
click at [452, 117] on button "Programmer" at bounding box center [455, 115] width 68 height 19
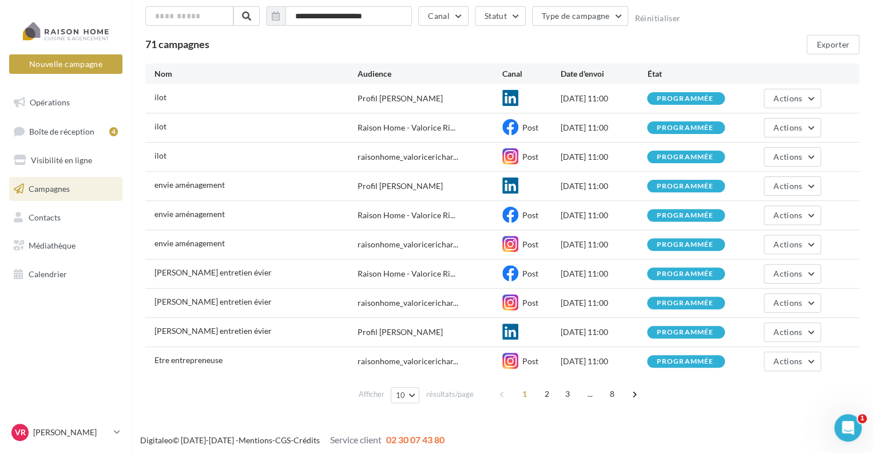
scroll to position [68, 0]
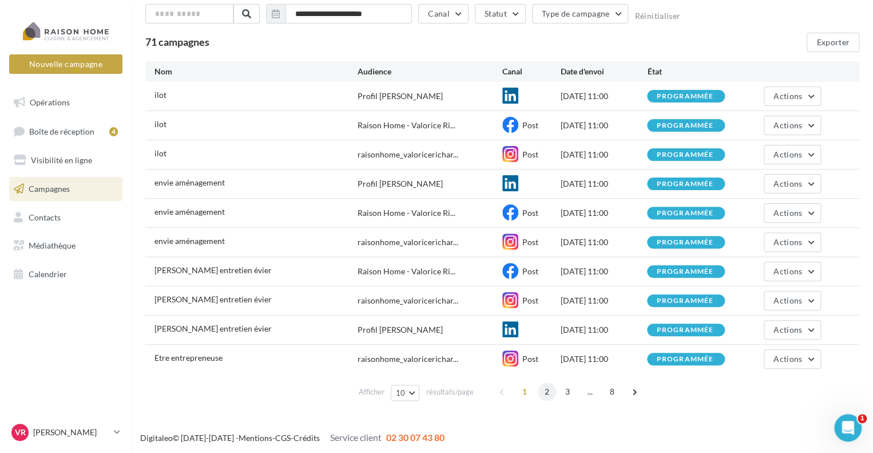
click at [549, 392] on span "2" at bounding box center [547, 391] width 18 height 18
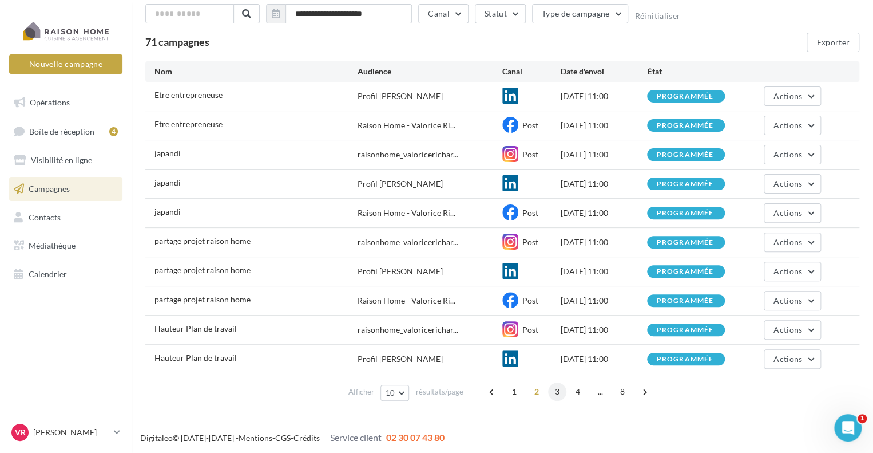
click at [561, 392] on span "3" at bounding box center [557, 391] width 18 height 18
